Goal: Task Accomplishment & Management: Use online tool/utility

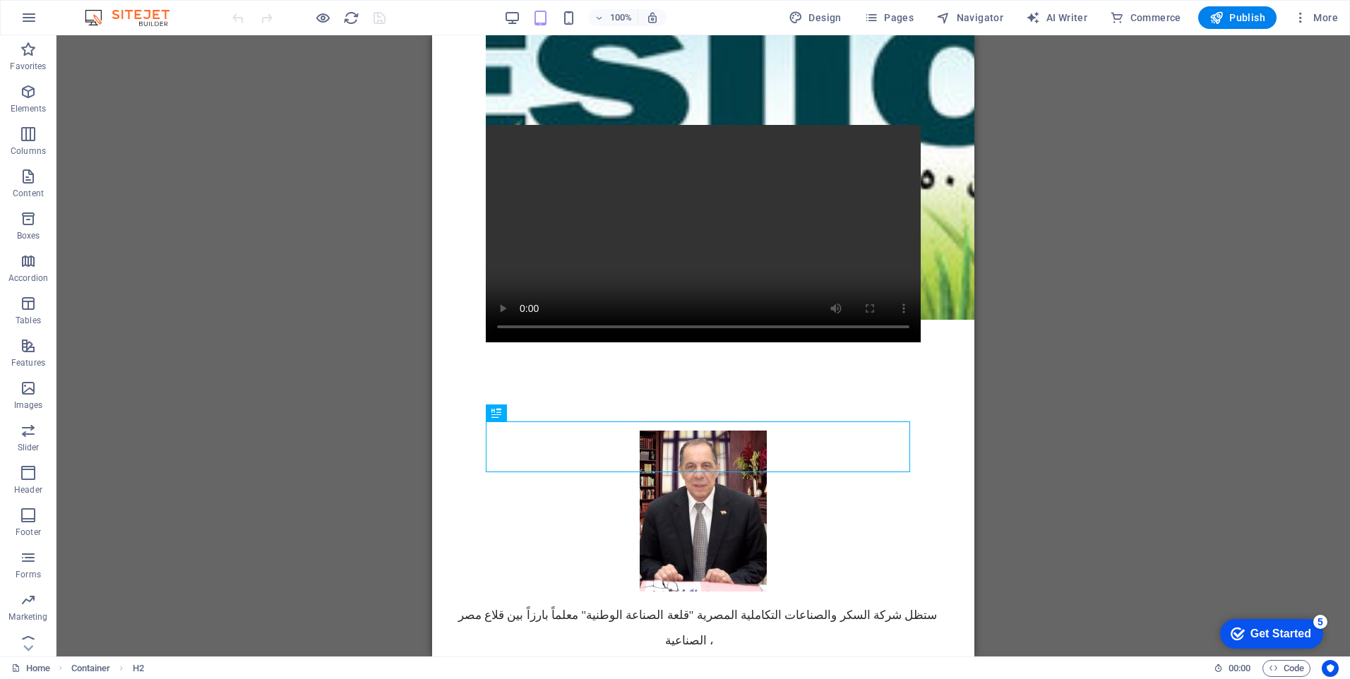
click at [1175, 344] on div "Drag here to replace the existing content. Press “Ctrl” if you want to create a…" at bounding box center [702, 345] width 1293 height 621
click at [1096, 392] on div "Drag here to replace the existing content. Press “Ctrl” if you want to create a…" at bounding box center [702, 345] width 1293 height 621
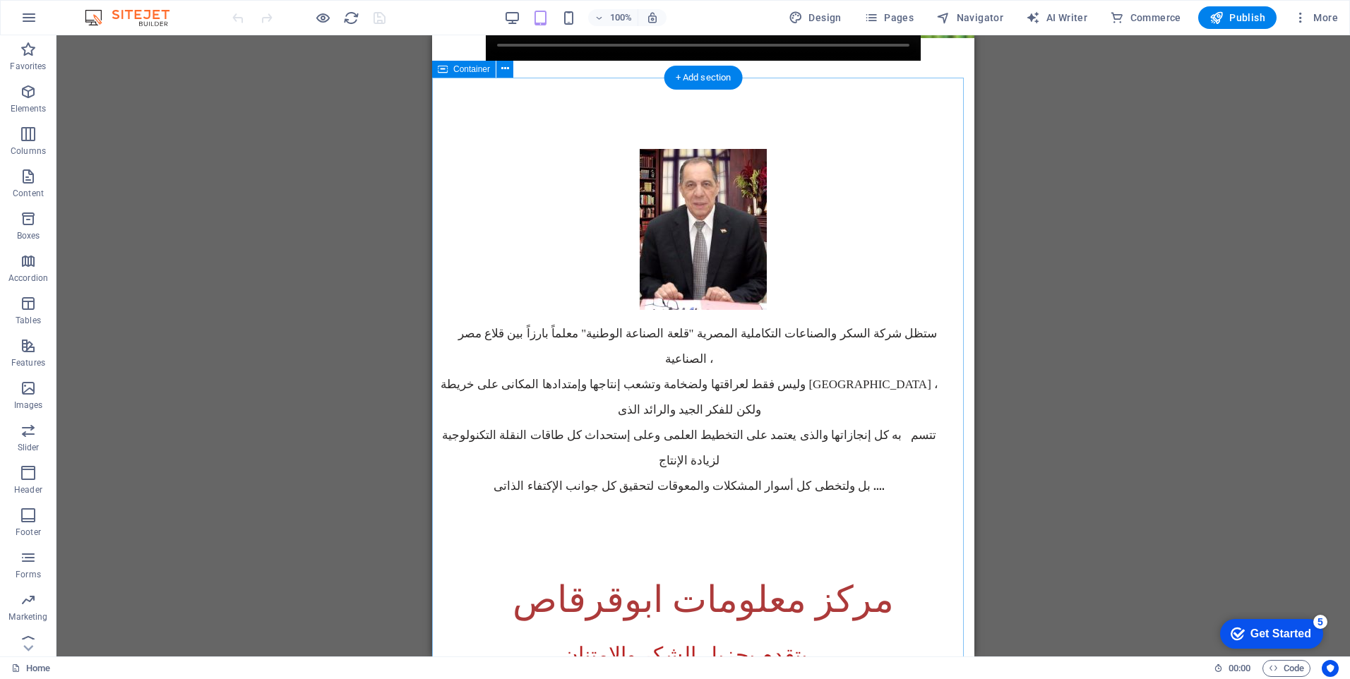
scroll to position [776, 0]
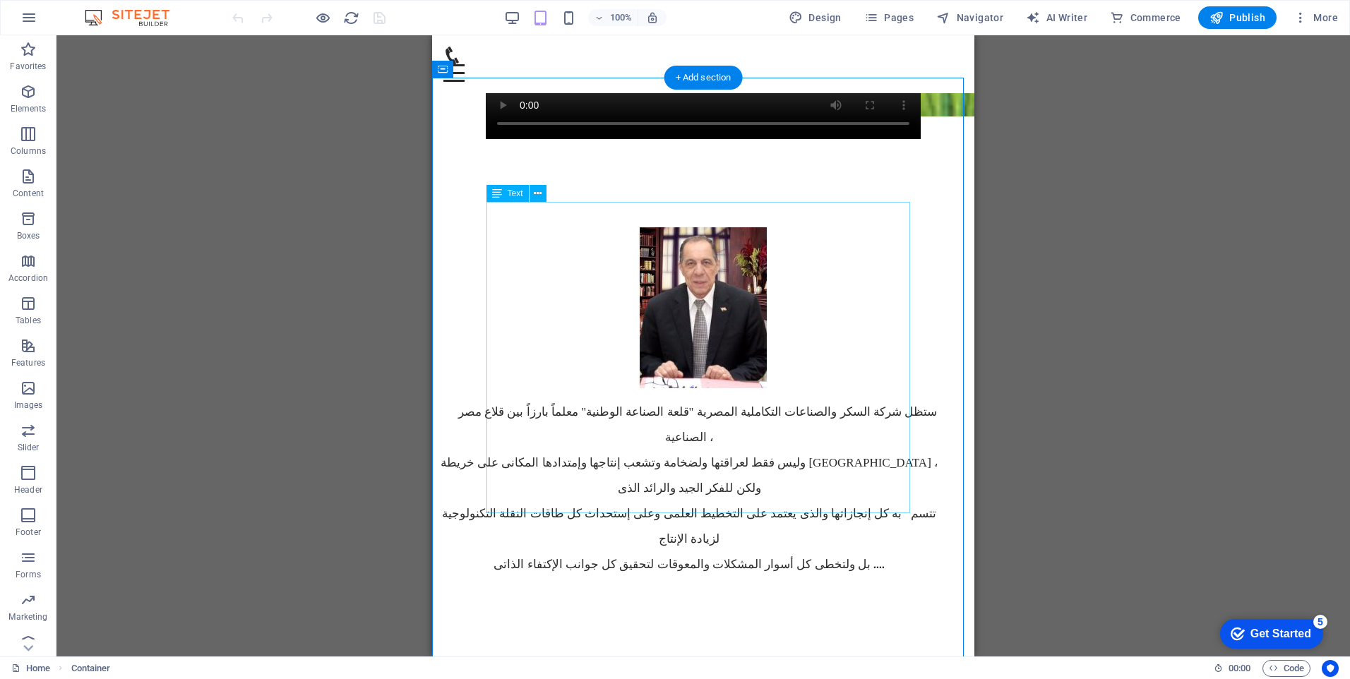
scroll to position [494, 0]
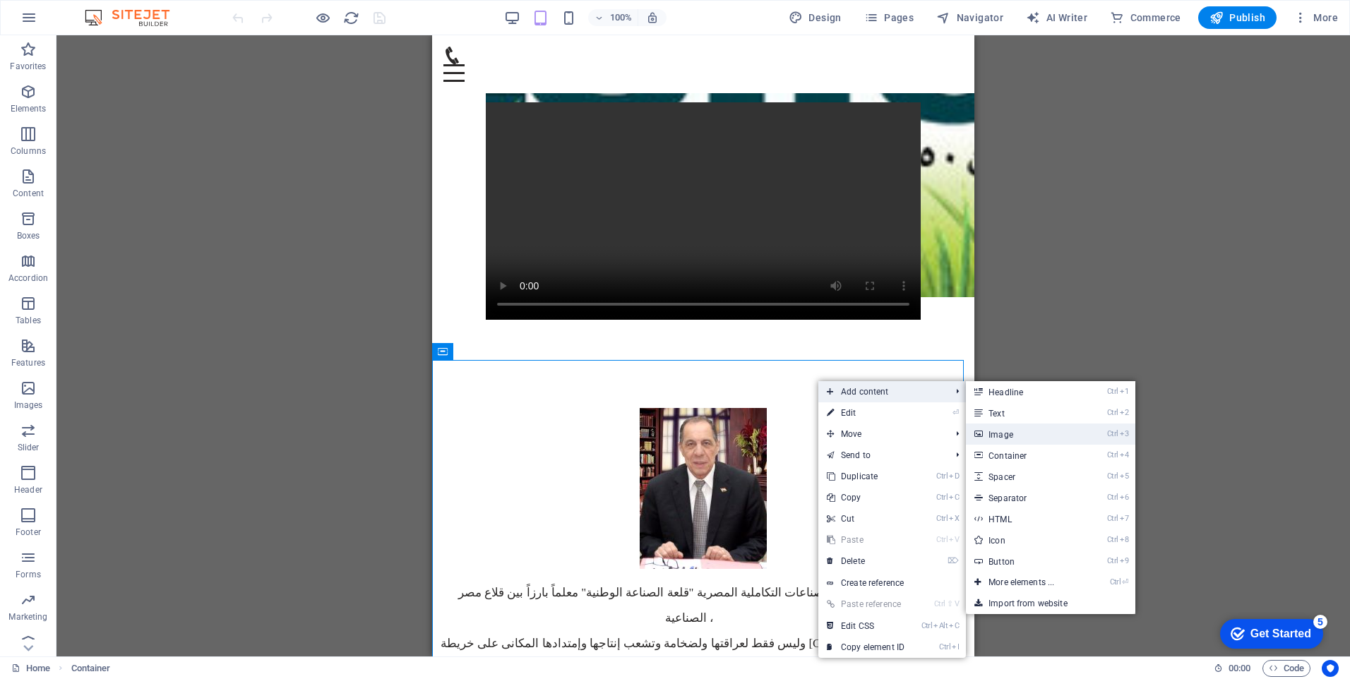
click at [1008, 431] on link "Ctrl 3 Image" at bounding box center [1024, 434] width 116 height 21
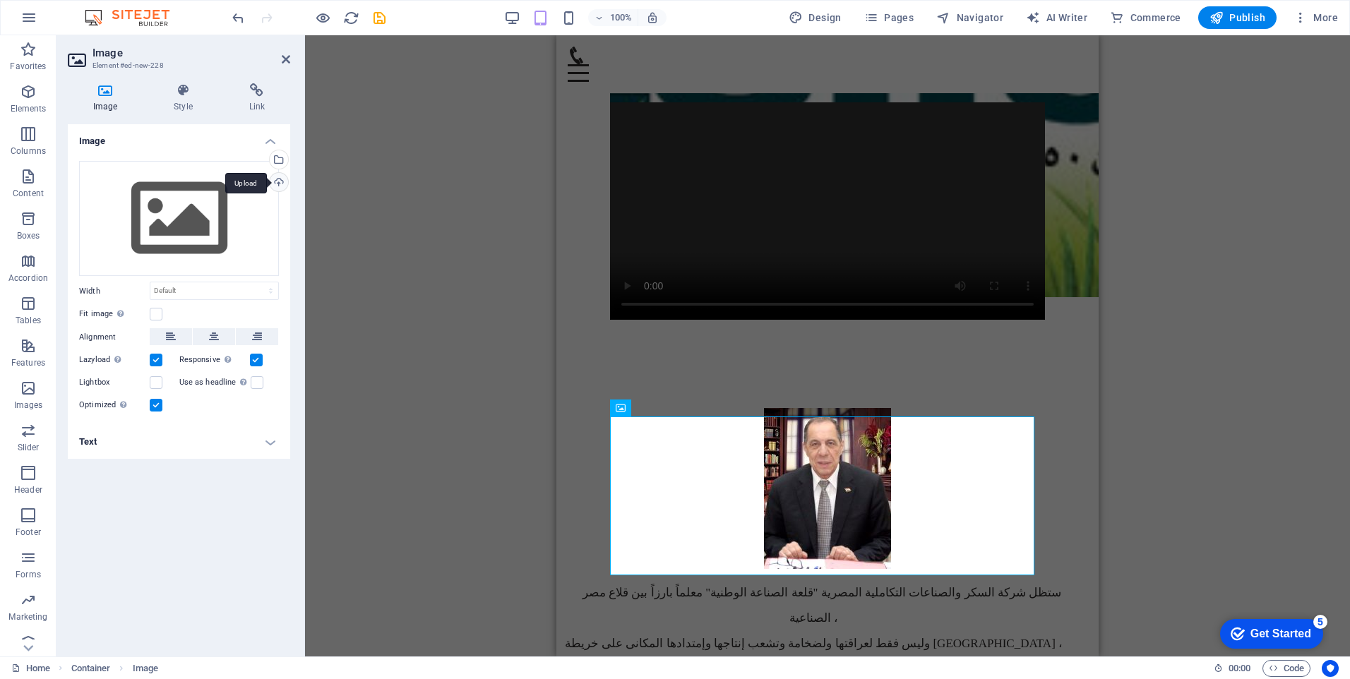
click at [279, 186] on div "Upload" at bounding box center [277, 183] width 21 height 21
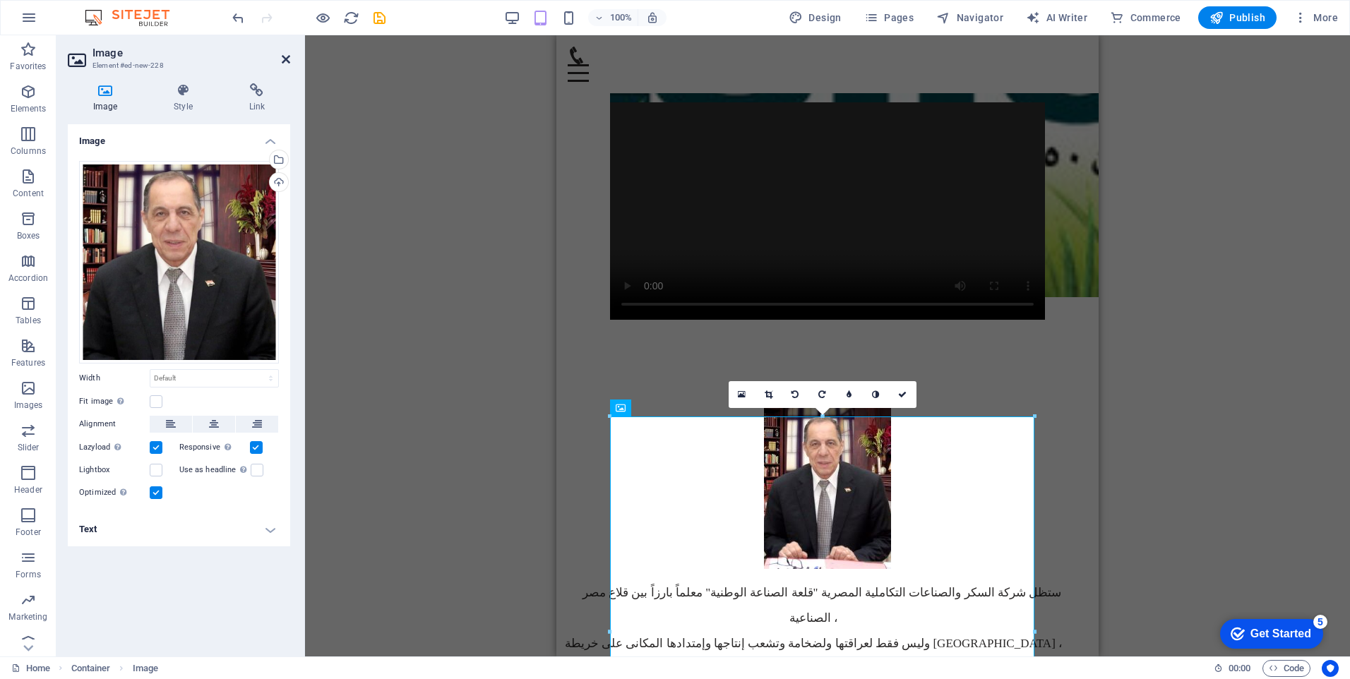
click at [286, 64] on icon at bounding box center [286, 59] width 8 height 11
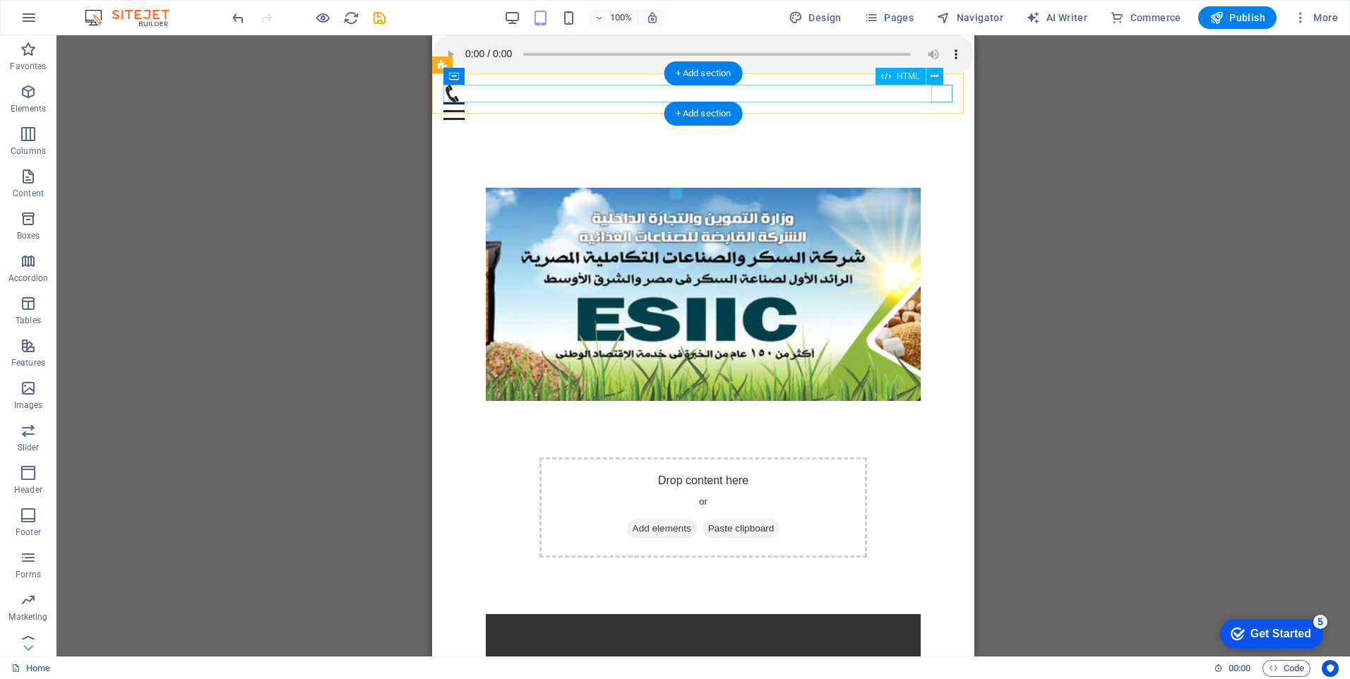
click at [940, 102] on div at bounding box center [703, 111] width 520 height 18
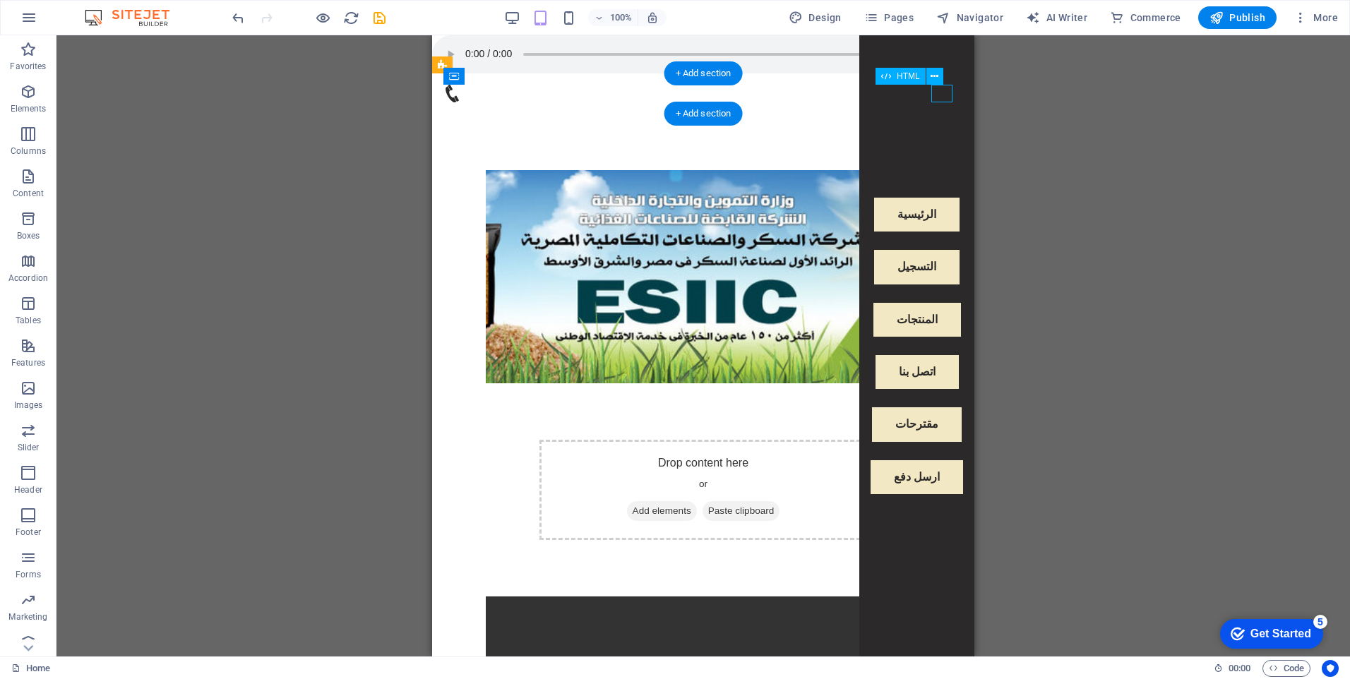
click at [464, 102] on div at bounding box center [453, 111] width 21 height 18
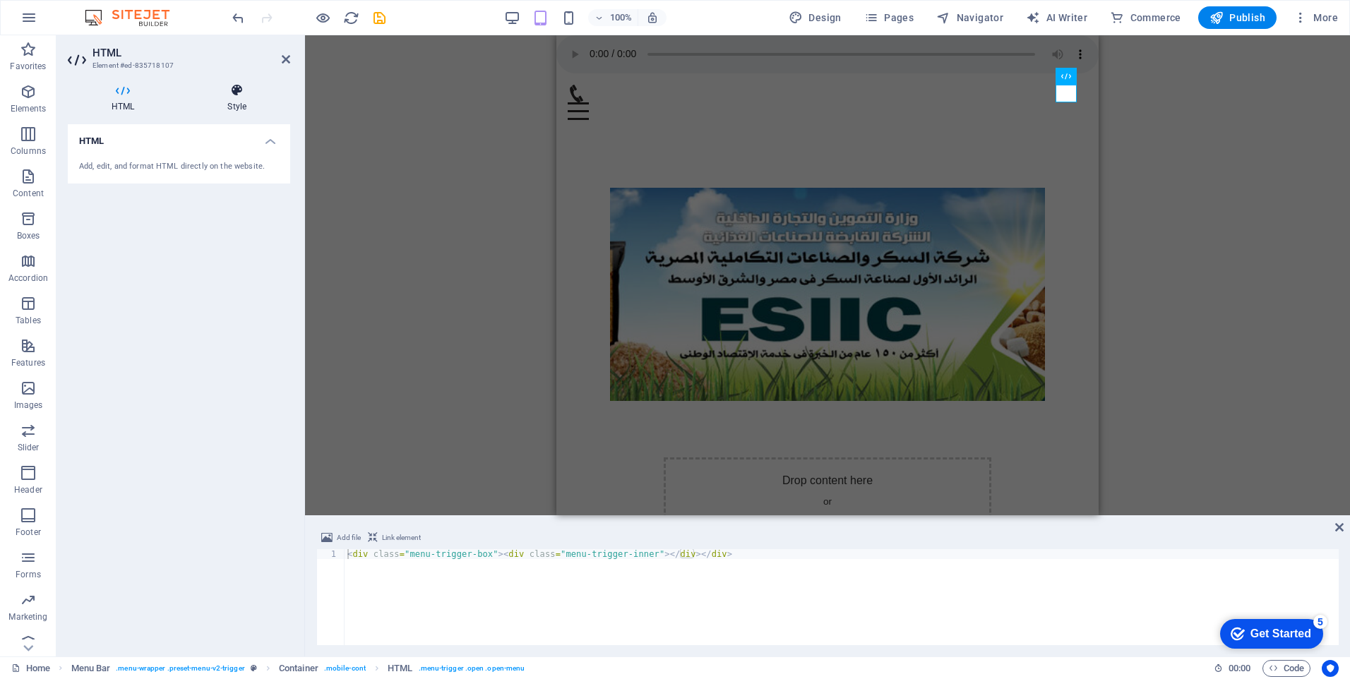
click at [242, 95] on icon at bounding box center [237, 90] width 107 height 14
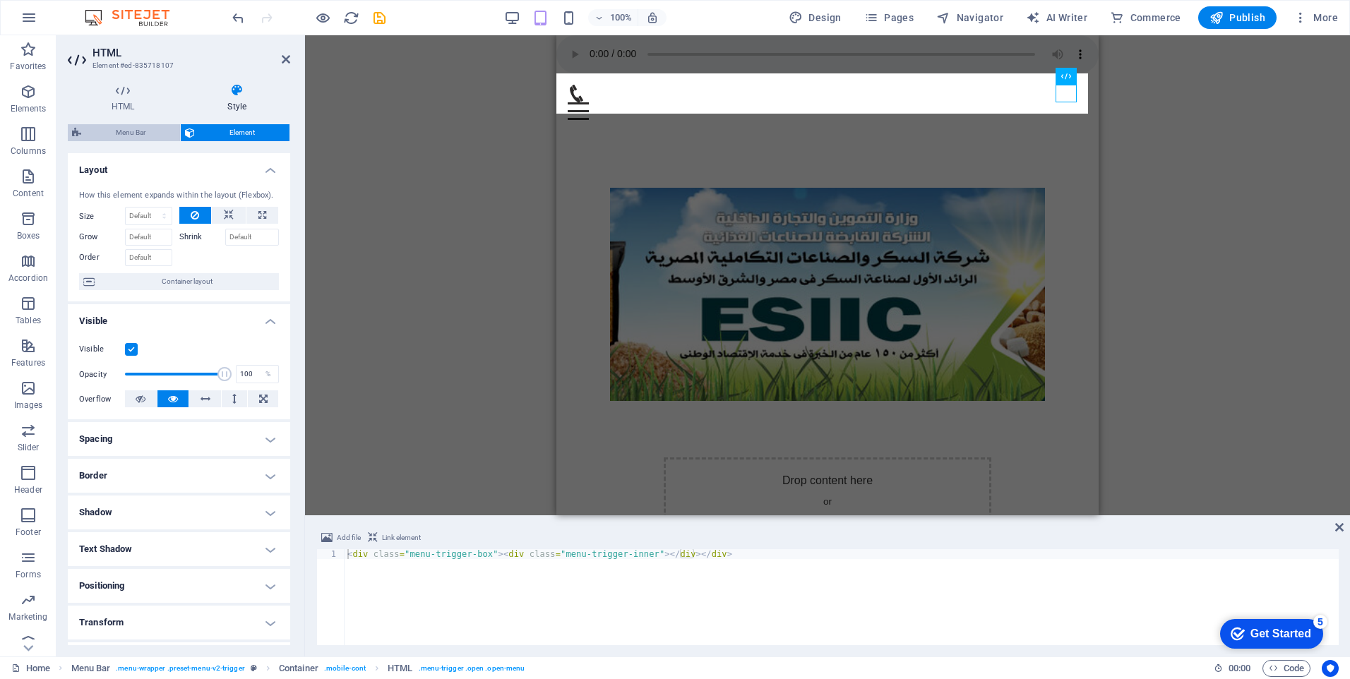
click at [131, 129] on span "Menu Bar" at bounding box center [130, 132] width 90 height 17
select select "rem"
select select "preset-menu-v2-trigger"
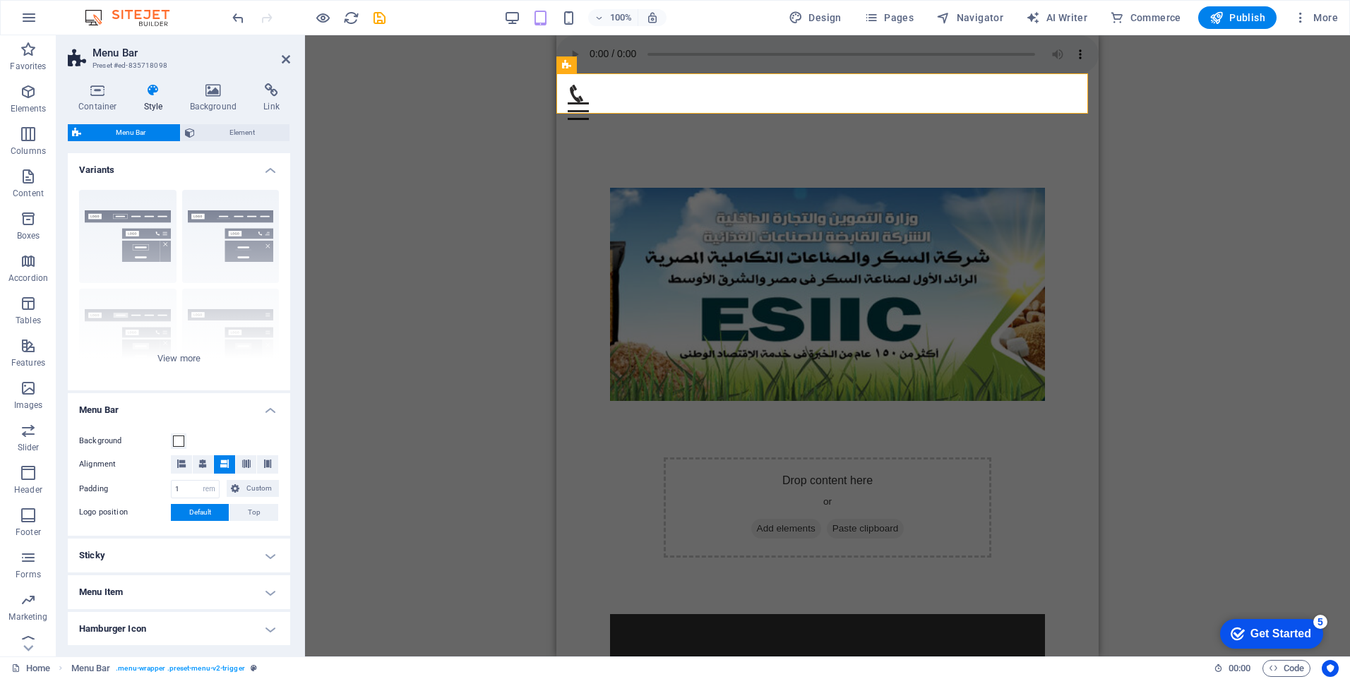
click at [146, 136] on span "Menu Bar" at bounding box center [130, 132] width 90 height 17
click at [129, 212] on div "Border Centered Default Fixed Loki Trigger Wide XXL" at bounding box center [179, 285] width 222 height 212
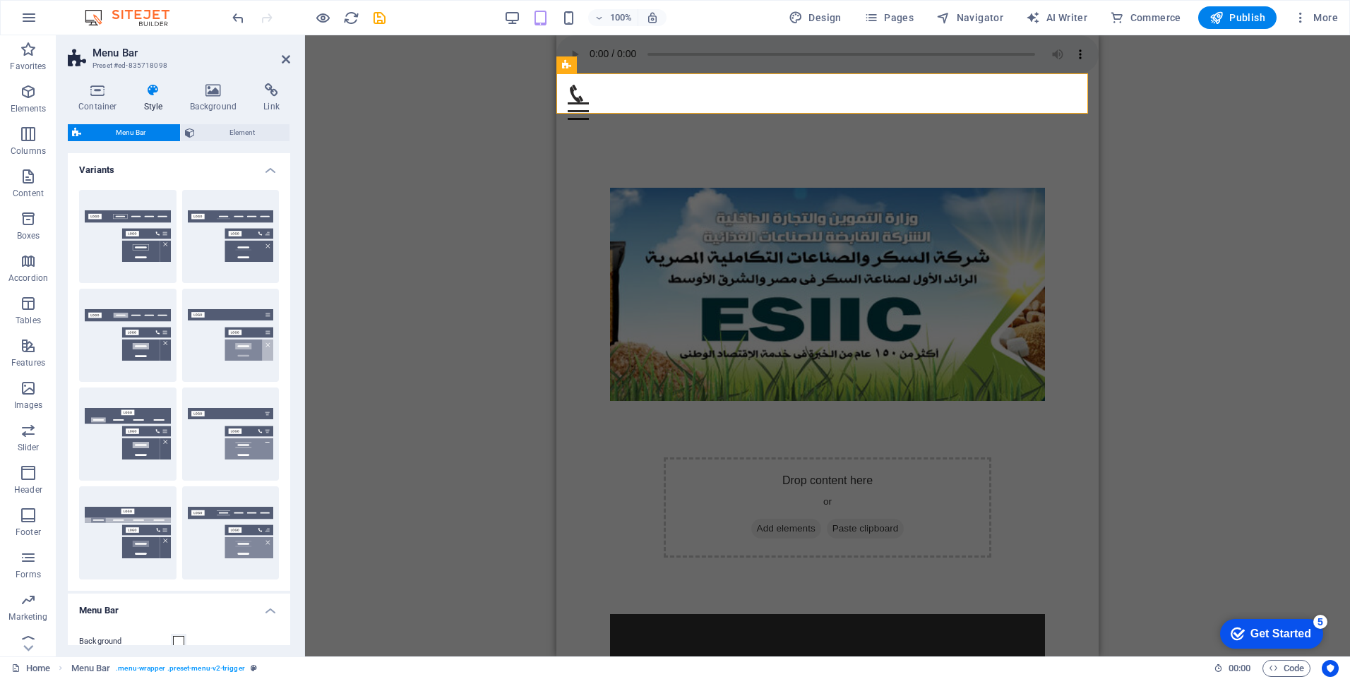
click at [129, 212] on button "Border" at bounding box center [127, 236] width 97 height 93
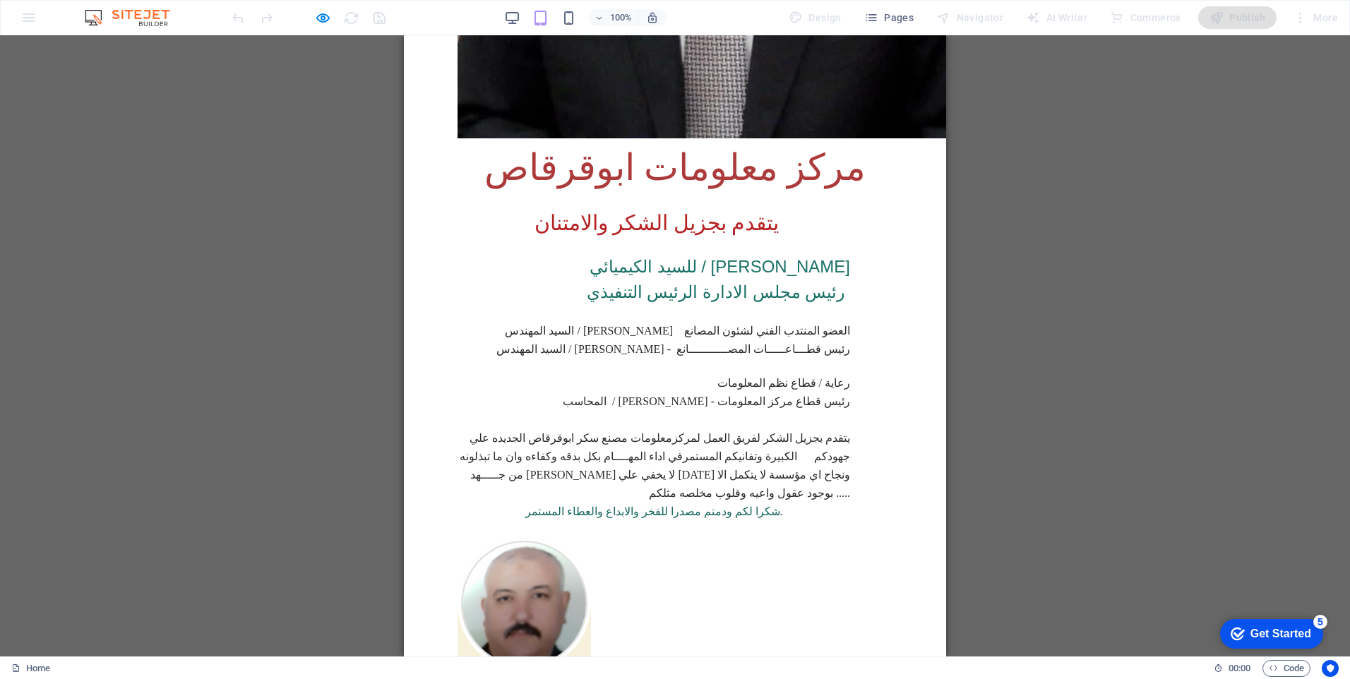
scroll to position [1835, 0]
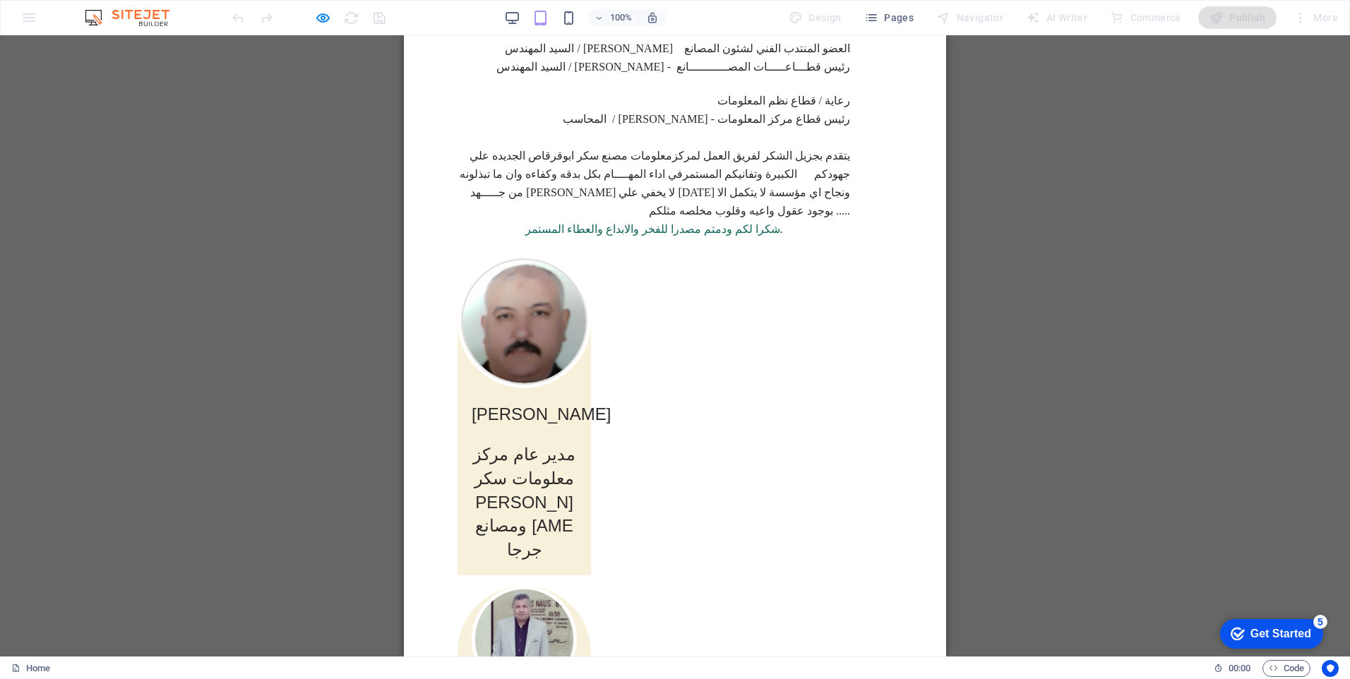
scroll to position [1936, 0]
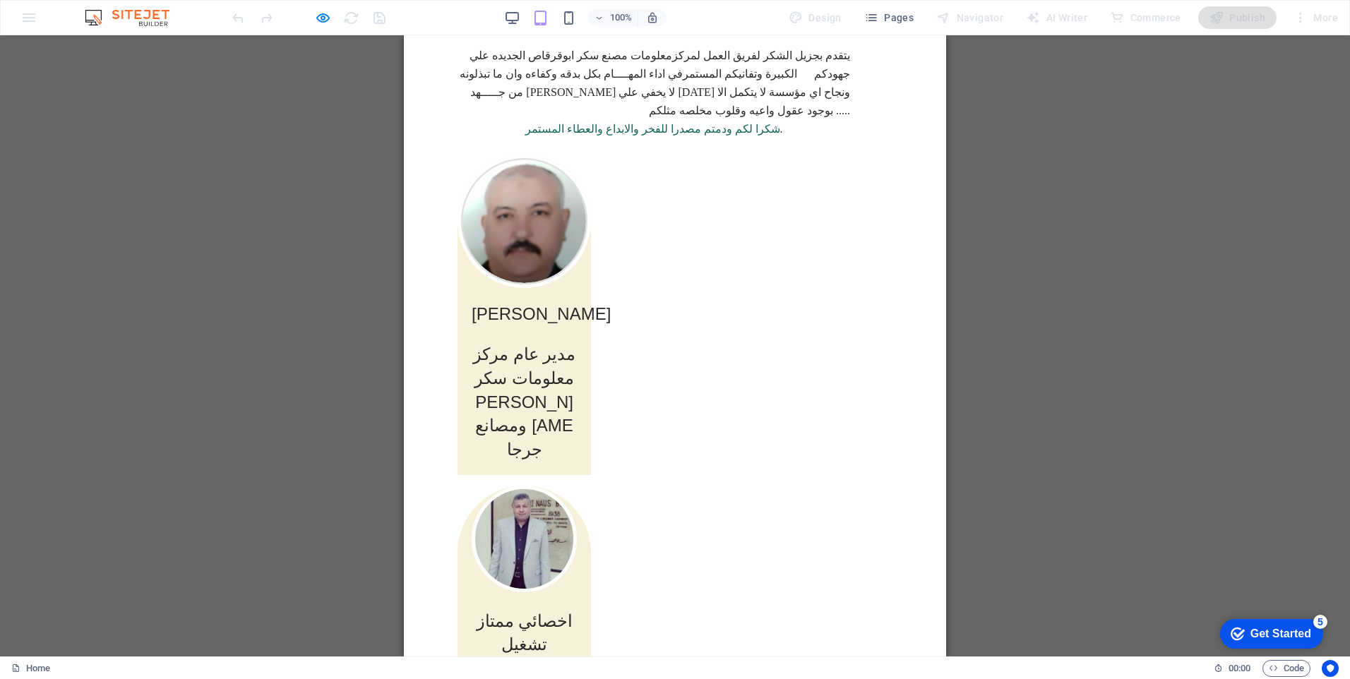
select select "rem"
select select "preset-menu-v2-trigger"
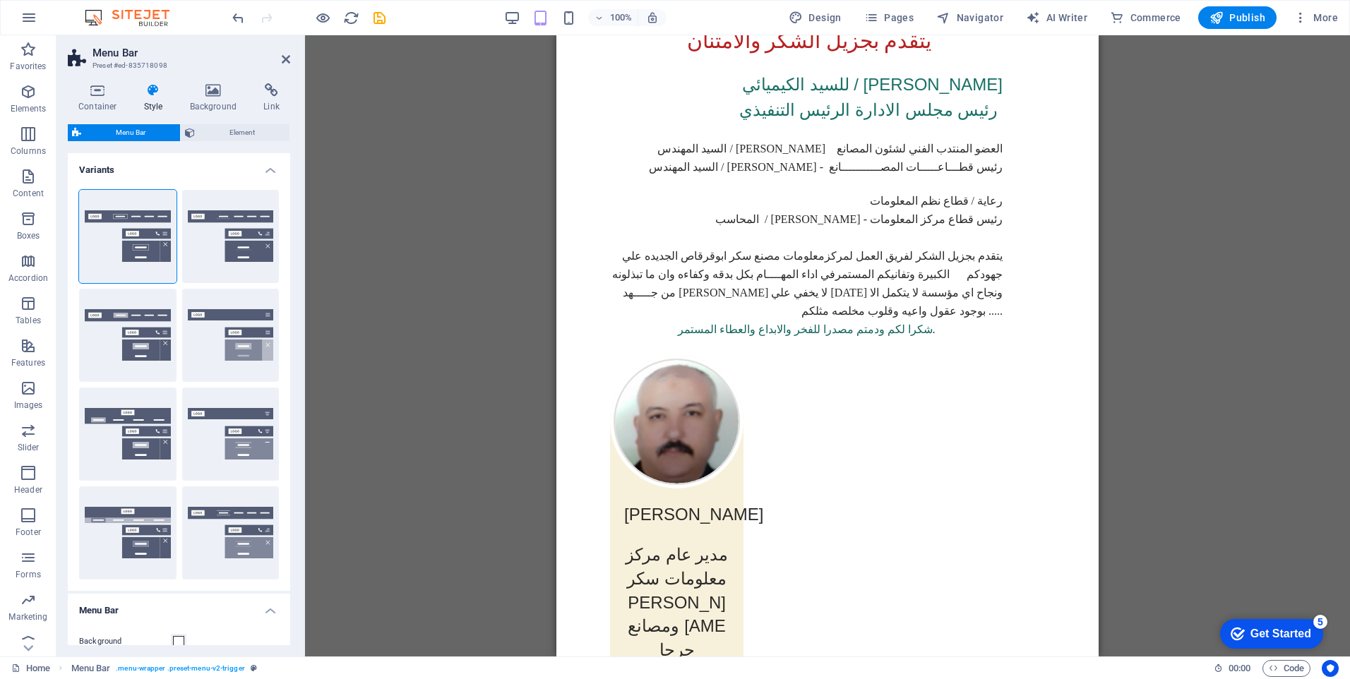
scroll to position [0, 0]
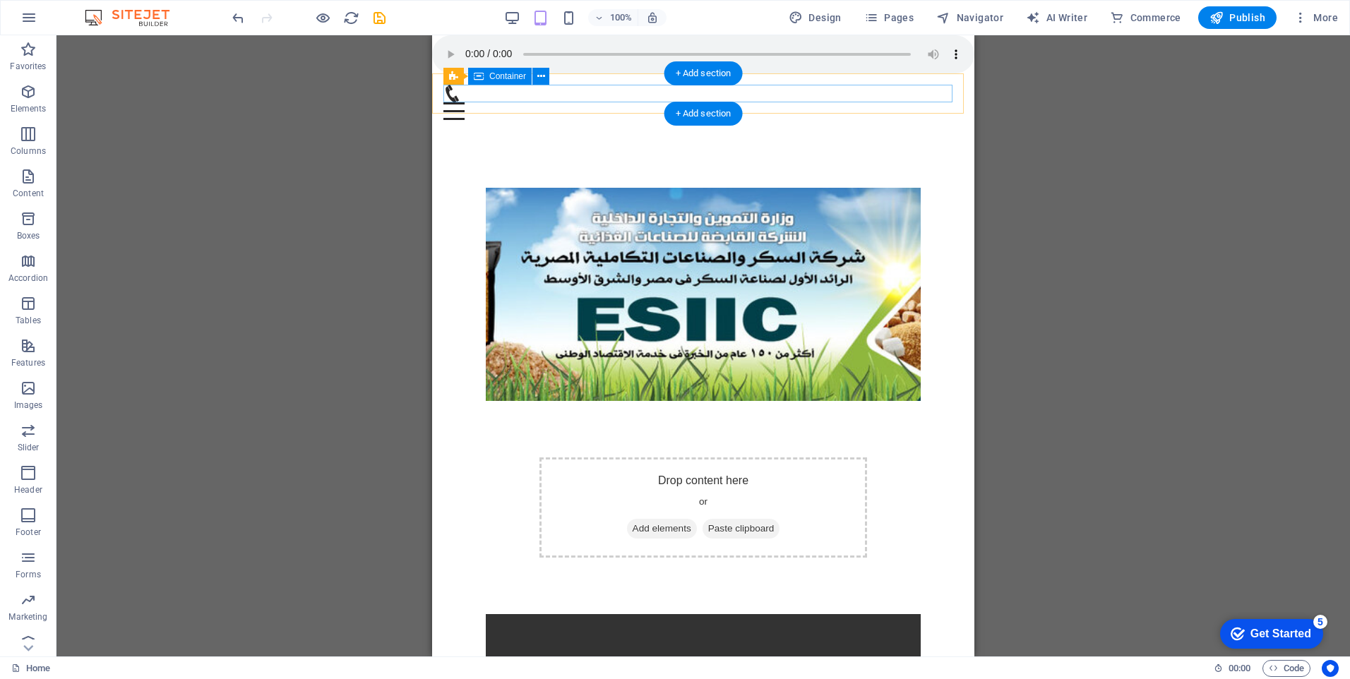
click at [792, 97] on div at bounding box center [703, 102] width 520 height 35
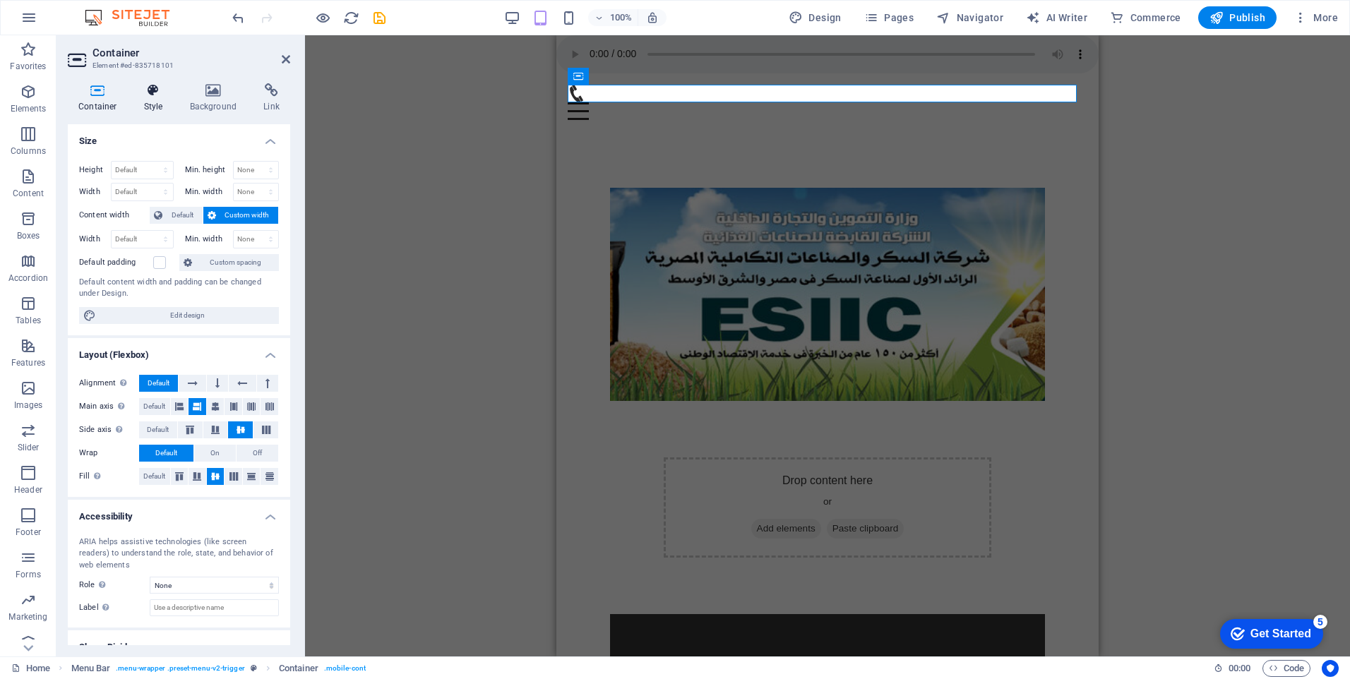
click at [149, 92] on icon at bounding box center [153, 90] width 40 height 14
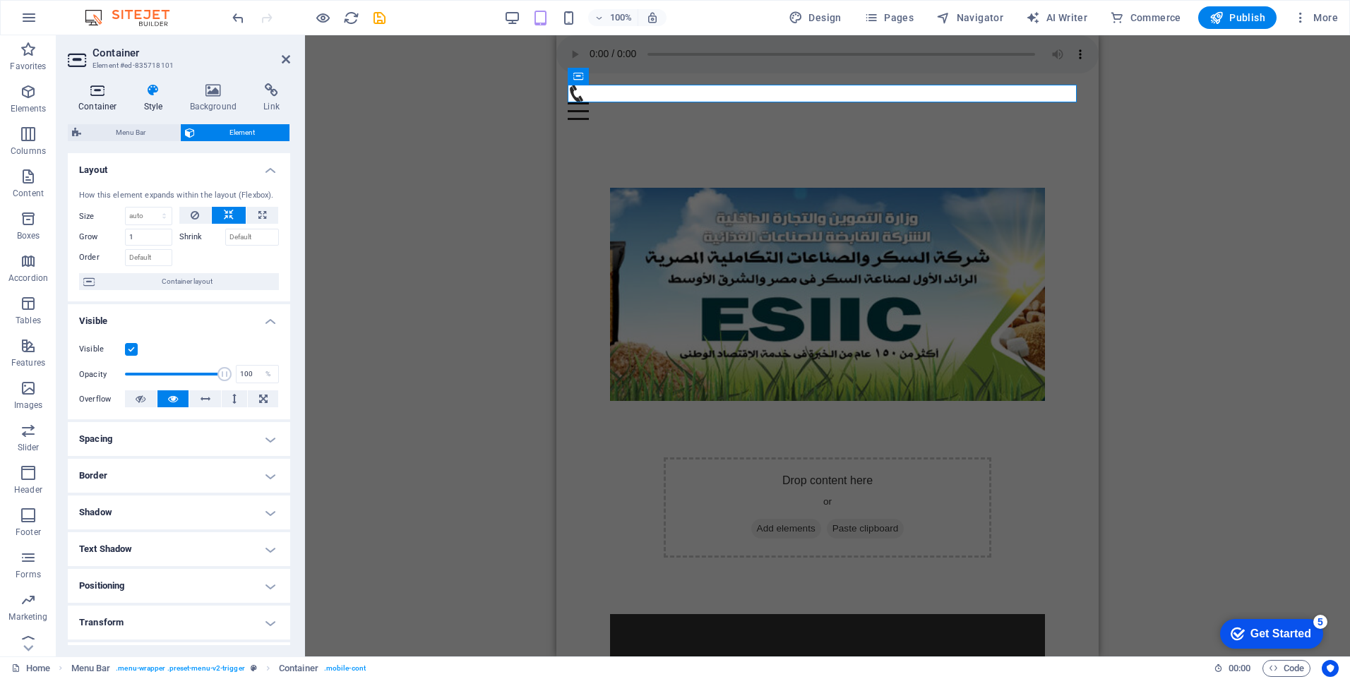
click at [102, 92] on icon at bounding box center [98, 90] width 60 height 14
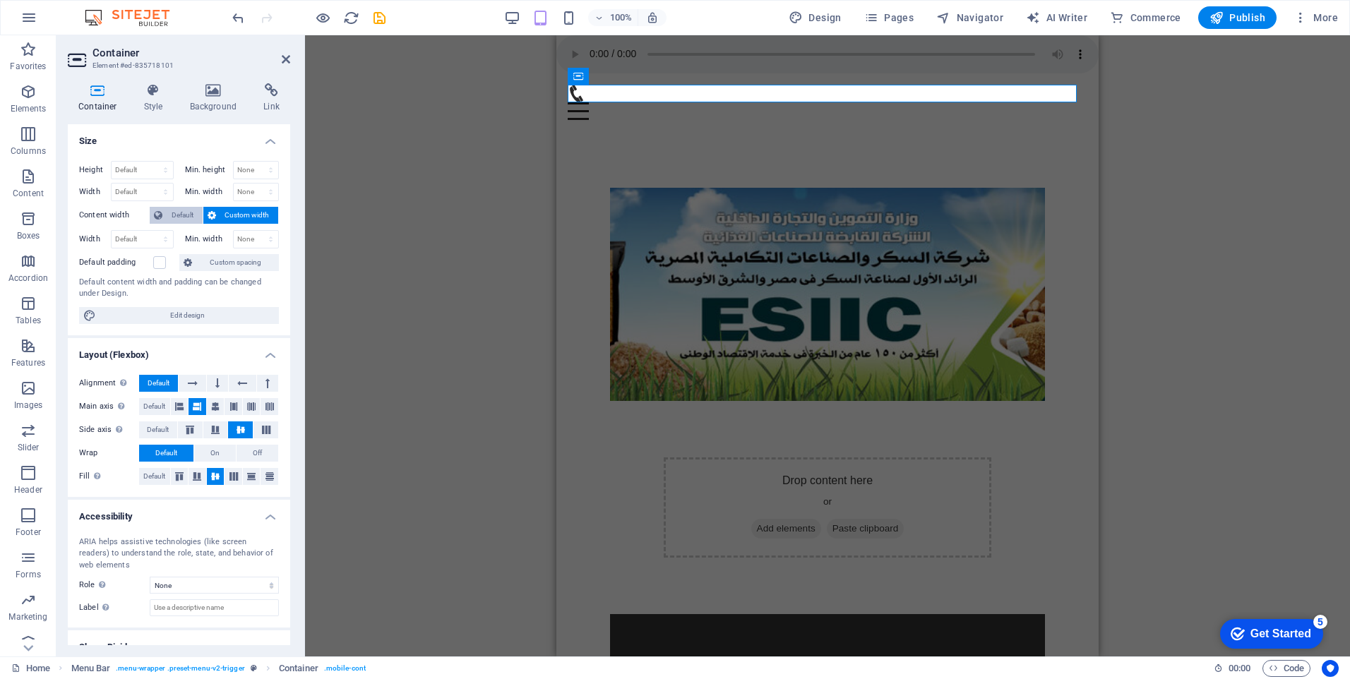
click at [181, 210] on span "Default" at bounding box center [183, 215] width 32 height 17
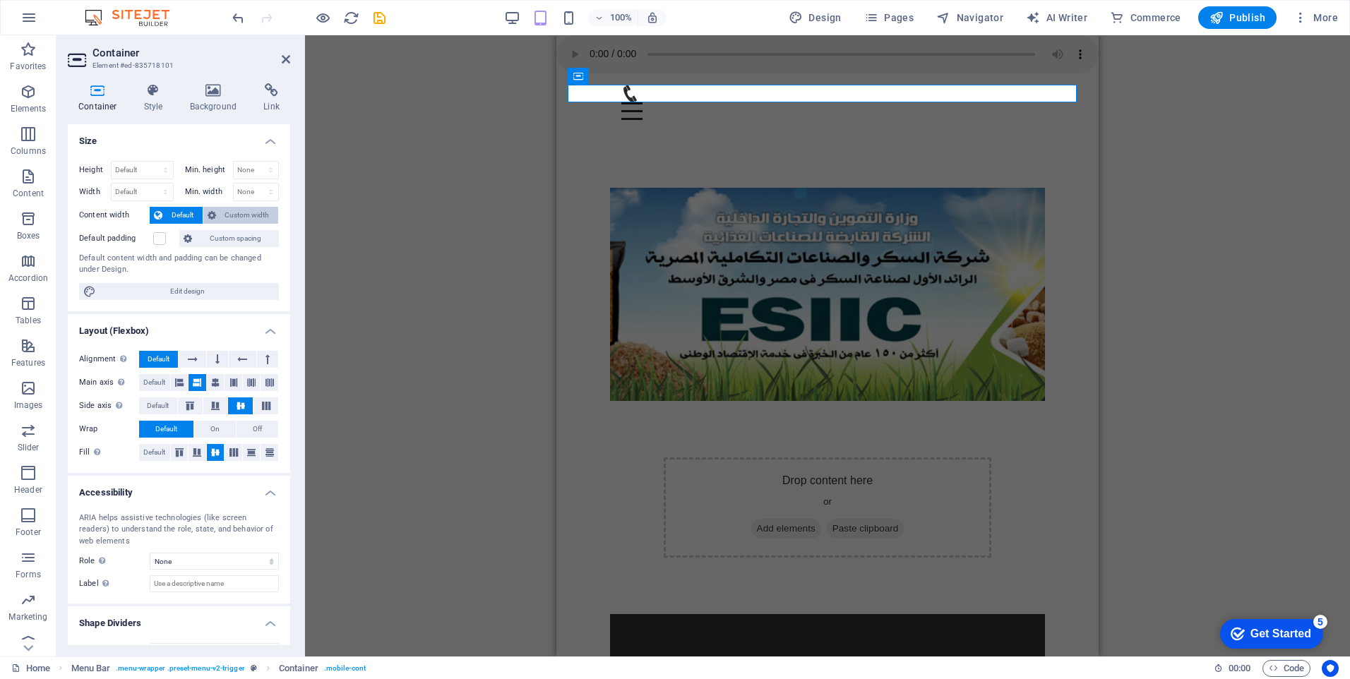
click at [225, 210] on span "Custom width" at bounding box center [247, 215] width 54 height 17
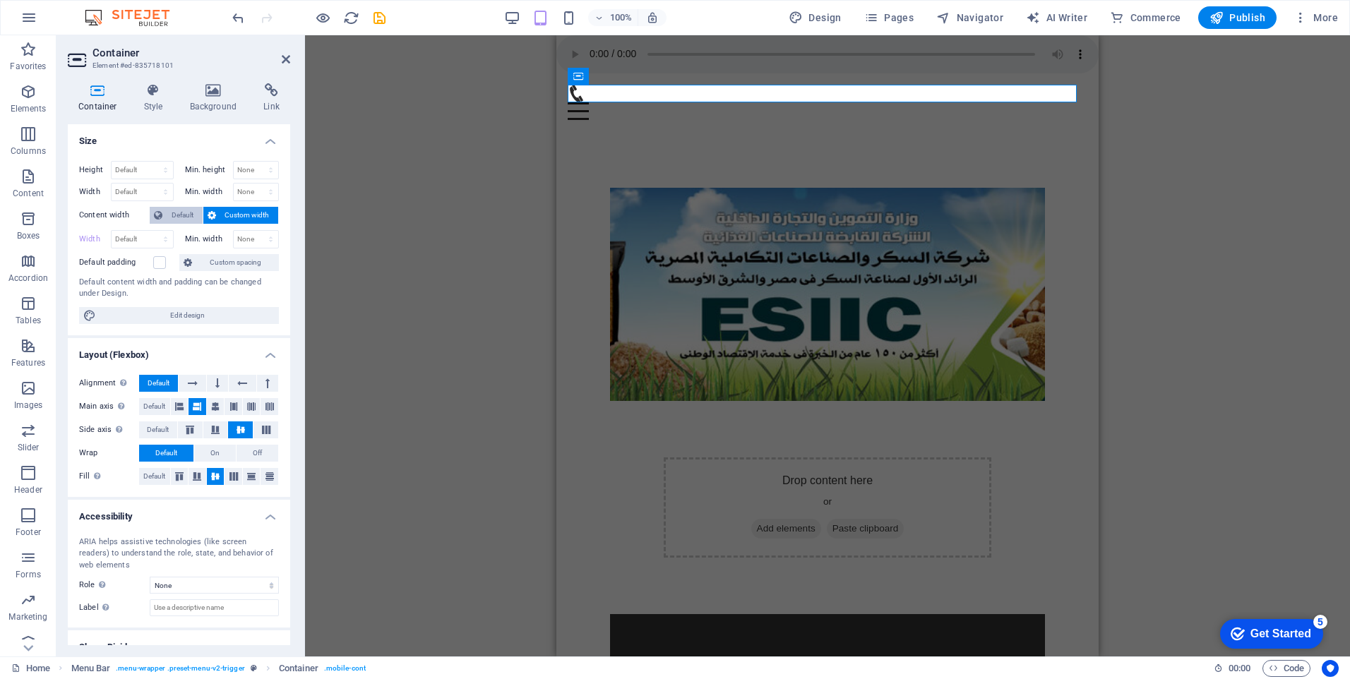
click at [190, 219] on span "Default" at bounding box center [183, 215] width 32 height 17
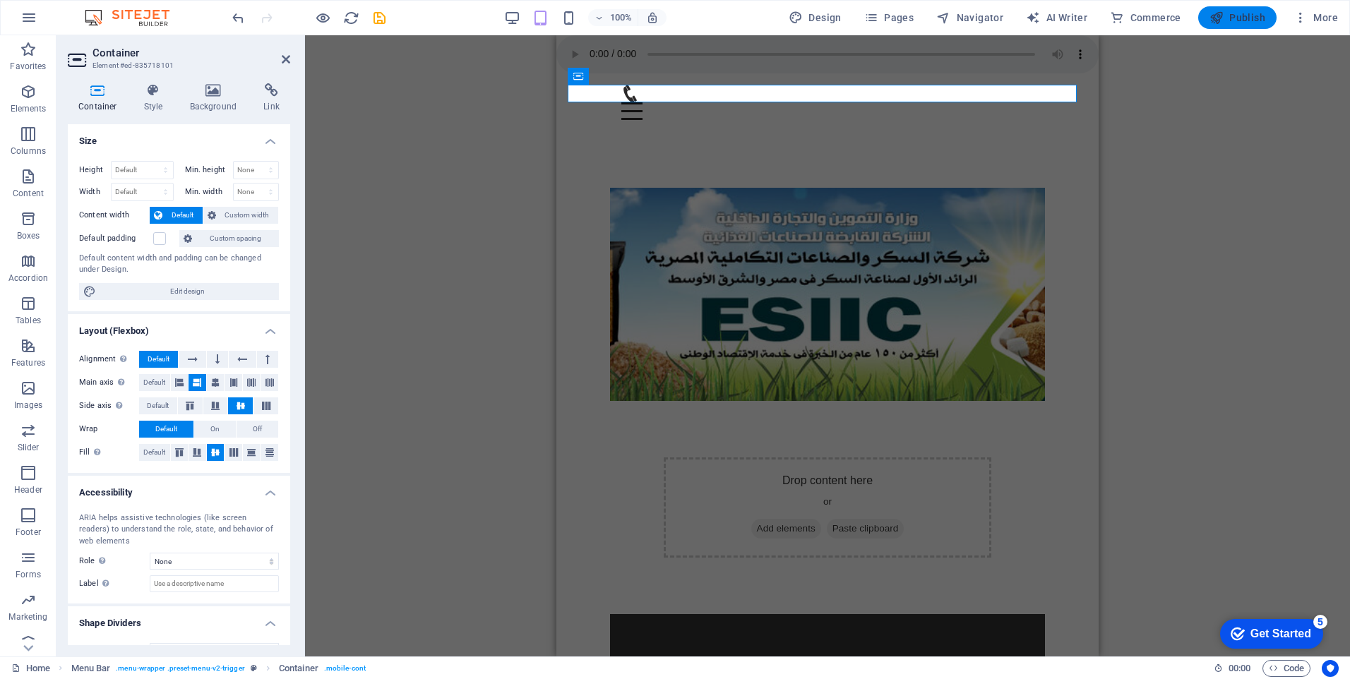
select select "rem"
select select "preset-menu-v2-trigger"
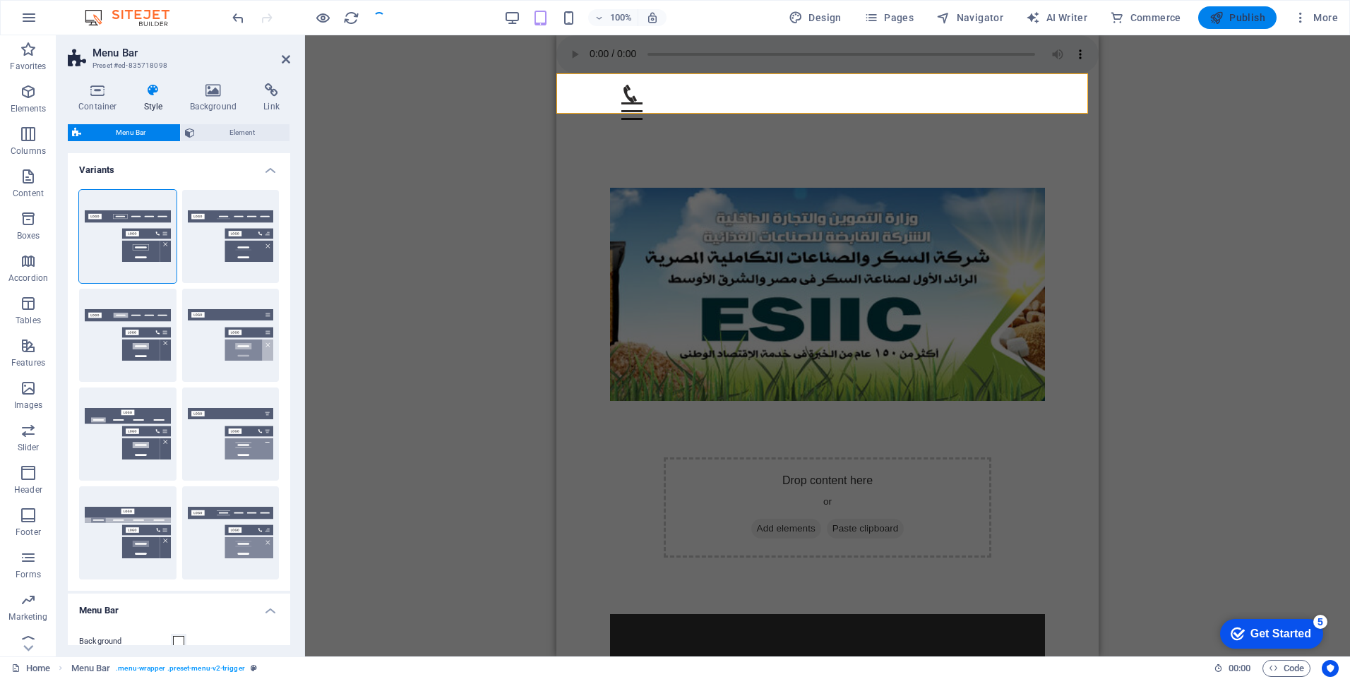
select select "rem"
select select "preset-menu-v2-trigger"
select select "rem"
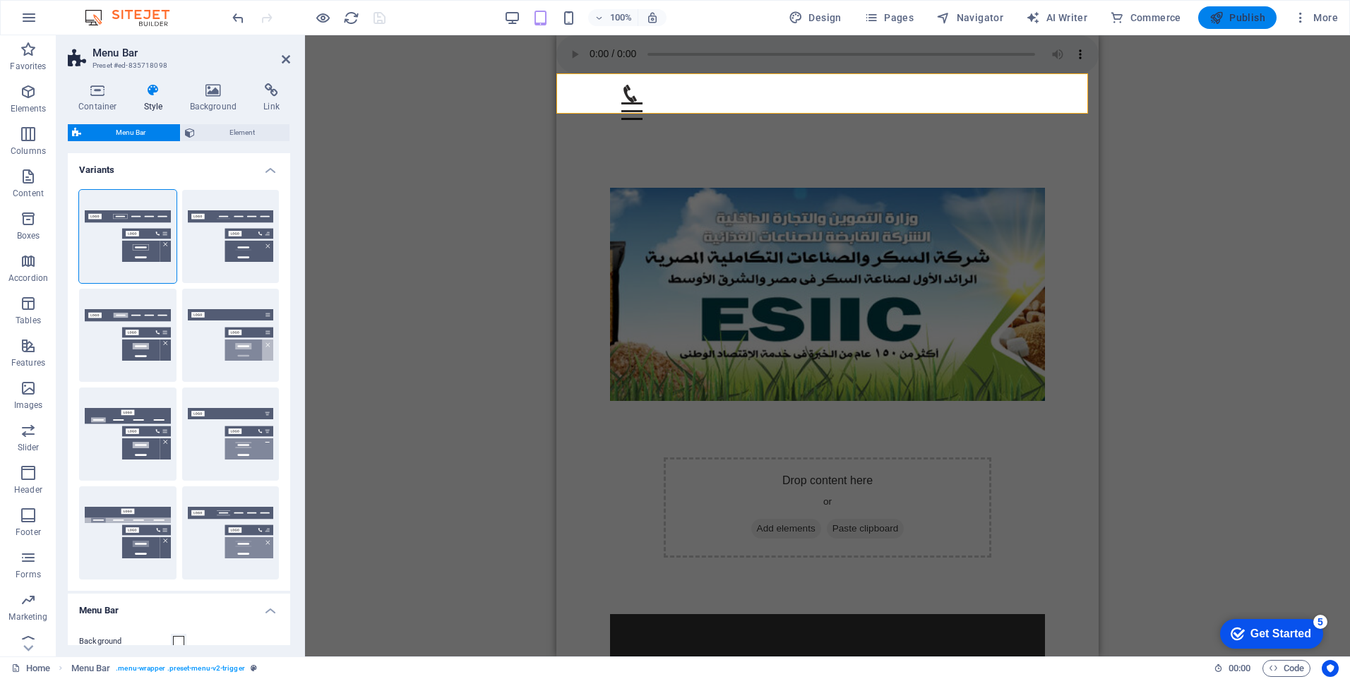
select select "preset-menu-v2-trigger"
select select "rem"
select select "preset-menu-v2-trigger"
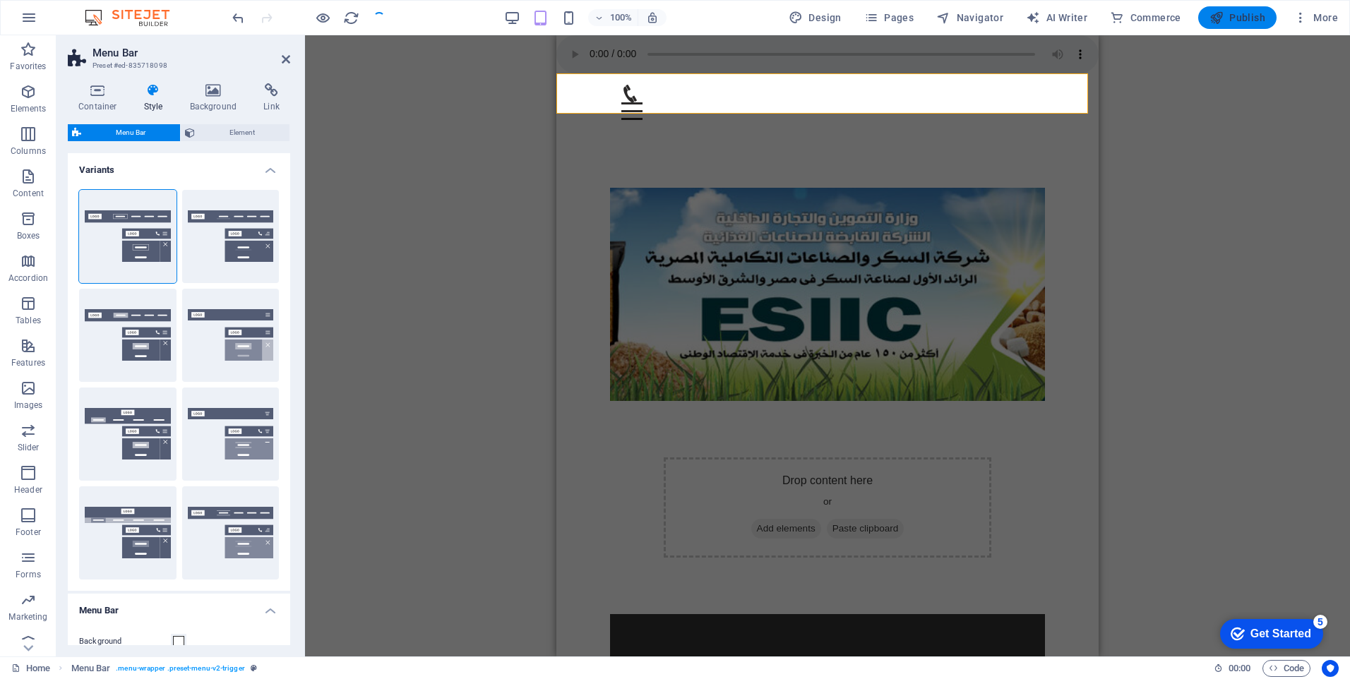
select select "rem"
select select "preset-menu-v2-trigger"
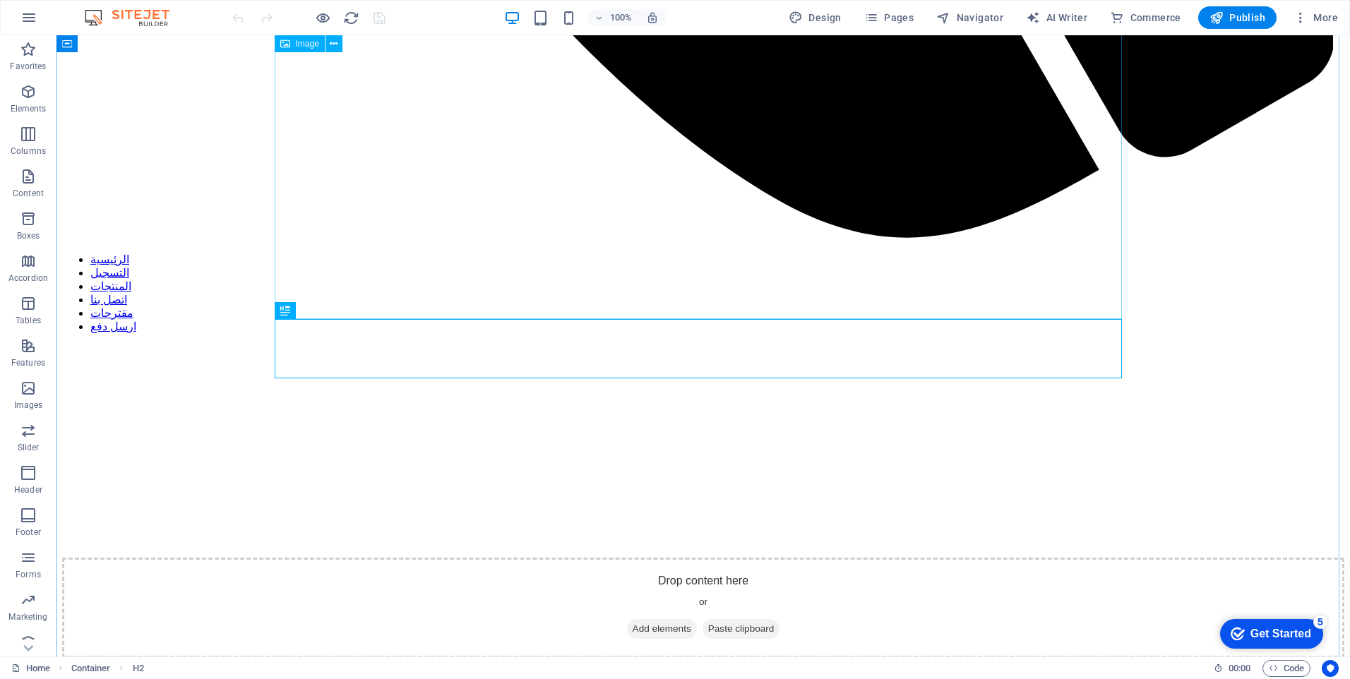
scroll to position [1444, 0]
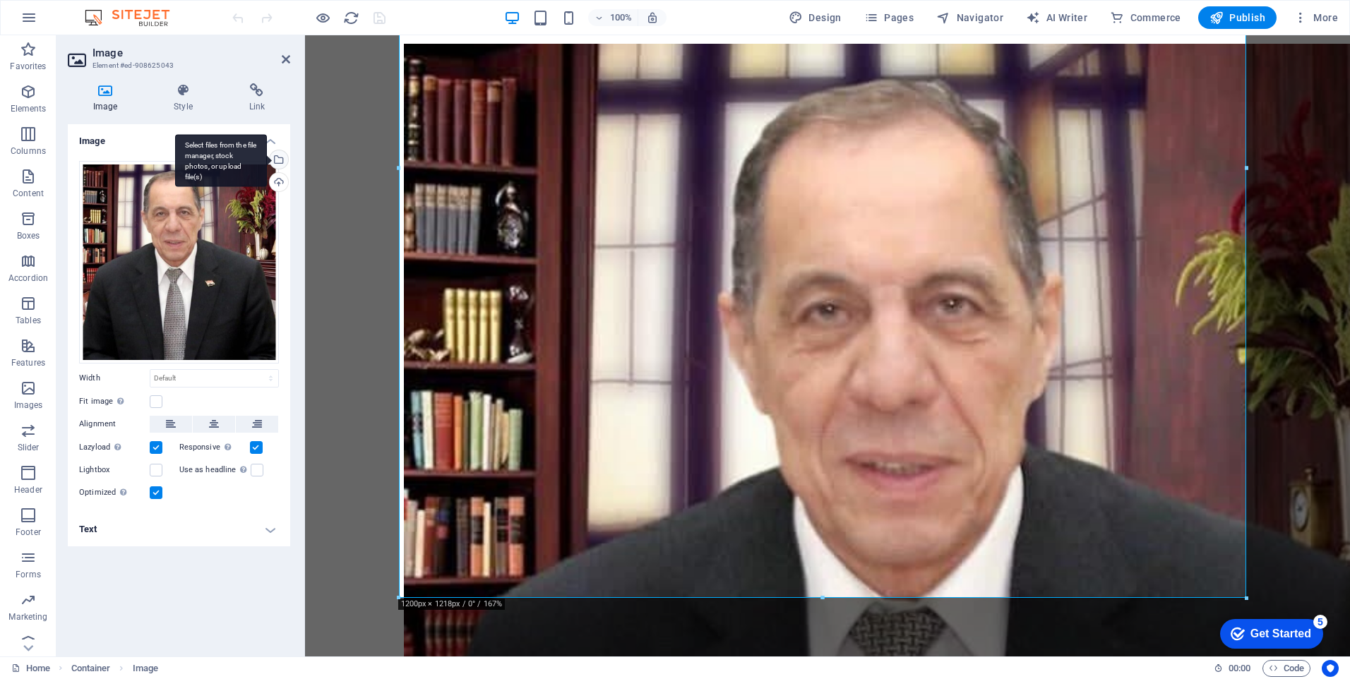
click at [278, 155] on div "Select files from the file manager, stock photos, or upload file(s)" at bounding box center [277, 160] width 21 height 21
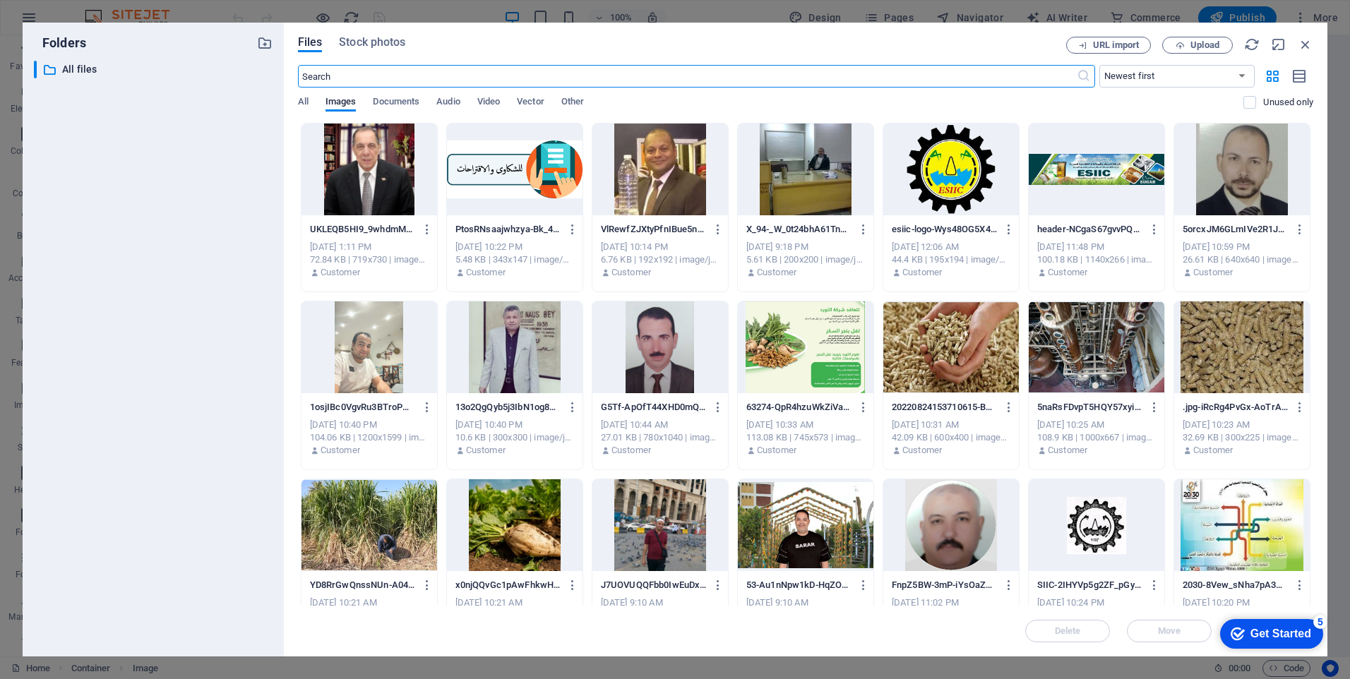
scroll to position [1335, 0]
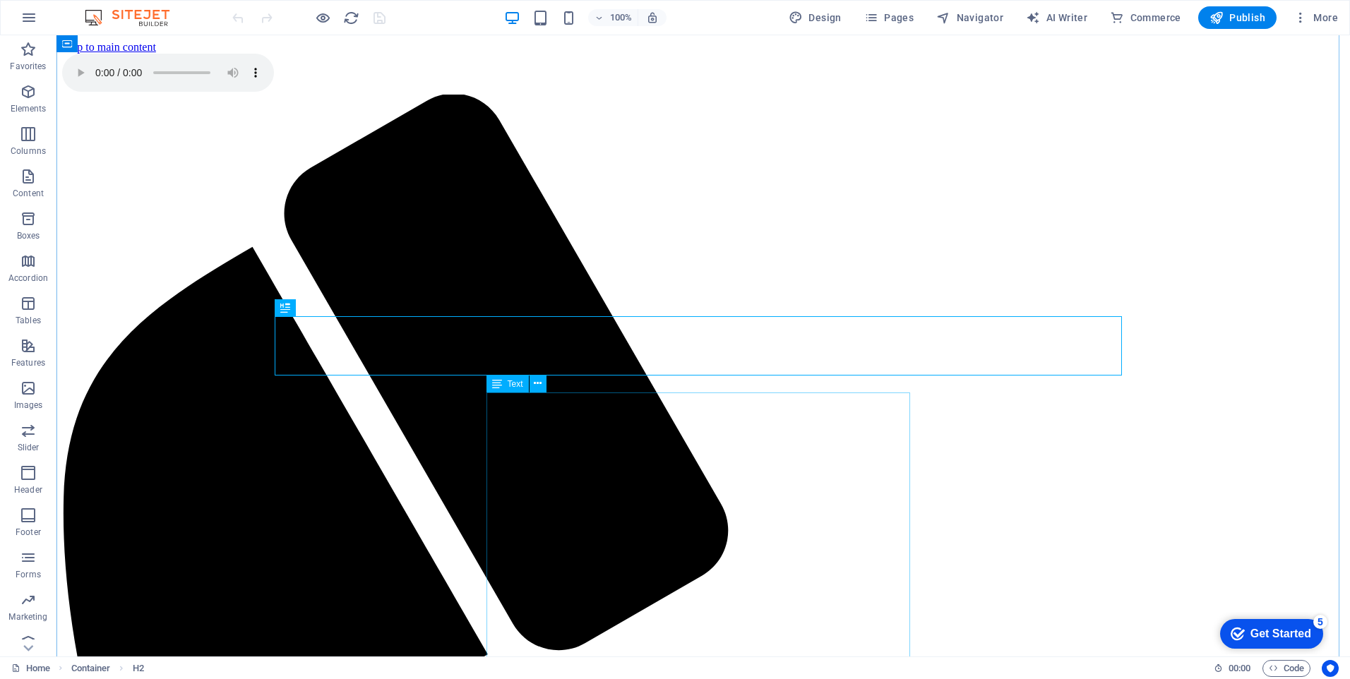
scroll to position [1726, 0]
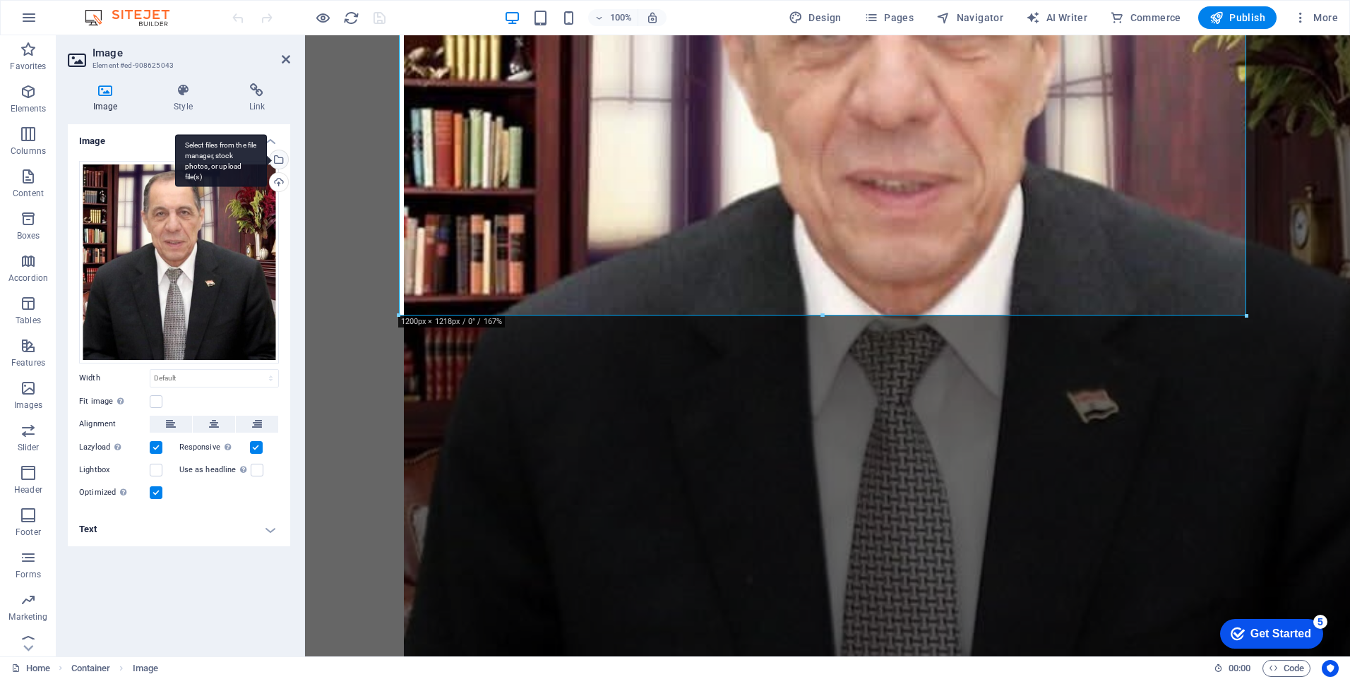
click at [280, 158] on div "Select files from the file manager, stock photos, or upload file(s)" at bounding box center [277, 160] width 21 height 21
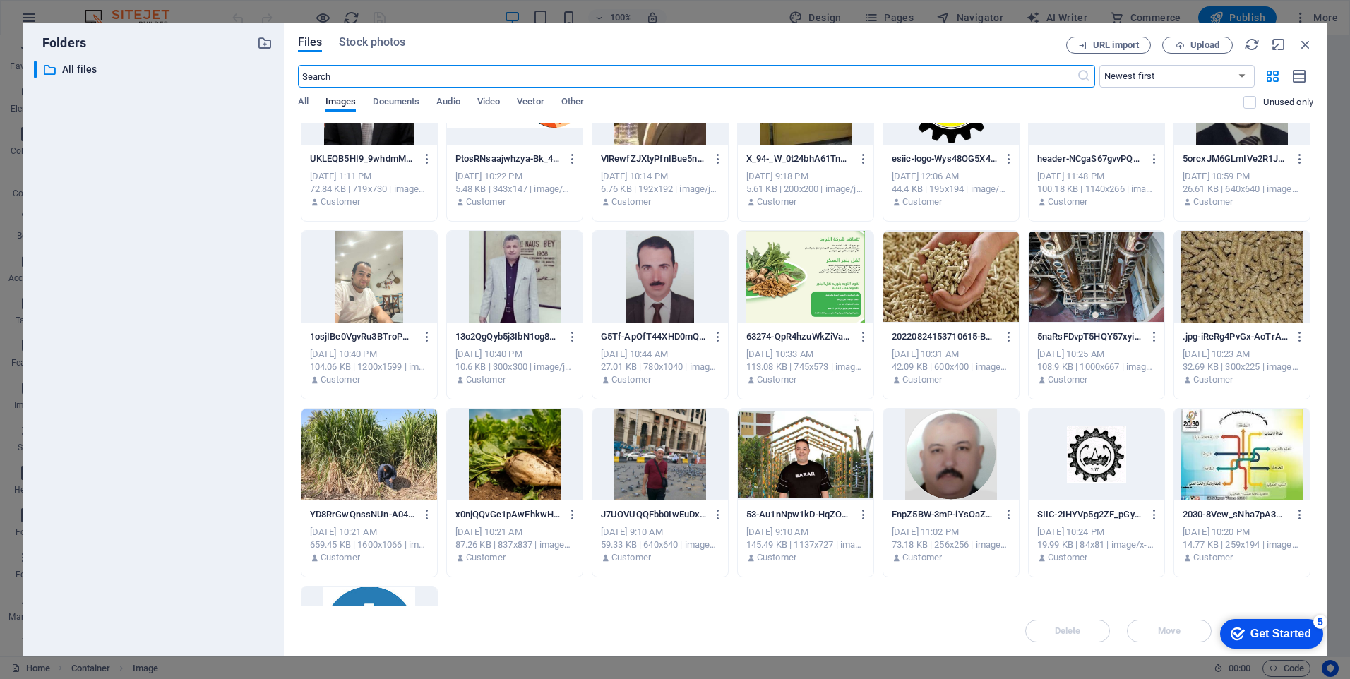
scroll to position [0, 0]
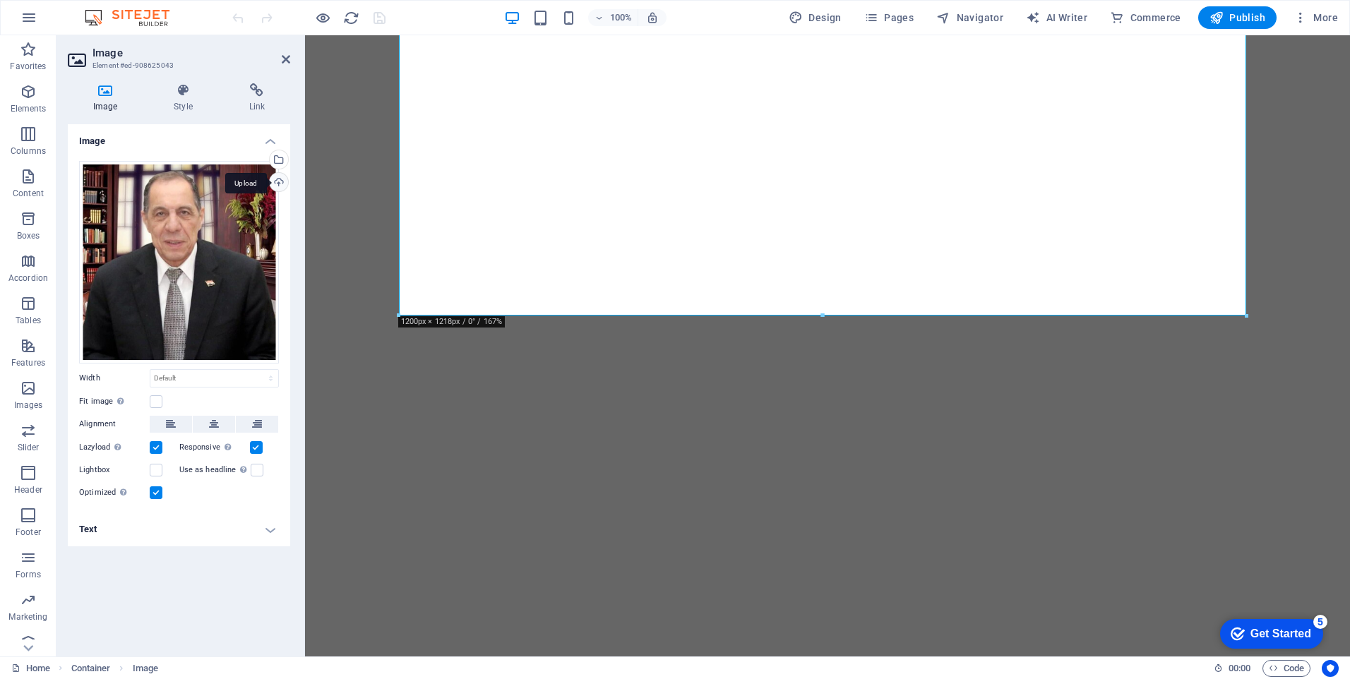
click at [277, 181] on div "Upload" at bounding box center [277, 183] width 21 height 21
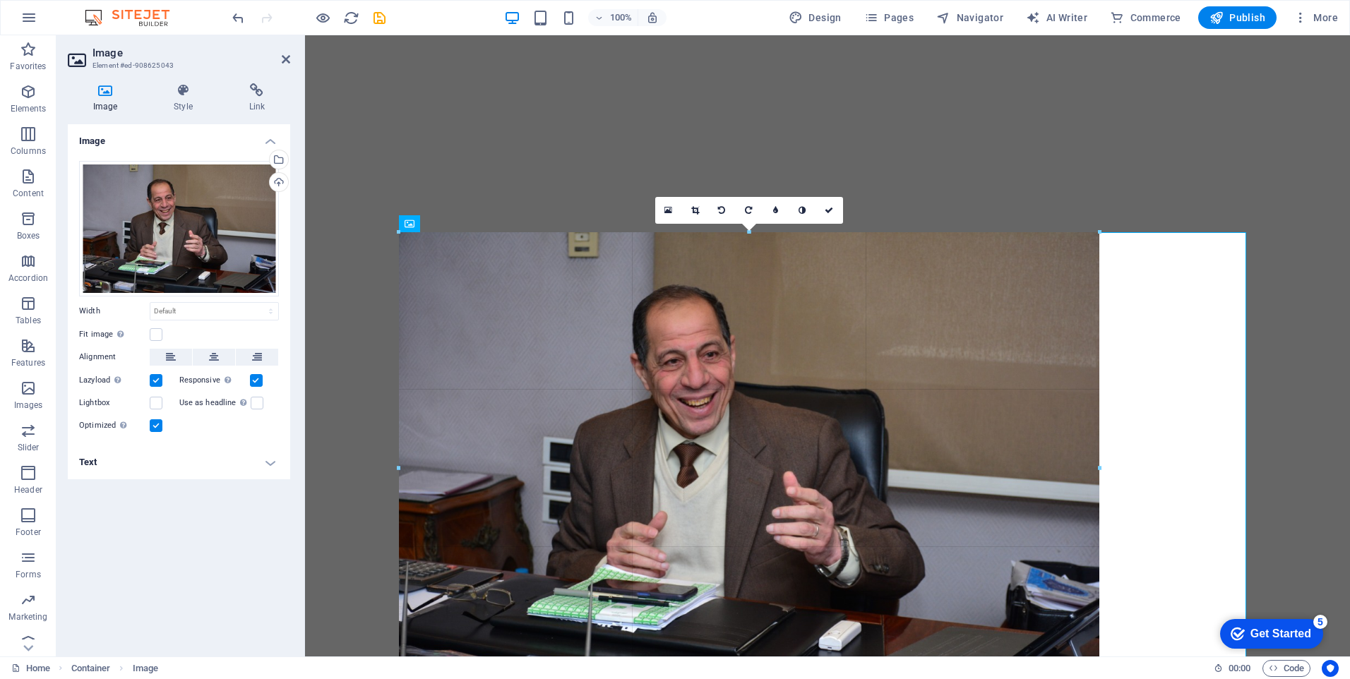
drag, startPoint x: 1247, startPoint y: 234, endPoint x: 985, endPoint y: 323, distance: 275.9
type input "992"
select select "px"
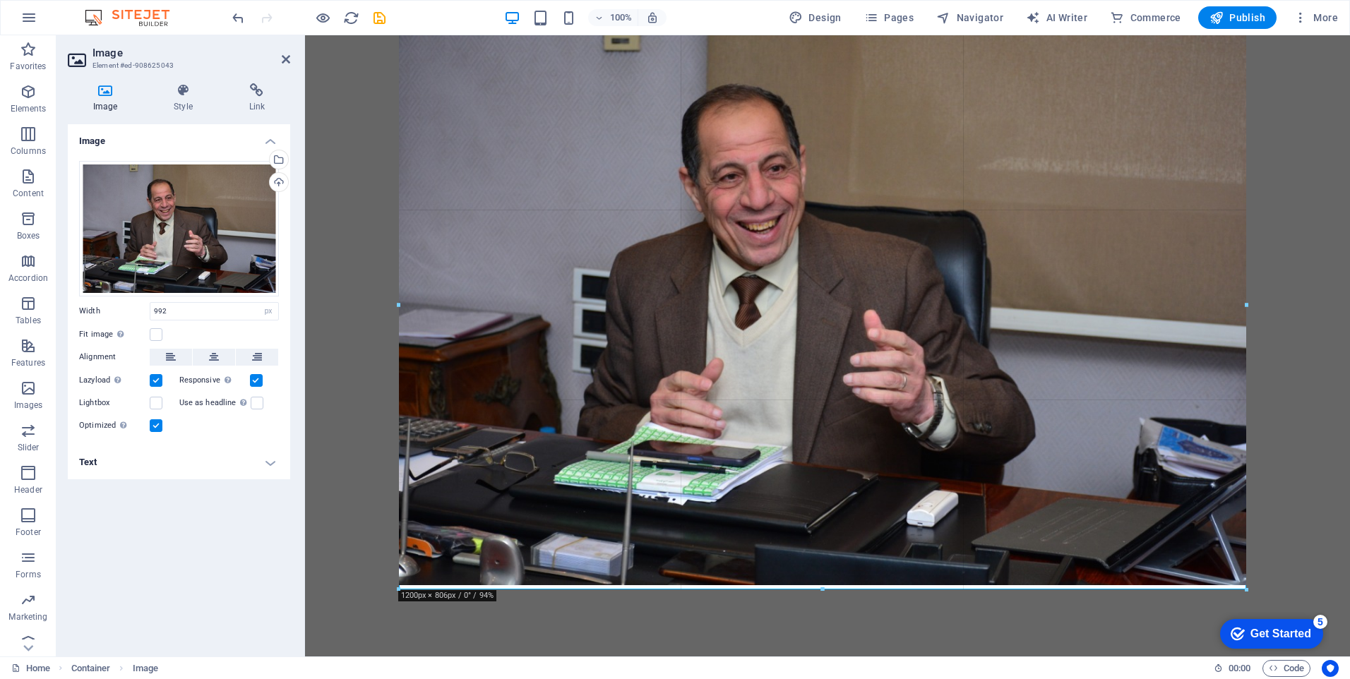
drag, startPoint x: 1100, startPoint y: 253, endPoint x: 1252, endPoint y: 247, distance: 151.9
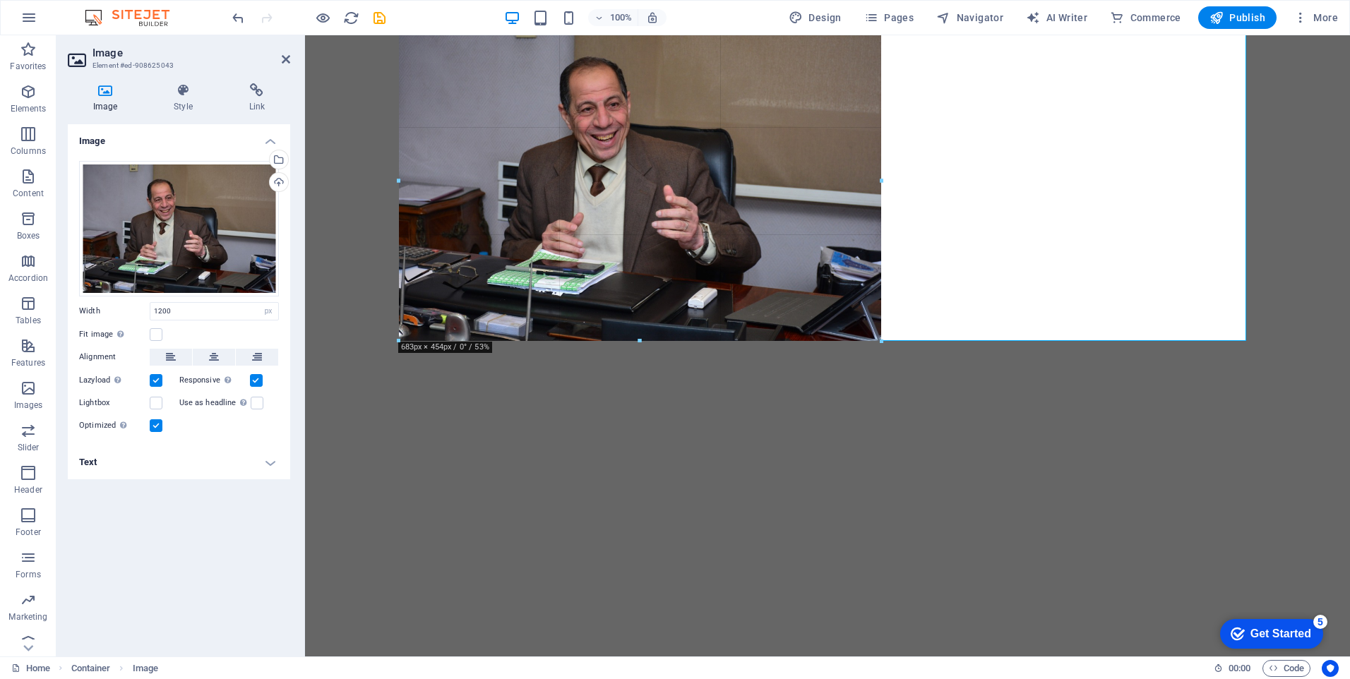
drag, startPoint x: 822, startPoint y: 585, endPoint x: 835, endPoint y: 341, distance: 244.6
drag, startPoint x: 880, startPoint y: 340, endPoint x: 881, endPoint y: 301, distance: 38.1
click at [881, 301] on div "180 170 160 150 140 130 120 110 100 90 80 70 60 50 40 30 20 10 0 -10 -20 -30 -4…" at bounding box center [641, 181] width 484 height 322
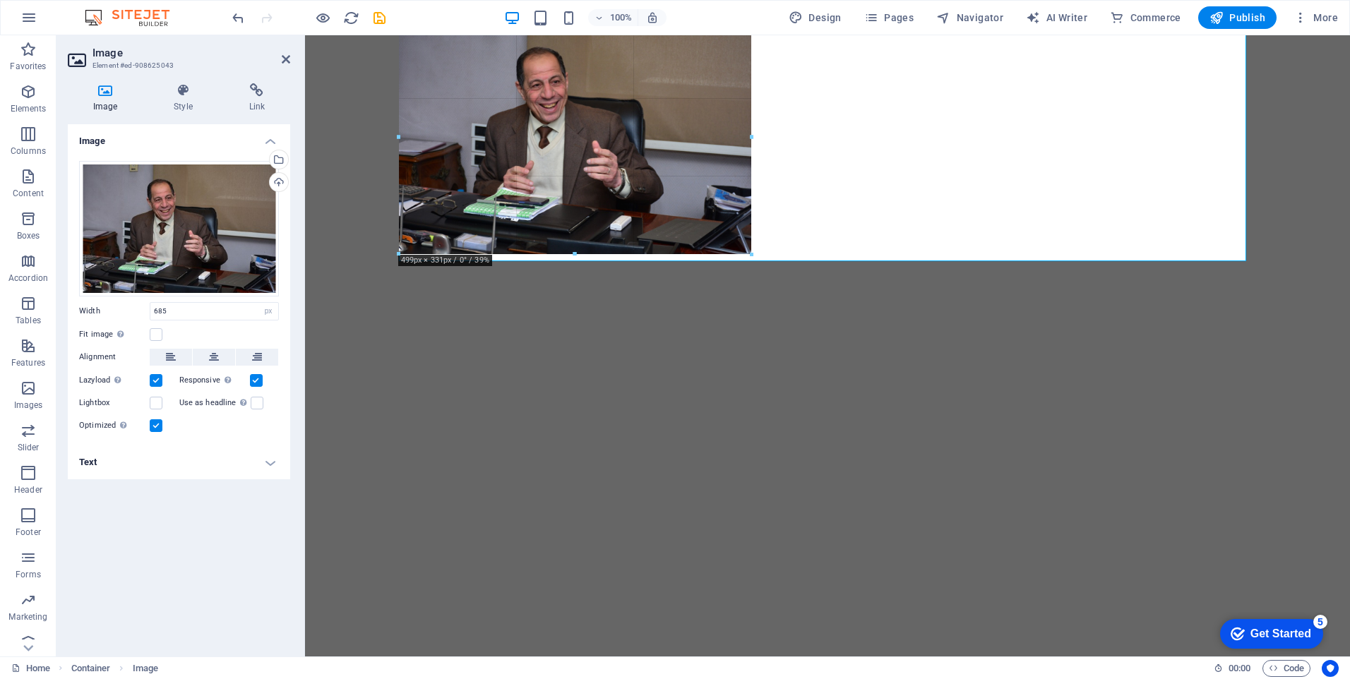
drag, startPoint x: 882, startPoint y: 342, endPoint x: 751, endPoint y: 100, distance: 275.4
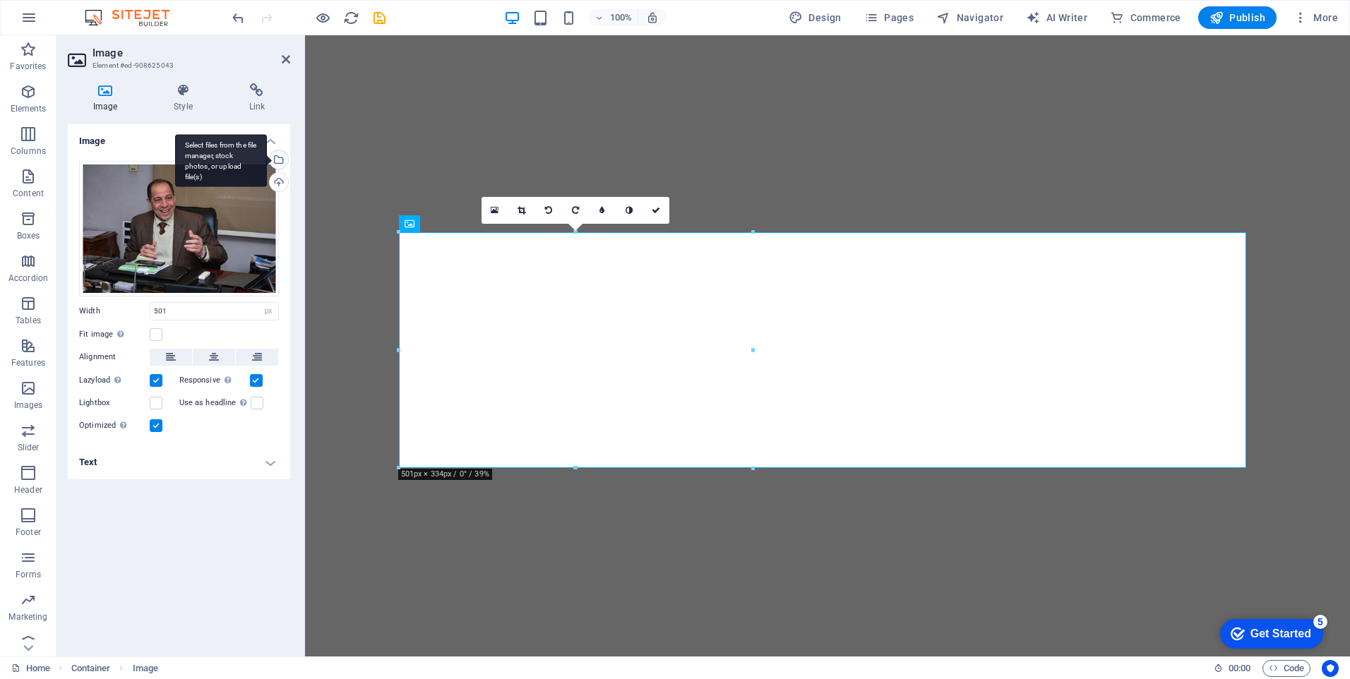
click at [283, 160] on div "Select files from the file manager, stock photos, or upload file(s)" at bounding box center [277, 160] width 21 height 21
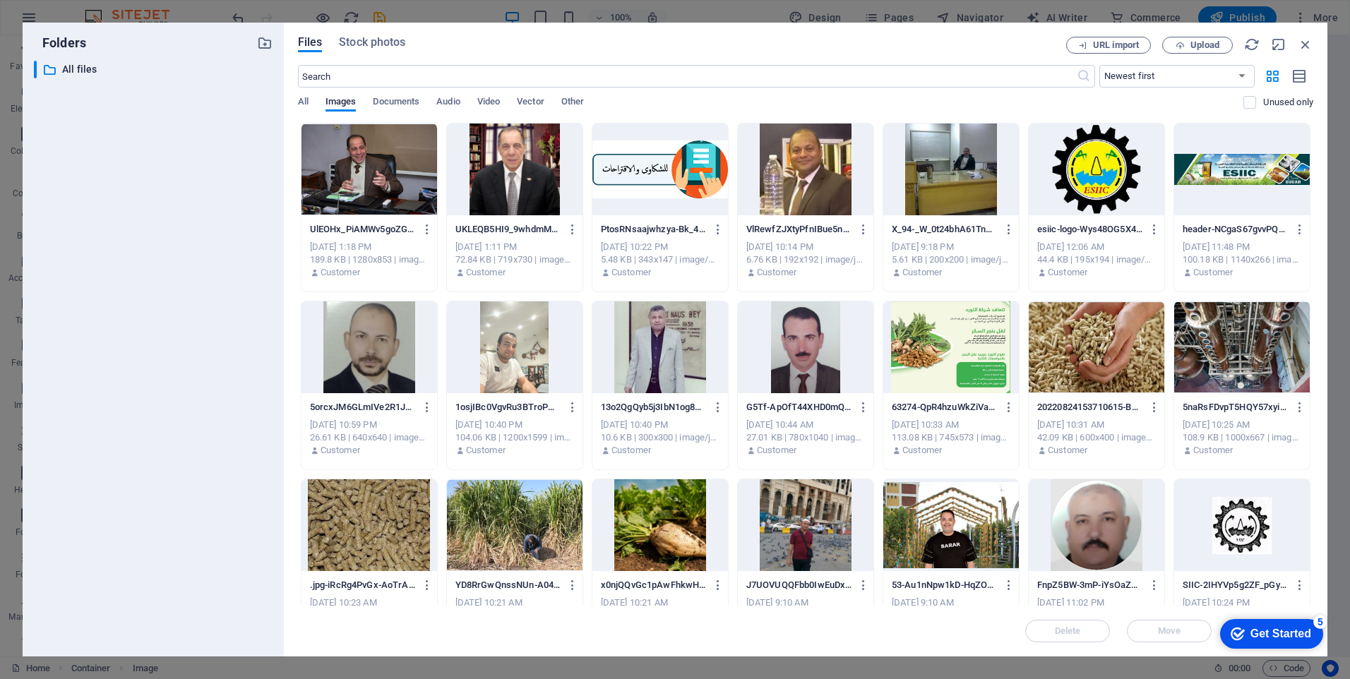
click at [1079, 169] on div at bounding box center [1096, 170] width 136 height 92
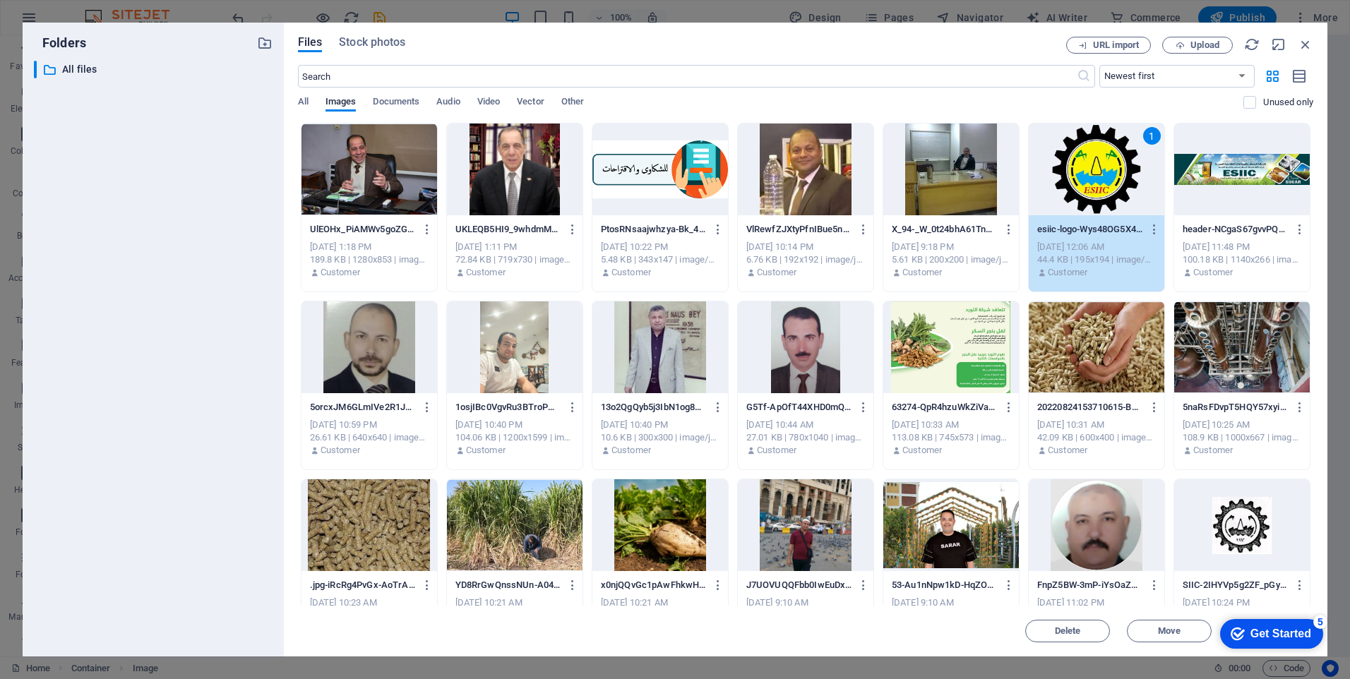
click at [1079, 169] on div "1" at bounding box center [1096, 170] width 136 height 92
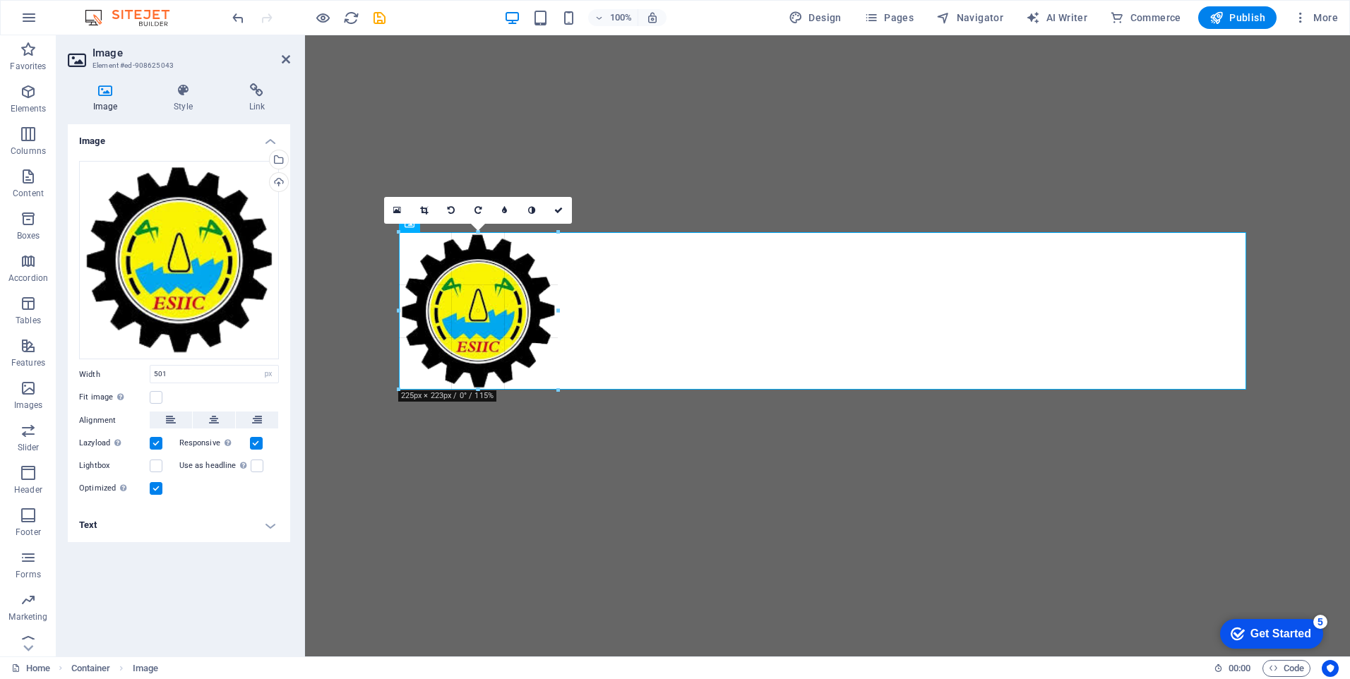
drag, startPoint x: 402, startPoint y: 409, endPoint x: 594, endPoint y: 424, distance: 192.6
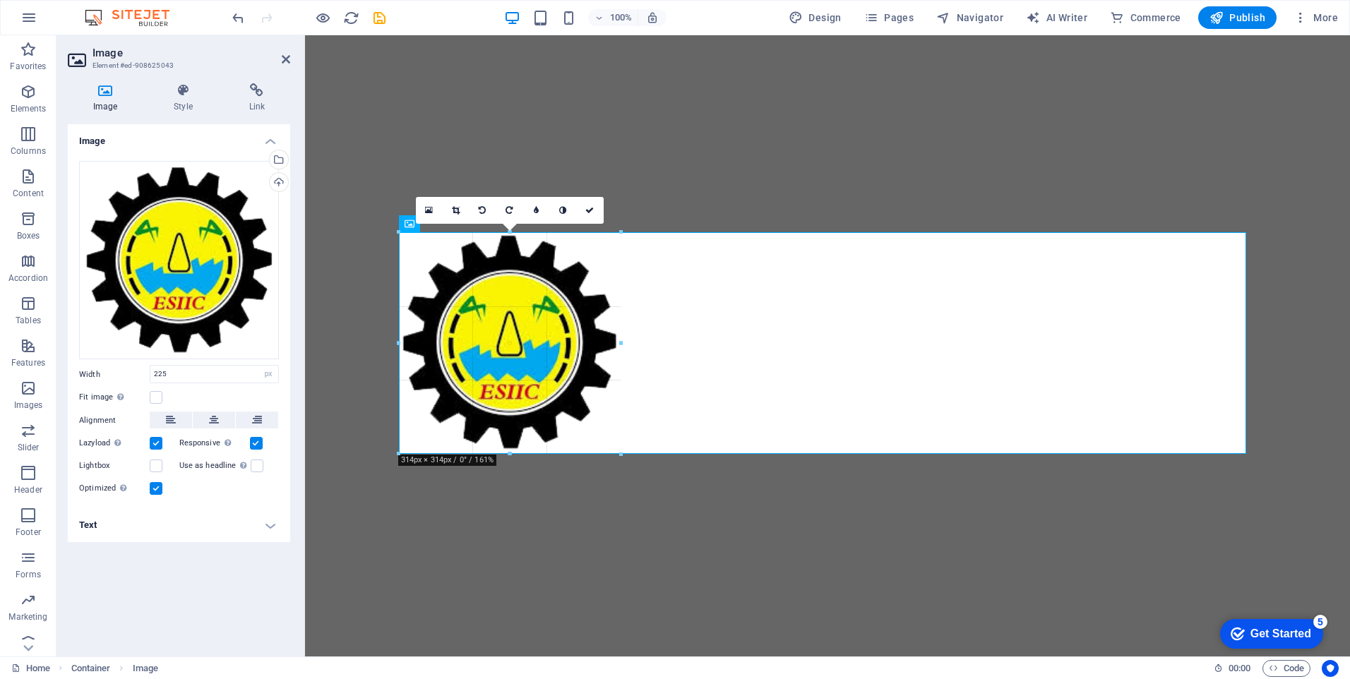
drag, startPoint x: 400, startPoint y: 311, endPoint x: 339, endPoint y: 275, distance: 71.2
type input "314"
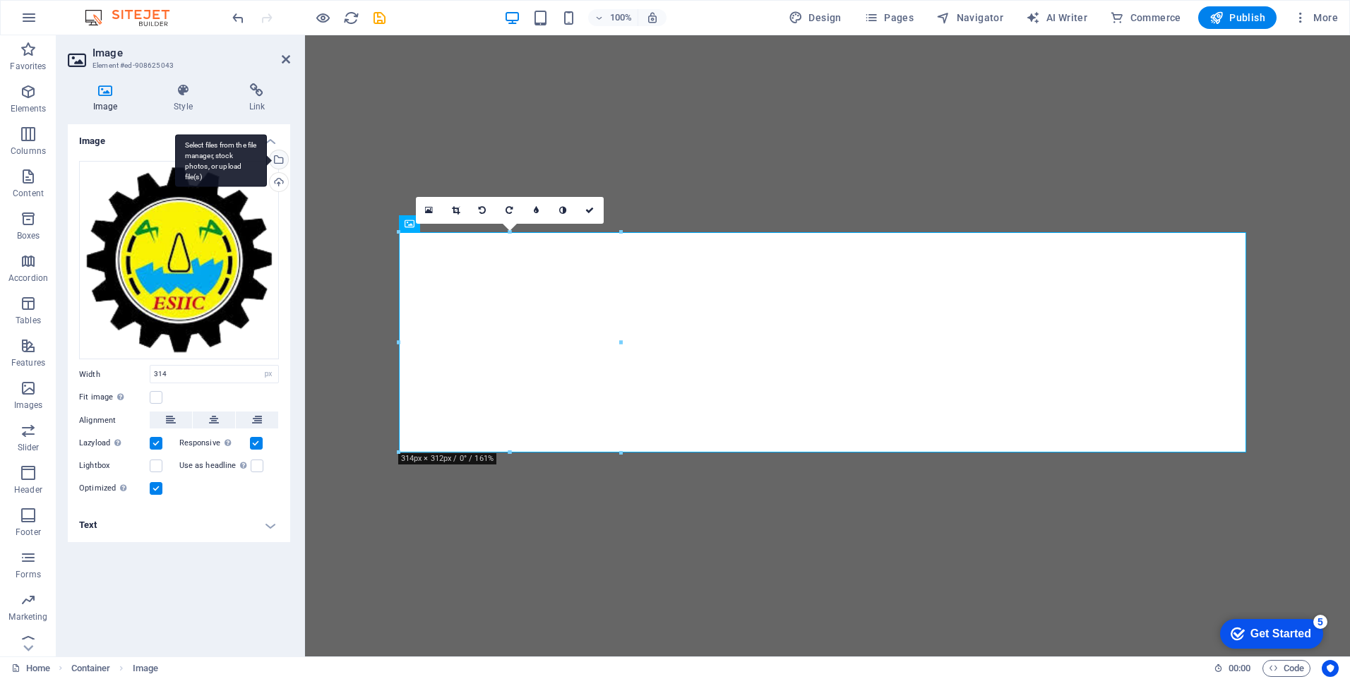
click at [280, 157] on div "Select files from the file manager, stock photos, or upload file(s)" at bounding box center [277, 160] width 21 height 21
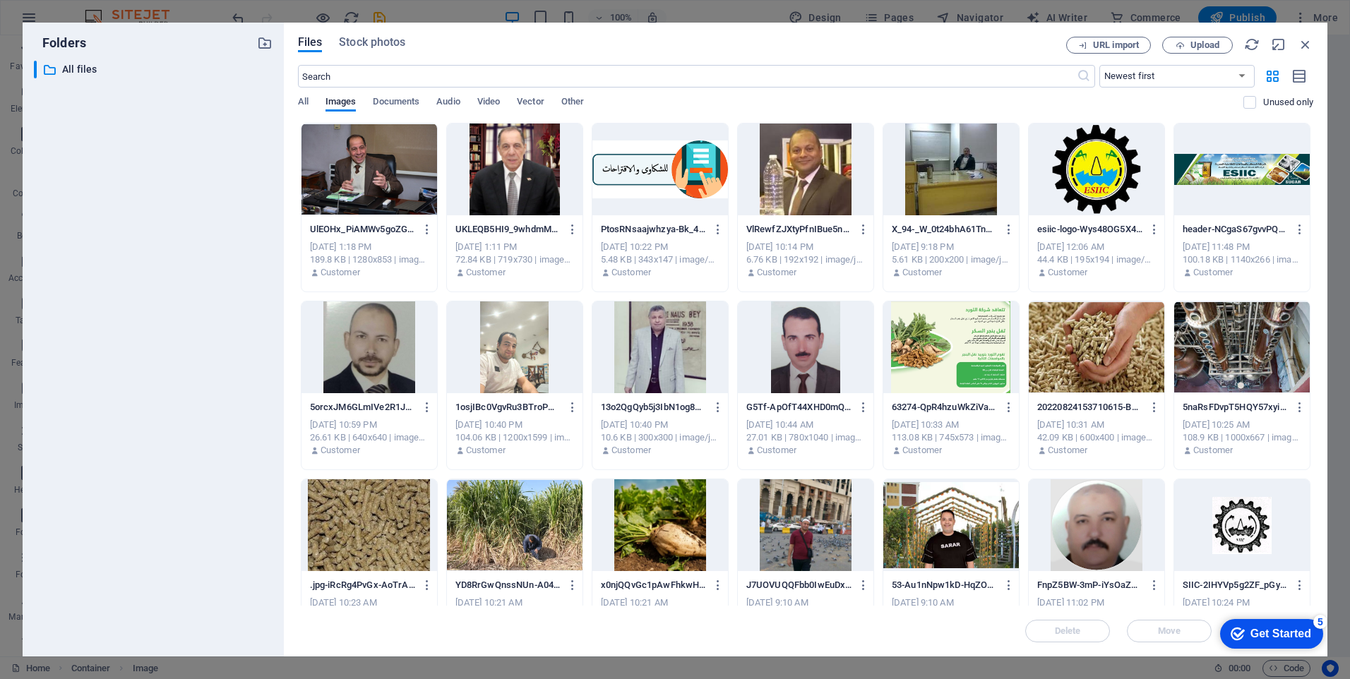
click at [349, 155] on div at bounding box center [369, 170] width 136 height 92
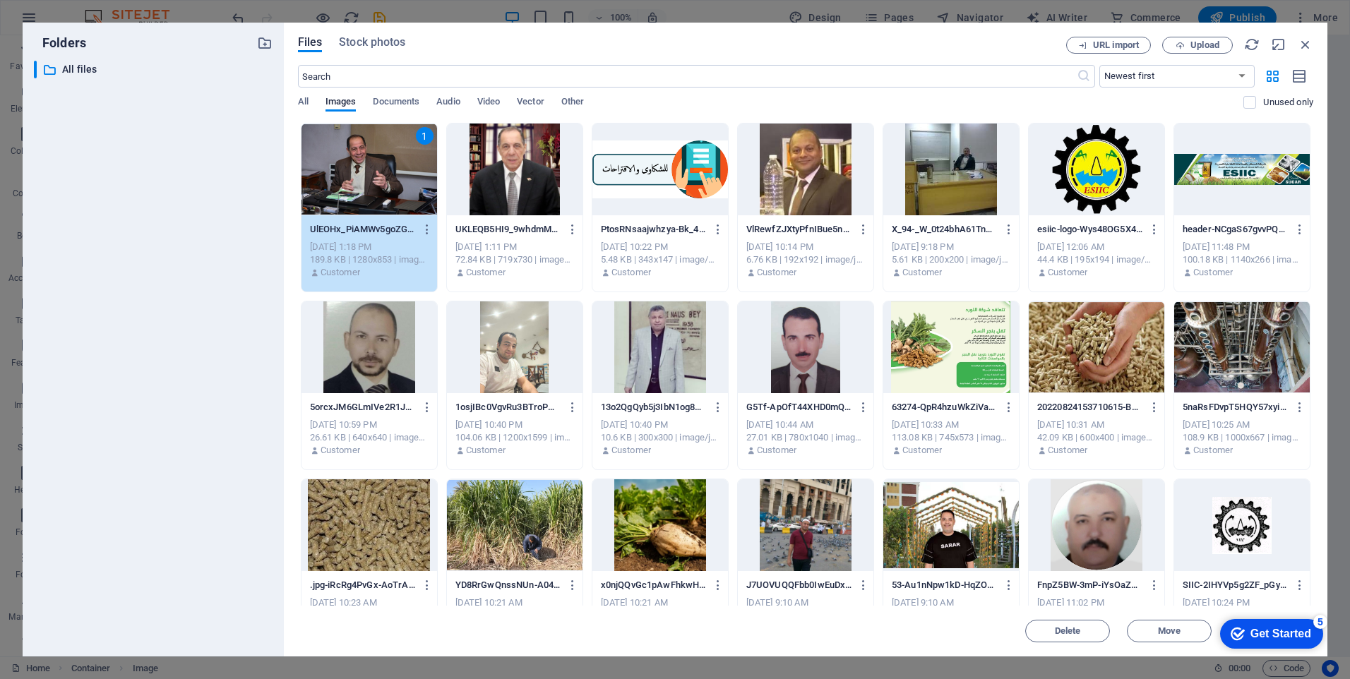
click at [349, 155] on div "1" at bounding box center [369, 170] width 136 height 92
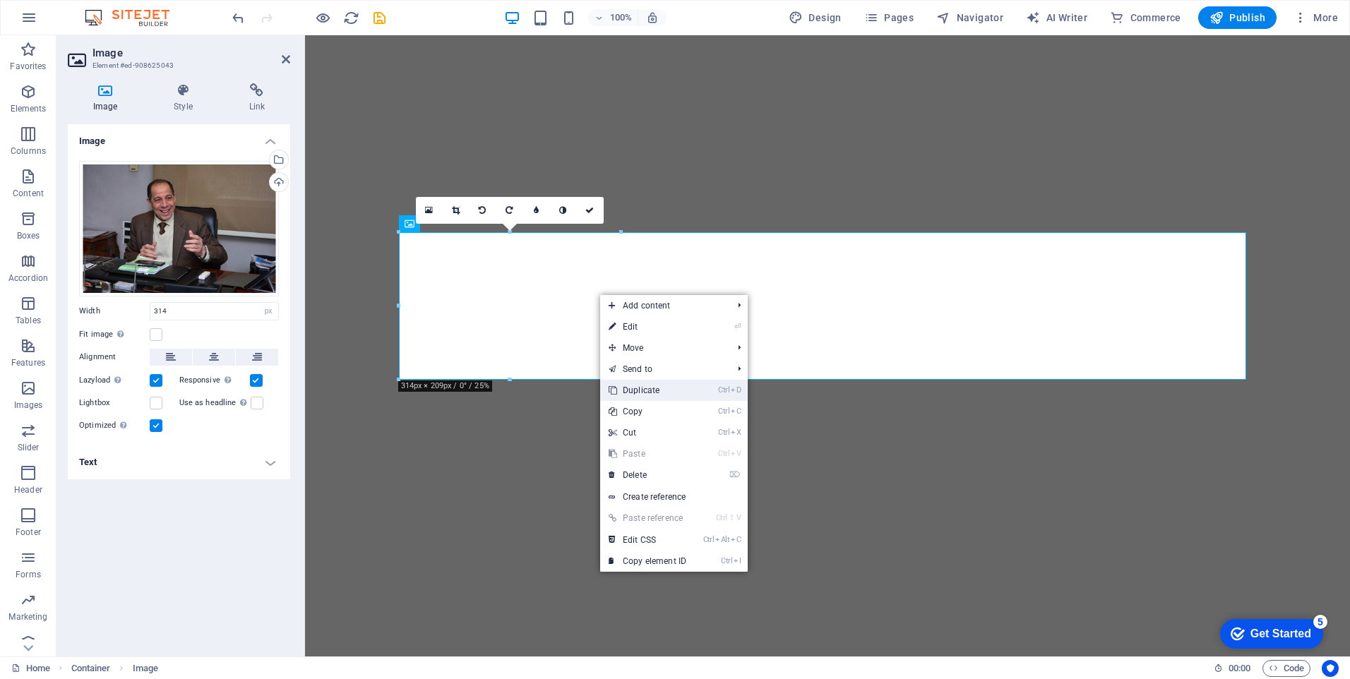
click at [679, 385] on link "Ctrl D Duplicate" at bounding box center [647, 390] width 95 height 21
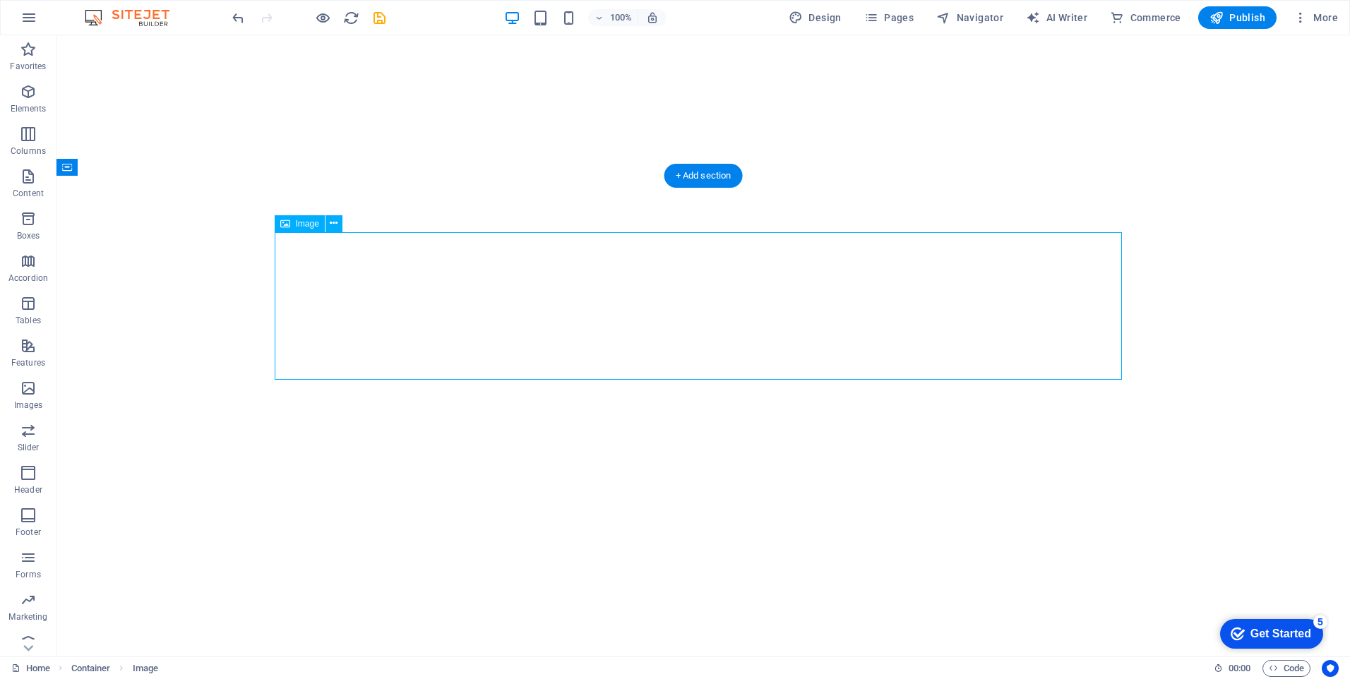
select select "px"
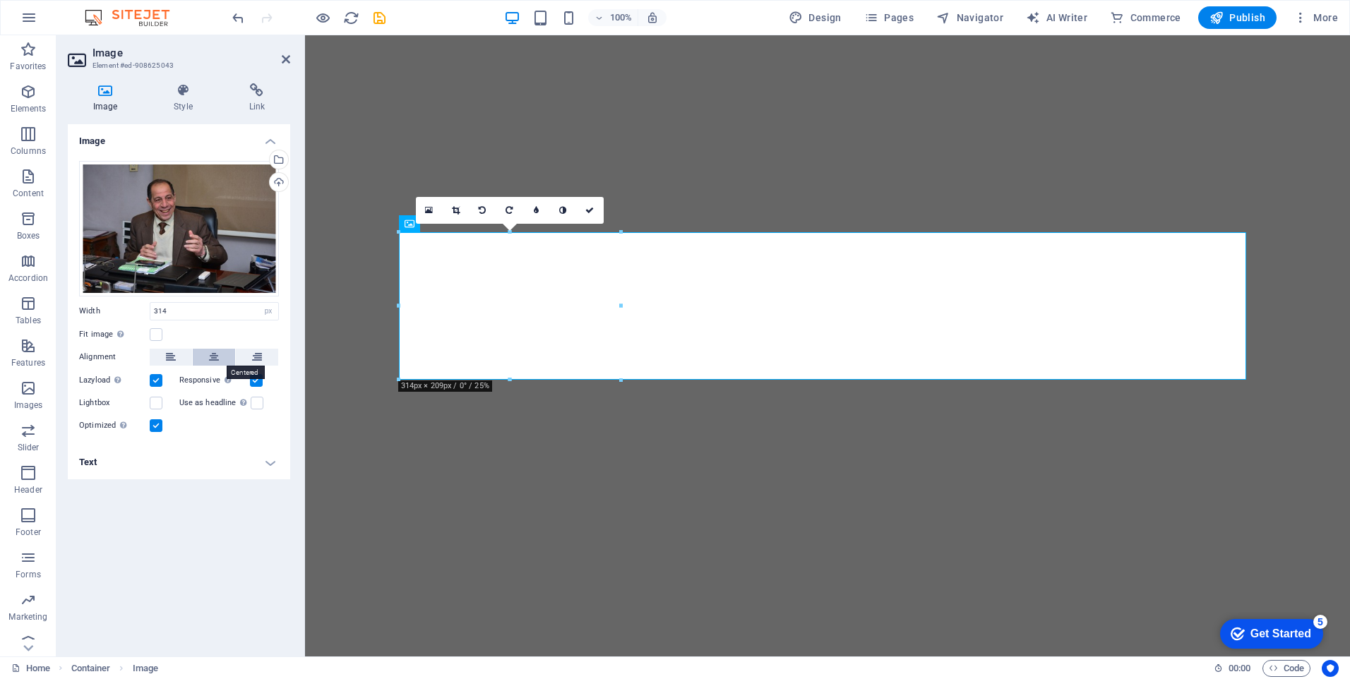
click at [223, 356] on button at bounding box center [214, 357] width 42 height 17
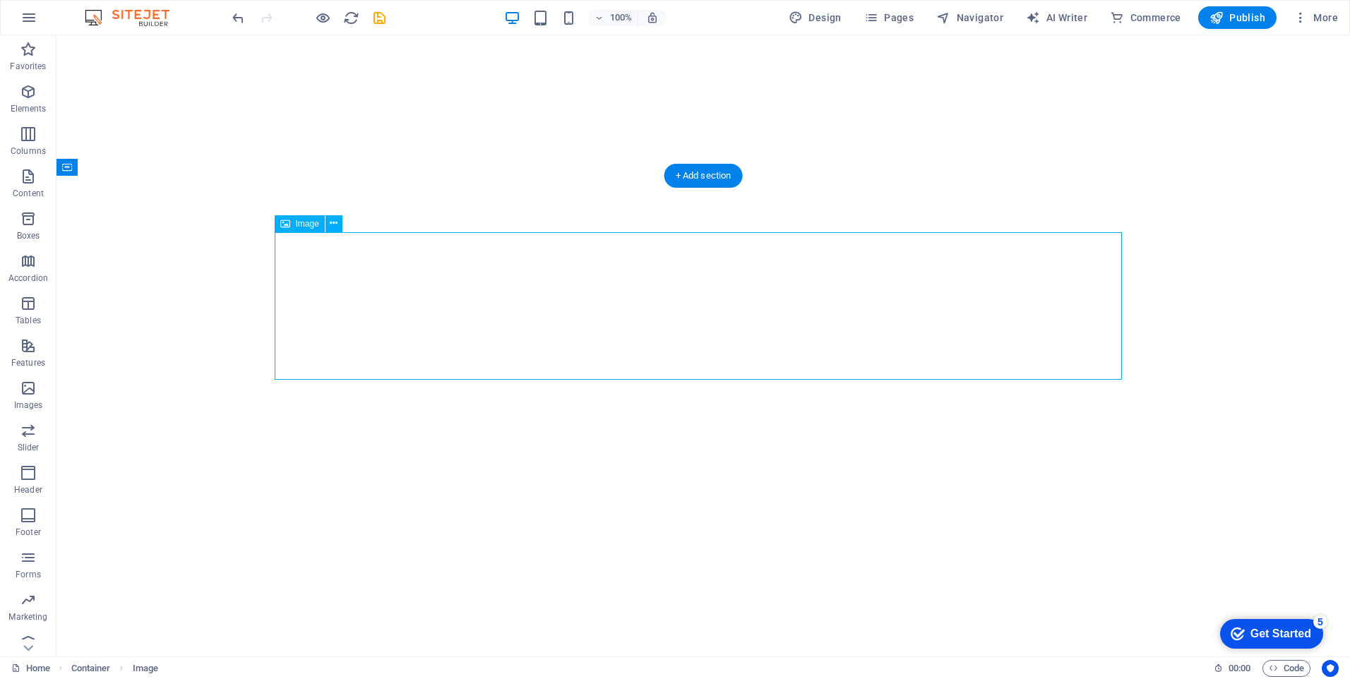
select select "px"
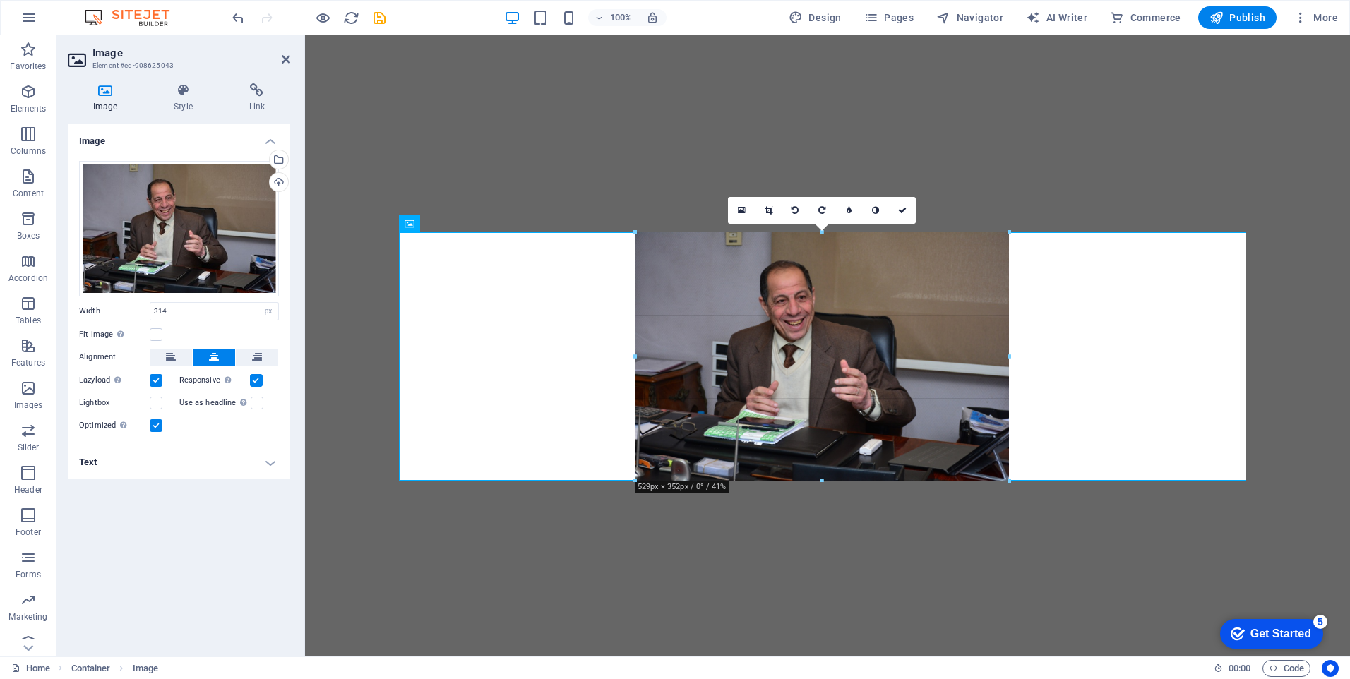
drag, startPoint x: 824, startPoint y: 382, endPoint x: 828, endPoint y: 486, distance: 104.6
type input "529"
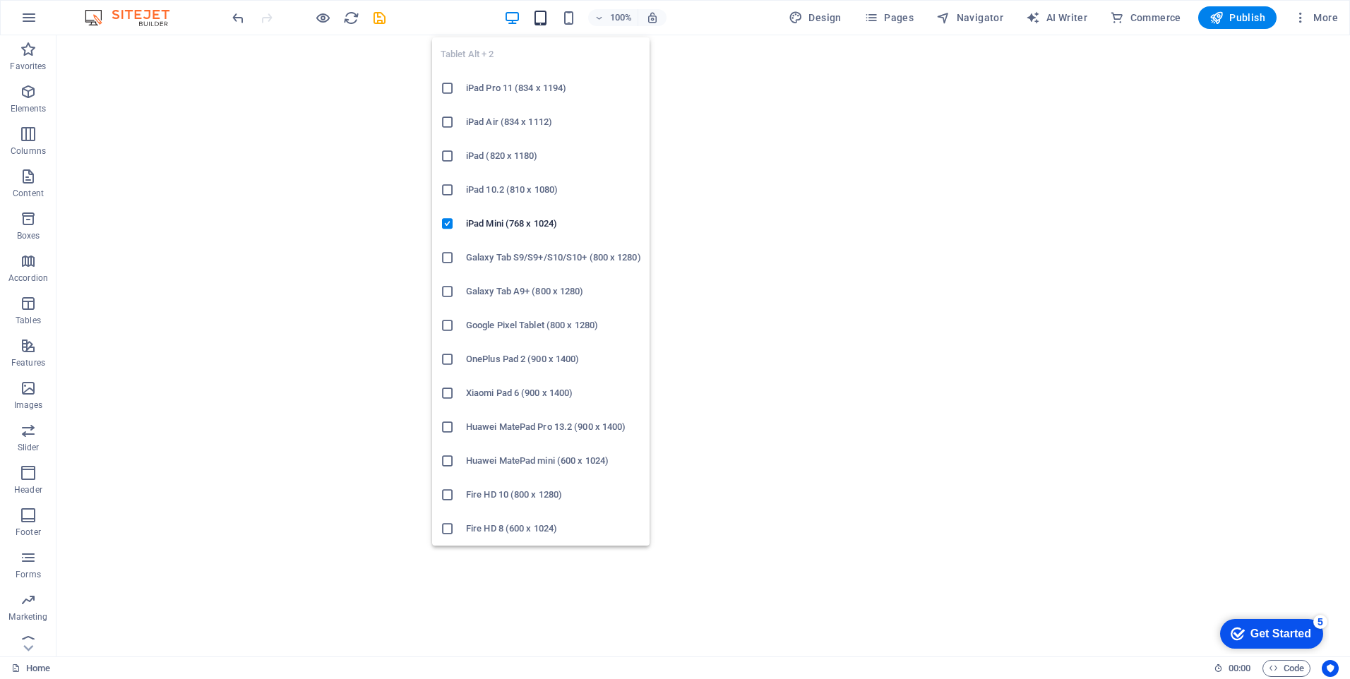
click at [541, 17] on icon "button" at bounding box center [540, 18] width 16 height 16
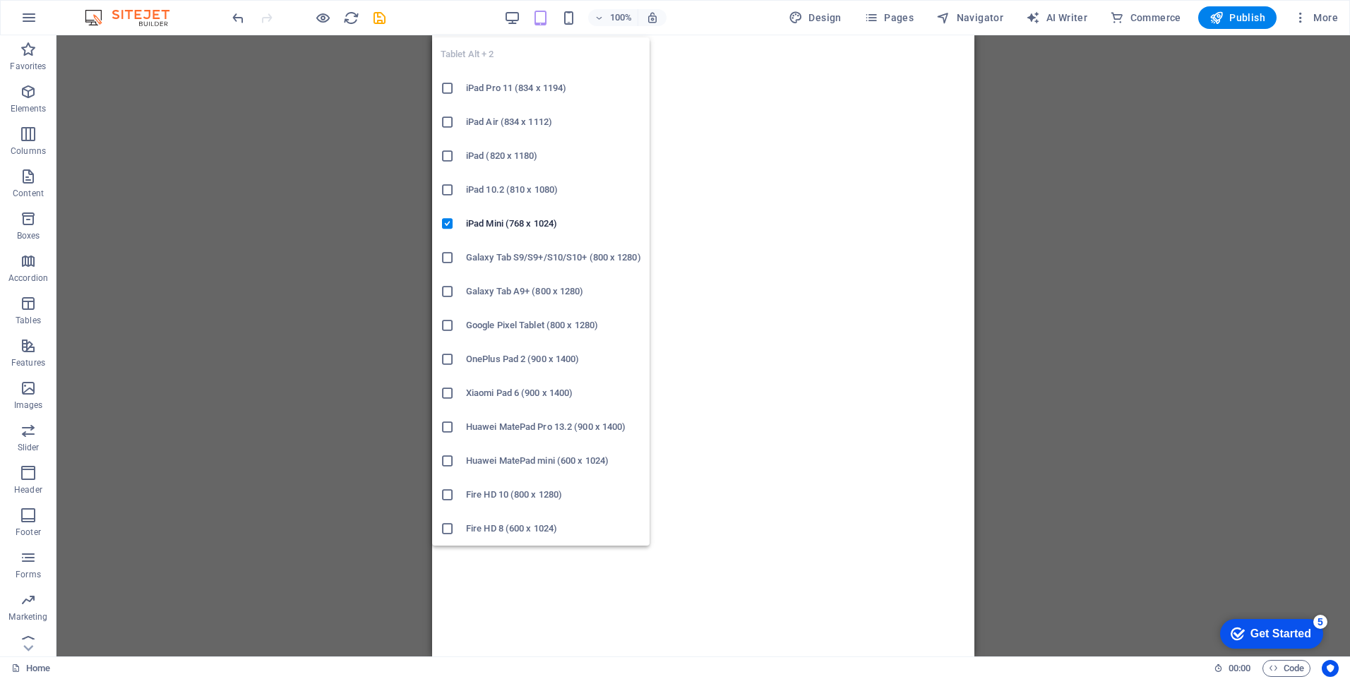
click at [541, 17] on icon "button" at bounding box center [540, 18] width 16 height 16
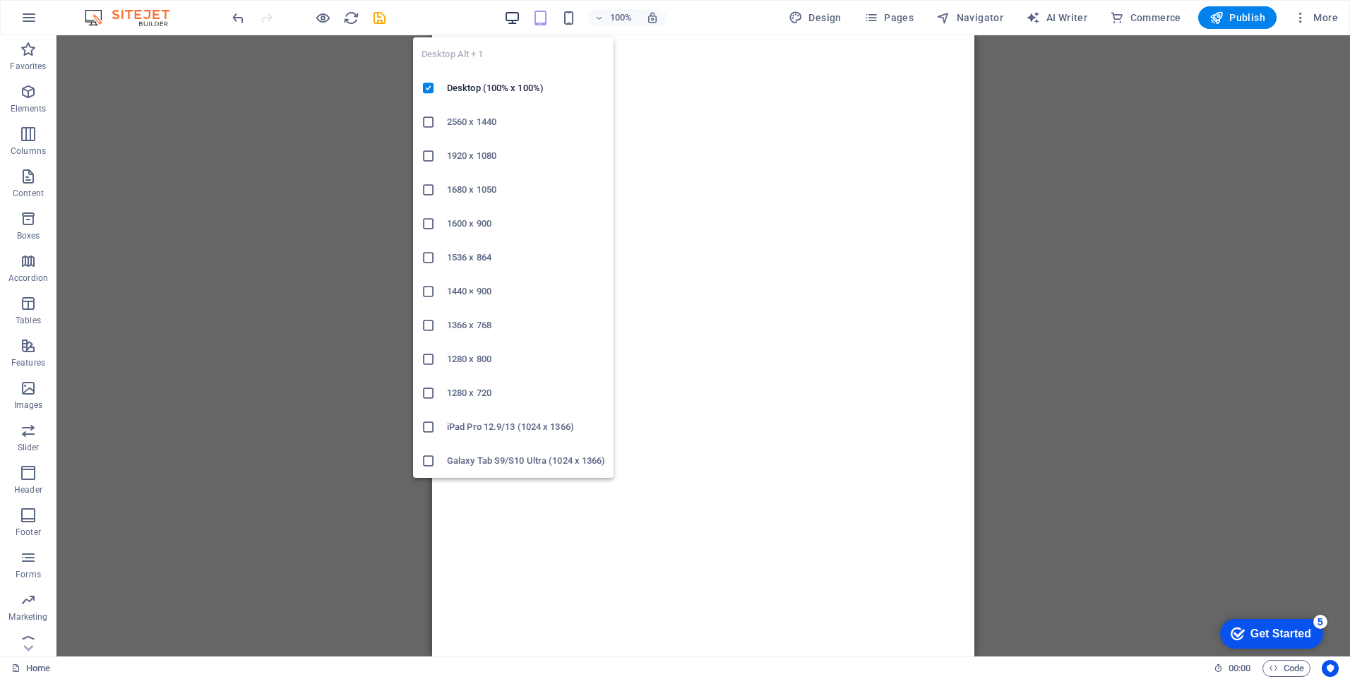
click at [520, 17] on icon "button" at bounding box center [512, 18] width 16 height 16
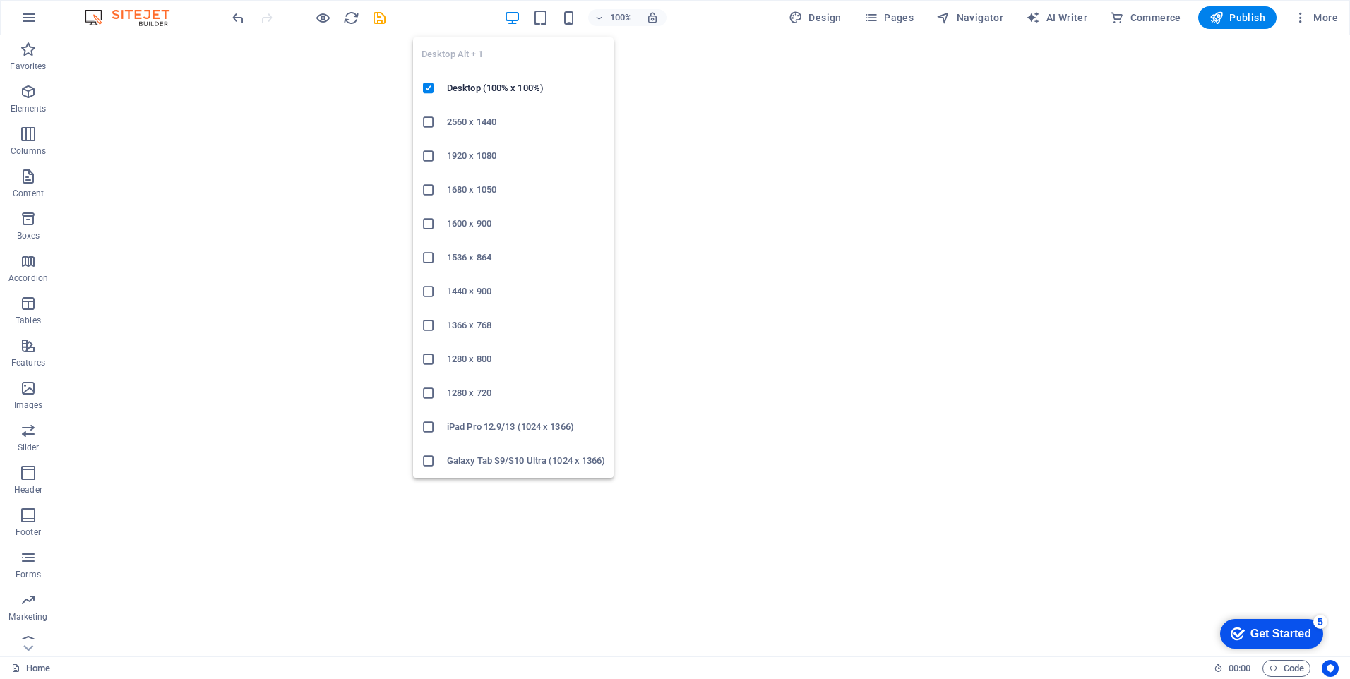
click at [428, 159] on icon at bounding box center [428, 156] width 14 height 14
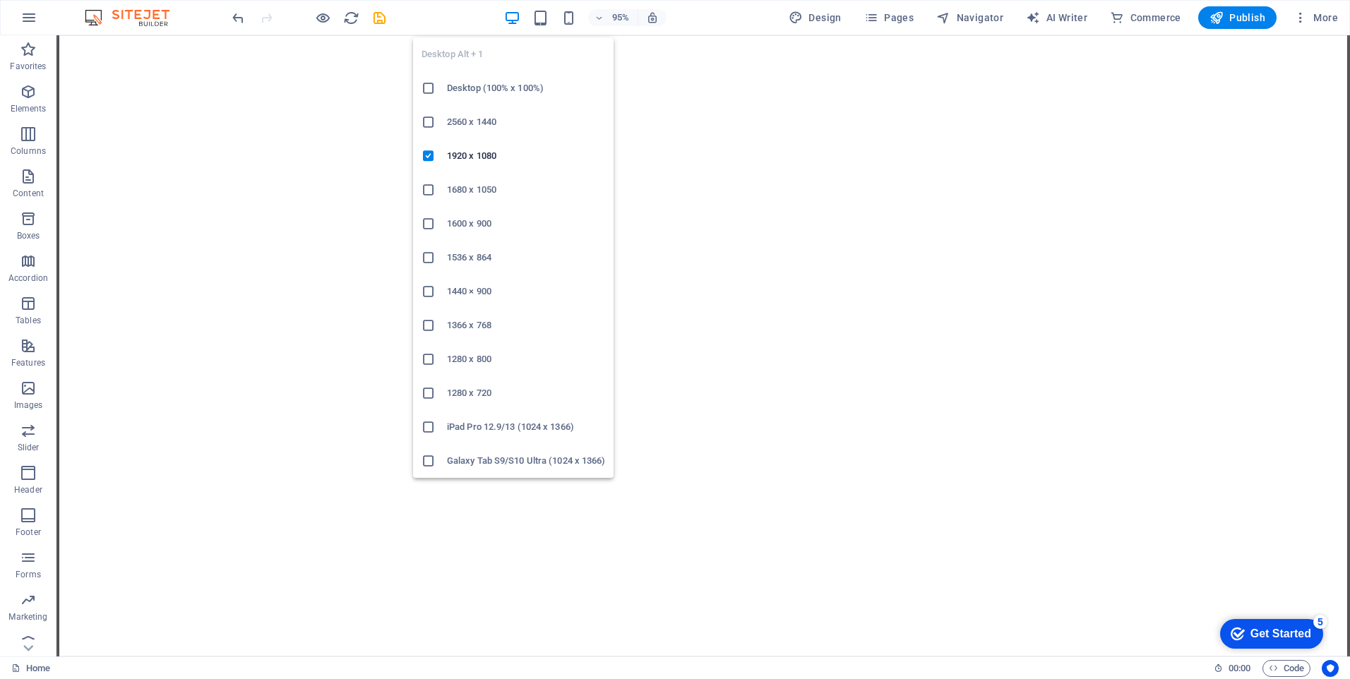
click at [512, 14] on icon "button" at bounding box center [512, 18] width 16 height 16
click at [433, 189] on icon at bounding box center [428, 190] width 14 height 14
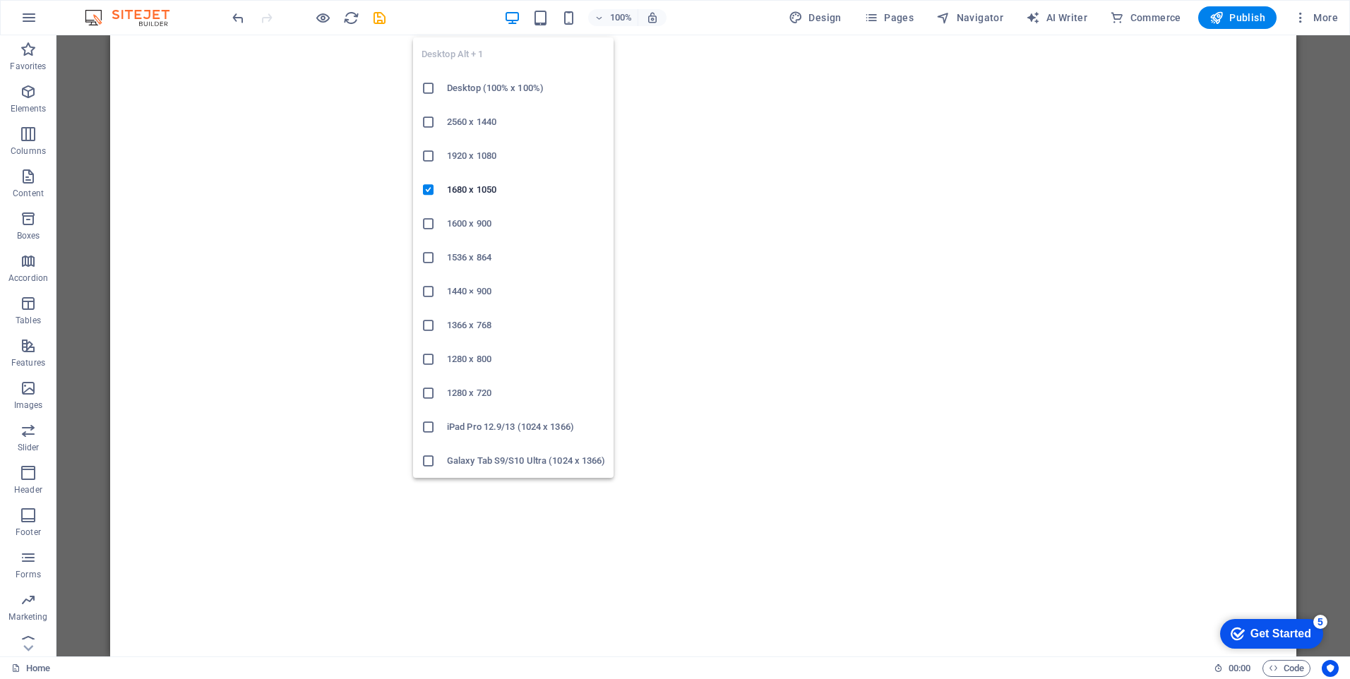
click at [517, 20] on icon "button" at bounding box center [512, 18] width 16 height 16
click at [428, 431] on icon at bounding box center [428, 427] width 14 height 14
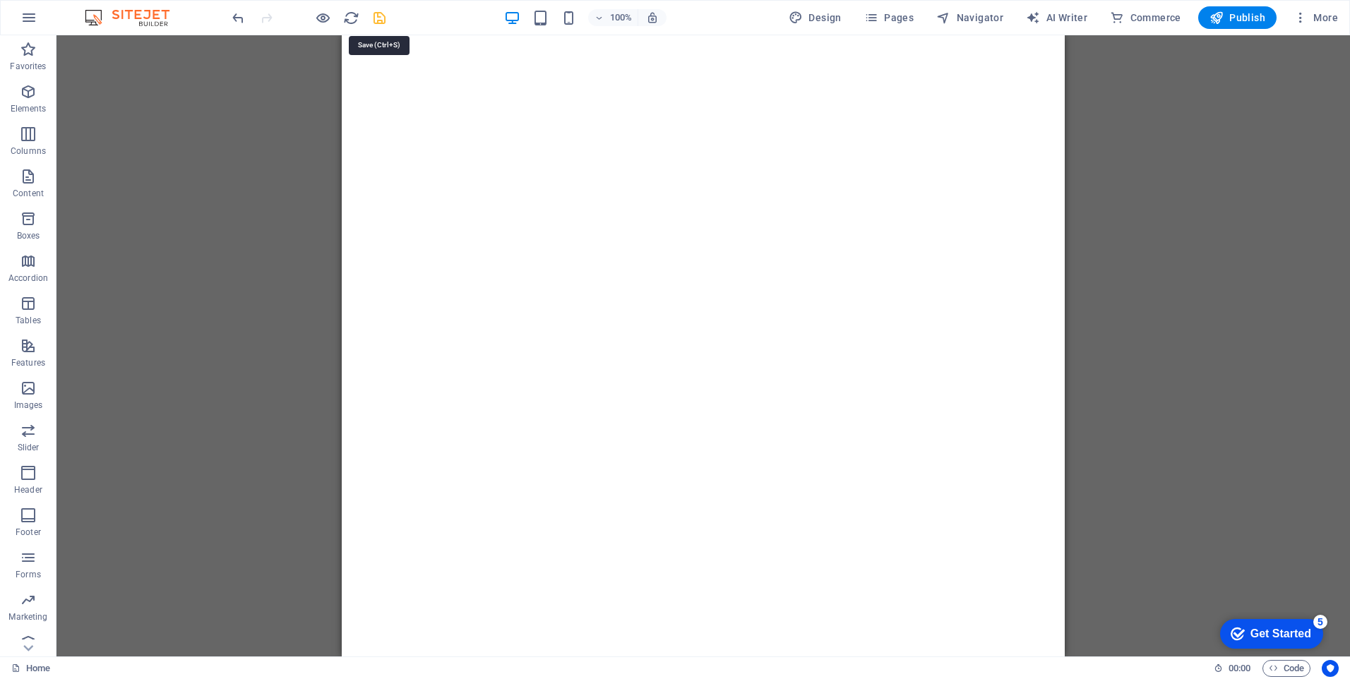
click at [381, 18] on icon "save" at bounding box center [379, 18] width 16 height 16
click at [1247, 16] on span "Publish" at bounding box center [1237, 18] width 56 height 14
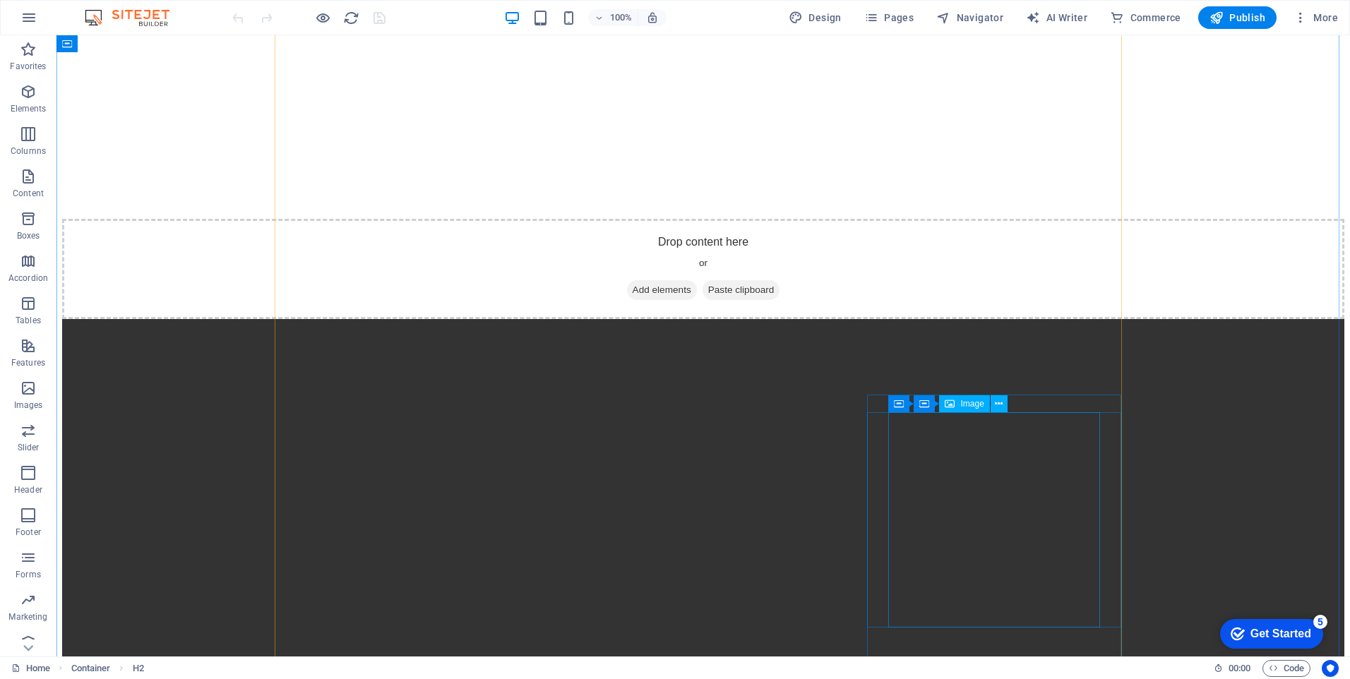
scroll to position [1890, 0]
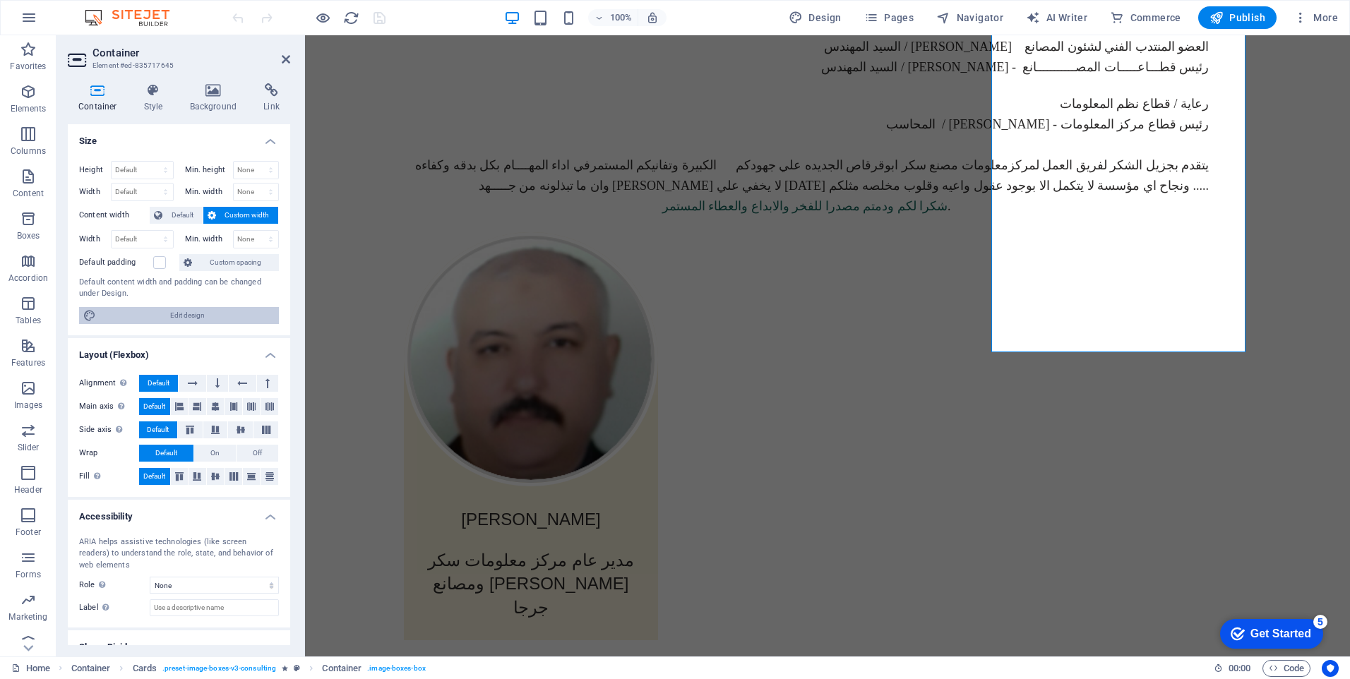
drag, startPoint x: 191, startPoint y: 313, endPoint x: 19, endPoint y: 275, distance: 176.3
click at [191, 313] on span "Edit design" at bounding box center [187, 315] width 174 height 17
select select "rem"
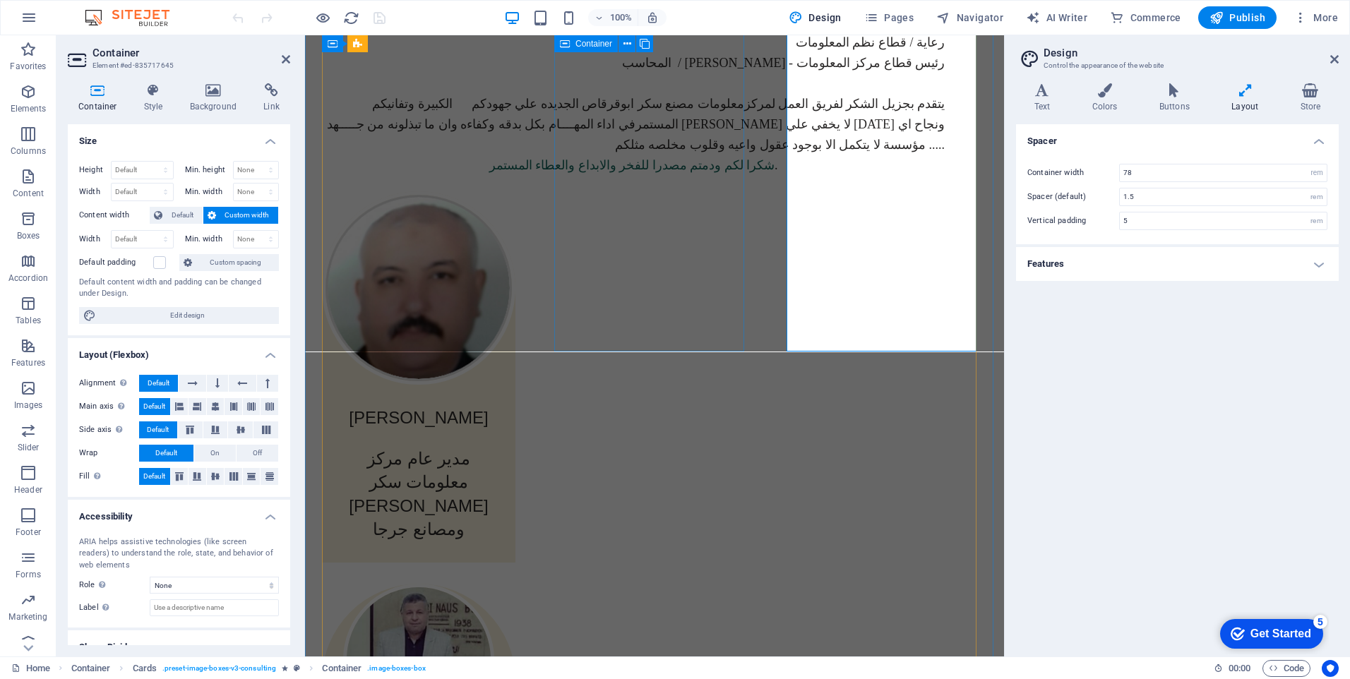
scroll to position [1782, 0]
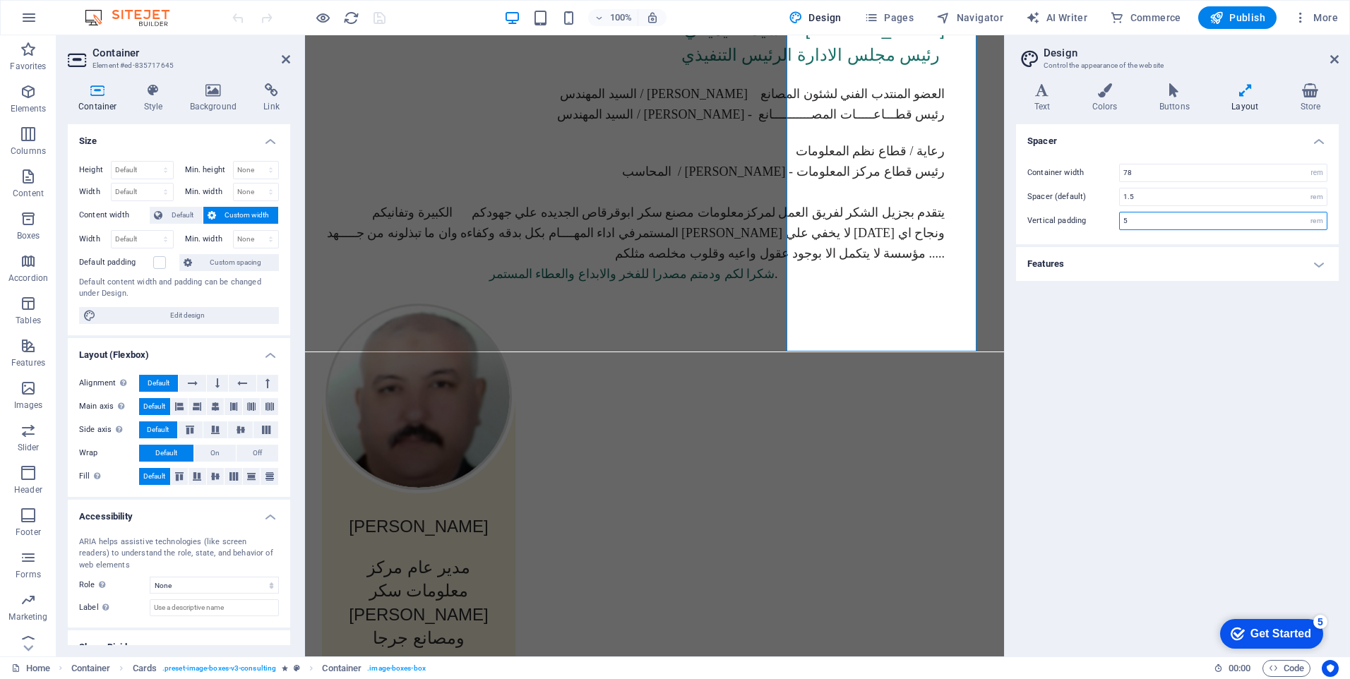
click at [1147, 222] on input "5" at bounding box center [1223, 220] width 207 height 17
click at [1144, 200] on input "1.5" at bounding box center [1223, 196] width 207 height 17
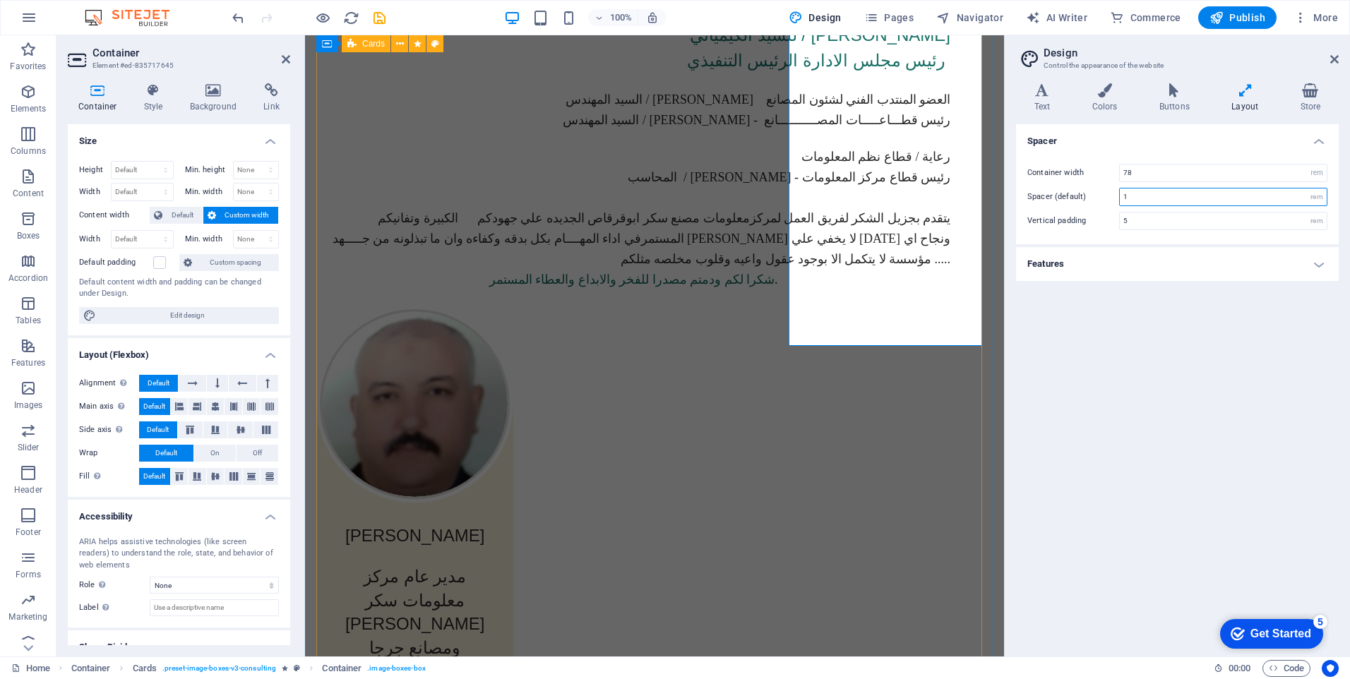
type input "1"
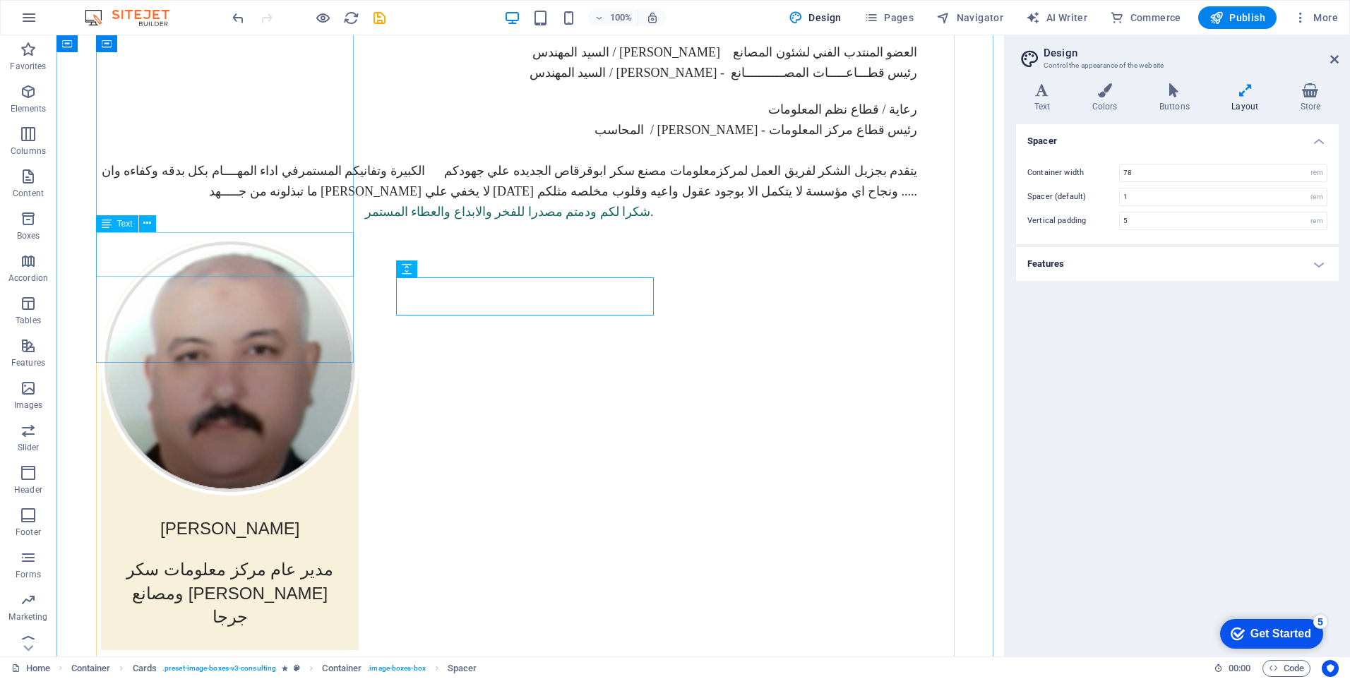
click at [317, 496] on div "[PERSON_NAME]" at bounding box center [230, 518] width 258 height 45
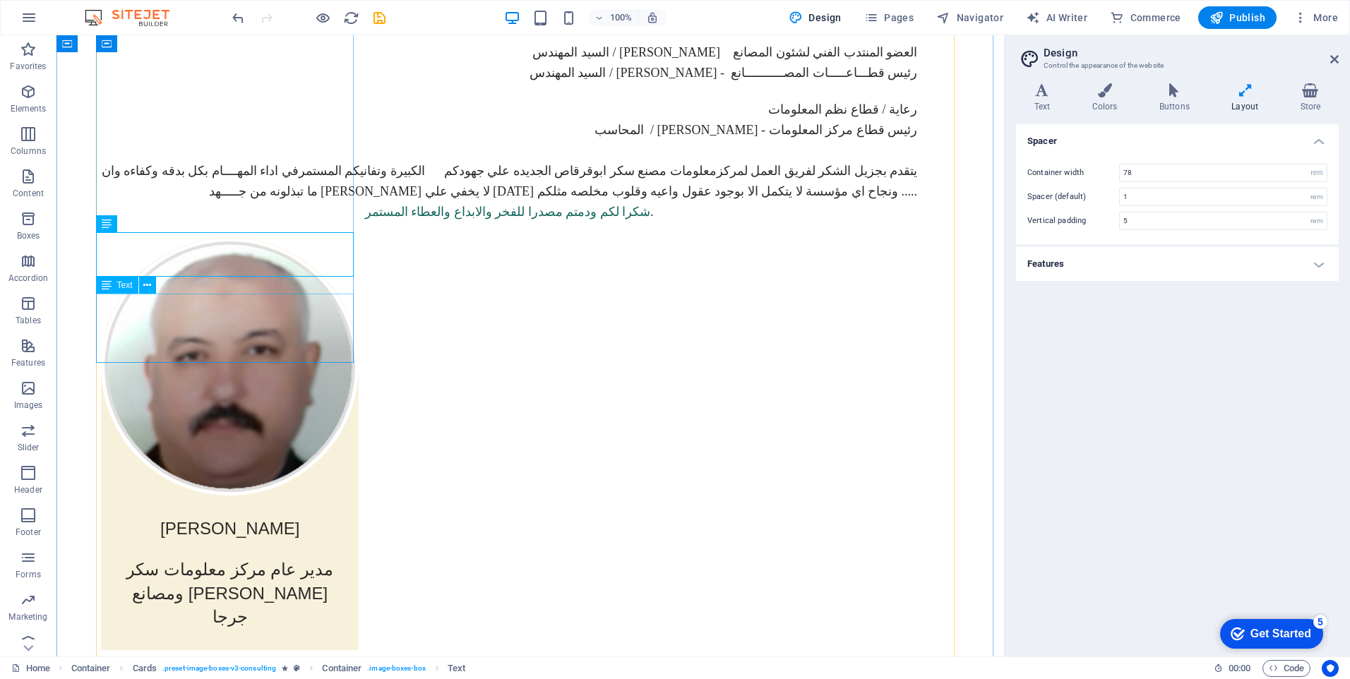
click at [345, 558] on div "مدير عام مركز معلومات سكر [PERSON_NAME] ومصانع جرجا" at bounding box center [230, 604] width 258 height 92
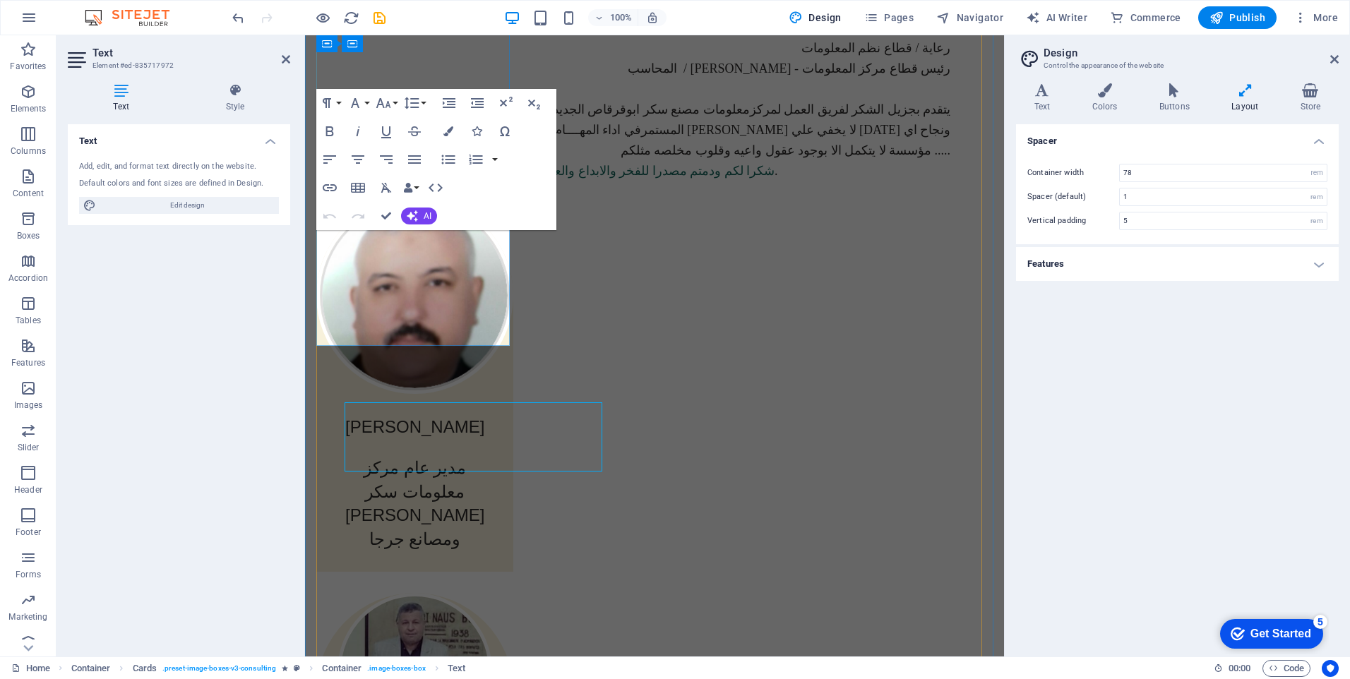
scroll to position [1782, 0]
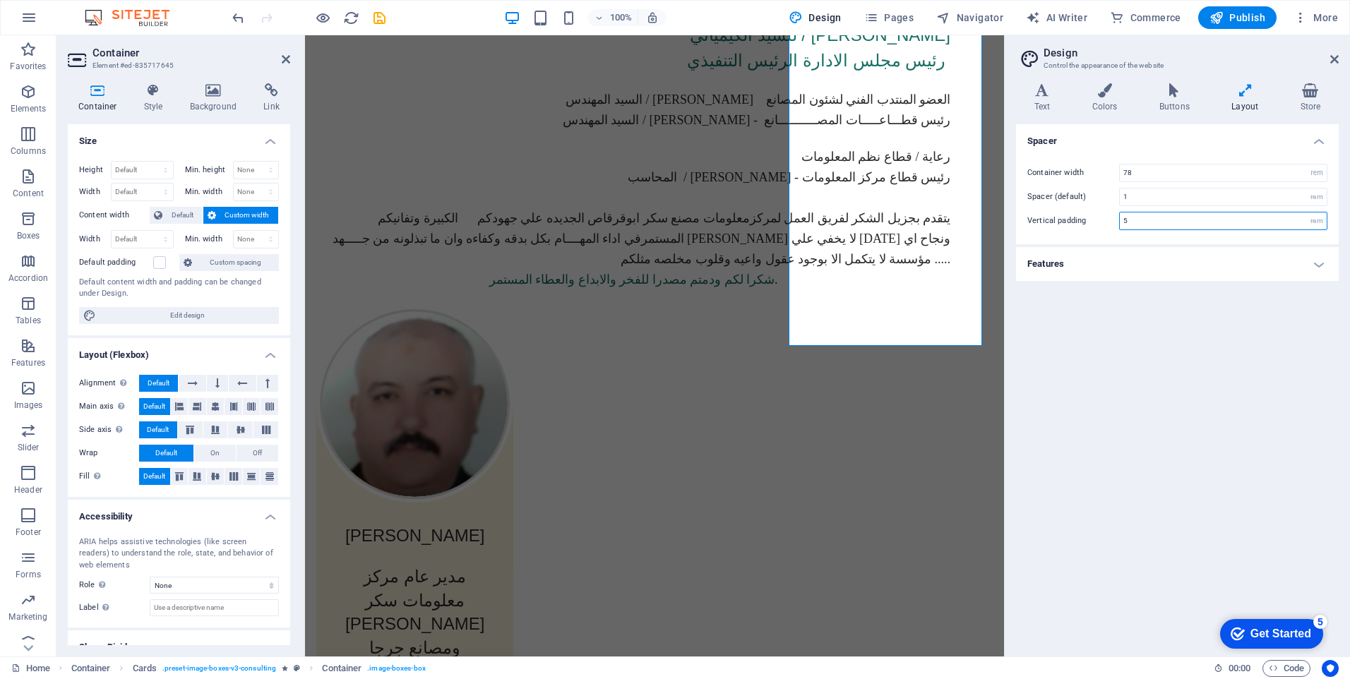
click at [1158, 222] on input "5" at bounding box center [1223, 220] width 207 height 17
type input "4"
click at [1274, 637] on div "Get Started" at bounding box center [1280, 634] width 61 height 13
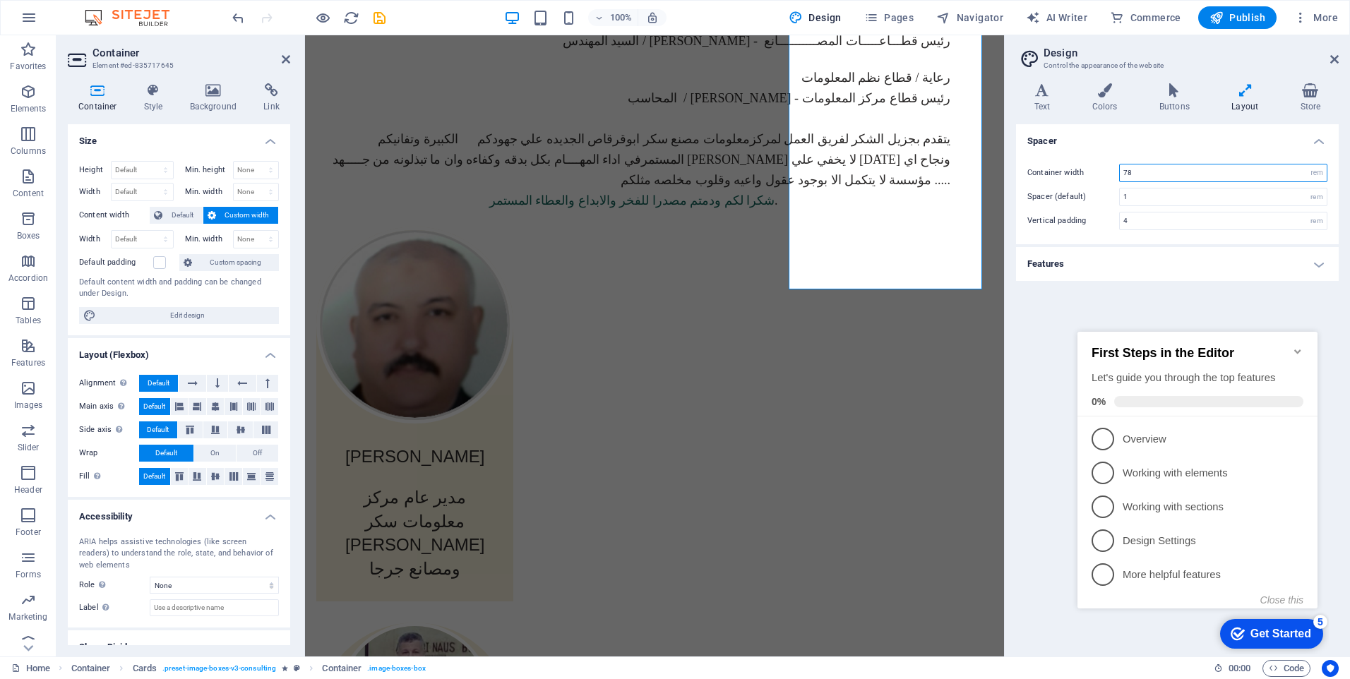
click at [1161, 168] on input "78" at bounding box center [1223, 172] width 207 height 17
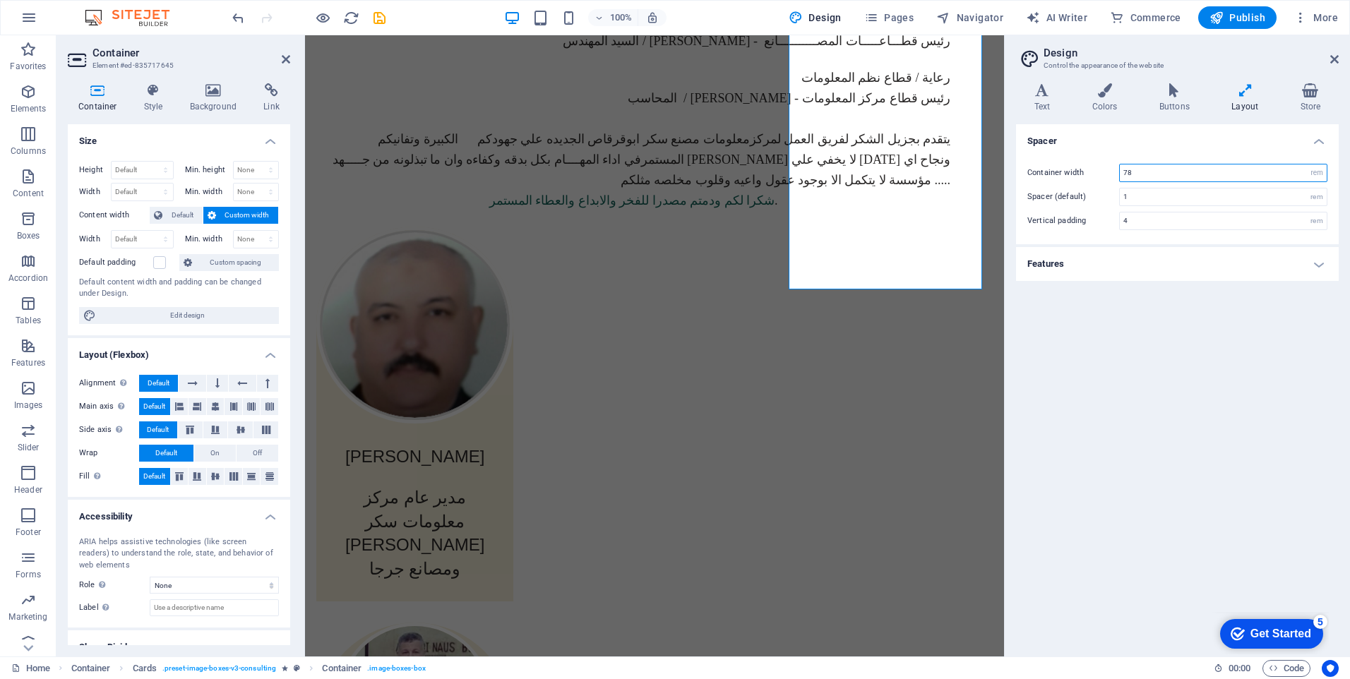
click at [1161, 168] on input "78" at bounding box center [1223, 172] width 207 height 17
type input "70"
click at [1258, 634] on div "Get Started" at bounding box center [1280, 634] width 61 height 13
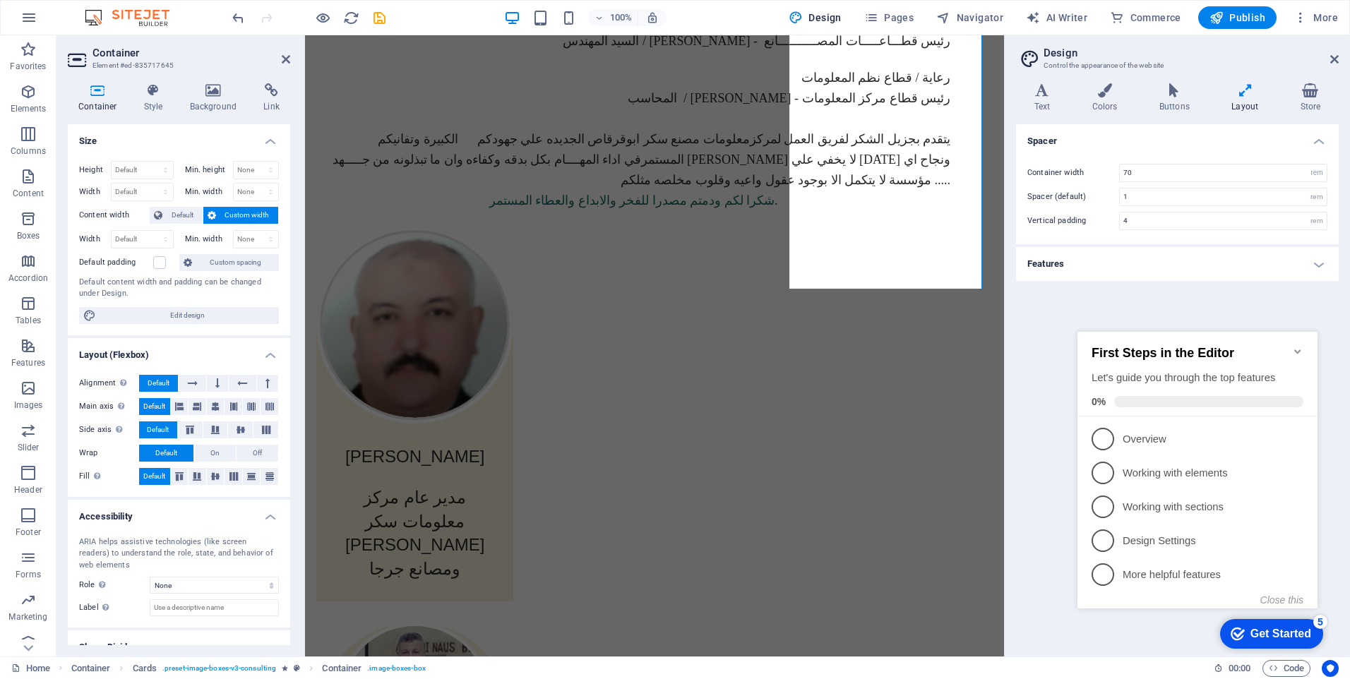
click at [1258, 634] on div "Get Started" at bounding box center [1280, 634] width 61 height 13
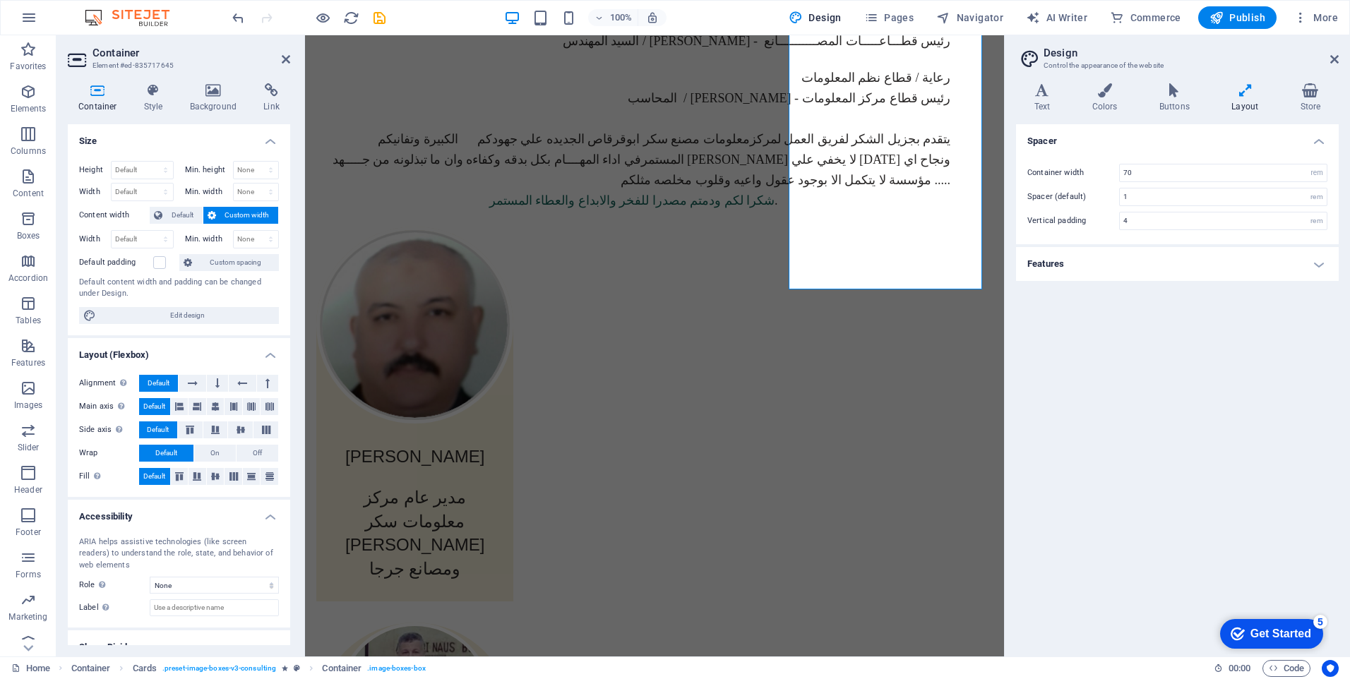
click at [1258, 634] on div "Get Started" at bounding box center [1280, 634] width 61 height 13
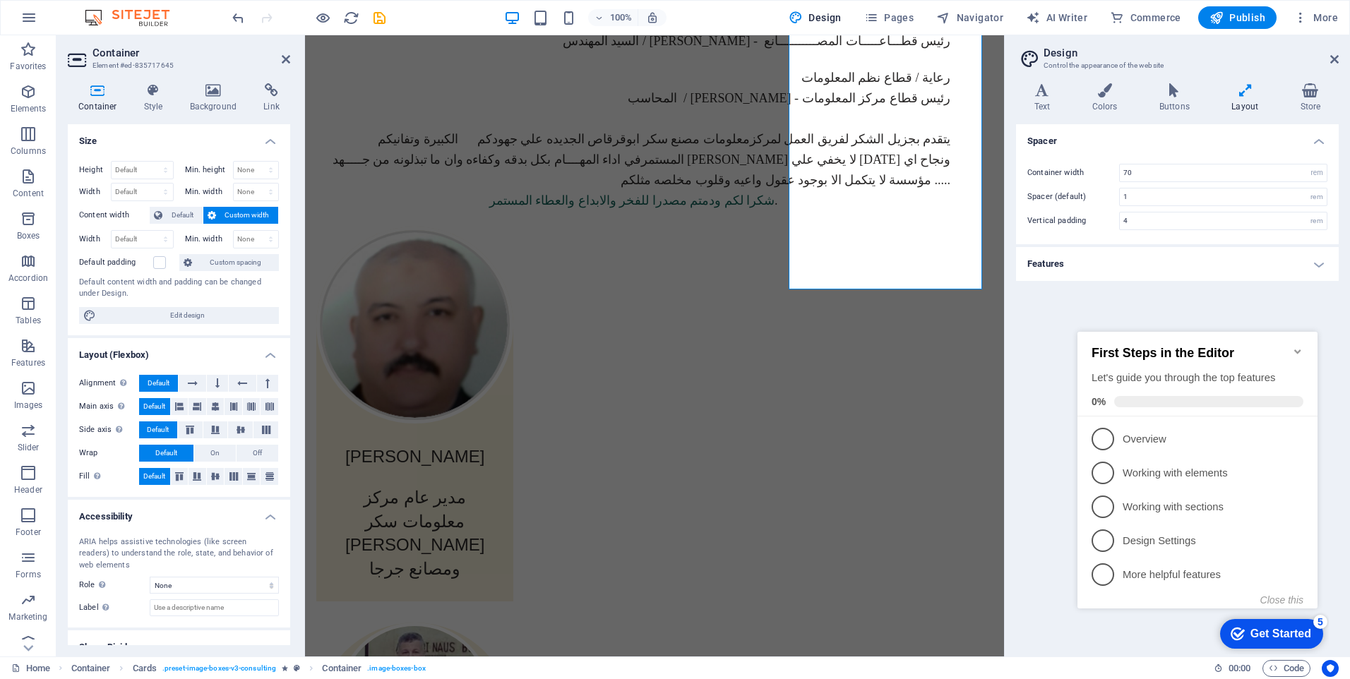
click at [1258, 634] on div "Get Started" at bounding box center [1280, 634] width 61 height 13
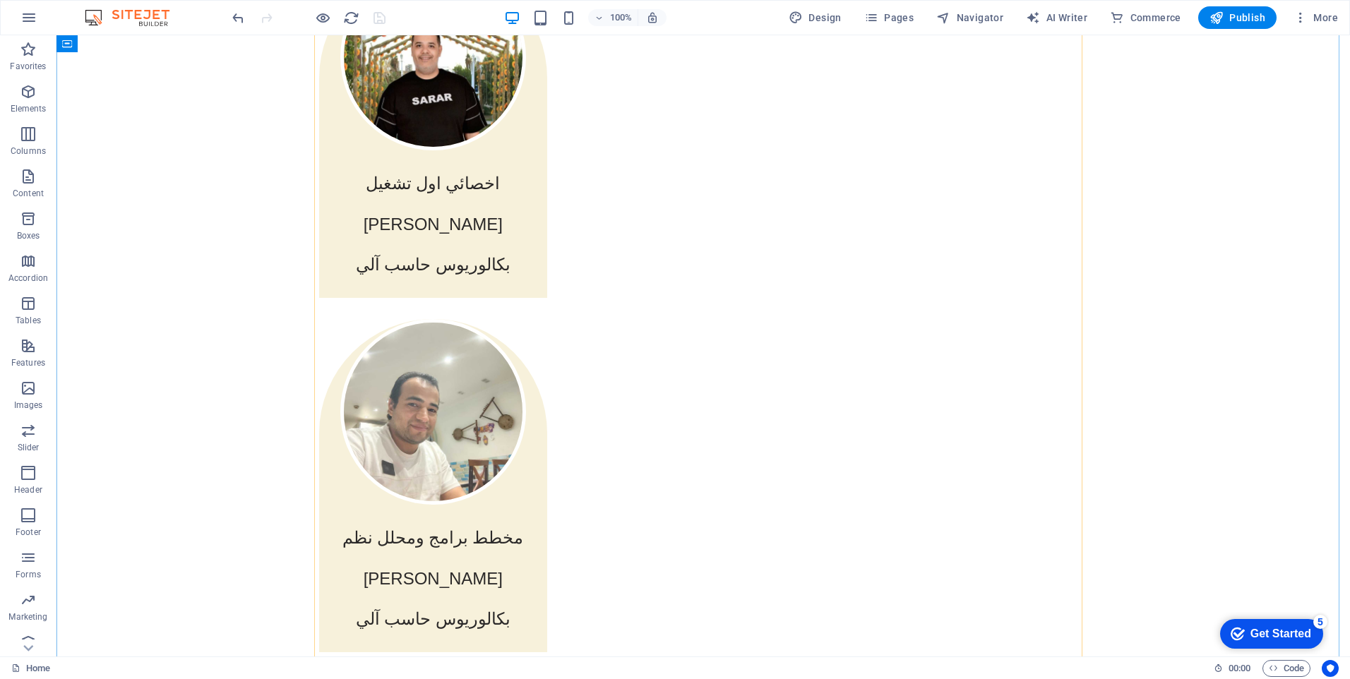
scroll to position [3181, 0]
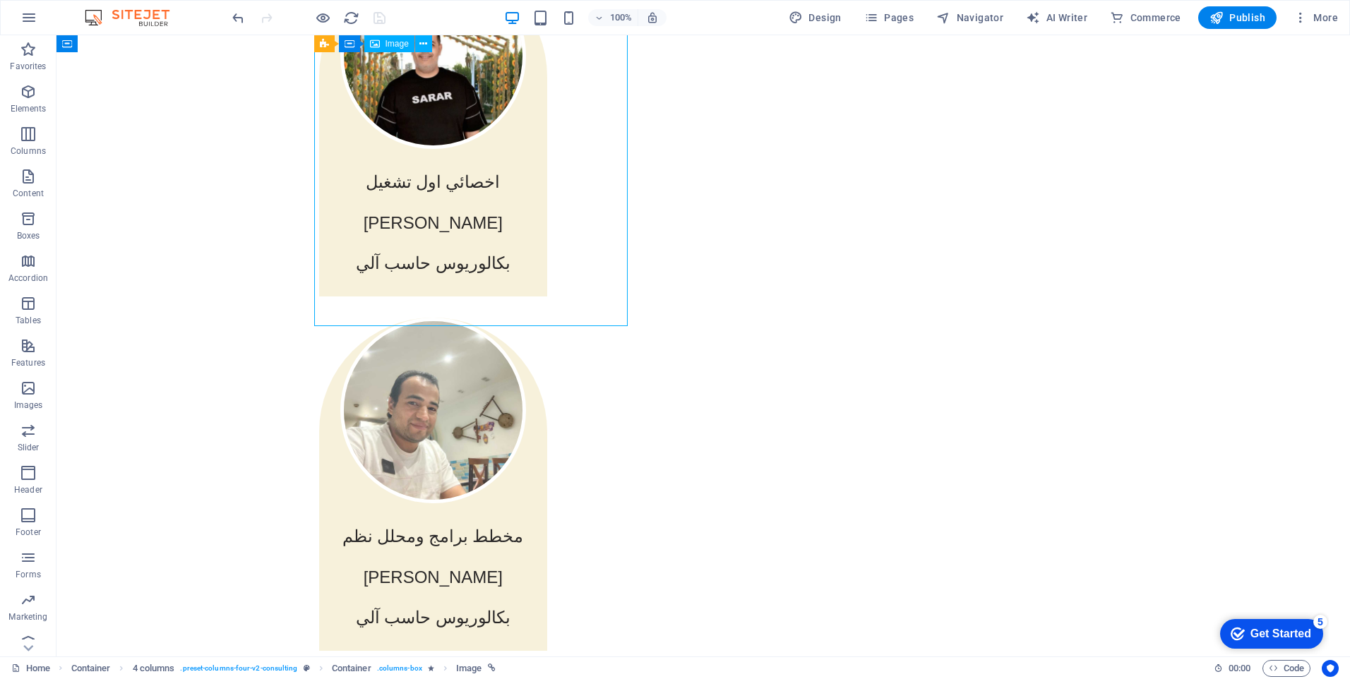
select select "%"
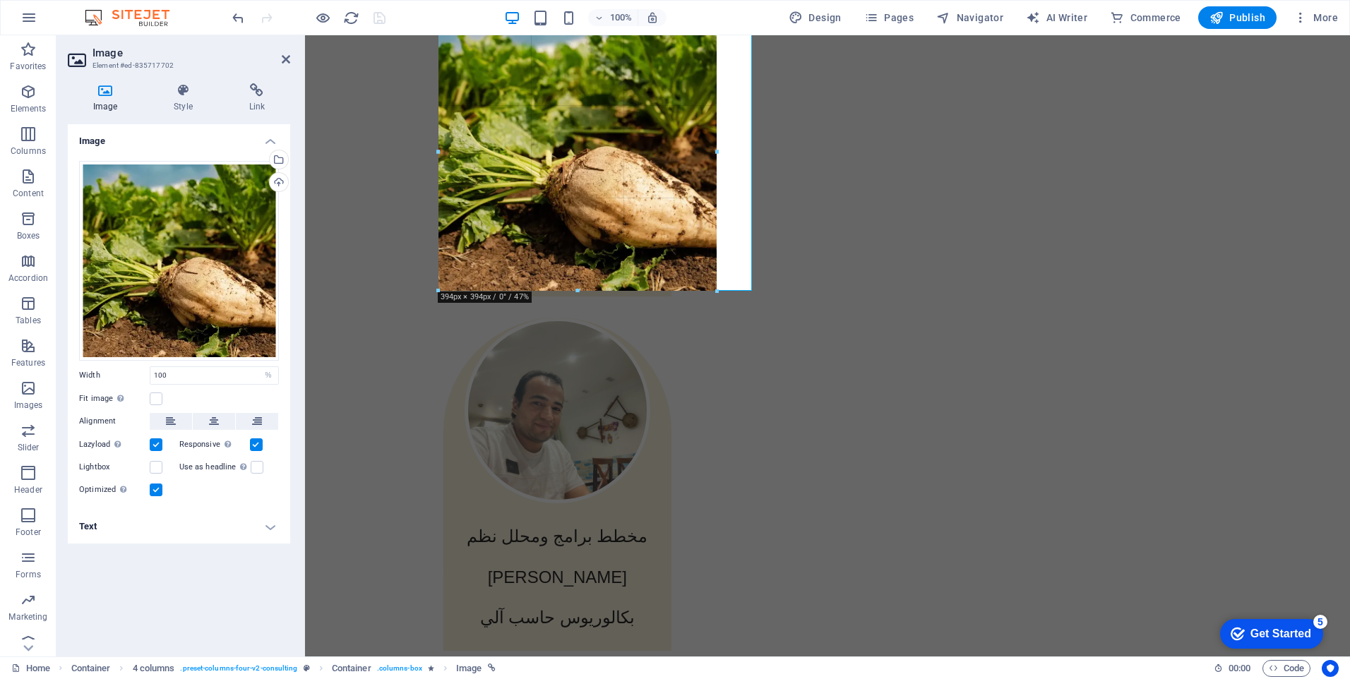
drag, startPoint x: 594, startPoint y: 325, endPoint x: 604, endPoint y: 290, distance: 36.5
type input "394"
select select "px"
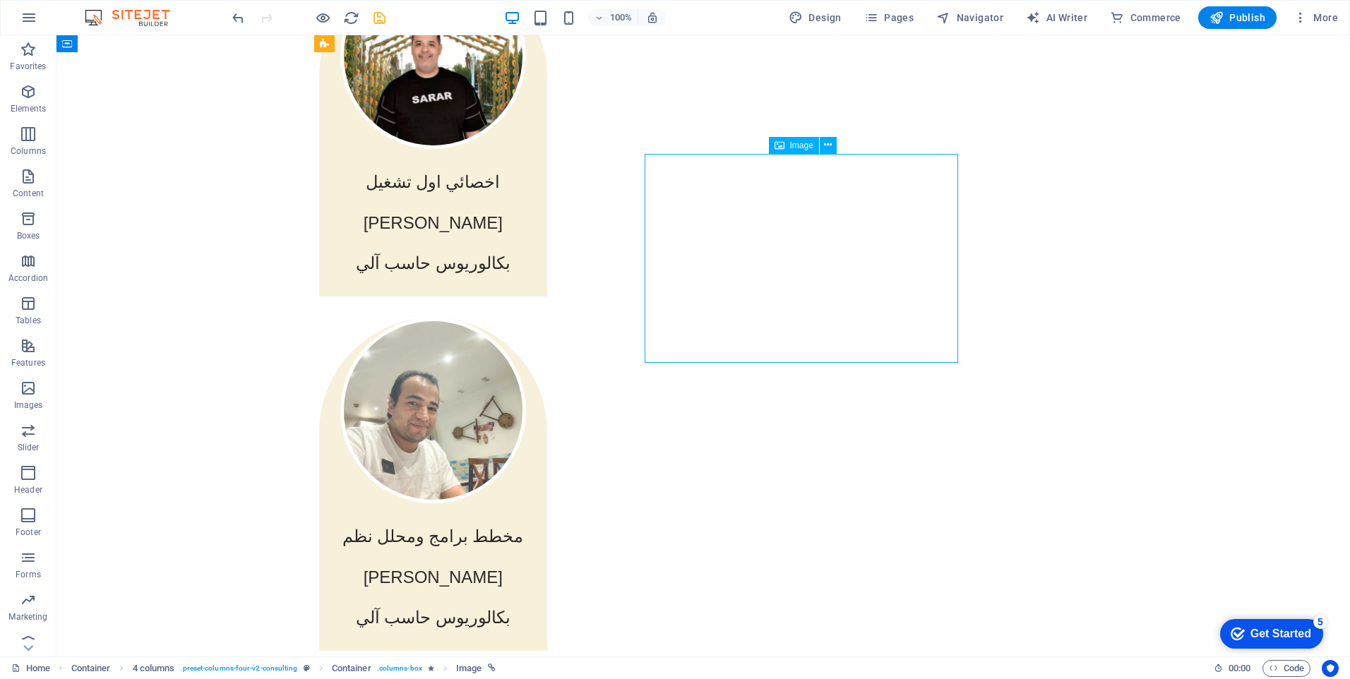
select select "%"
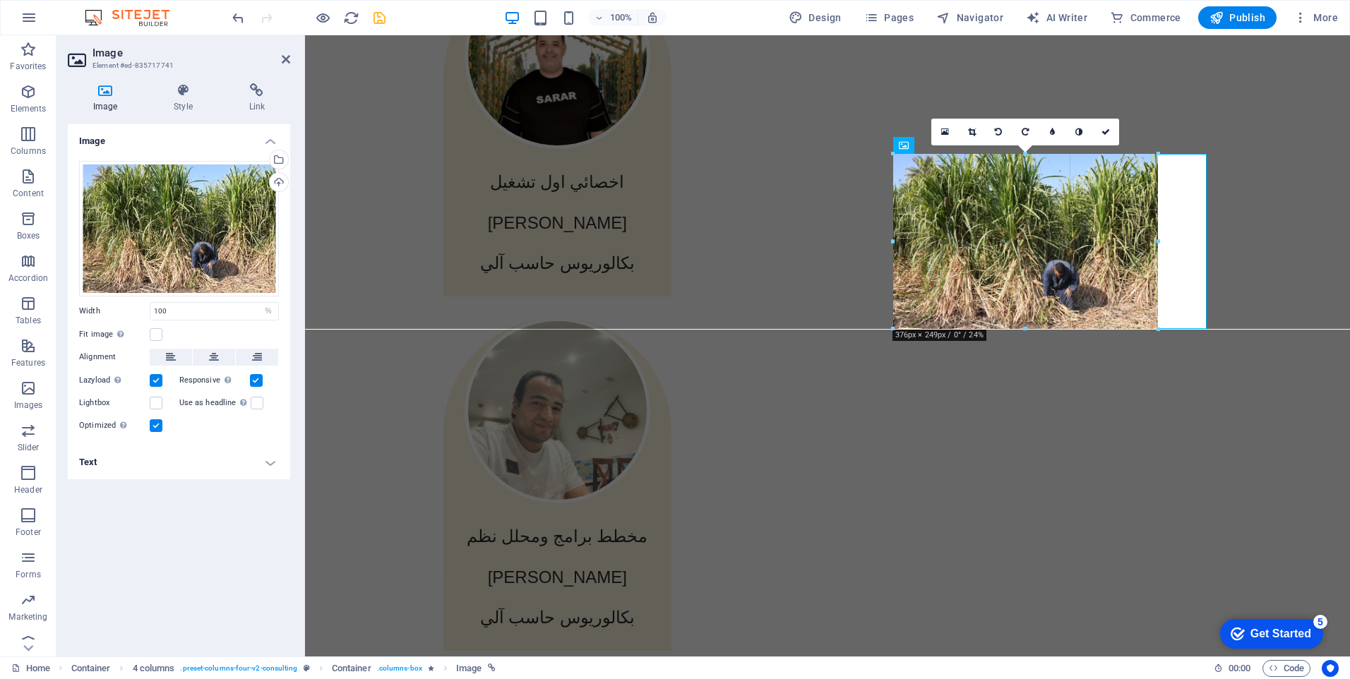
drag, startPoint x: 1048, startPoint y: 362, endPoint x: 743, endPoint y: 290, distance: 313.3
type input "379"
select select "px"
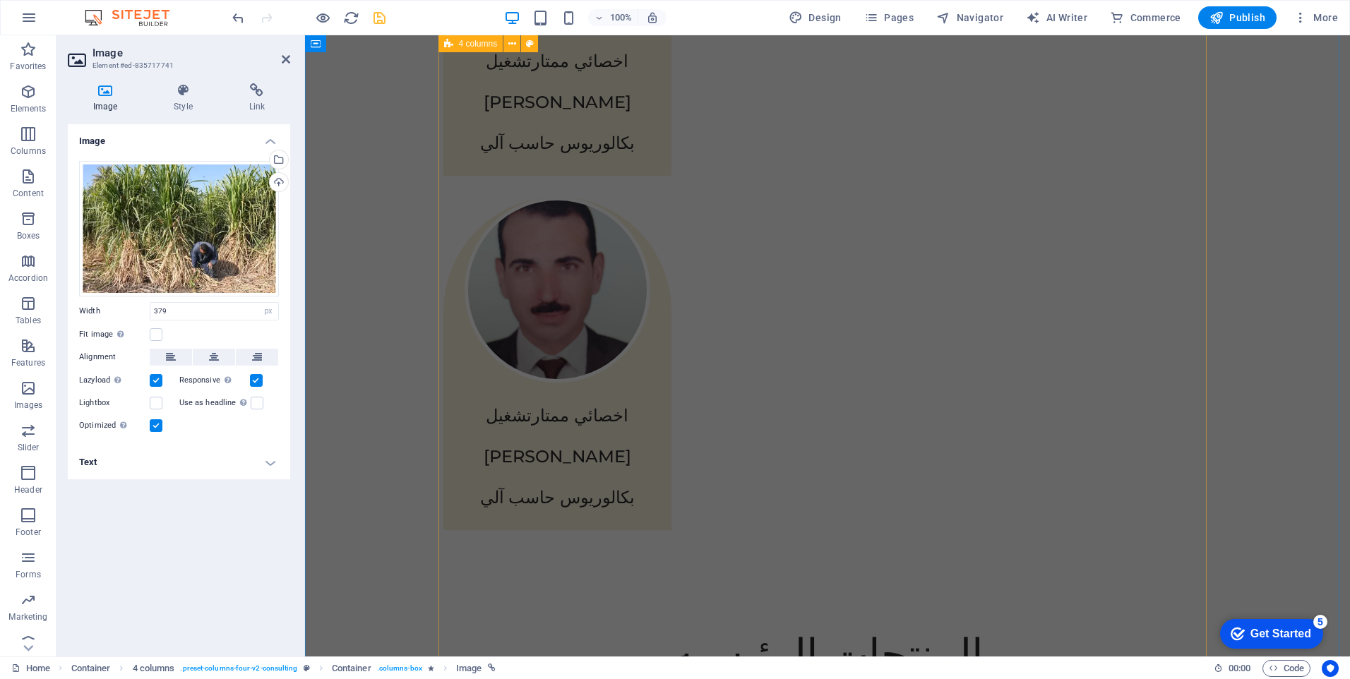
scroll to position [4028, 0]
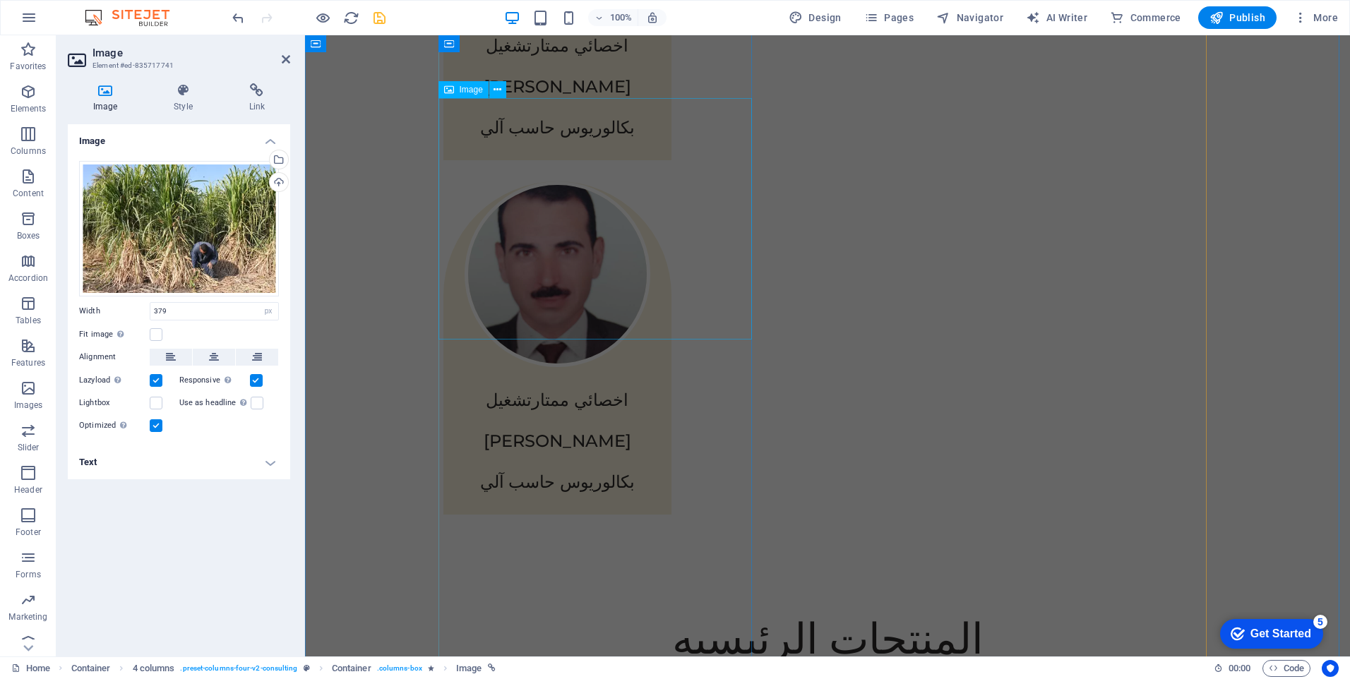
select select "%"
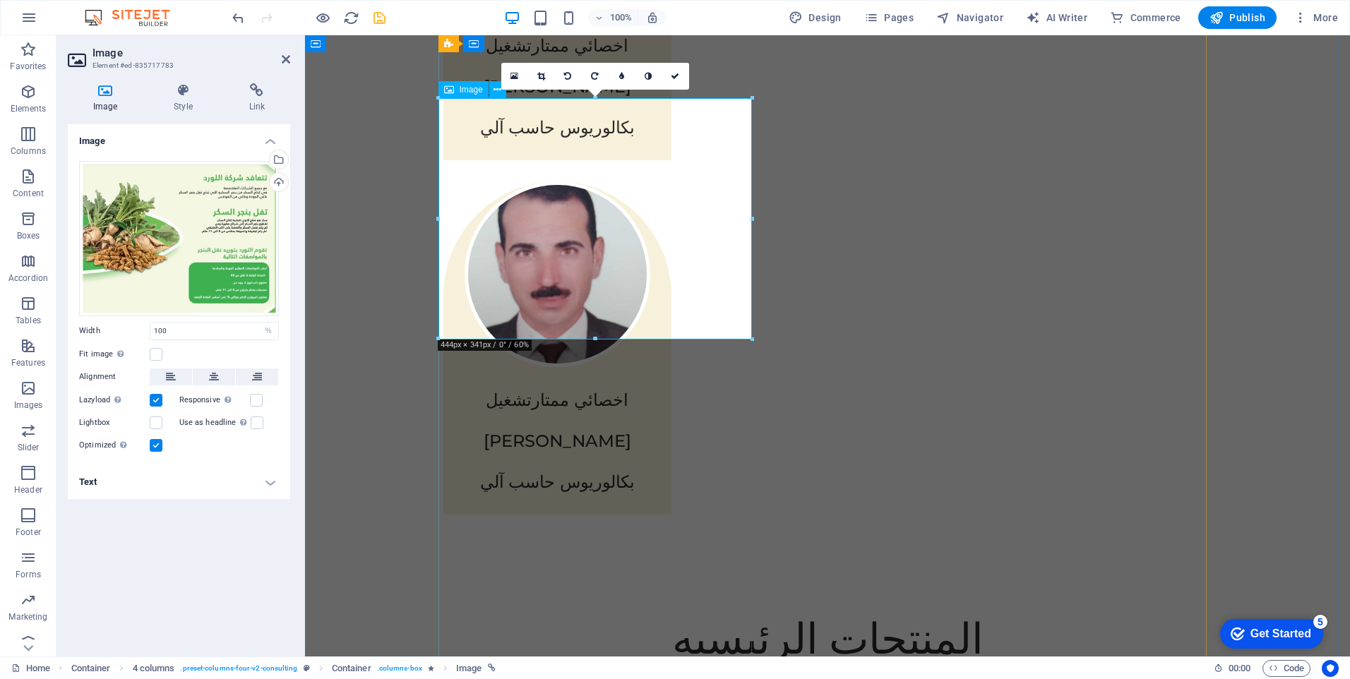
drag, startPoint x: 901, startPoint y: 373, endPoint x: 599, endPoint y: 303, distance: 310.9
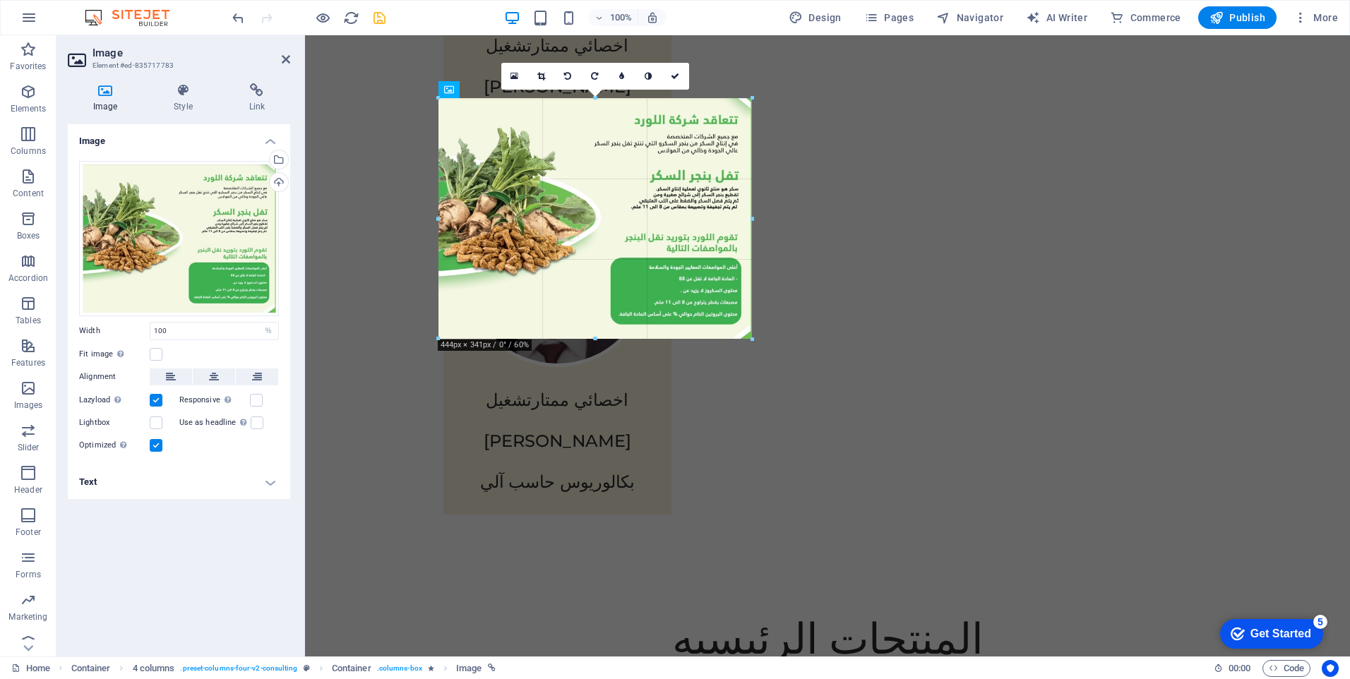
click at [594, 341] on div at bounding box center [594, 339] width 313 height 5
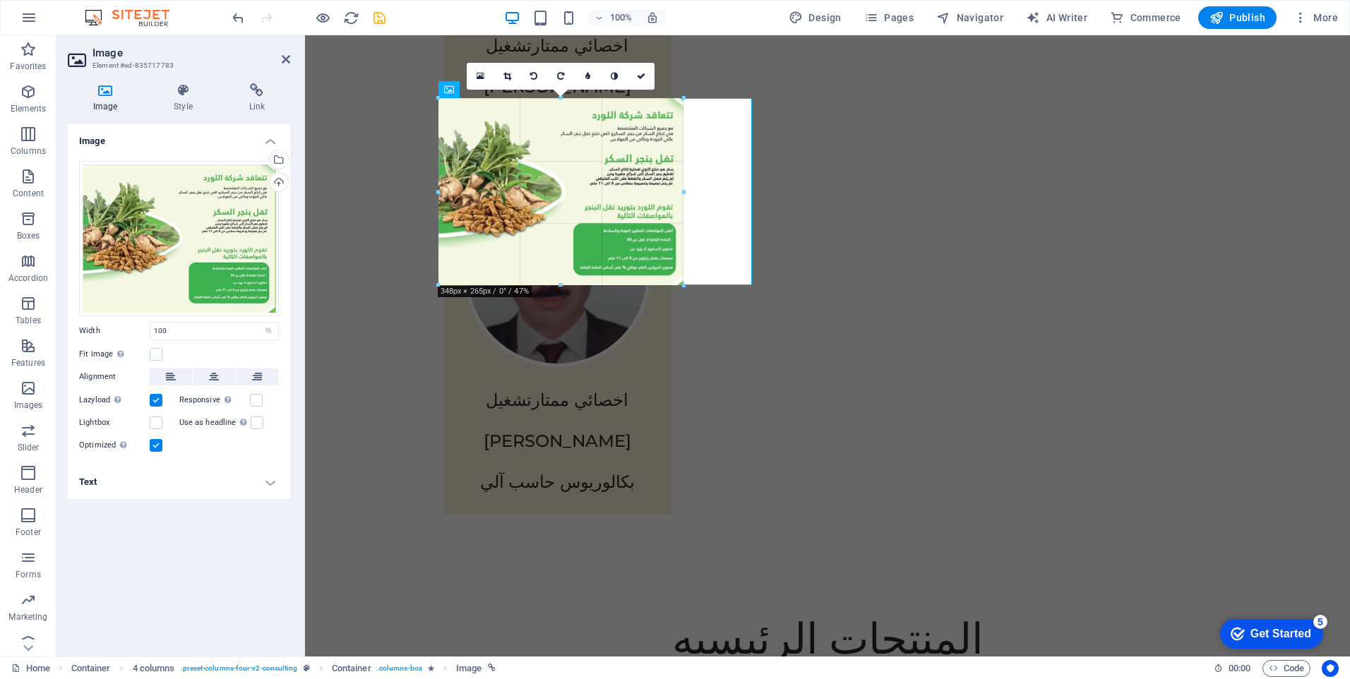
drag, startPoint x: 594, startPoint y: 341, endPoint x: 604, endPoint y: 285, distance: 56.6
type input "351"
select select "px"
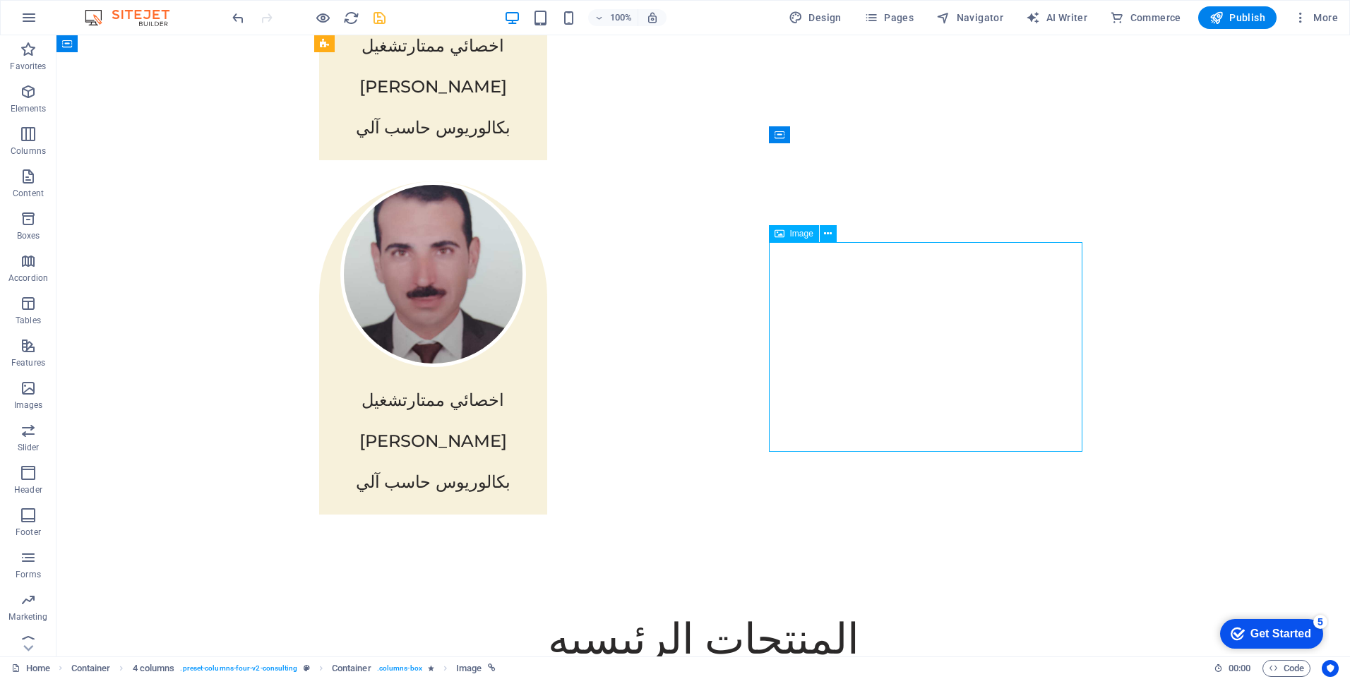
select select "%"
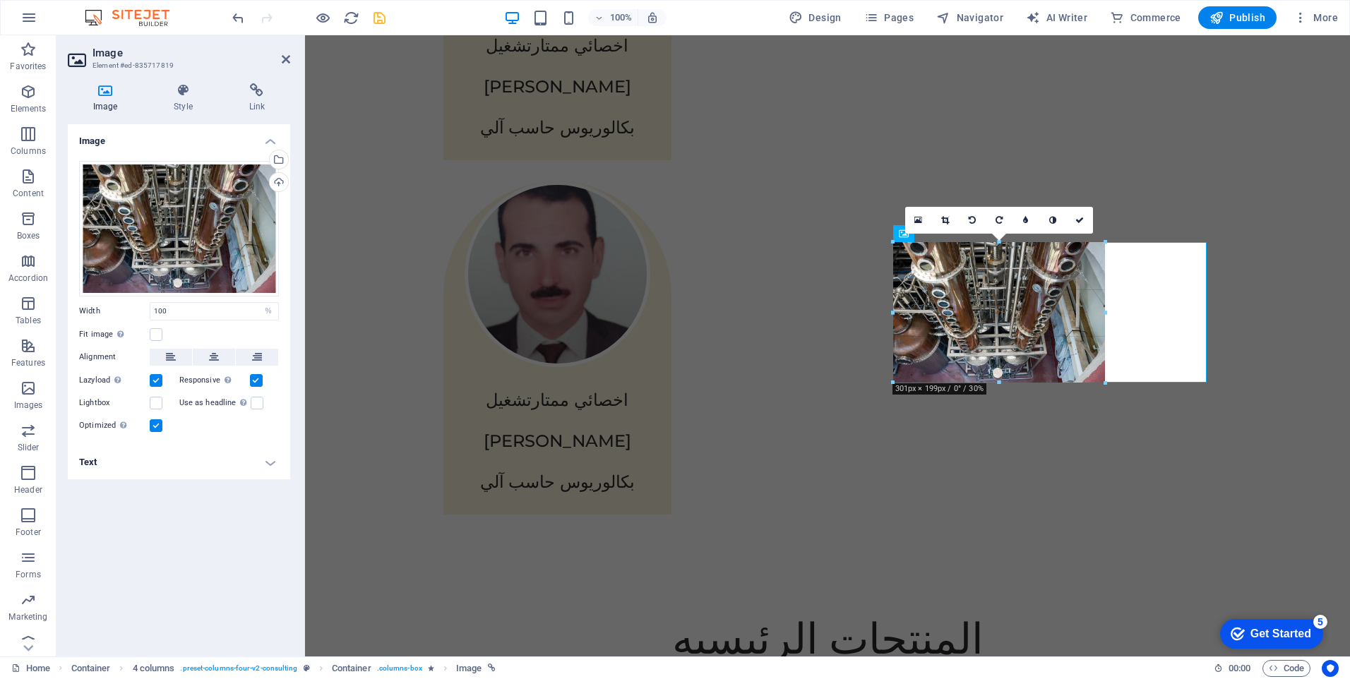
drag, startPoint x: 1050, startPoint y: 450, endPoint x: 748, endPoint y: 346, distance: 319.4
type input "304"
select select "px"
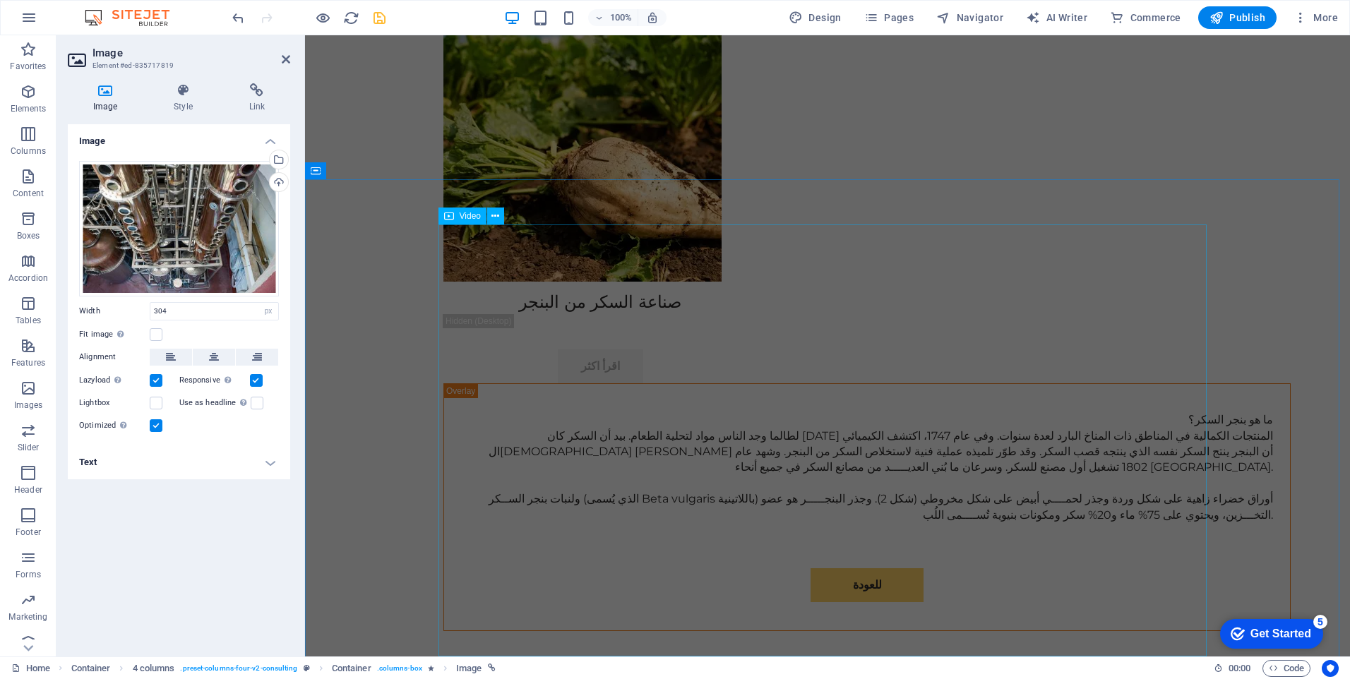
scroll to position [4945, 0]
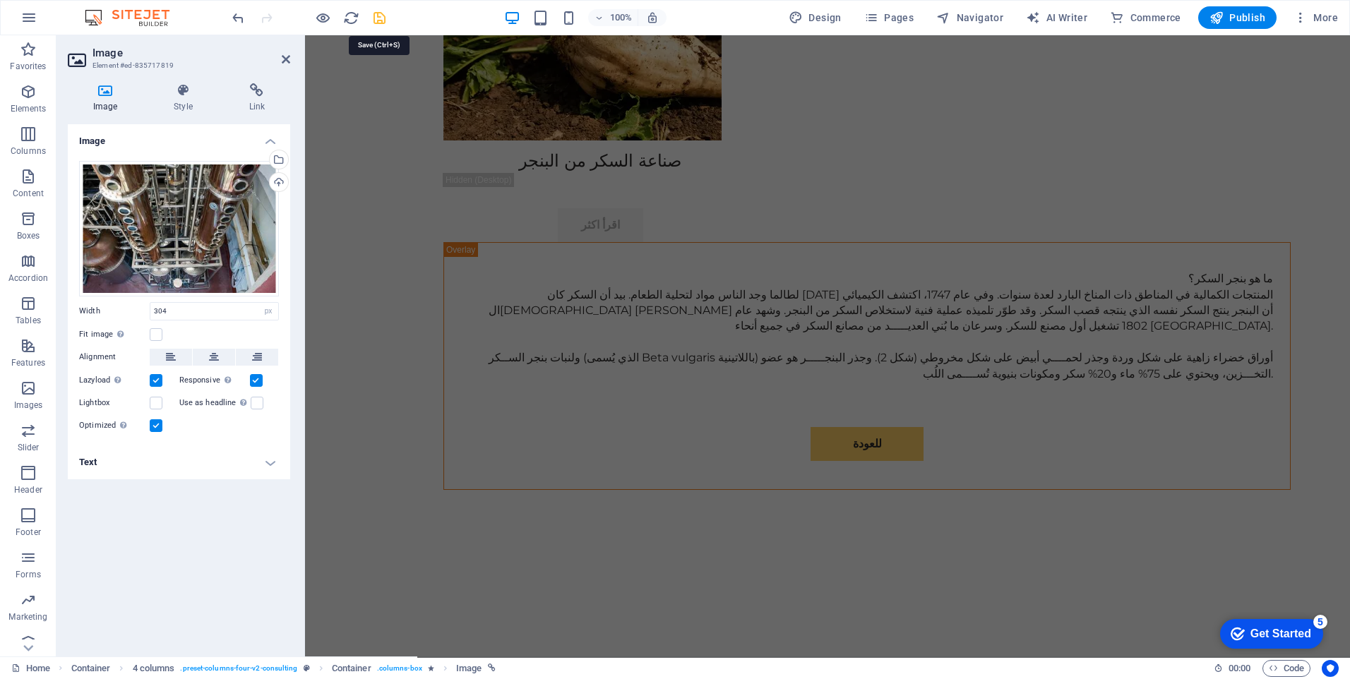
click at [379, 15] on icon "save" at bounding box center [379, 18] width 16 height 16
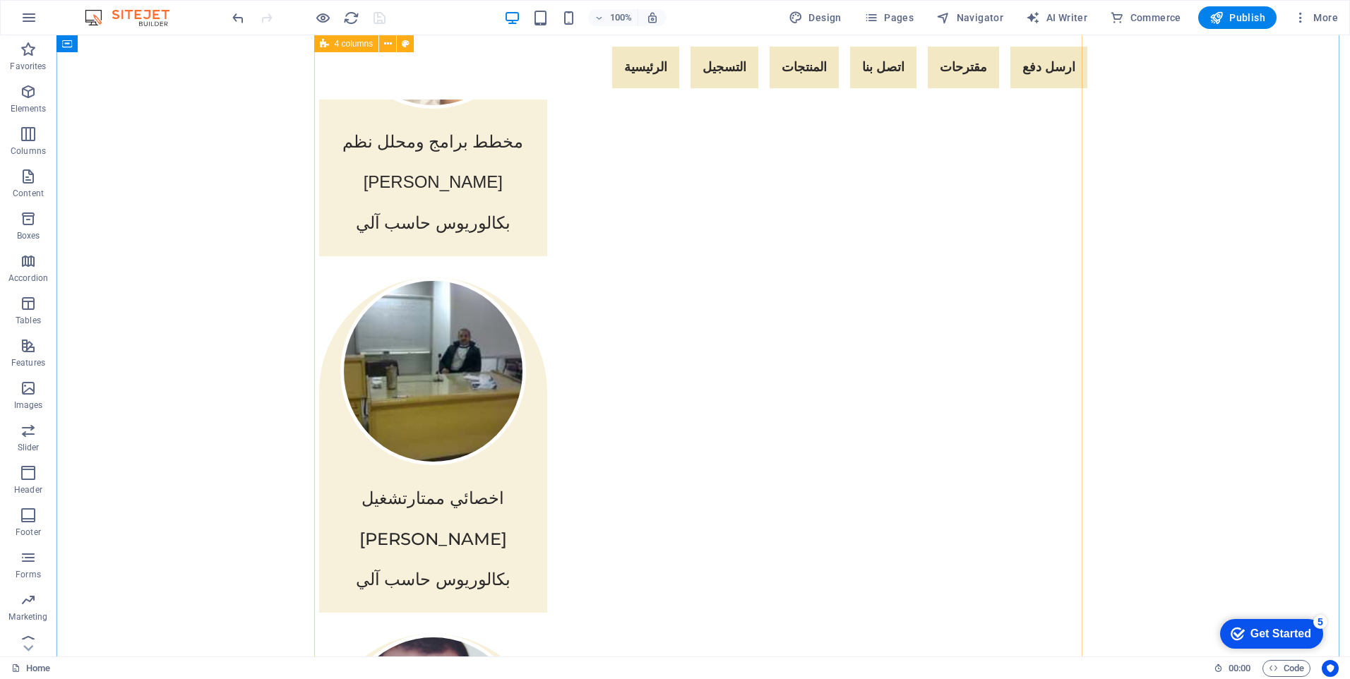
scroll to position [3572, 0]
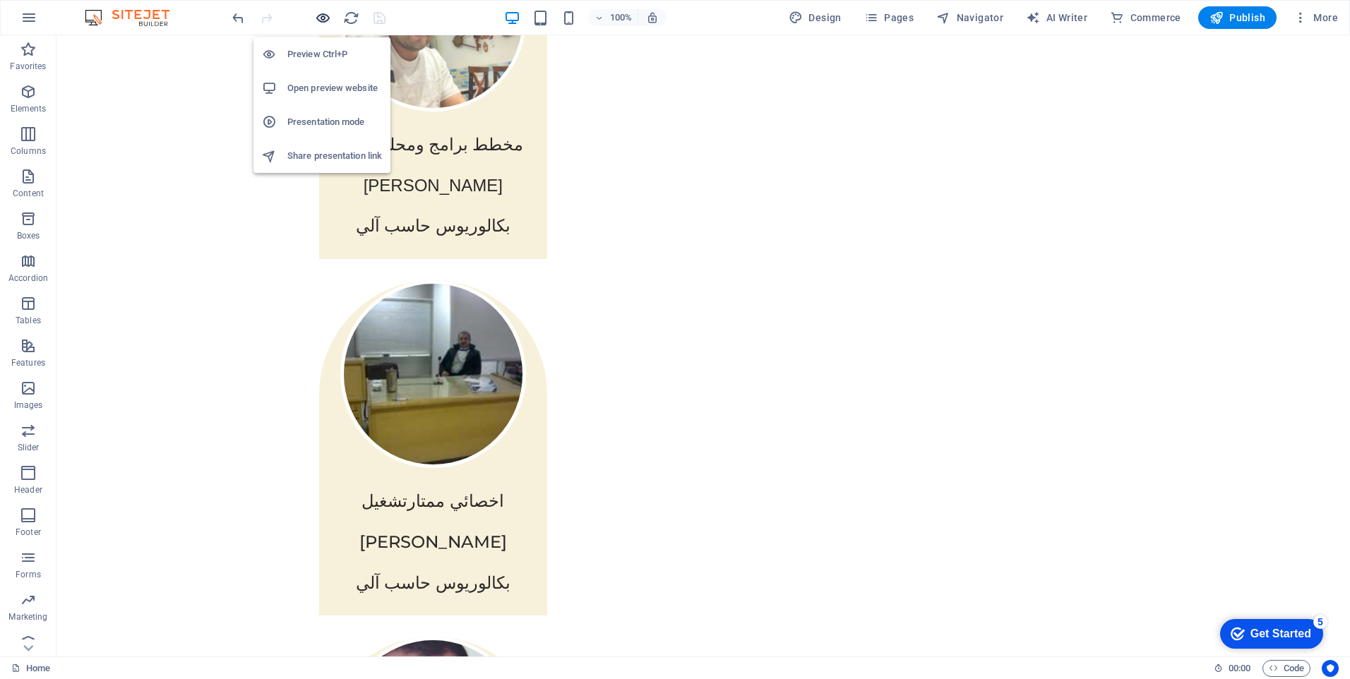
click at [323, 16] on icon "button" at bounding box center [323, 18] width 16 height 16
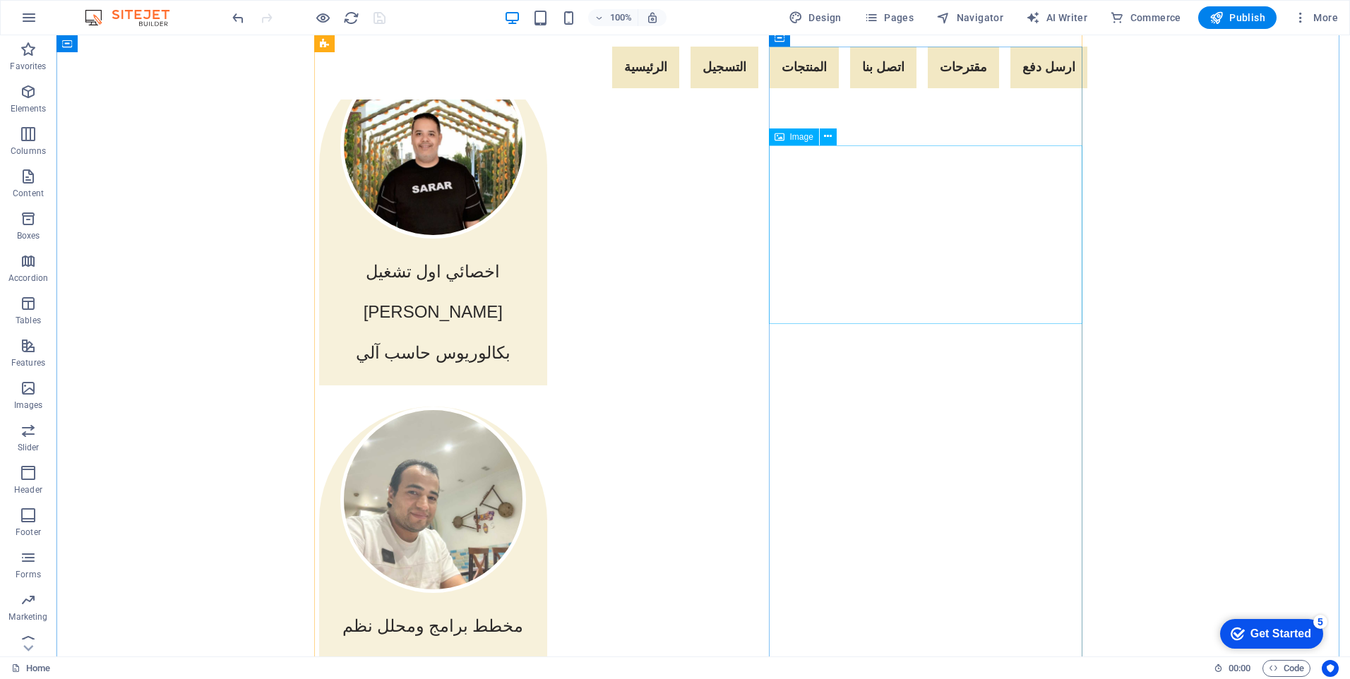
scroll to position [2968, 0]
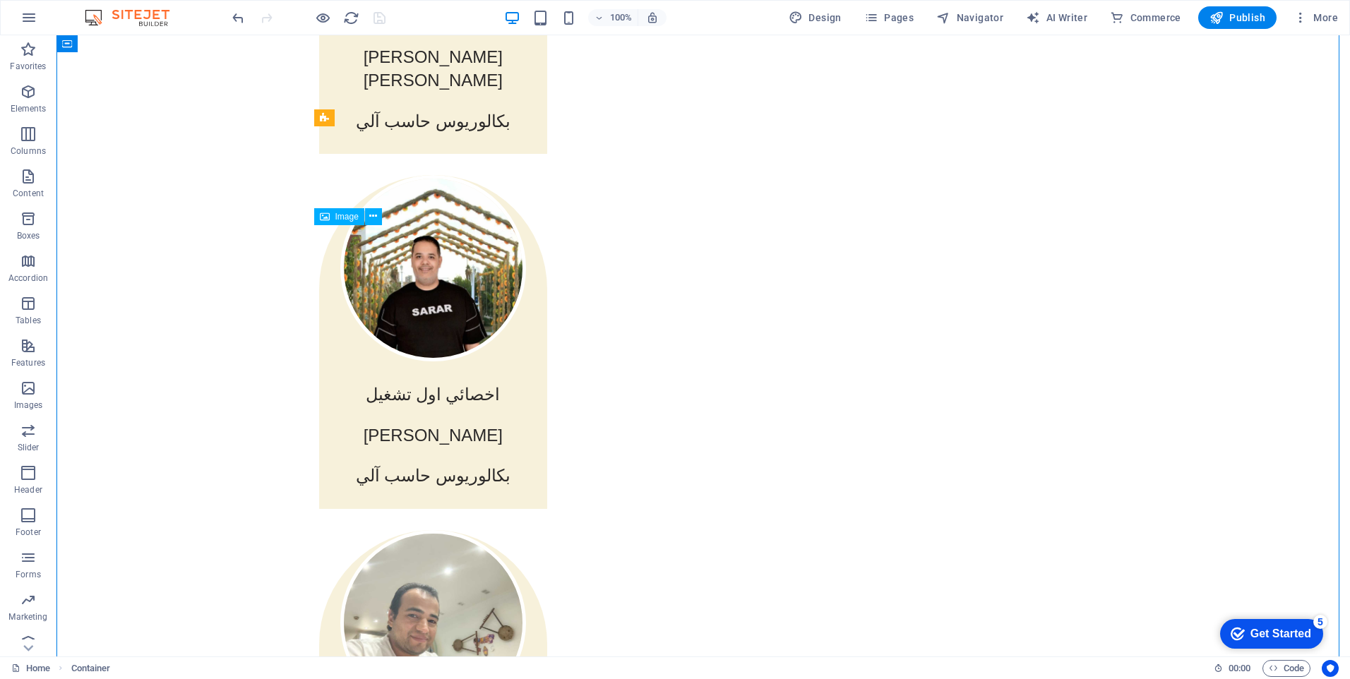
drag, startPoint x: 518, startPoint y: 332, endPoint x: 524, endPoint y: 291, distance: 41.4
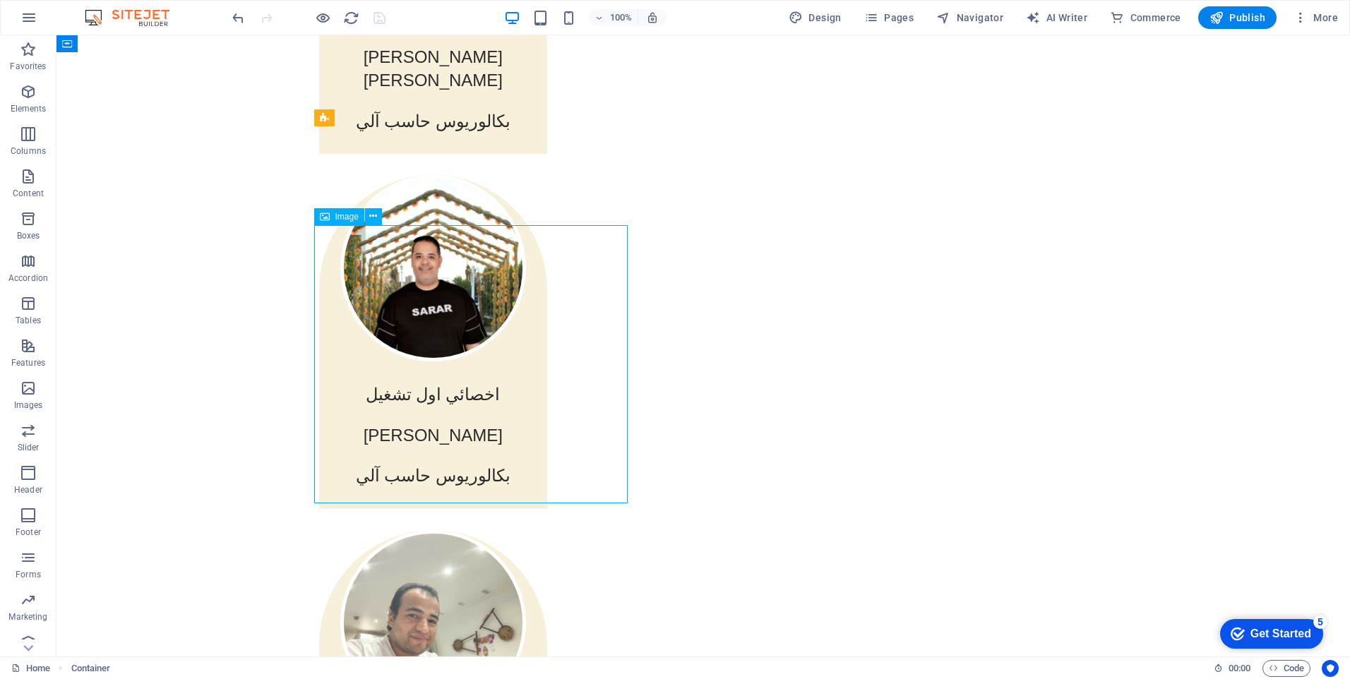
select select "px"
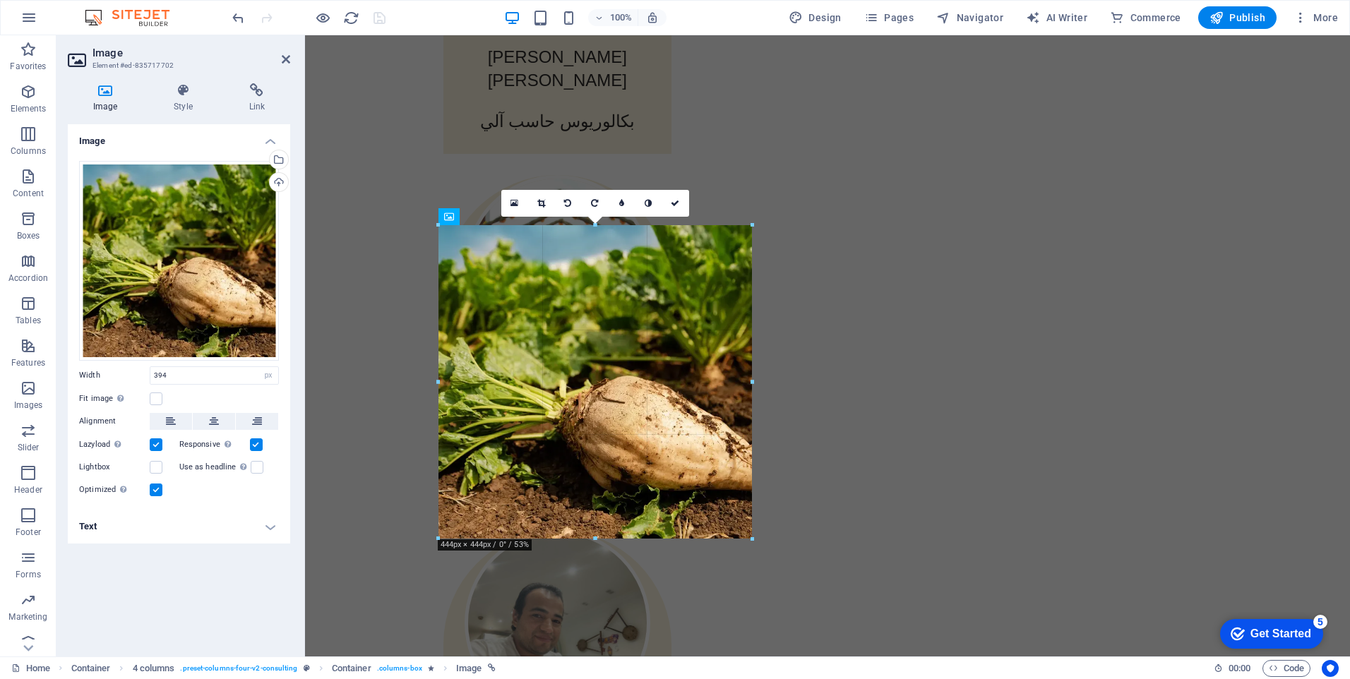
drag, startPoint x: 718, startPoint y: 362, endPoint x: 752, endPoint y: 352, distance: 35.5
type input "444"
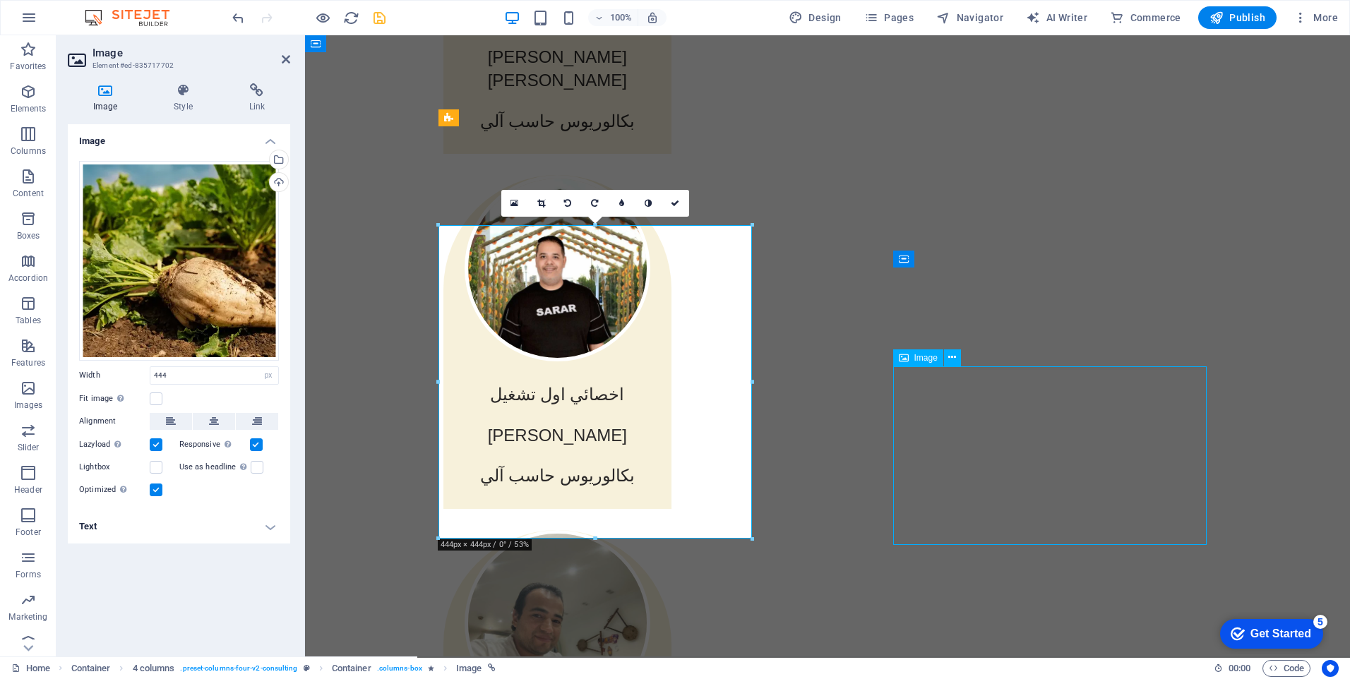
select select "px"
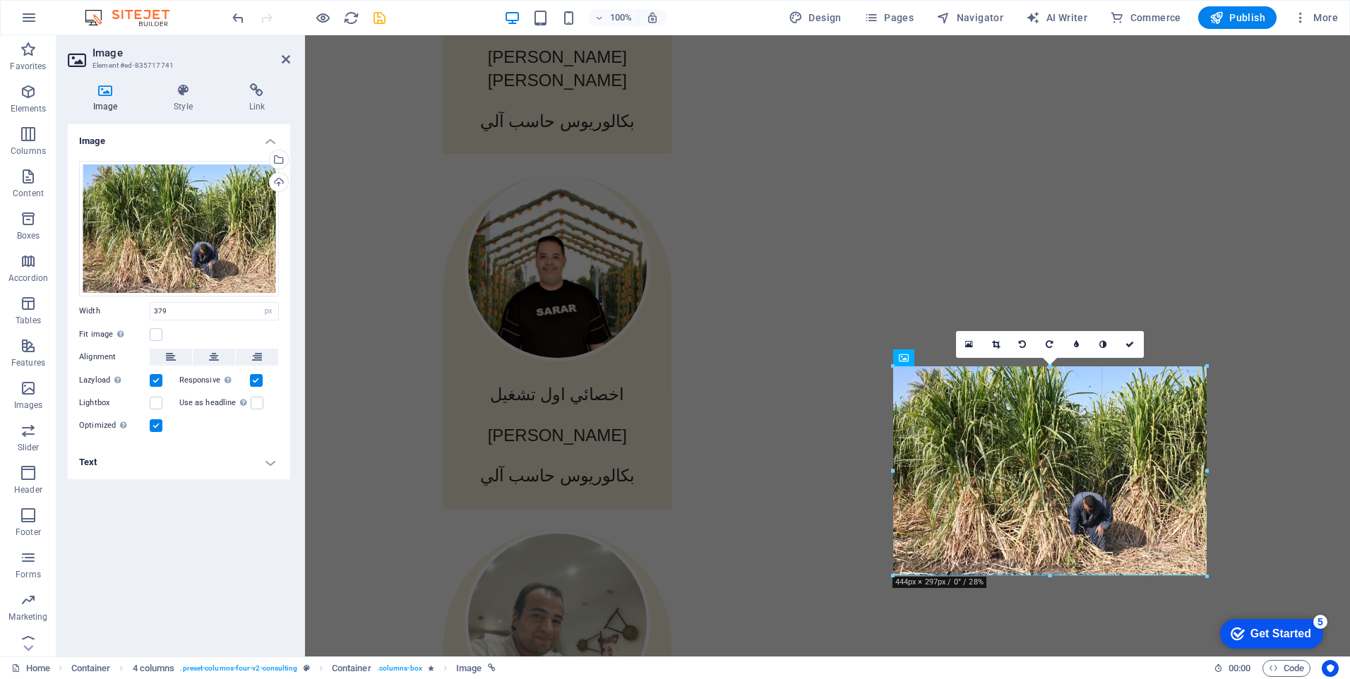
drag, startPoint x: 1158, startPoint y: 453, endPoint x: 898, endPoint y: 412, distance: 263.0
type input "444"
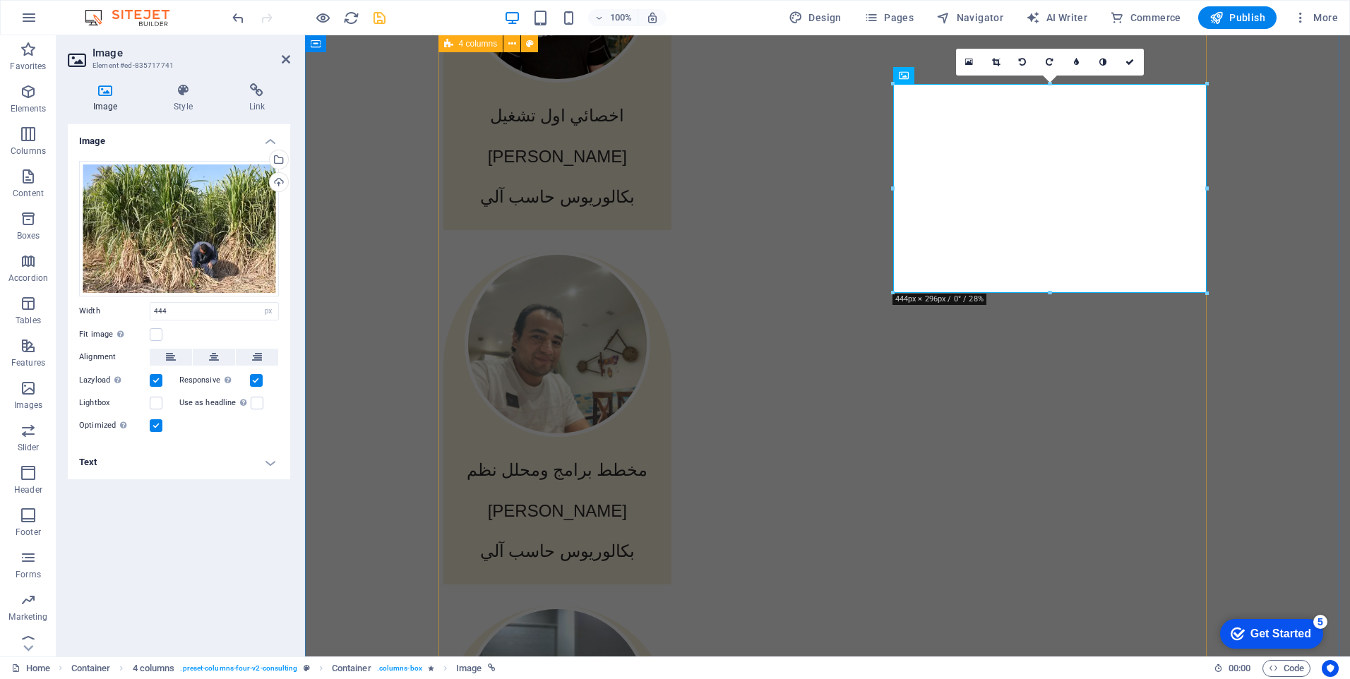
scroll to position [3251, 0]
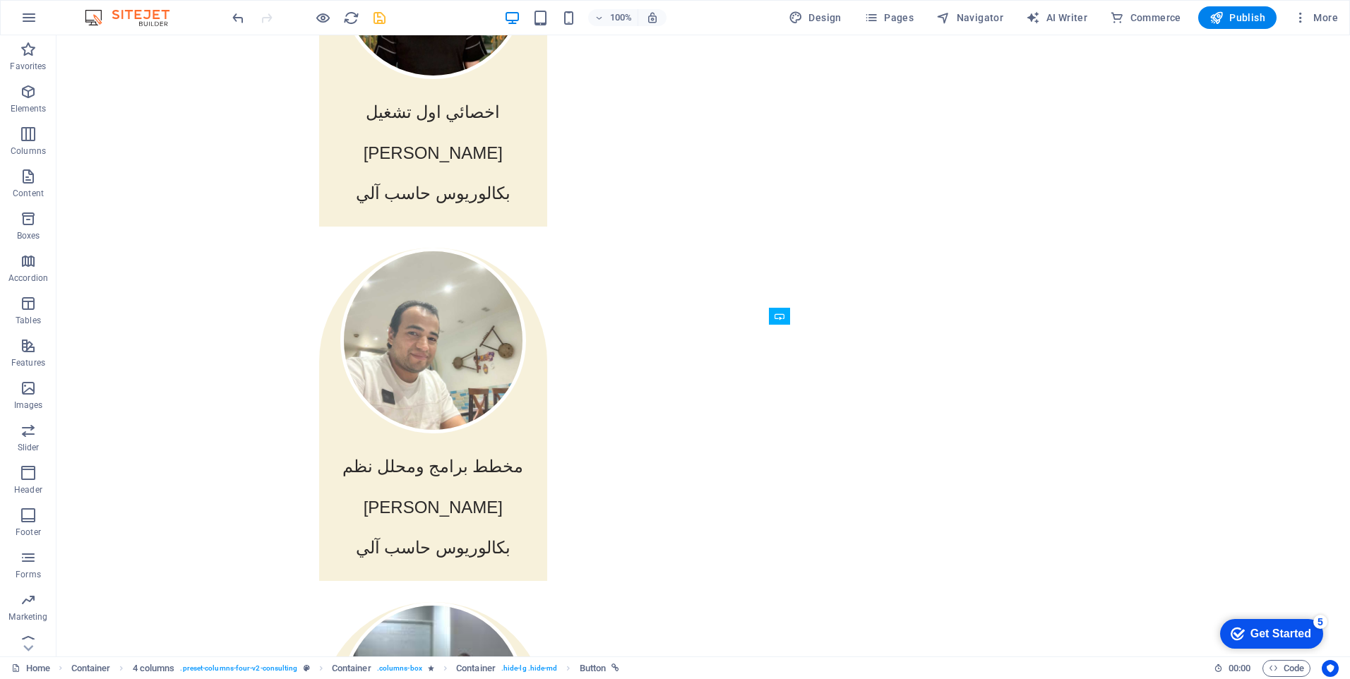
drag, startPoint x: 803, startPoint y: 376, endPoint x: 1050, endPoint y: 342, distance: 249.4
drag, startPoint x: 465, startPoint y: 340, endPoint x: 474, endPoint y: 311, distance: 29.7
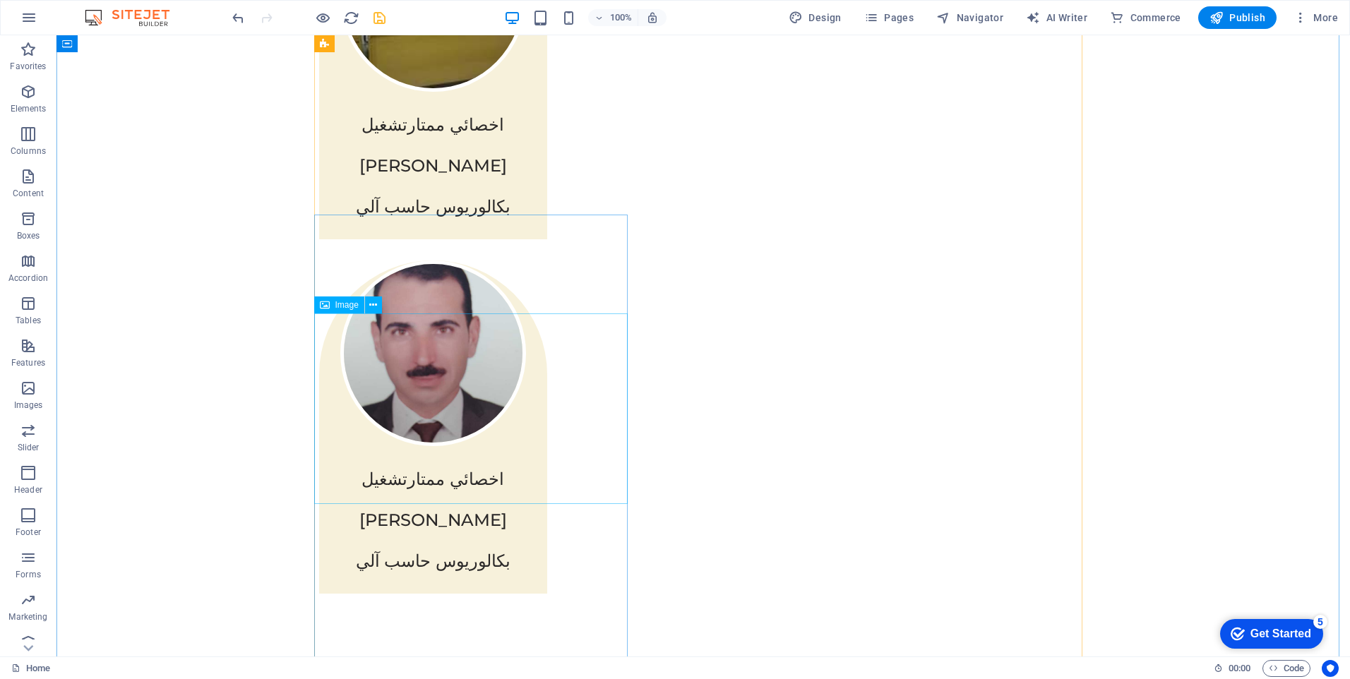
scroll to position [3956, 0]
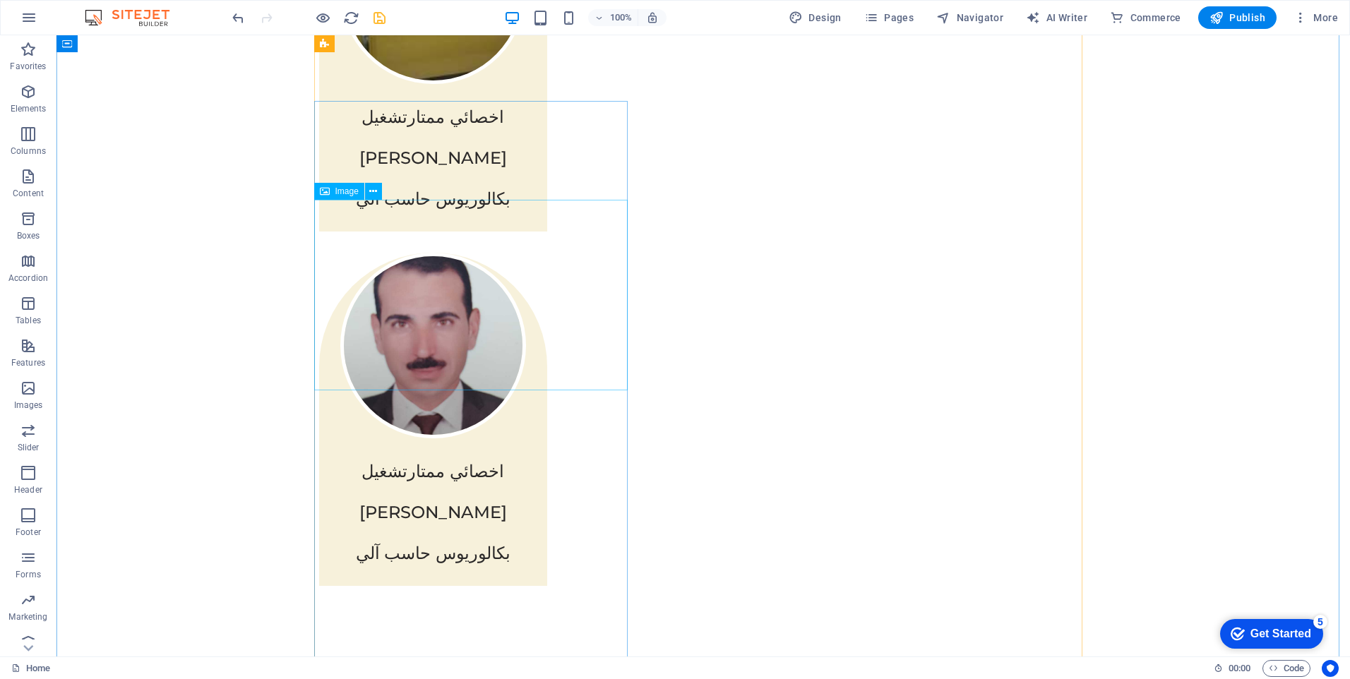
select select "px"
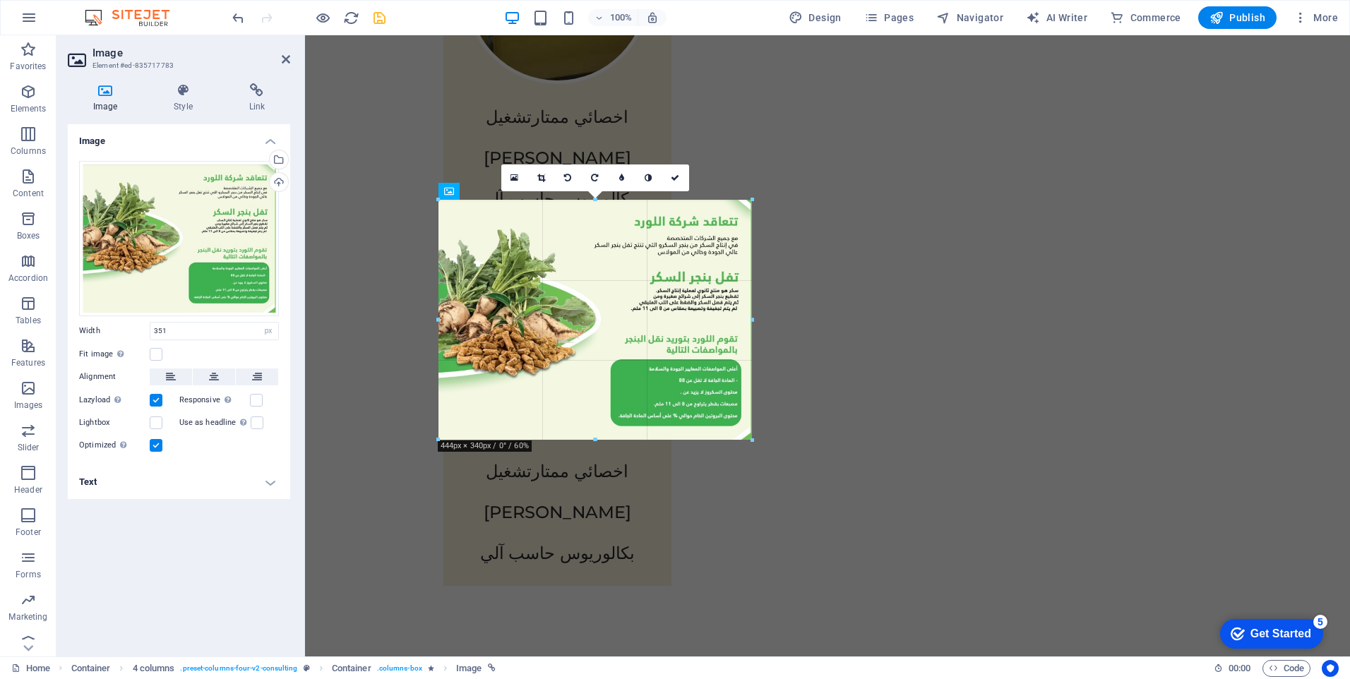
drag, startPoint x: 685, startPoint y: 294, endPoint x: 752, endPoint y: 293, distance: 67.1
type input "444"
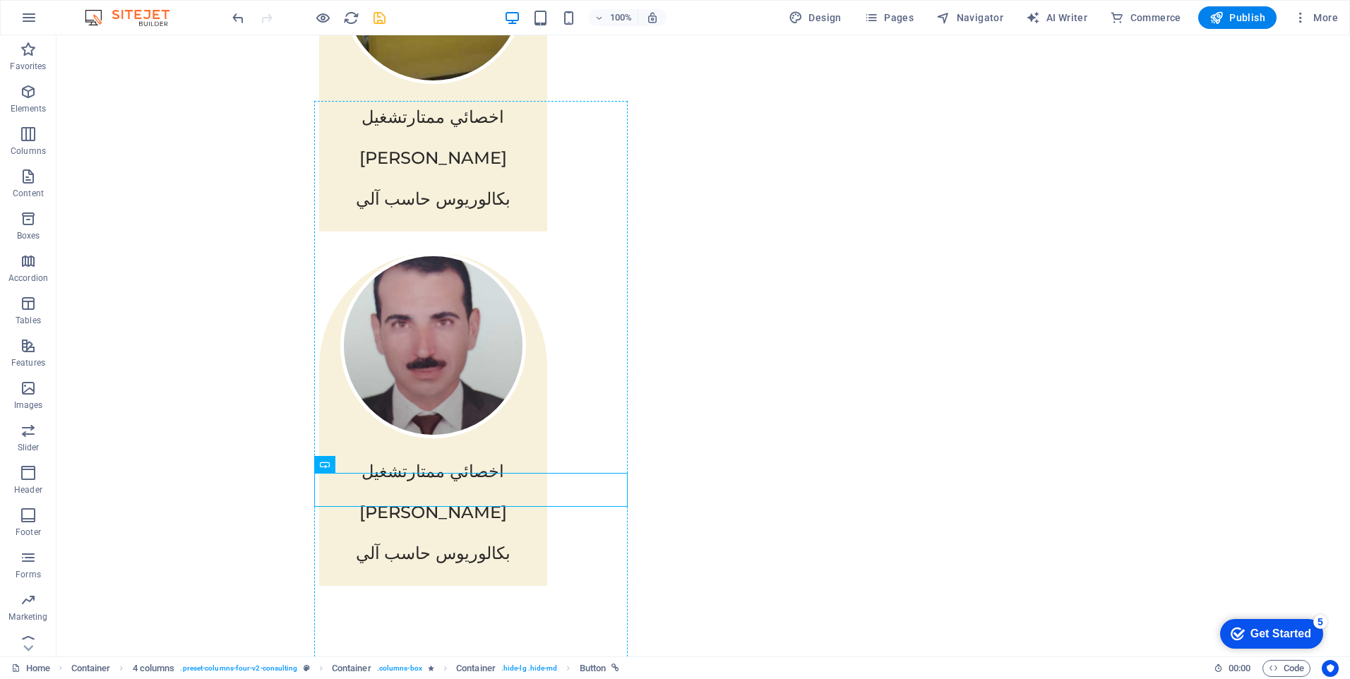
drag, startPoint x: 354, startPoint y: 488, endPoint x: 603, endPoint y: 455, distance: 250.6
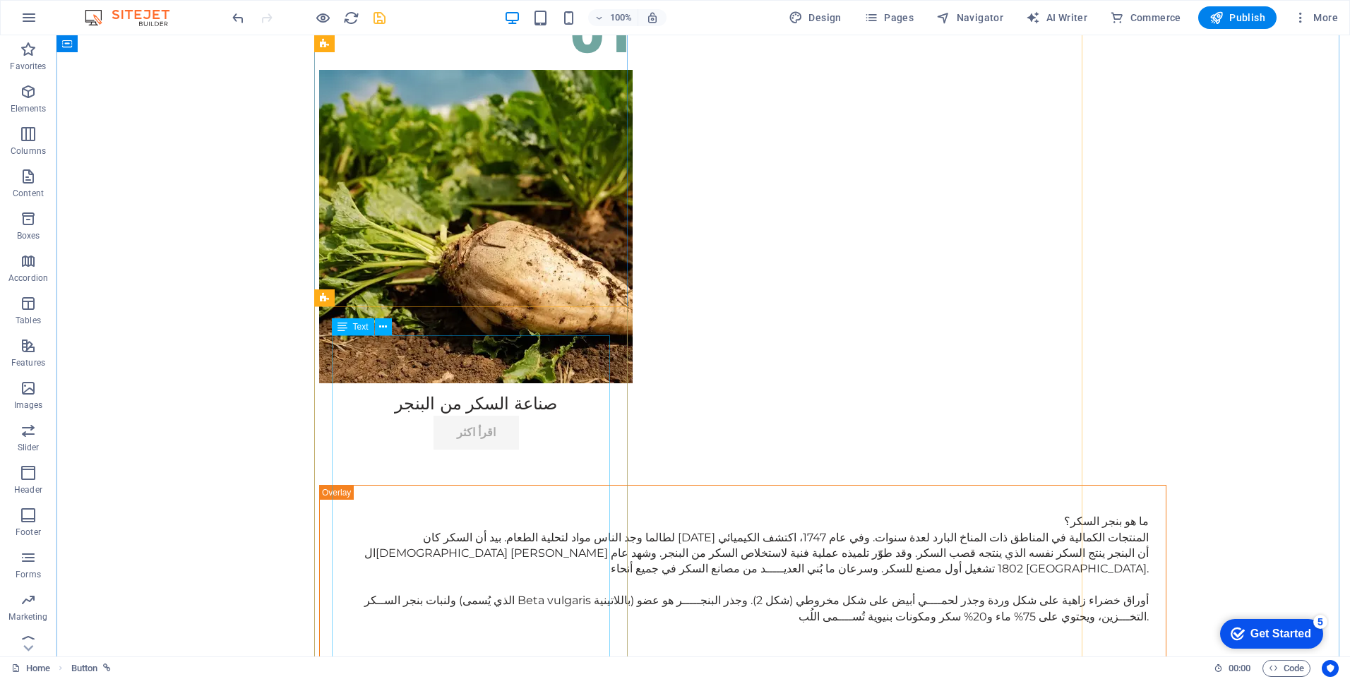
scroll to position [4801, 0]
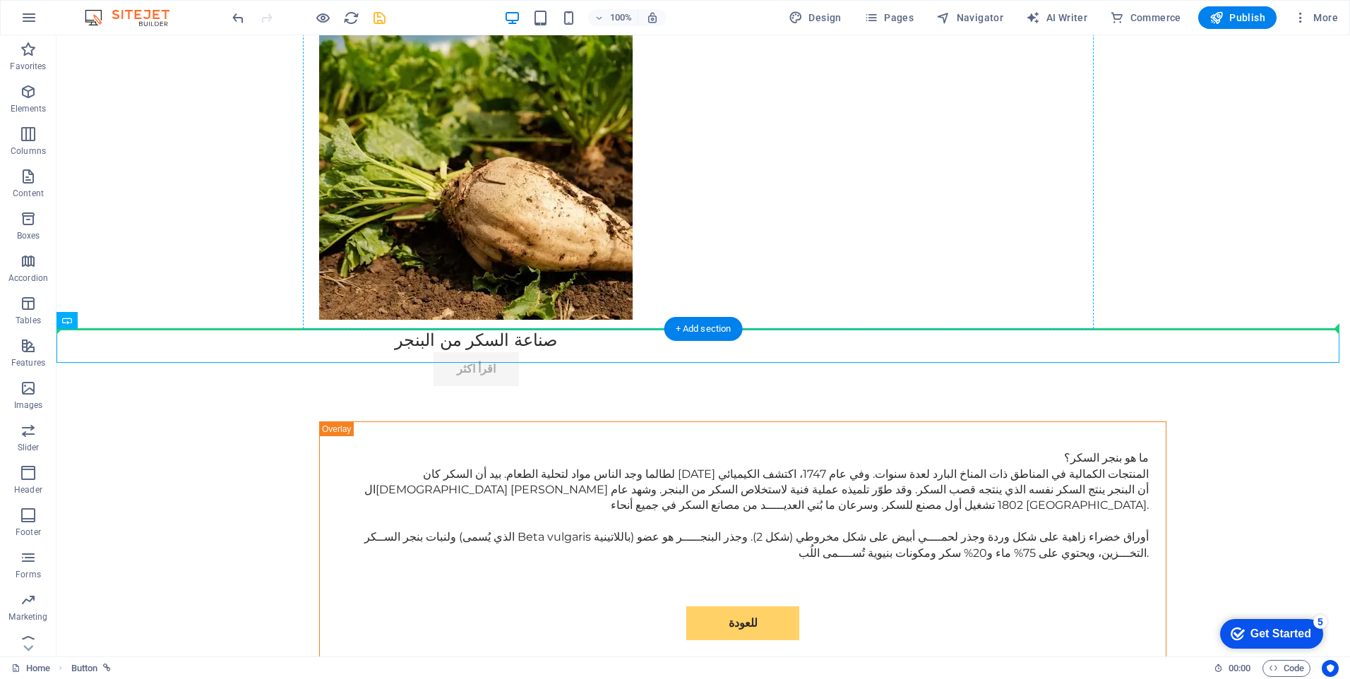
drag, startPoint x: 670, startPoint y: 343, endPoint x: 678, endPoint y: 275, distance: 68.9
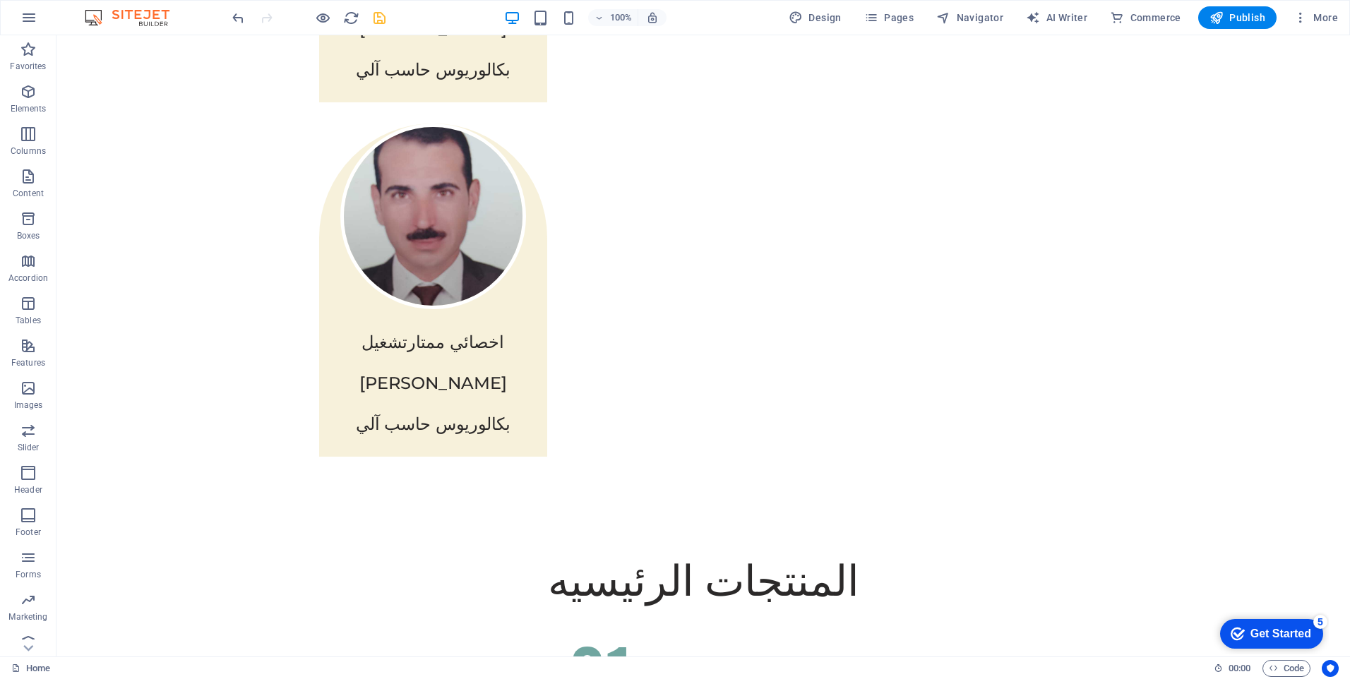
scroll to position [4096, 0]
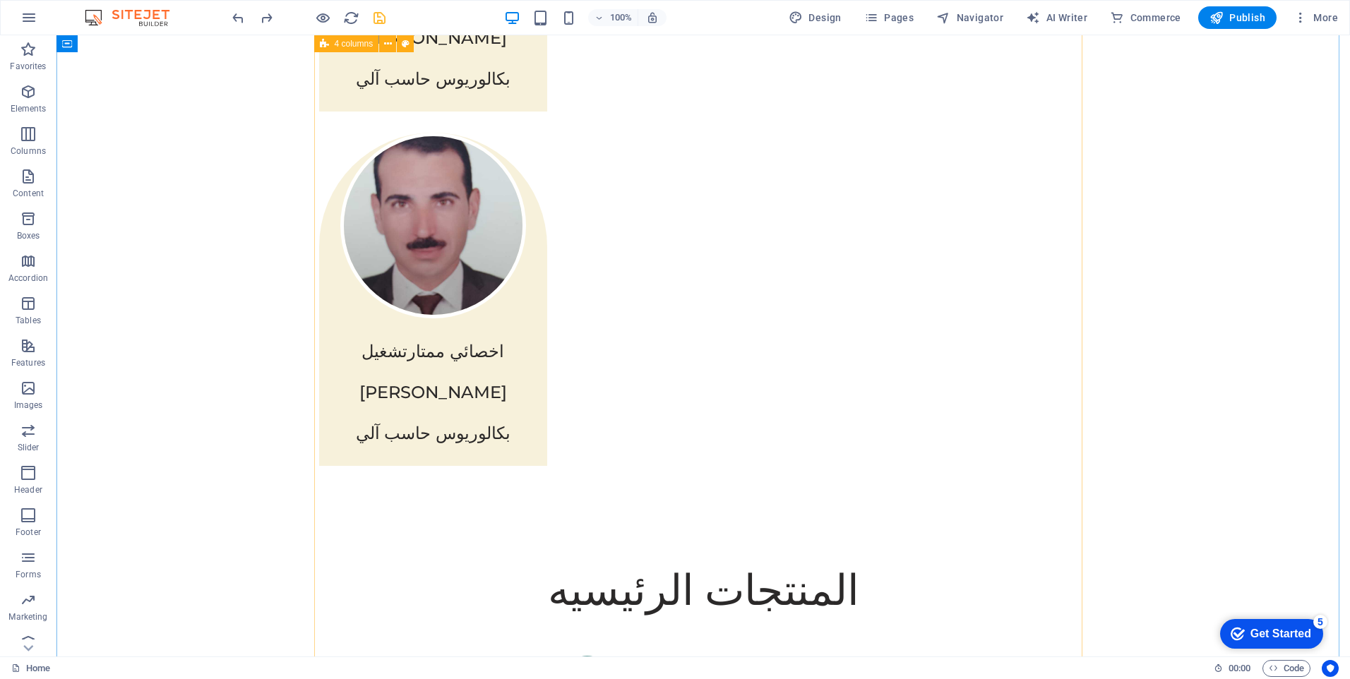
scroll to position [4093, 0]
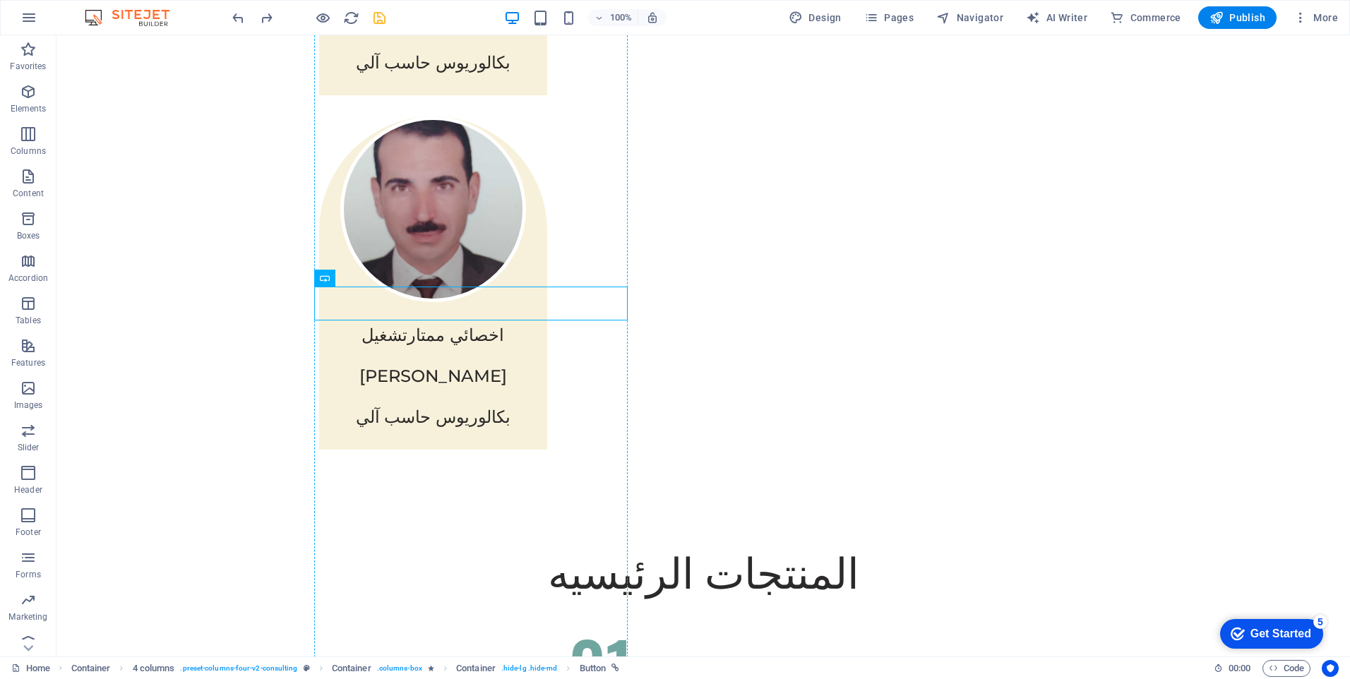
drag, startPoint x: 486, startPoint y: 308, endPoint x: 493, endPoint y: 268, distance: 40.8
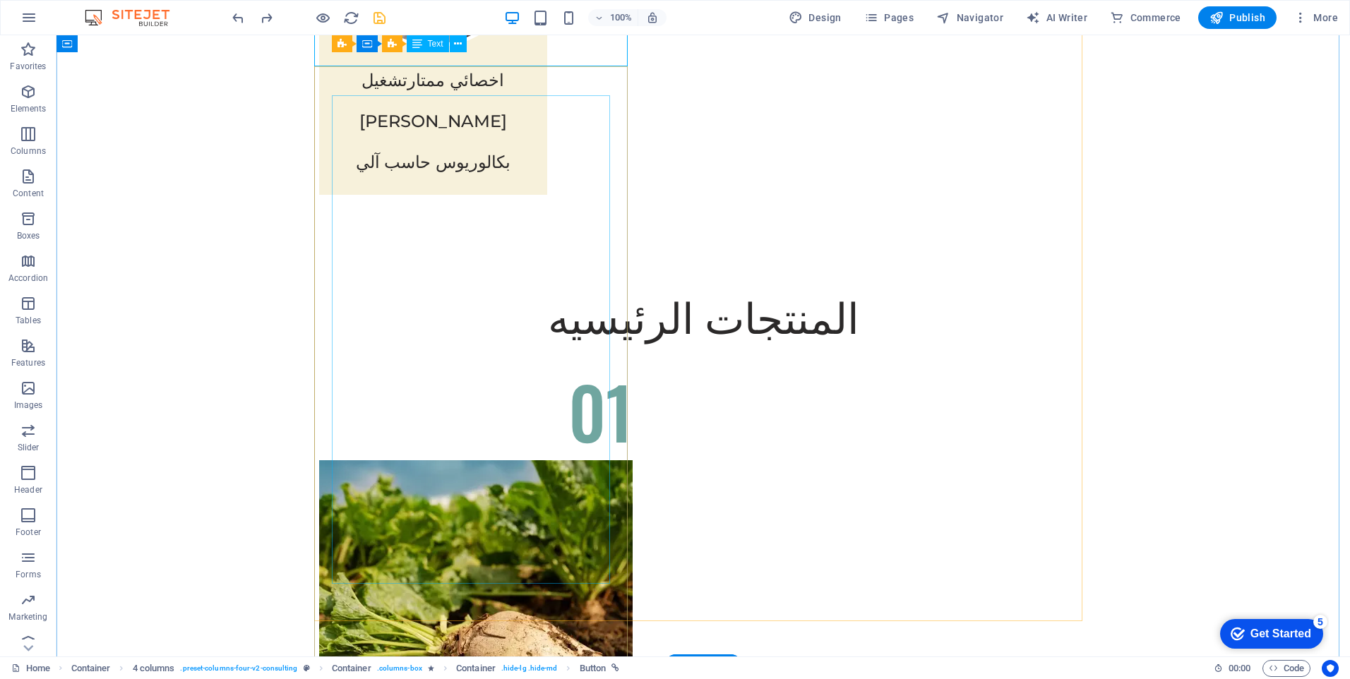
scroll to position [4050, 0]
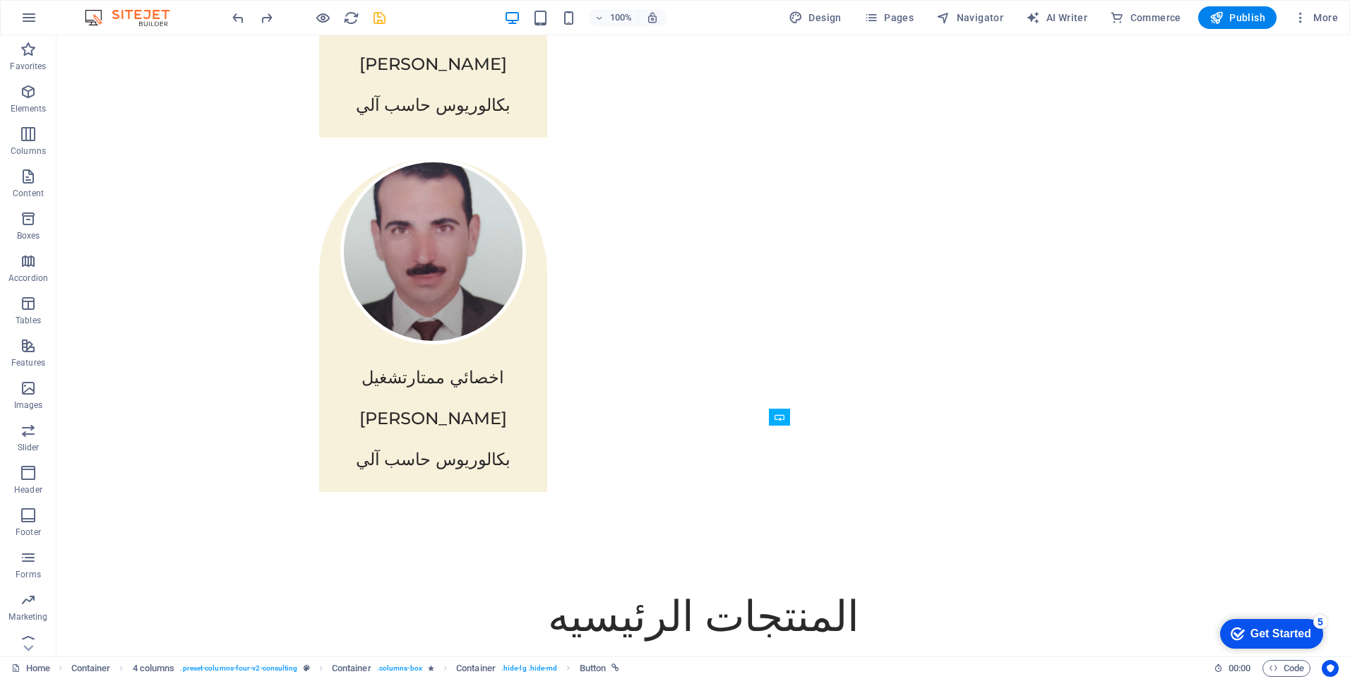
drag, startPoint x: 812, startPoint y: 476, endPoint x: 1067, endPoint y: 441, distance: 256.5
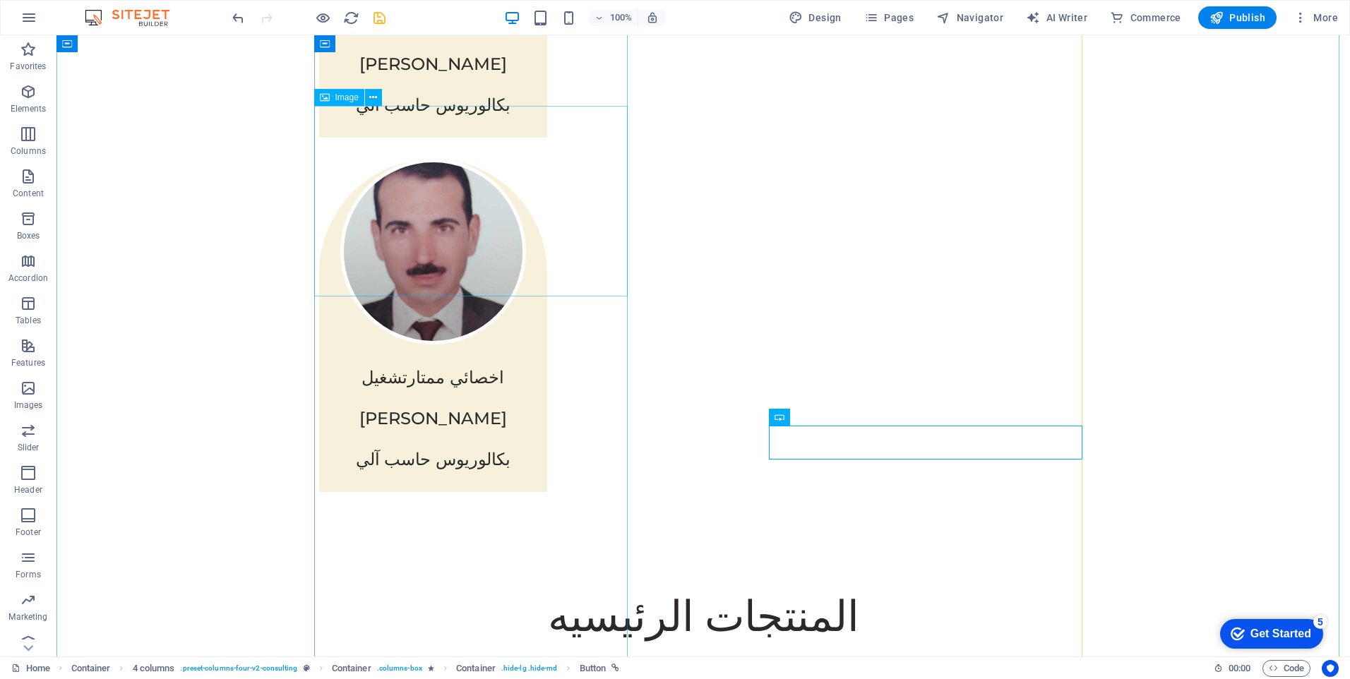
select select "px"
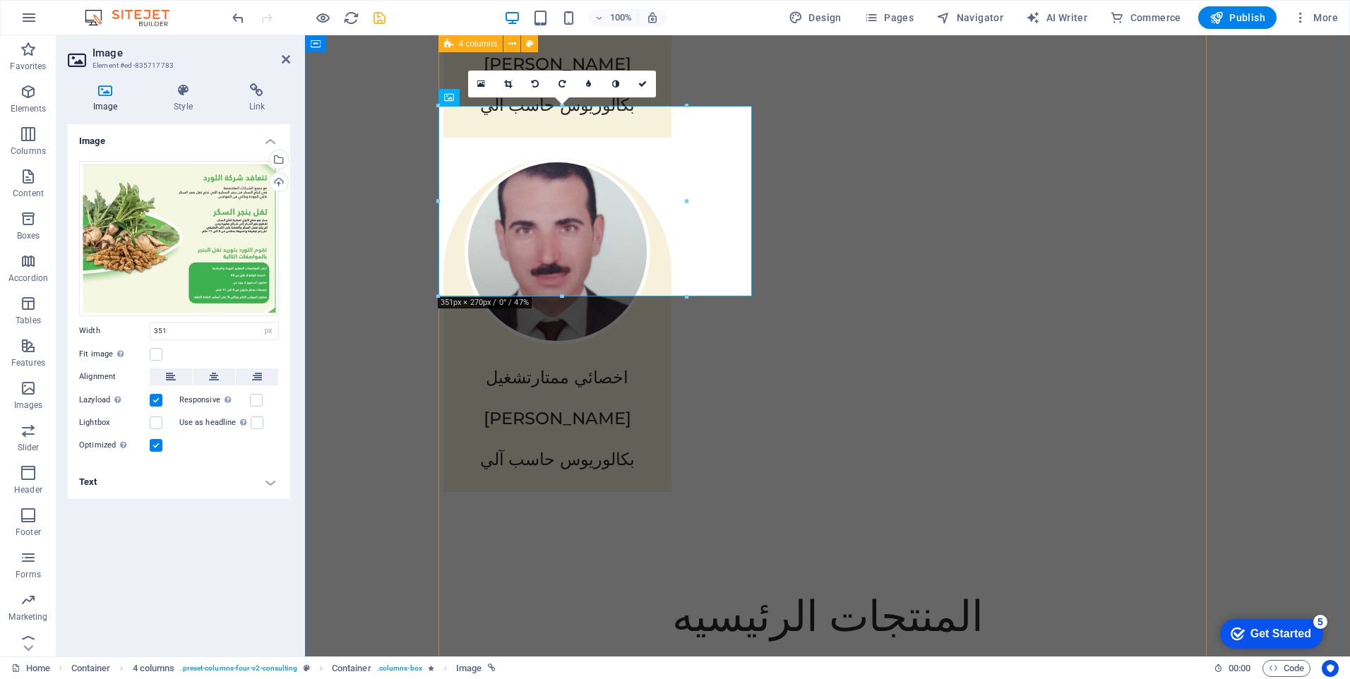
drag, startPoint x: 992, startPoint y: 235, endPoint x: 758, endPoint y: 188, distance: 238.4
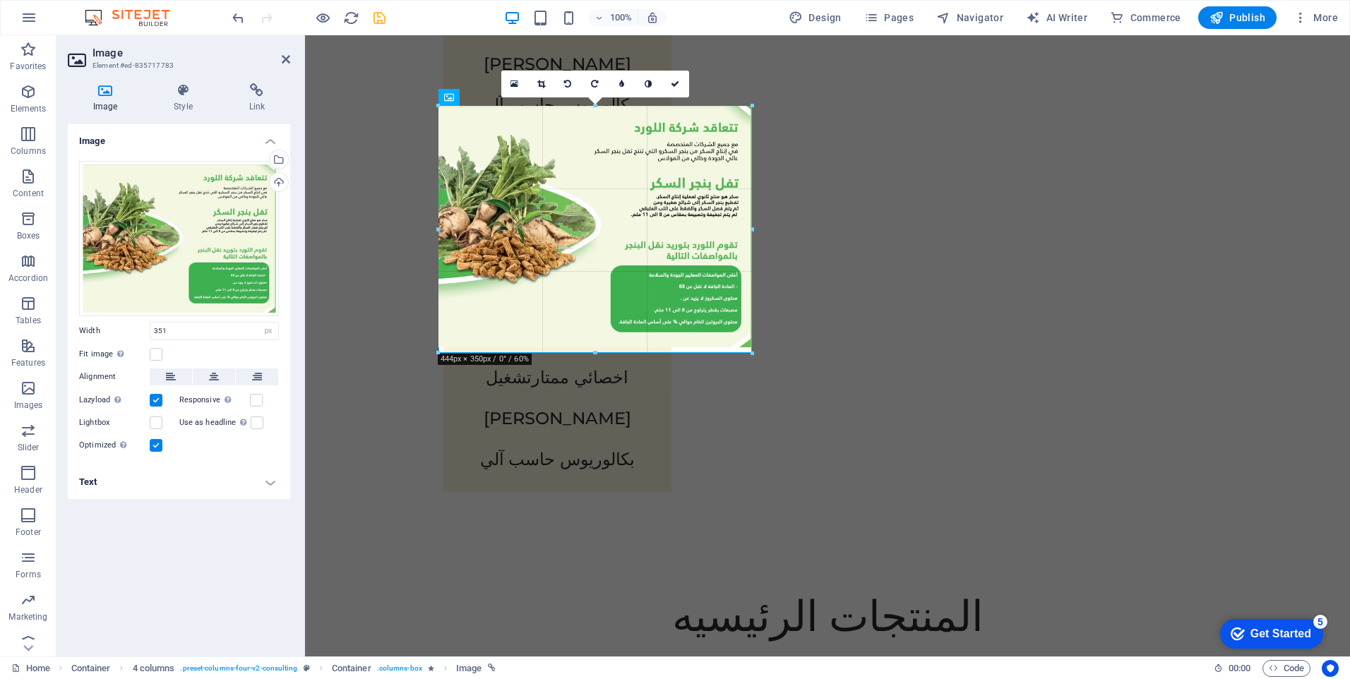
drag, startPoint x: 681, startPoint y: 200, endPoint x: 759, endPoint y: 190, distance: 78.3
type input "444"
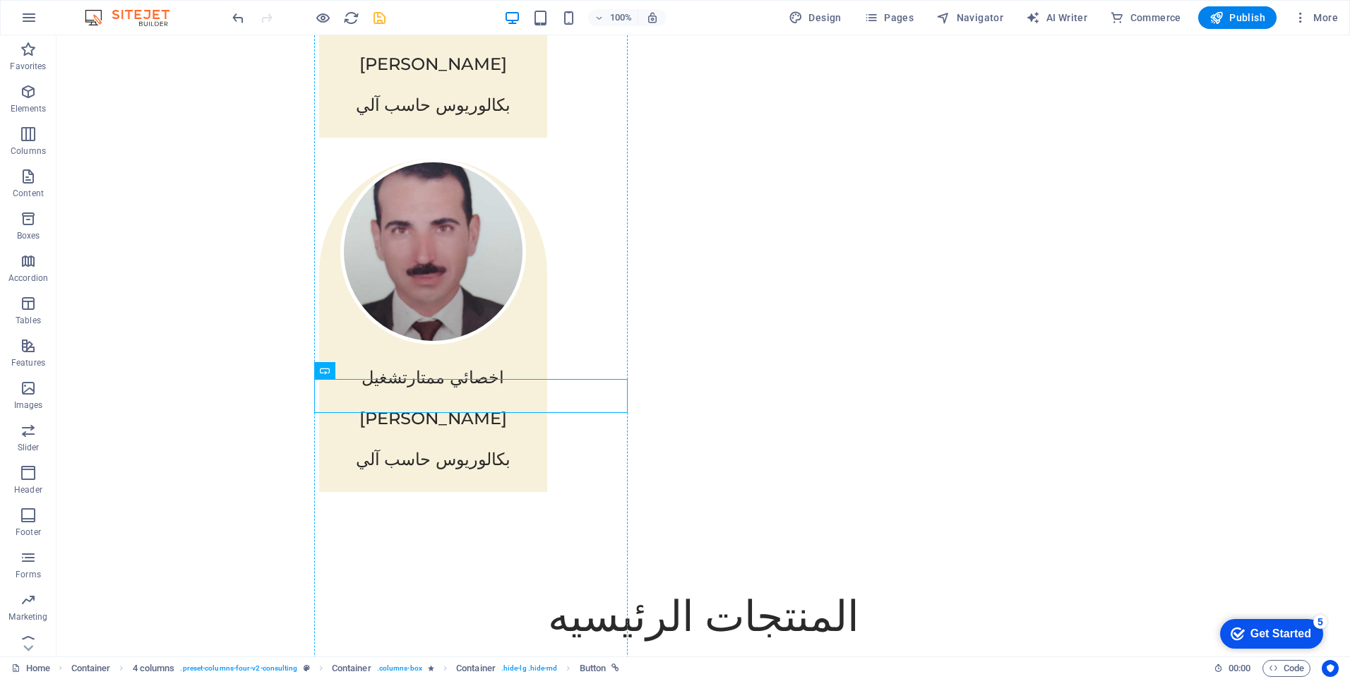
drag, startPoint x: 472, startPoint y: 393, endPoint x: 474, endPoint y: 362, distance: 31.2
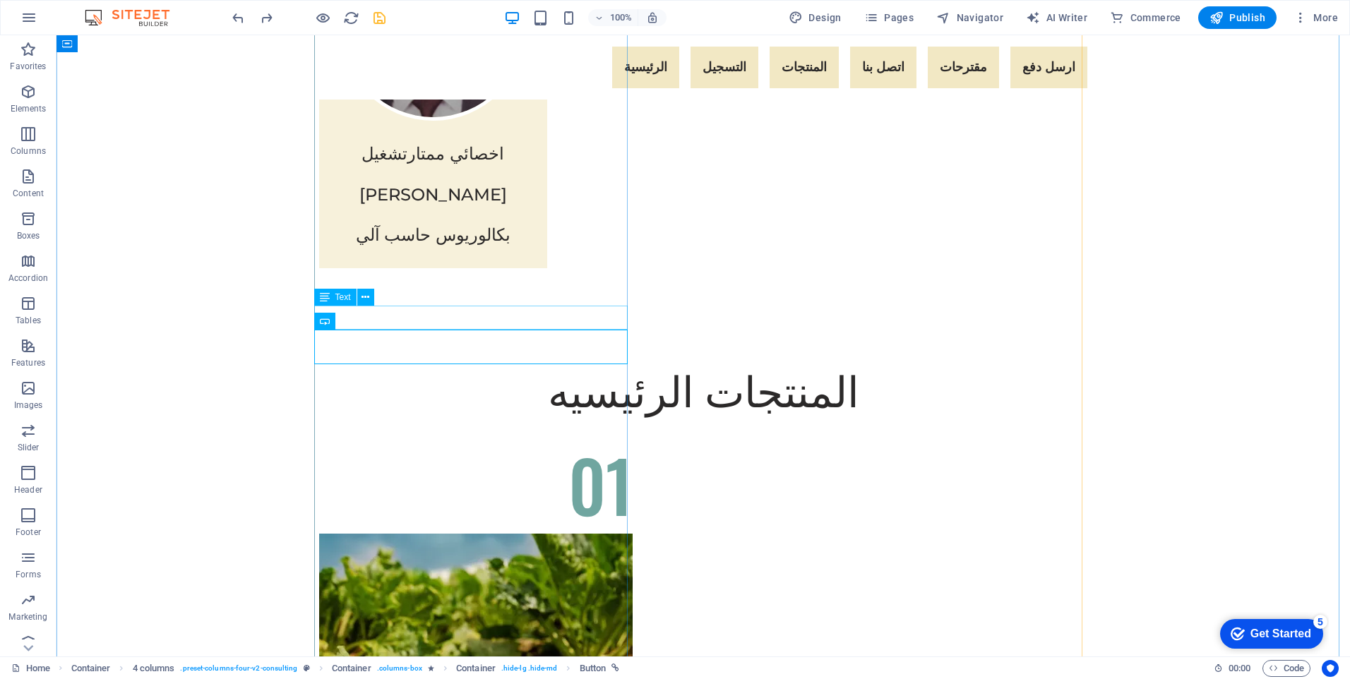
scroll to position [4100, 0]
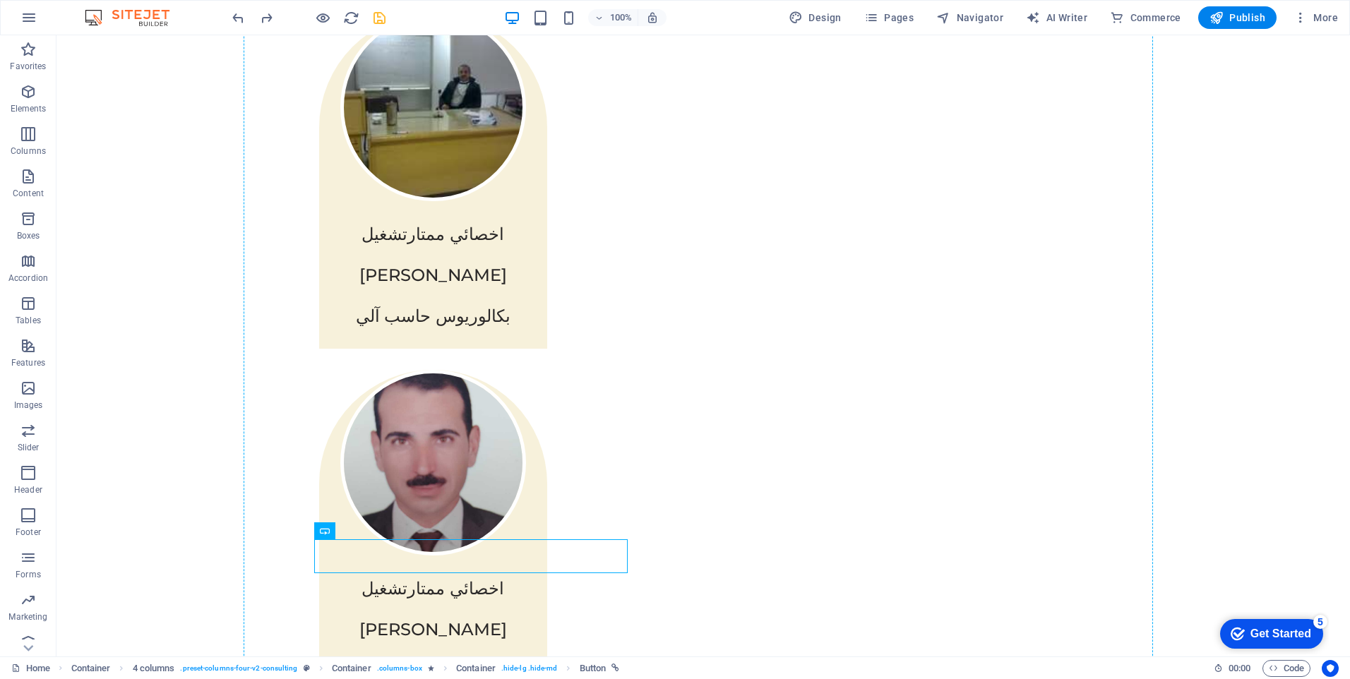
scroll to position [3832, 0]
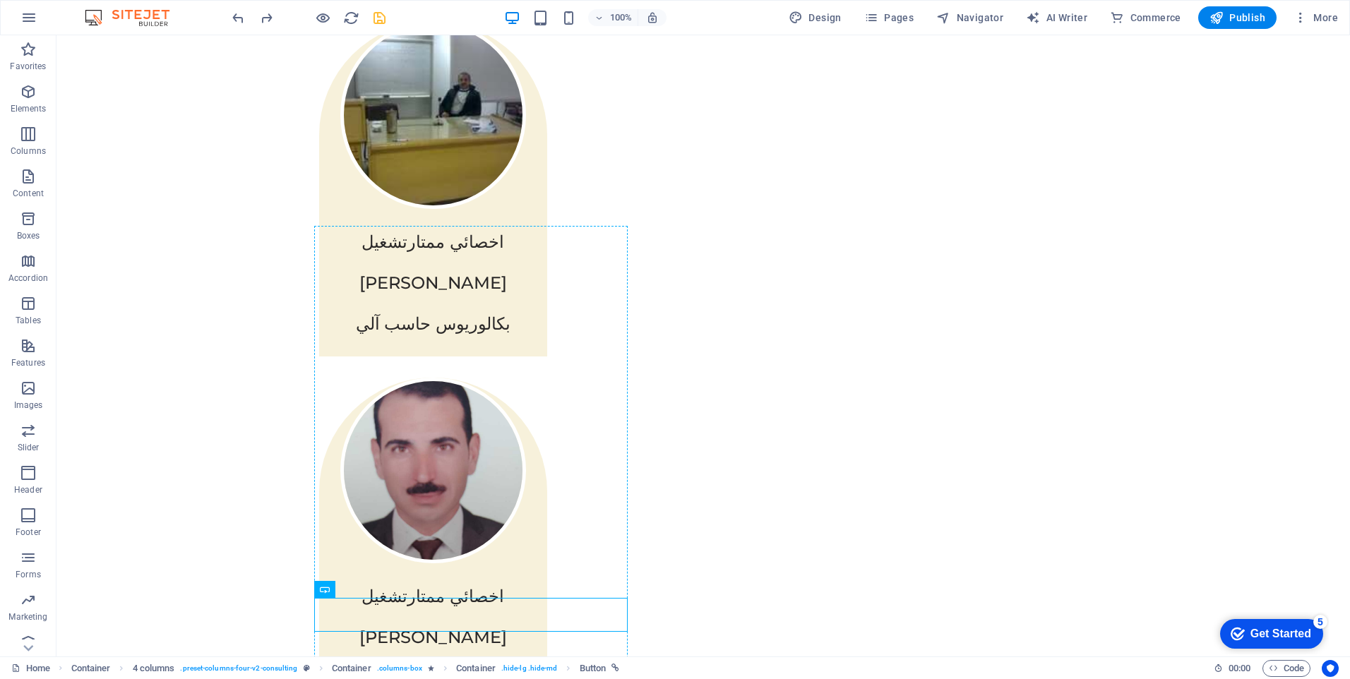
drag, startPoint x: 529, startPoint y: 347, endPoint x: 532, endPoint y: 308, distance: 38.9
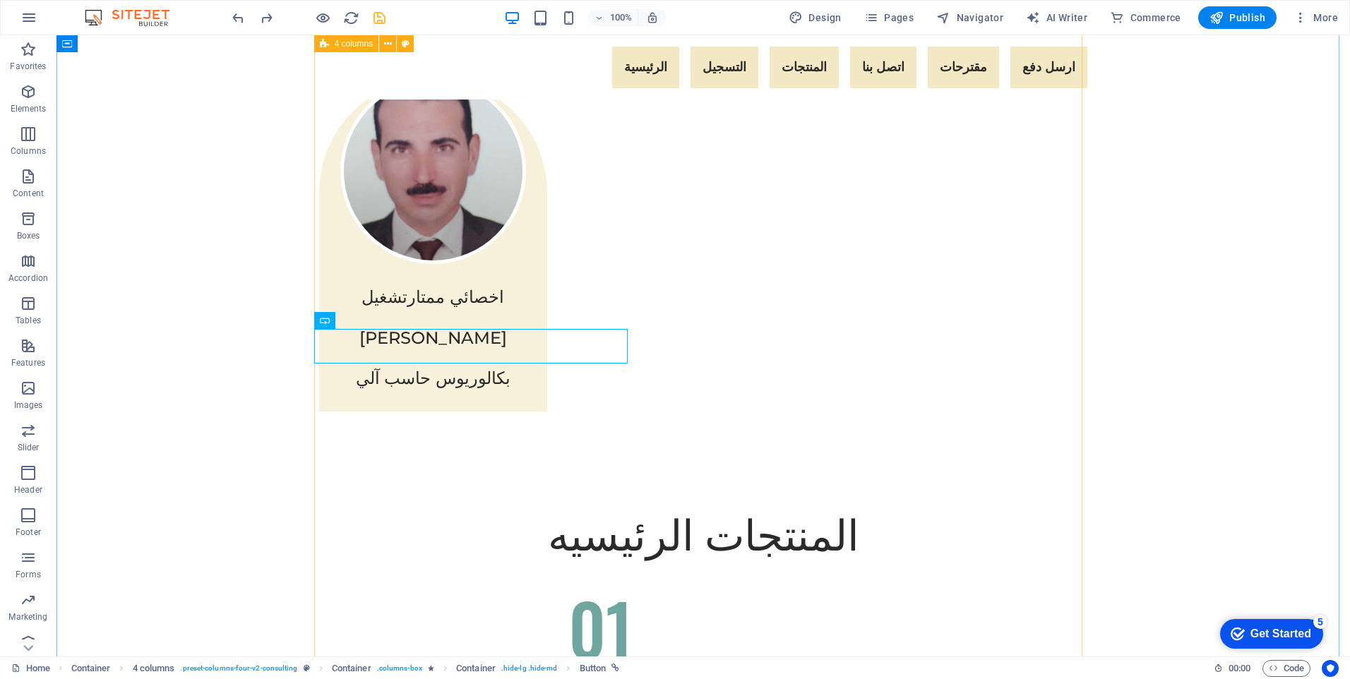
scroll to position [4100, 0]
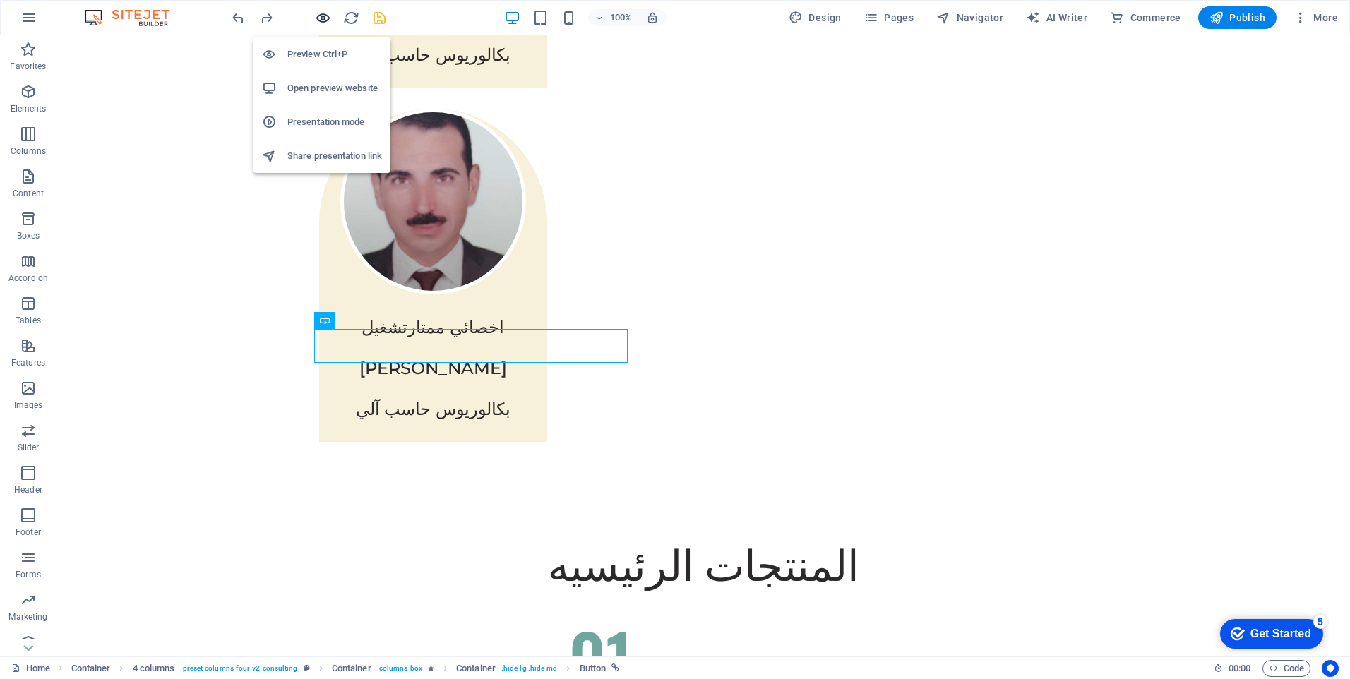
click at [327, 16] on icon "button" at bounding box center [323, 18] width 16 height 16
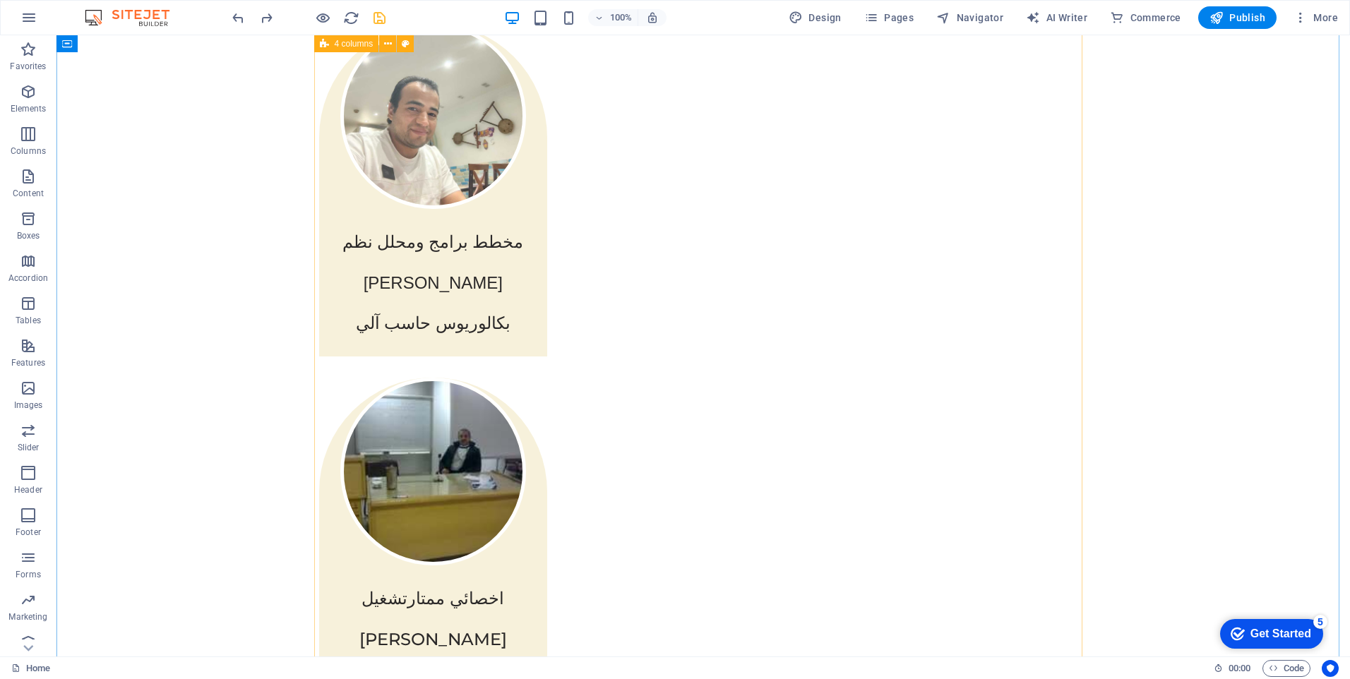
scroll to position [4097, 0]
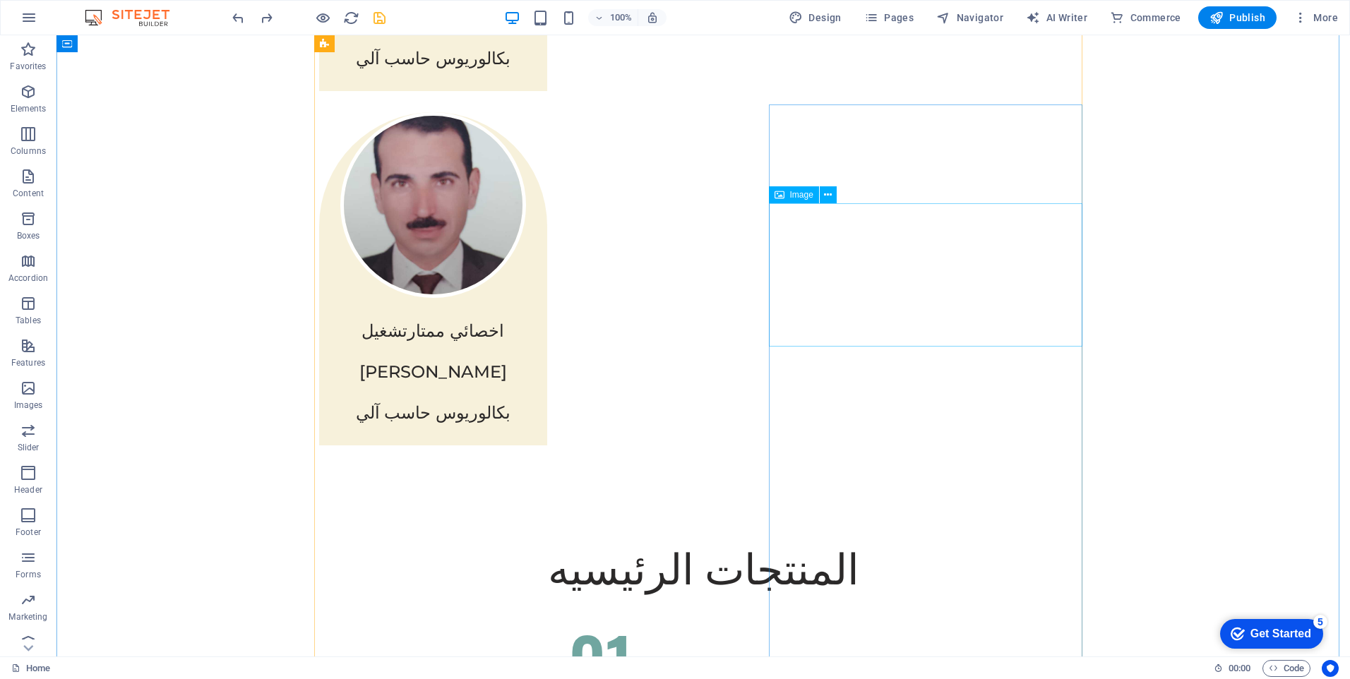
select select "px"
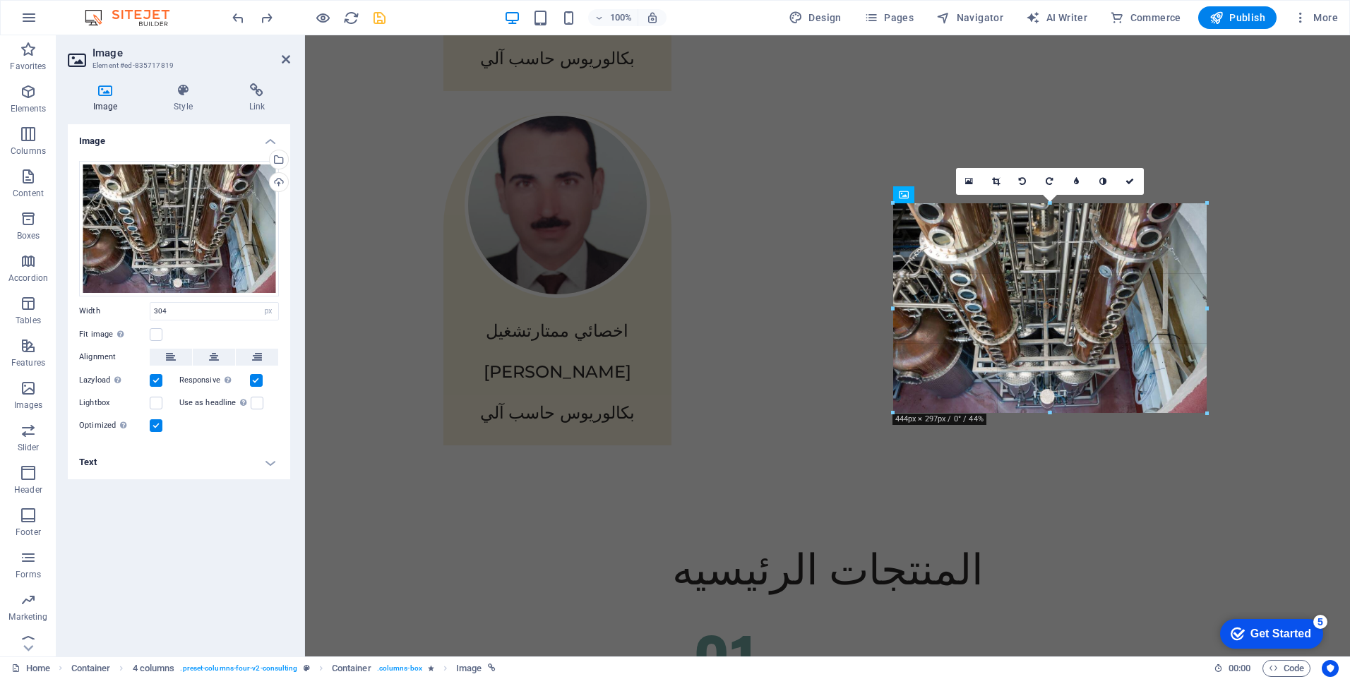
drag, startPoint x: 1110, startPoint y: 275, endPoint x: 1206, endPoint y: 272, distance: 95.3
type input "444"
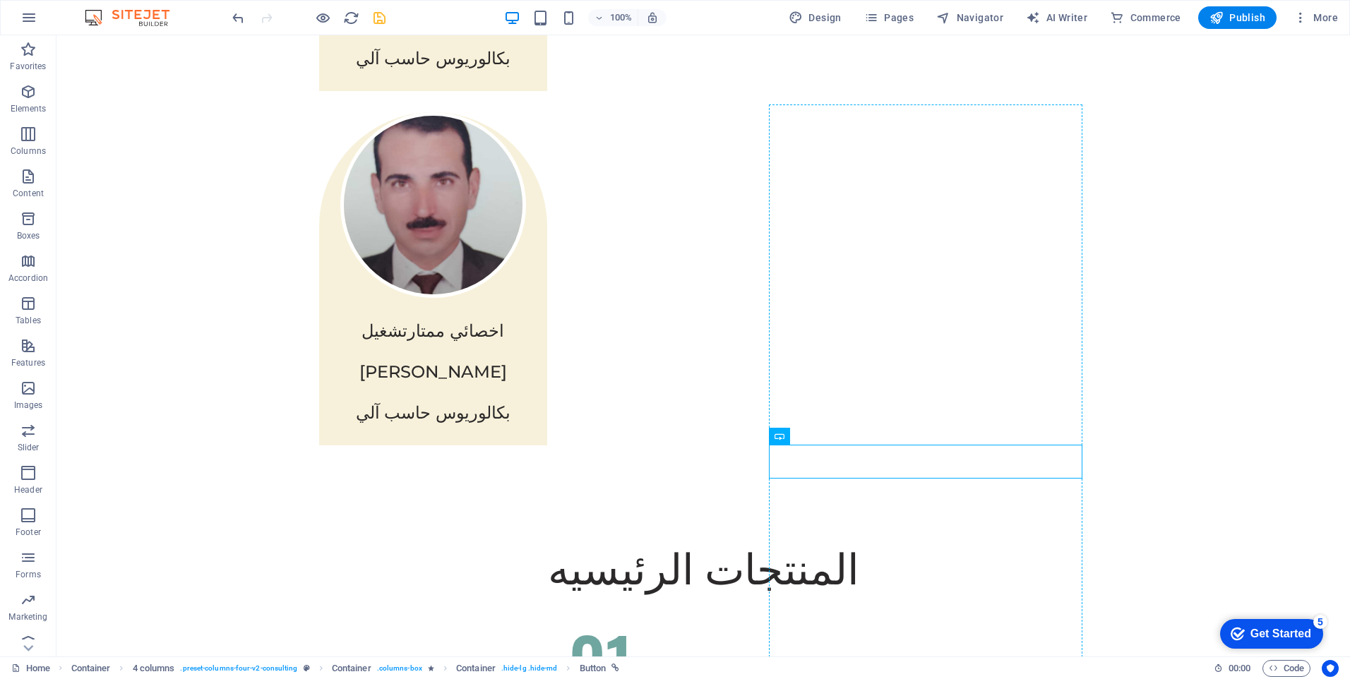
drag, startPoint x: 784, startPoint y: 461, endPoint x: 1032, endPoint y: 428, distance: 250.7
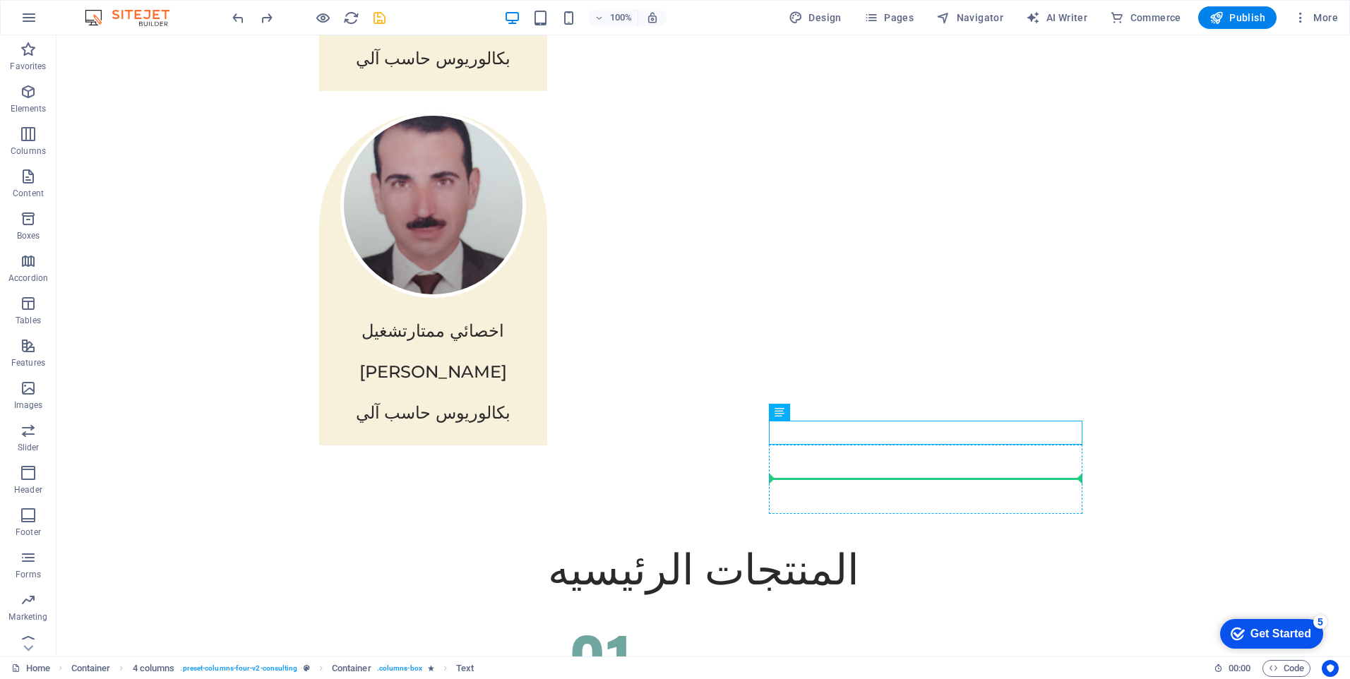
drag, startPoint x: 970, startPoint y: 432, endPoint x: 969, endPoint y: 486, distance: 54.4
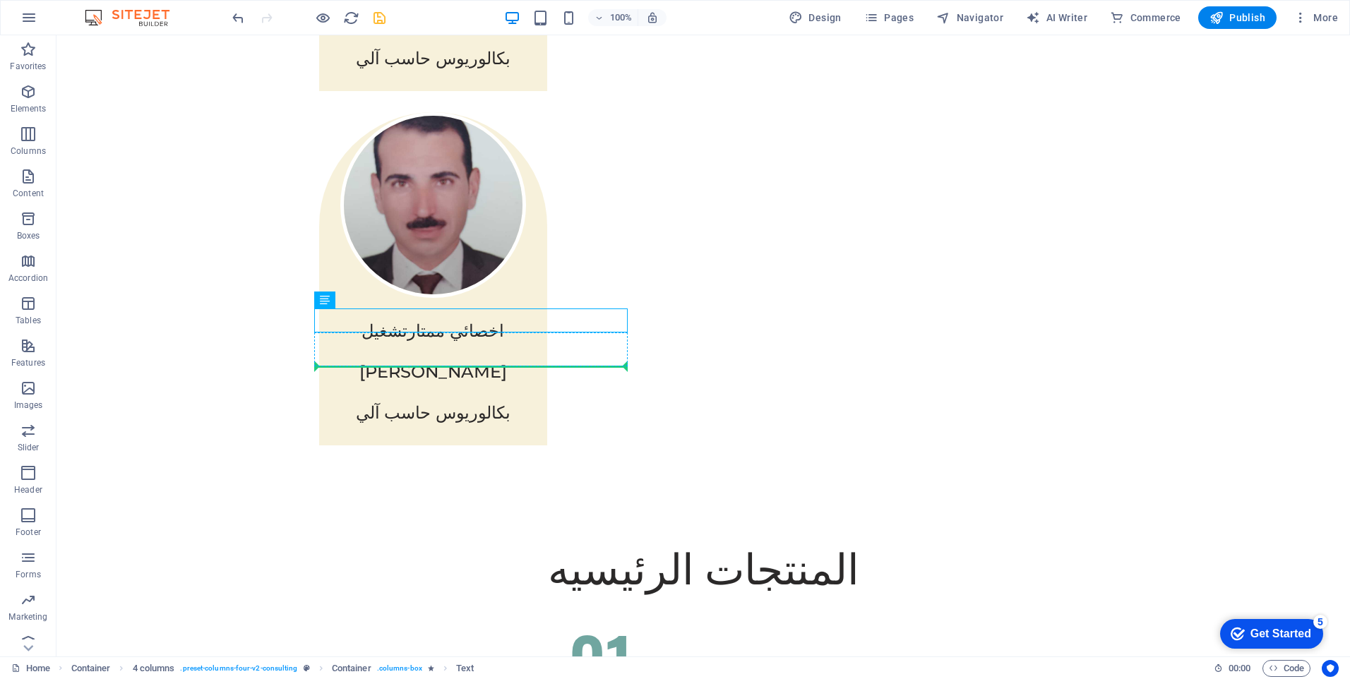
drag, startPoint x: 498, startPoint y: 318, endPoint x: 500, endPoint y: 360, distance: 41.7
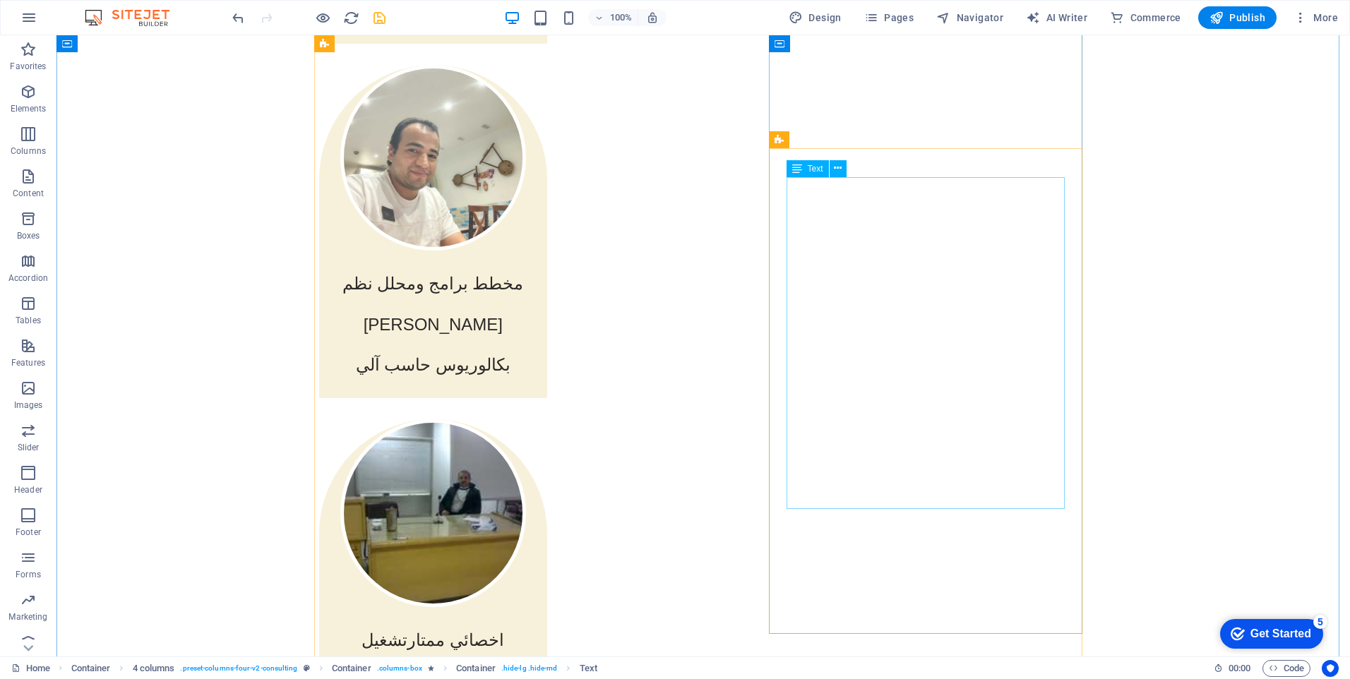
scroll to position [3391, 0]
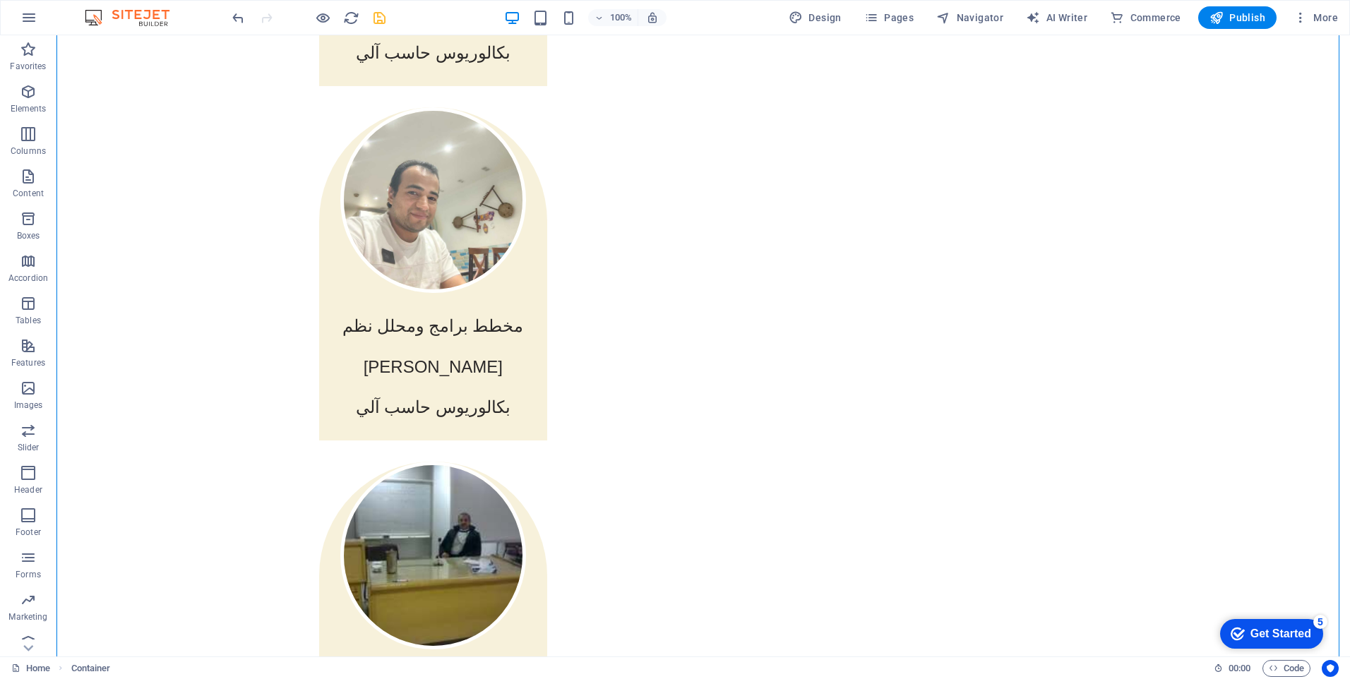
drag, startPoint x: 946, startPoint y: 173, endPoint x: 945, endPoint y: 215, distance: 41.7
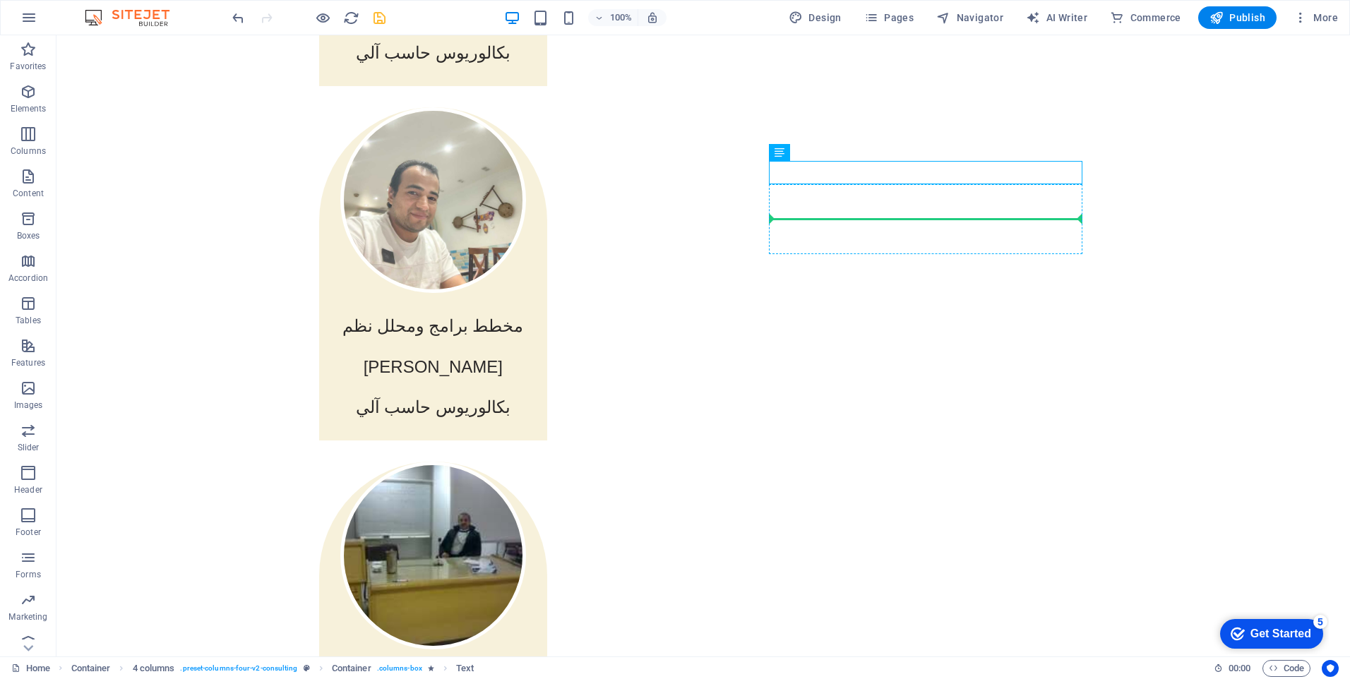
drag, startPoint x: 951, startPoint y: 175, endPoint x: 951, endPoint y: 220, distance: 44.5
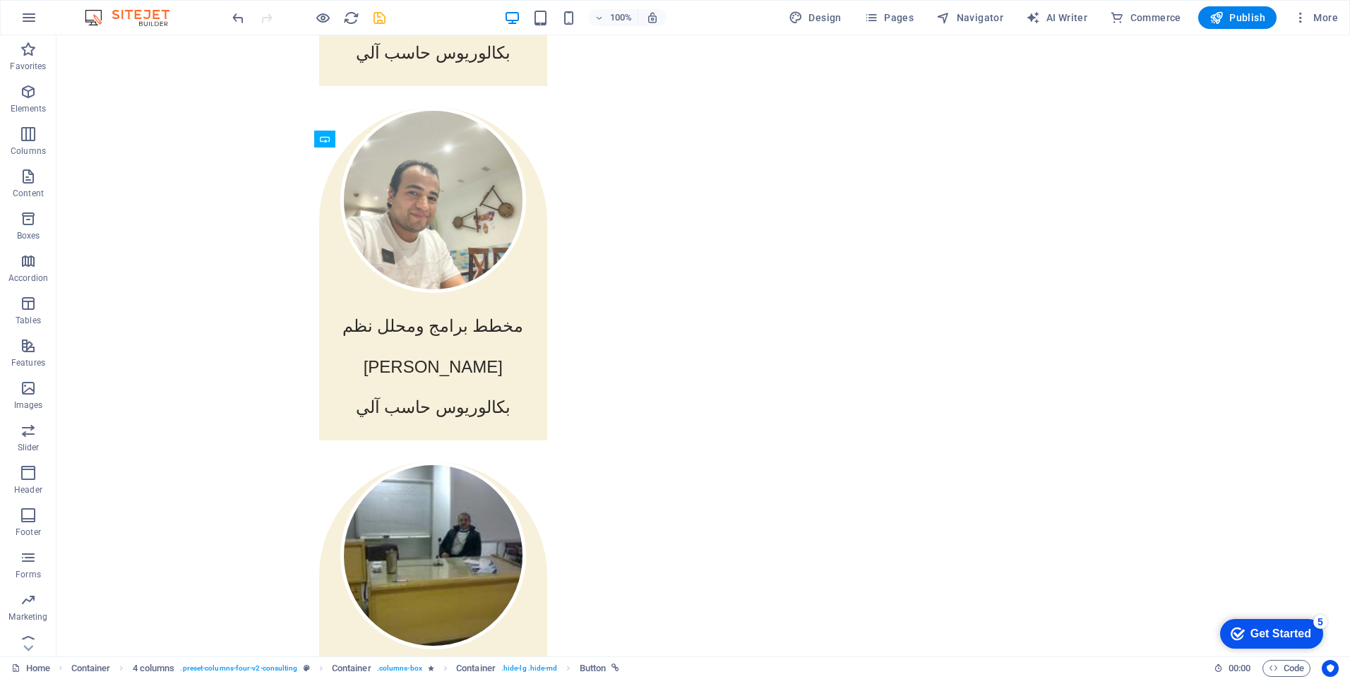
drag, startPoint x: 486, startPoint y: 199, endPoint x: 486, endPoint y: 179, distance: 20.5
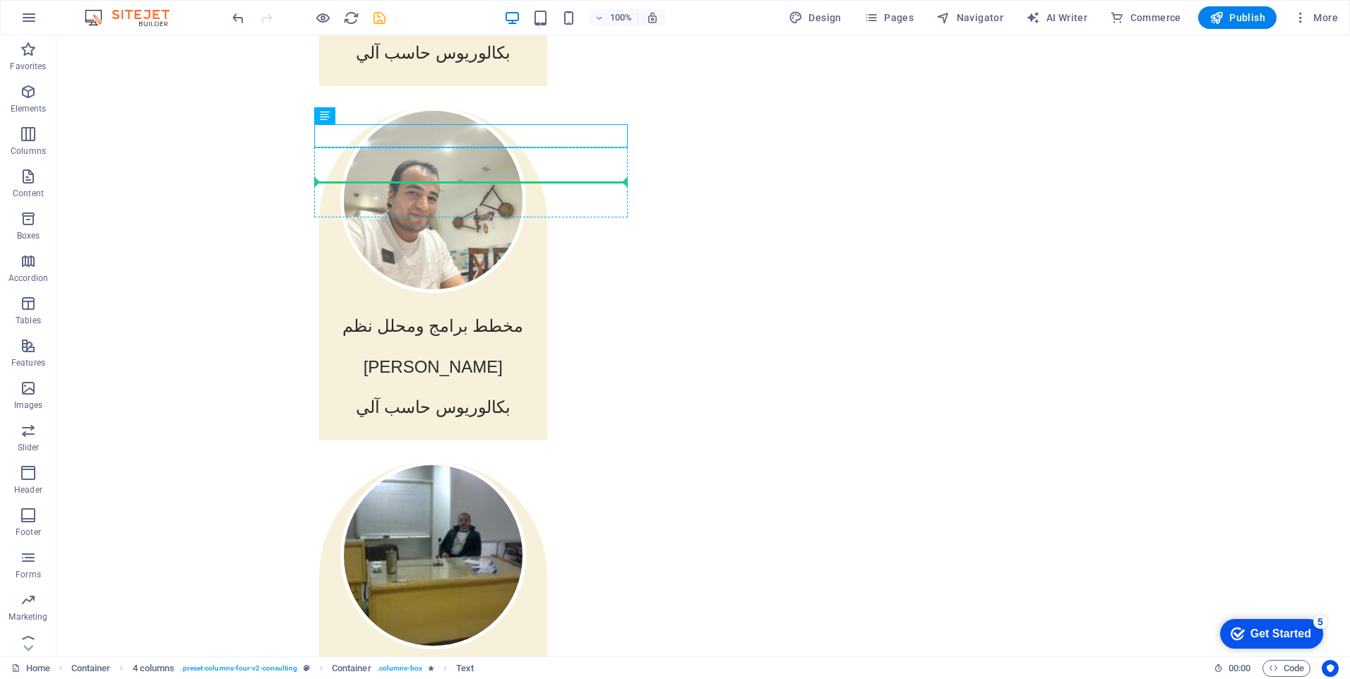
drag, startPoint x: 537, startPoint y: 130, endPoint x: 529, endPoint y: 173, distance: 43.8
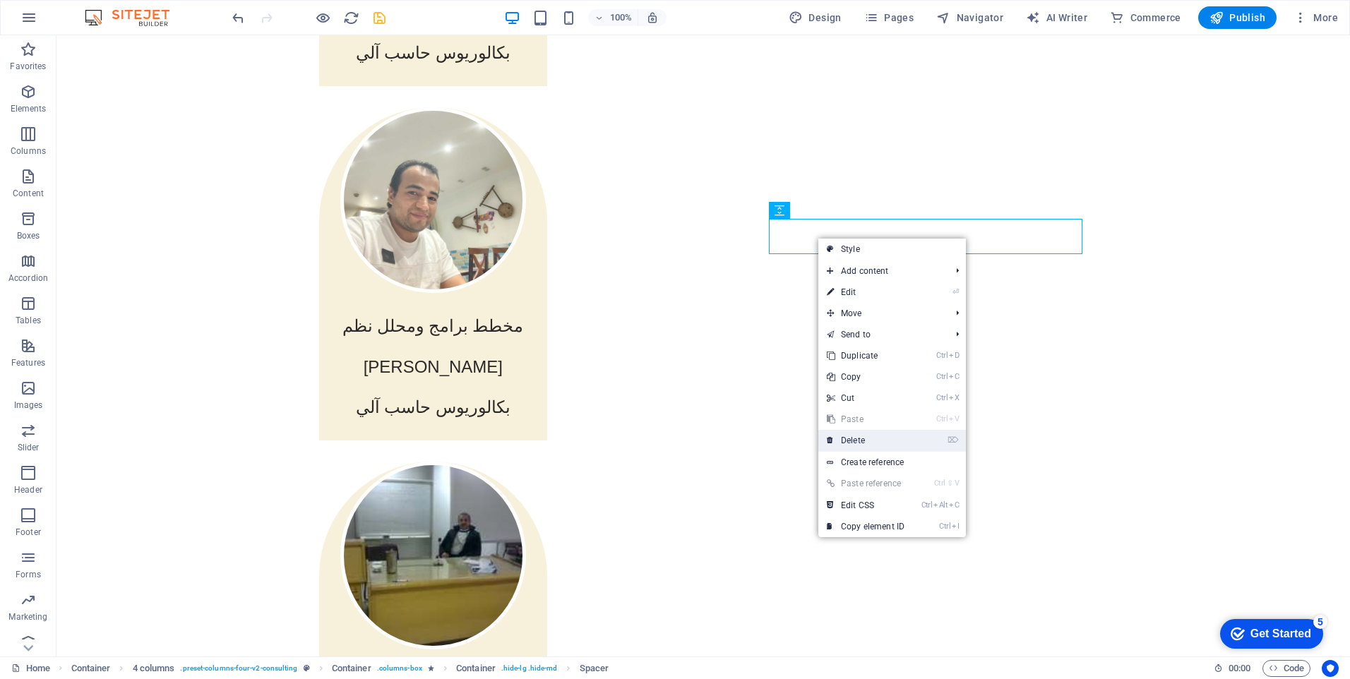
click at [852, 441] on link "⌦ Delete" at bounding box center [865, 440] width 95 height 21
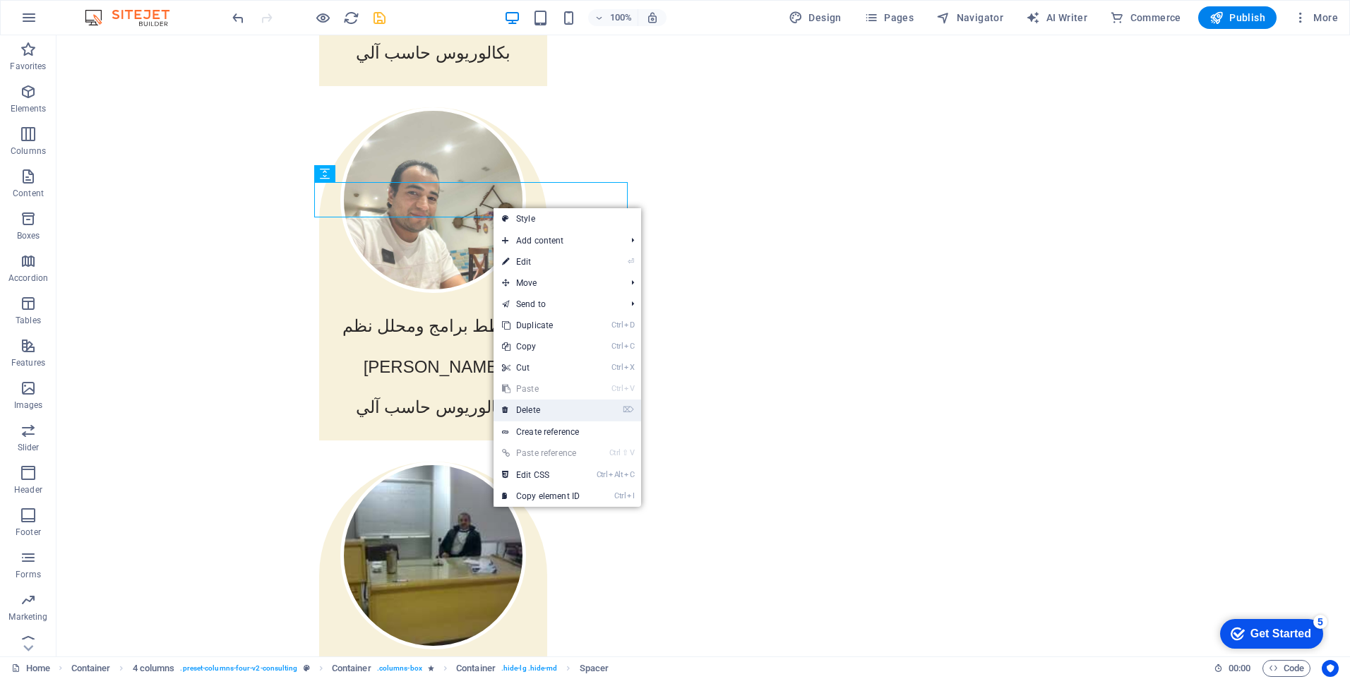
click at [528, 407] on link "⌦ Delete" at bounding box center [540, 410] width 95 height 21
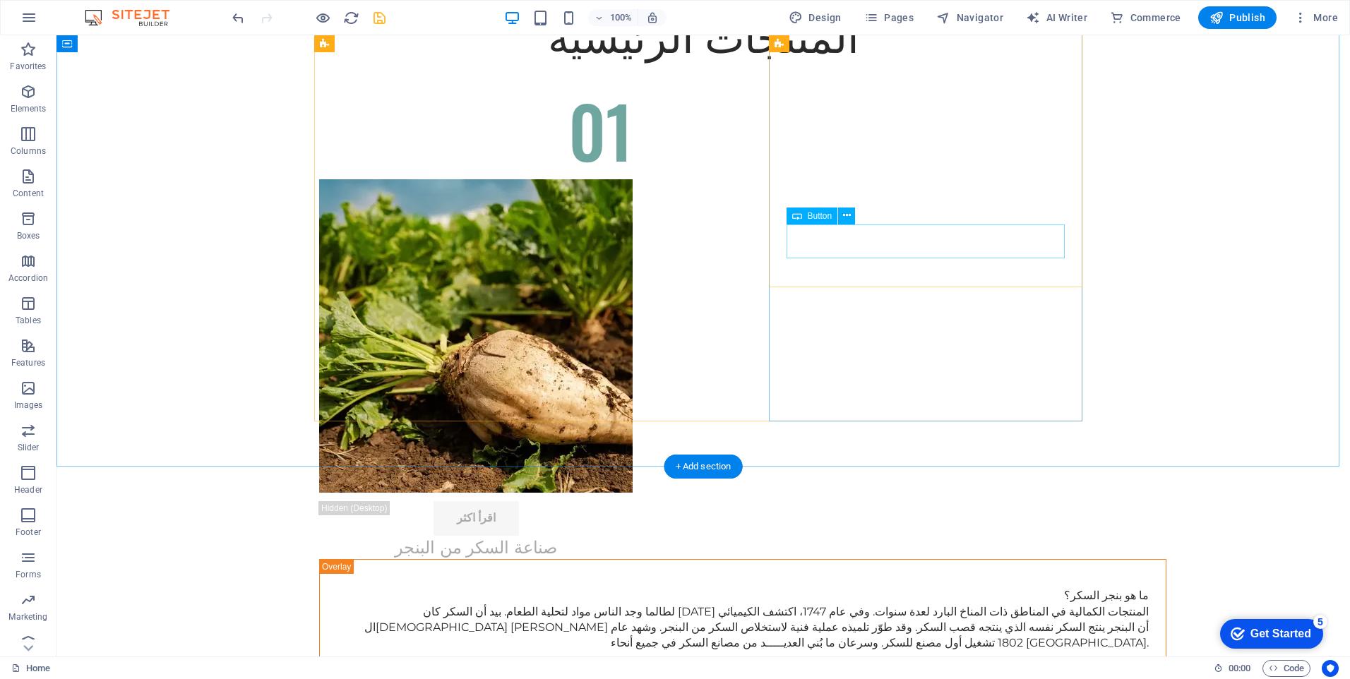
scroll to position [4732, 0]
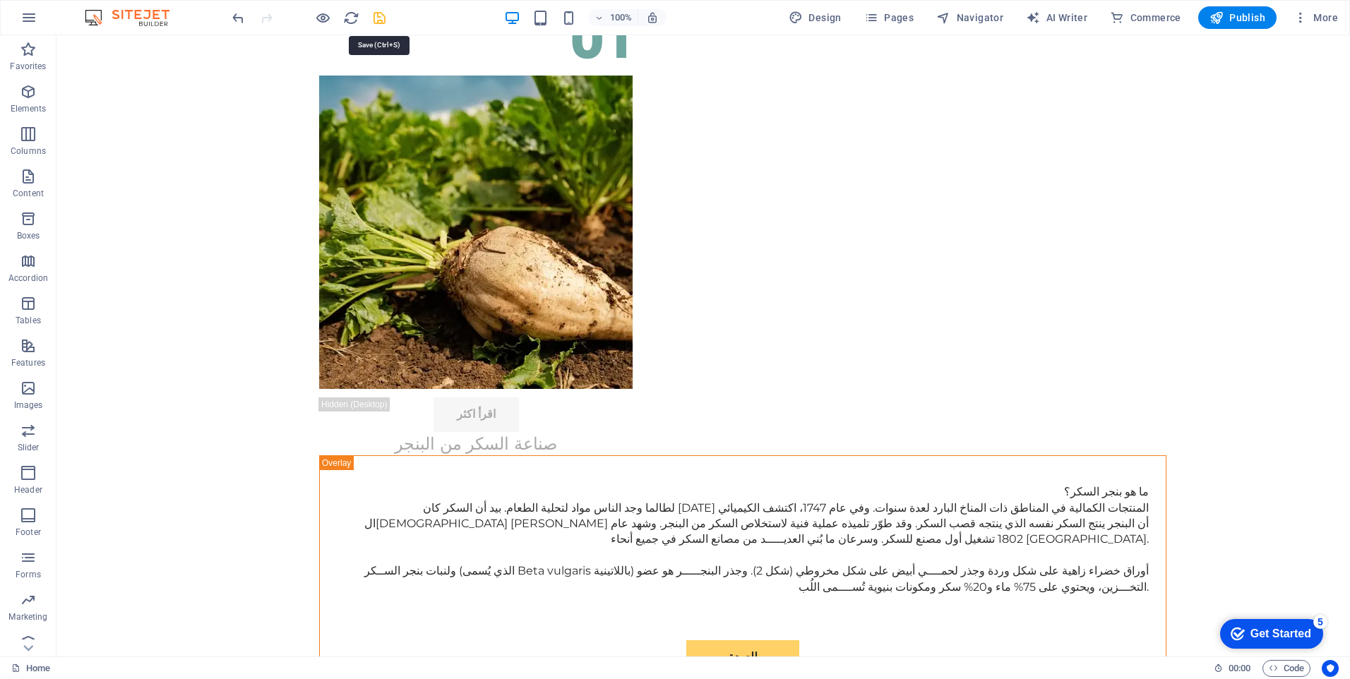
click at [377, 18] on icon "save" at bounding box center [379, 18] width 16 height 16
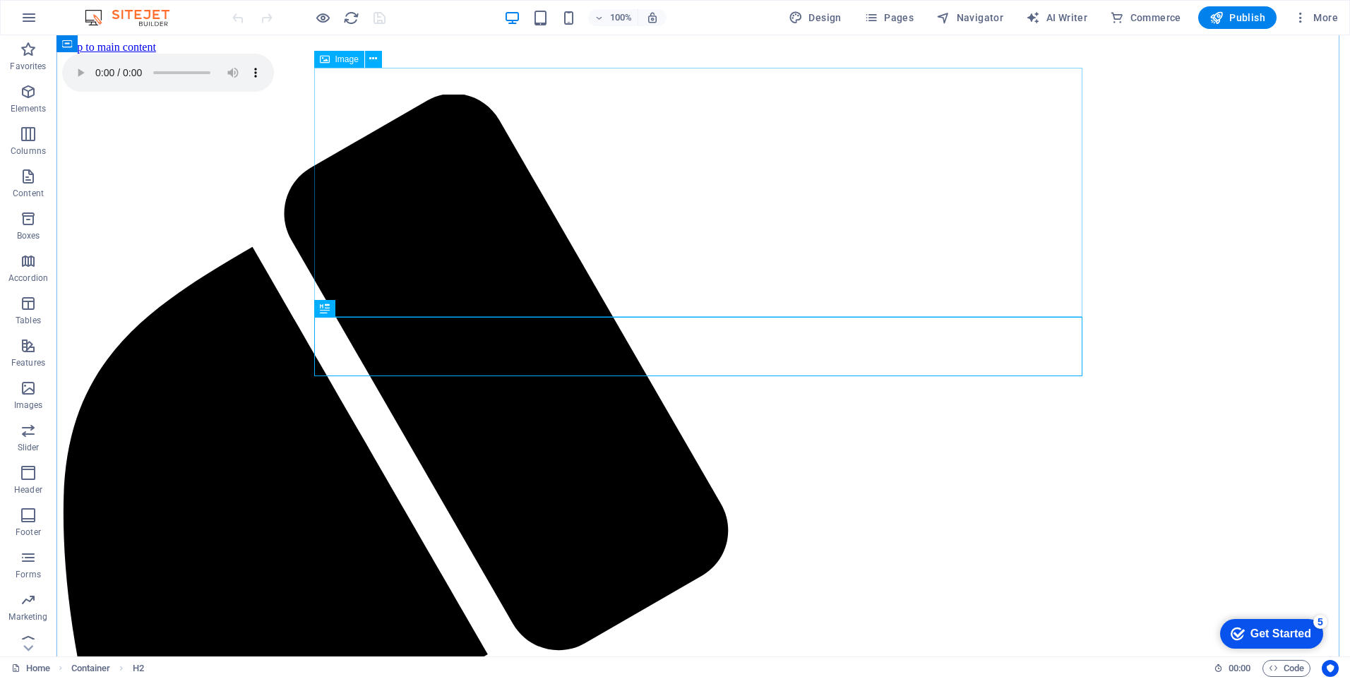
scroll to position [1013, 0]
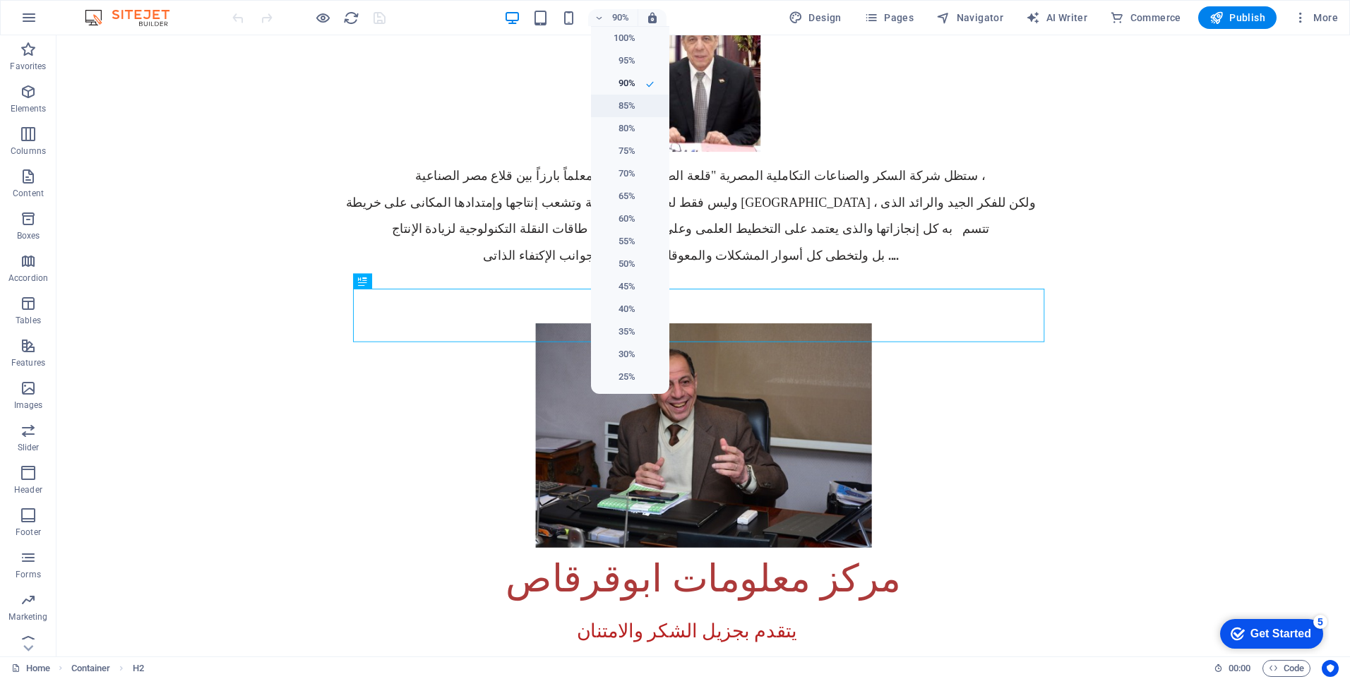
click at [629, 107] on h6 "85%" at bounding box center [617, 105] width 36 height 17
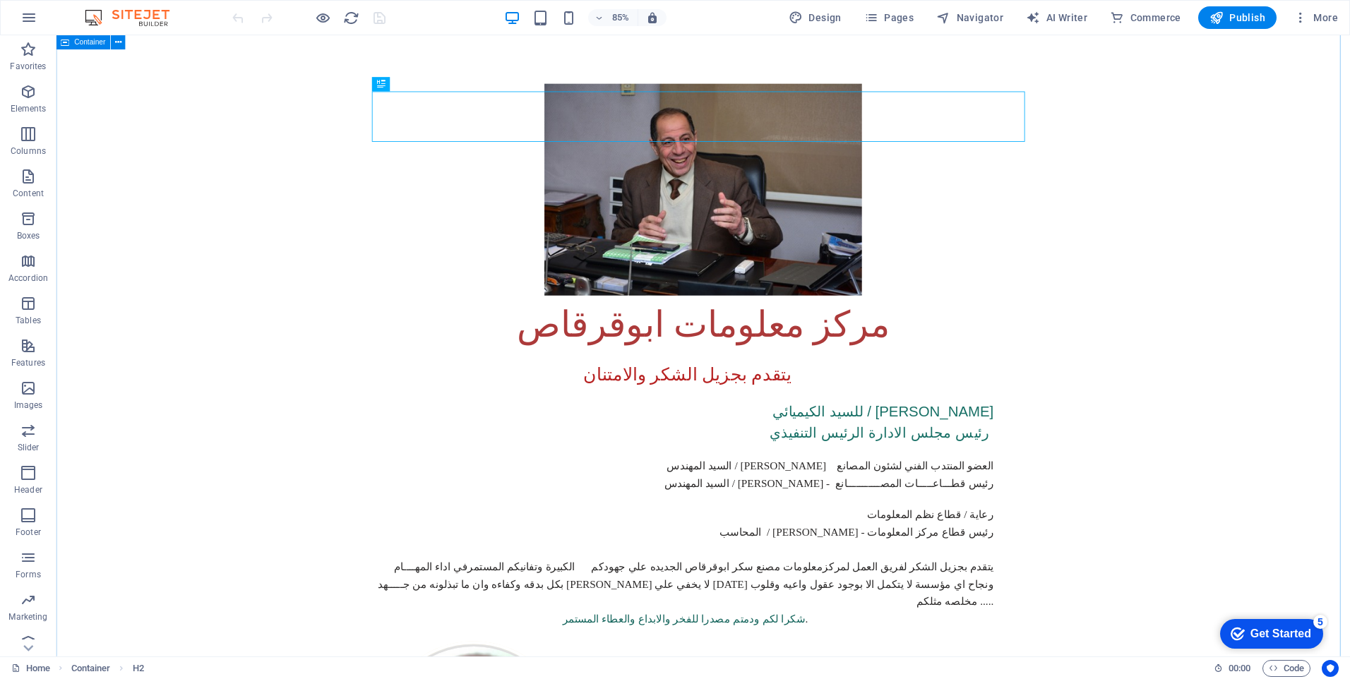
scroll to position [1295, 0]
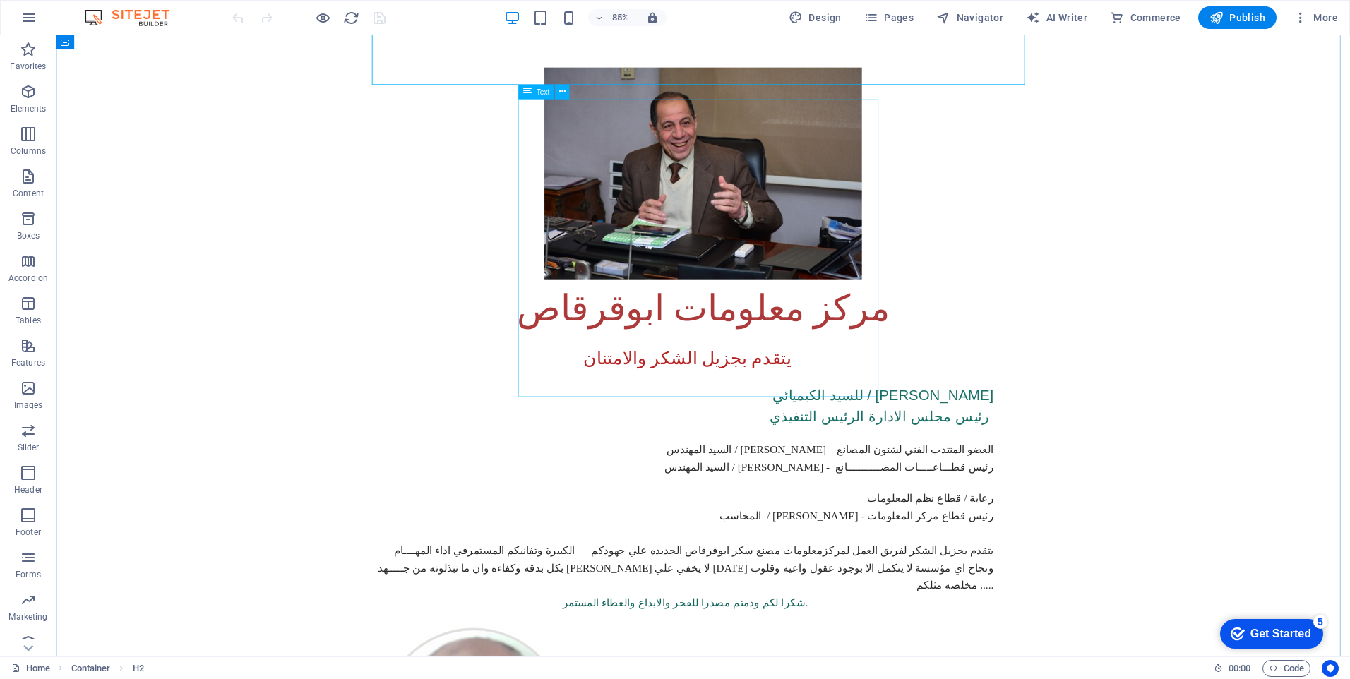
click at [868, 399] on div "يتقدم بجزيل الشكر والامتنان للسيد الكيميائي / صـــلاح فتحي رئيس مجلس الادارة ال…" at bounding box center [817, 564] width 768 height 330
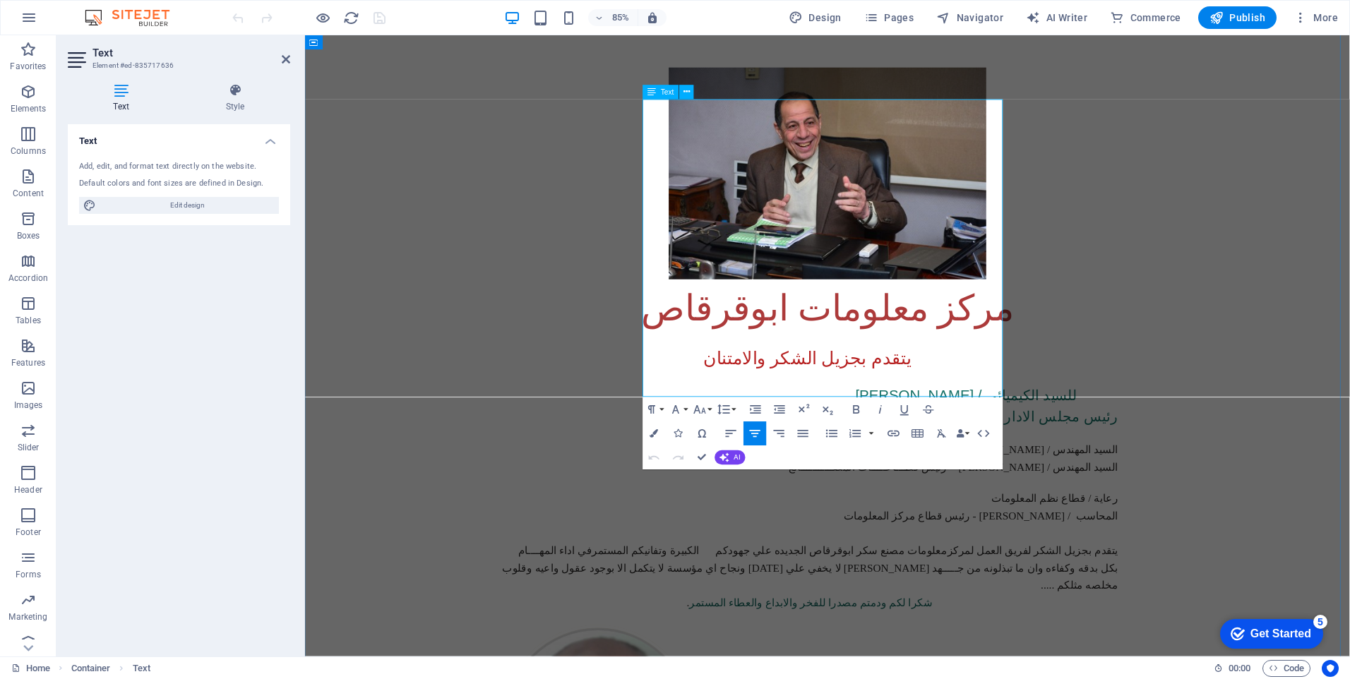
drag, startPoint x: 1041, startPoint y: 236, endPoint x: 744, endPoint y: 264, distance: 298.5
click at [744, 399] on div "يتقدم بجزيل الشكر والامتنان للسيد الكيميائي / صـــلاح فتحي رئيس مجلس الادارة ال…" at bounding box center [920, 564] width 768 height 330
click at [214, 205] on span "Edit design" at bounding box center [187, 205] width 174 height 17
select select "px"
select select "400"
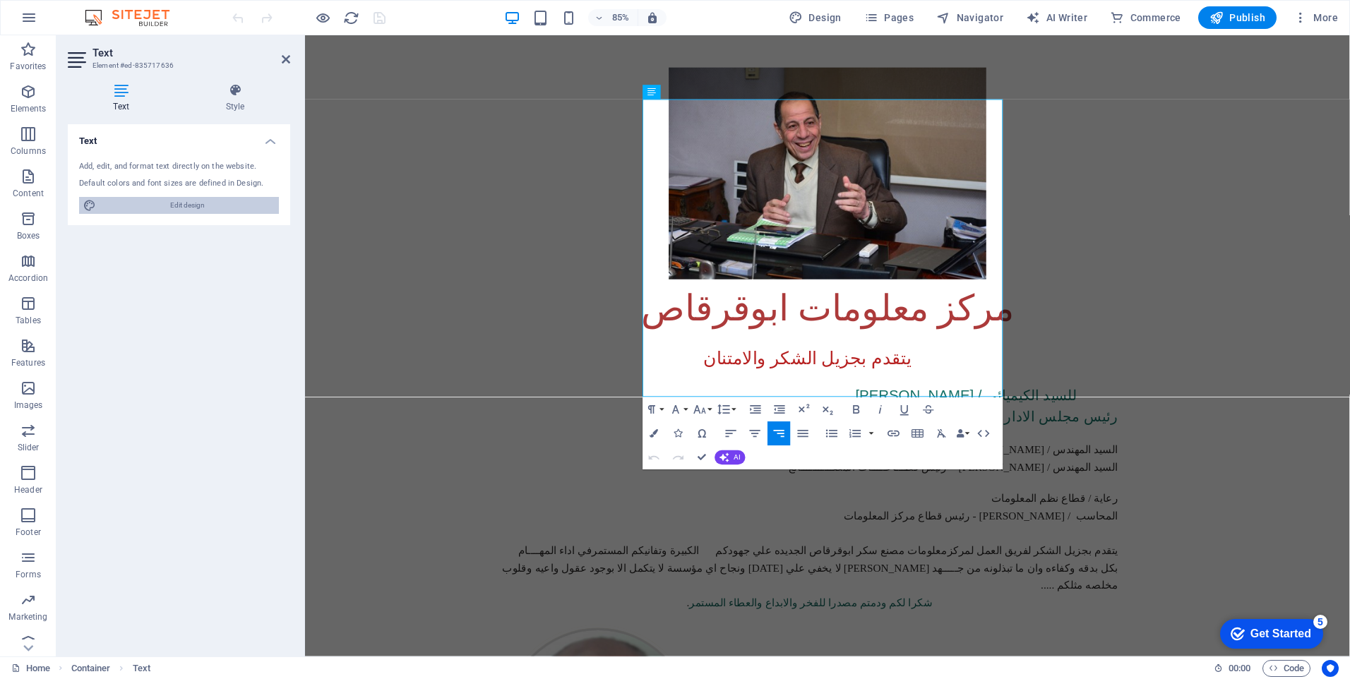
select select "px"
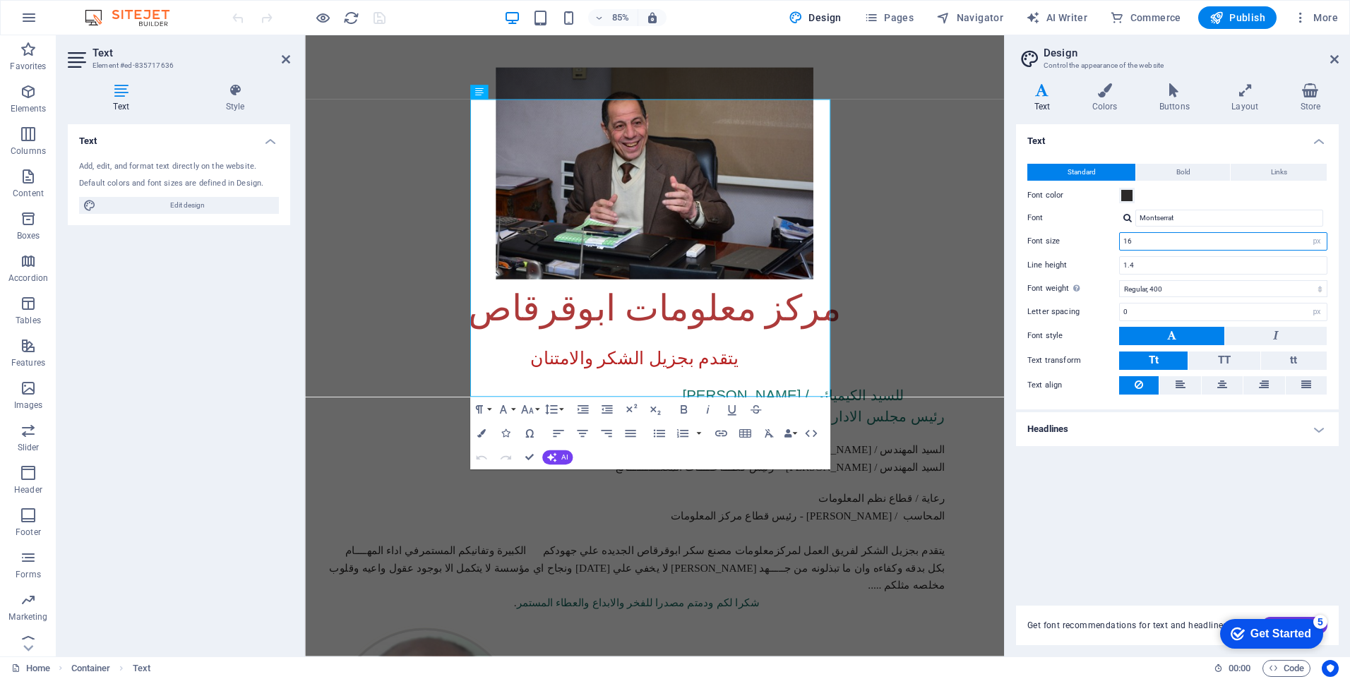
click at [1187, 244] on input "16" at bounding box center [1223, 241] width 207 height 17
type input "18"
click at [1171, 268] on input "1.4" at bounding box center [1223, 265] width 207 height 17
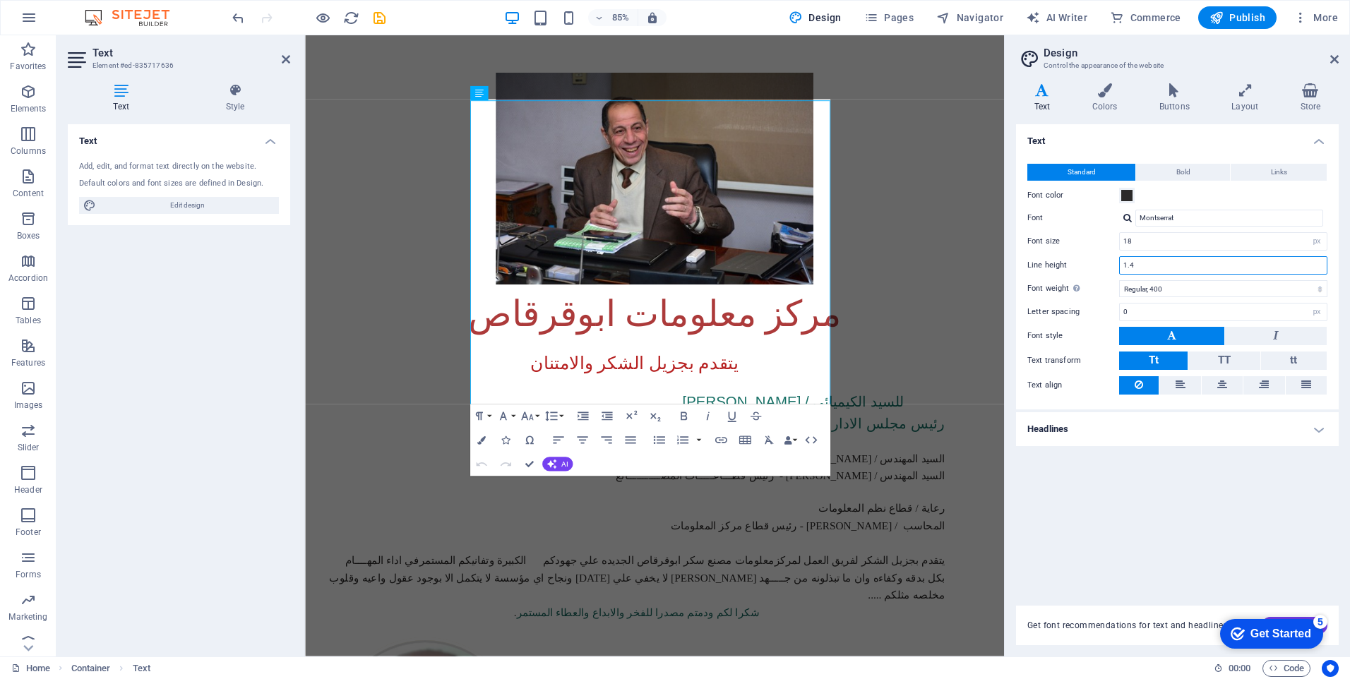
scroll to position [1305, 0]
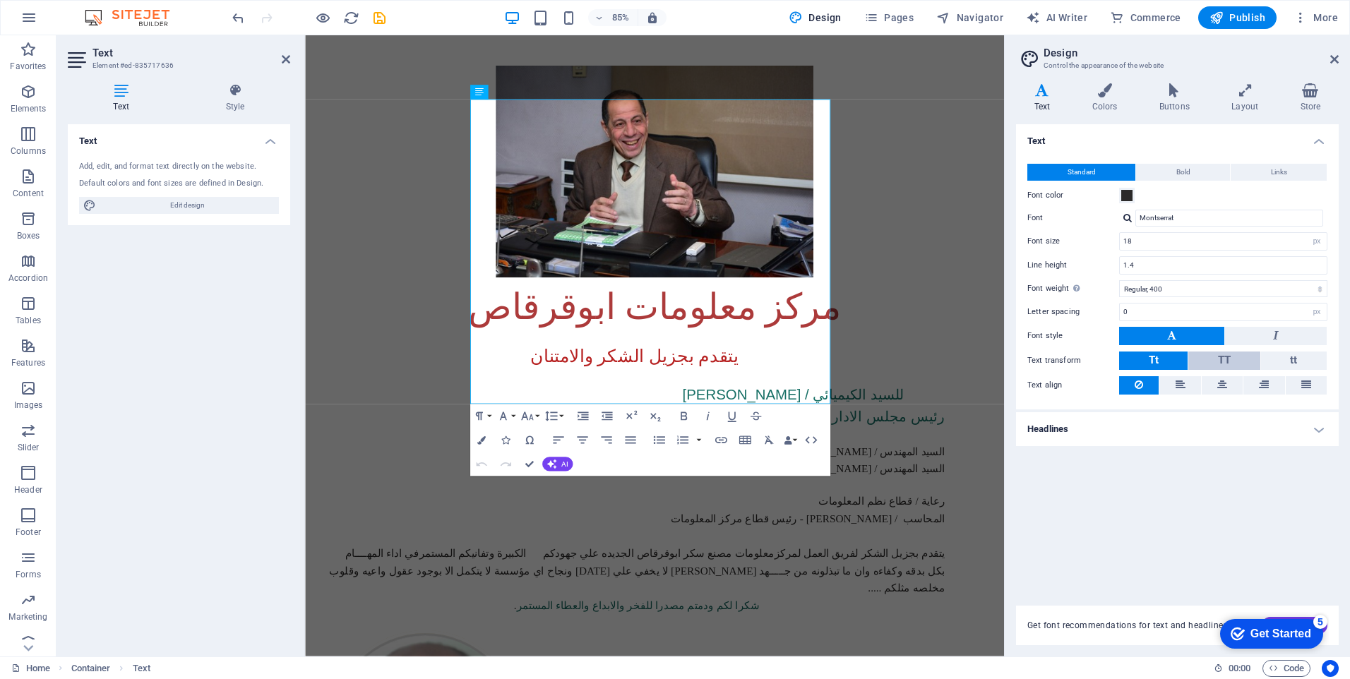
click at [1214, 361] on button "TT" at bounding box center [1223, 361] width 71 height 18
click at [1222, 387] on icon at bounding box center [1222, 384] width 10 height 17
click at [1259, 381] on icon at bounding box center [1264, 384] width 10 height 17
click at [1220, 385] on icon at bounding box center [1222, 384] width 10 height 17
click at [1128, 196] on span at bounding box center [1126, 195] width 11 height 11
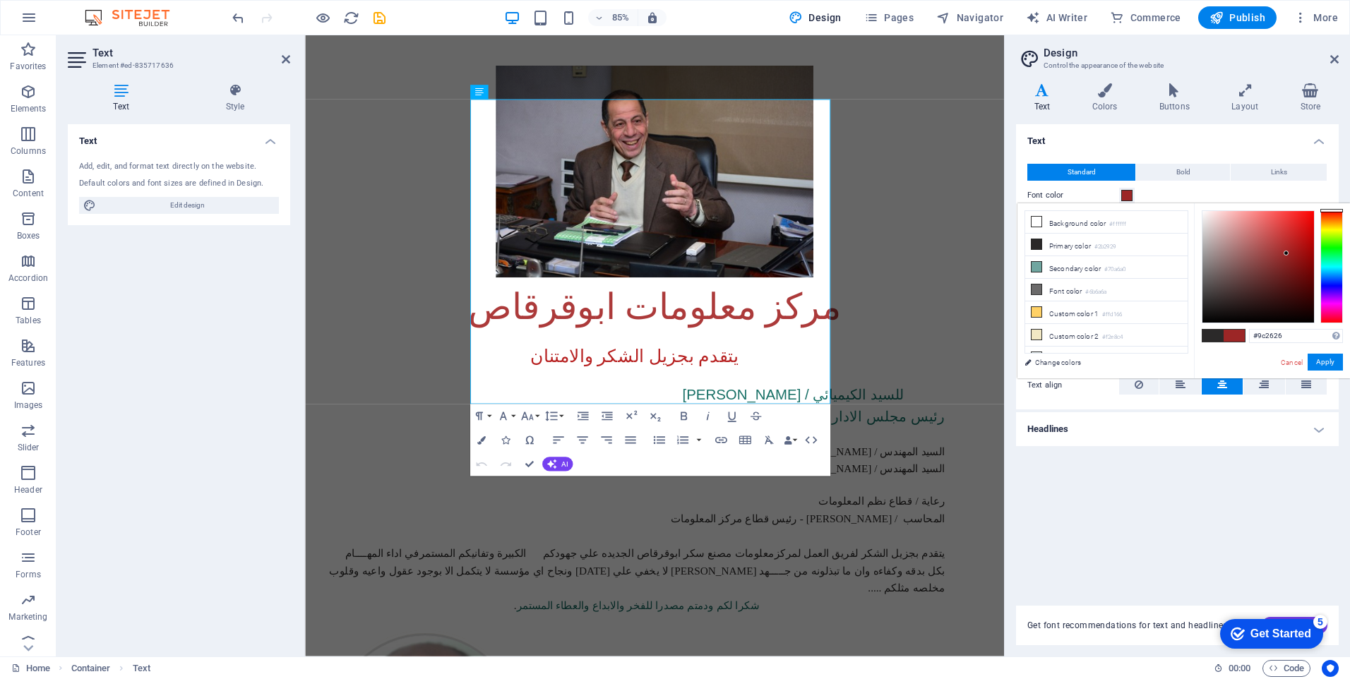
click at [1286, 253] on div at bounding box center [1258, 267] width 112 height 112
type input "#5d1515"
click at [1288, 281] on div at bounding box center [1258, 267] width 112 height 112
click at [1321, 359] on button "Apply" at bounding box center [1324, 362] width 35 height 17
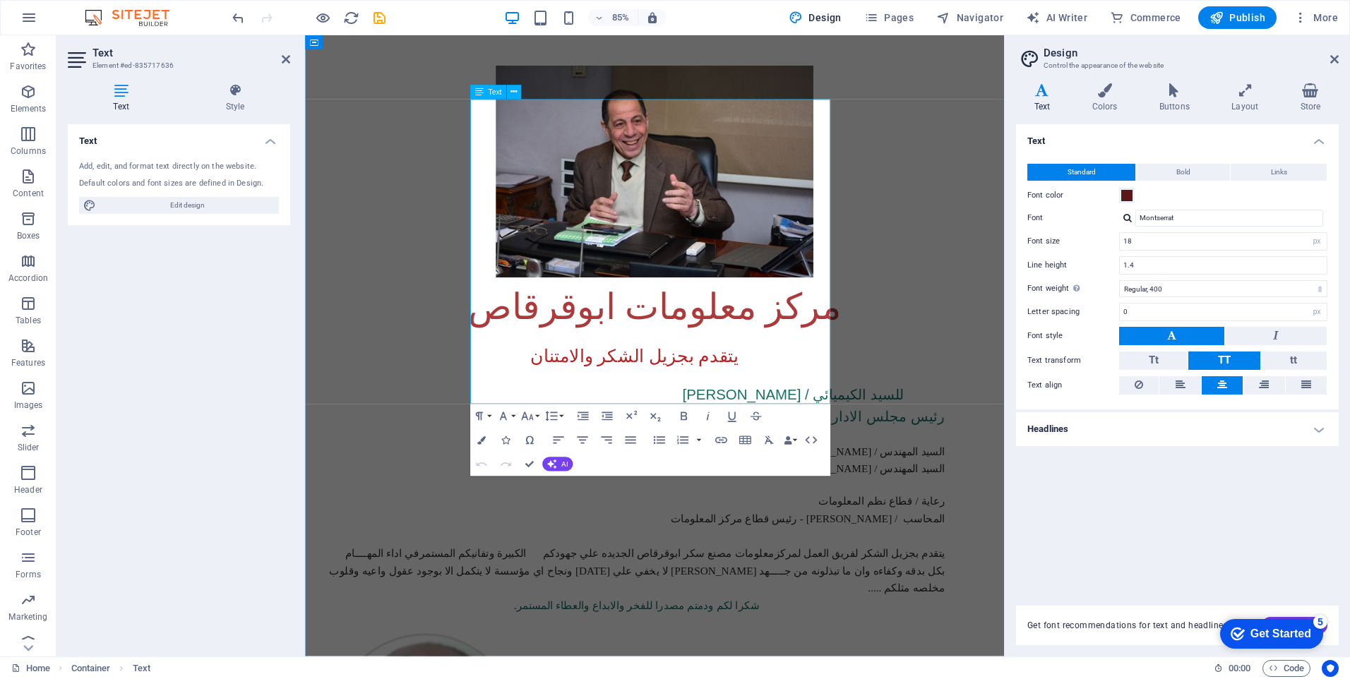
click at [871, 597] on span "المحاسب / [PERSON_NAME] - رئيس قطاع مركز المعلومات" at bounding box center [896, 604] width 323 height 14
click at [835, 539] on span "السيد المهندس / [PERSON_NAME] - رئيس قطـــاعـــــات المصـــــــــــانع" at bounding box center [864, 546] width 388 height 14
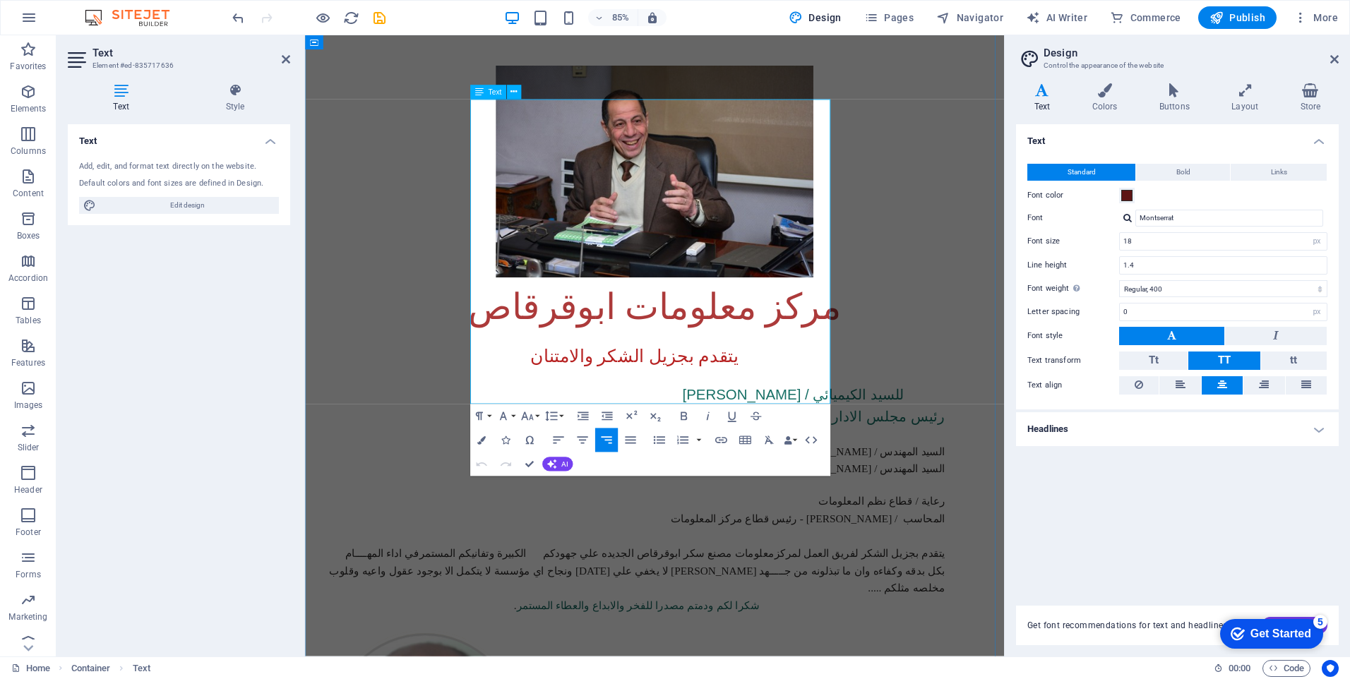
click at [816, 518] on span "السيد المهندس / [PERSON_NAME] العضو المنتدب الفني لشئون المصانع" at bounding box center [865, 525] width 385 height 14
click at [828, 518] on span "السيد المهندس / [PERSON_NAME] العضو المنتدب الفني لشئون المصانع" at bounding box center [865, 525] width 385 height 14
drag, startPoint x: 848, startPoint y: 234, endPoint x: 533, endPoint y: 260, distance: 315.9
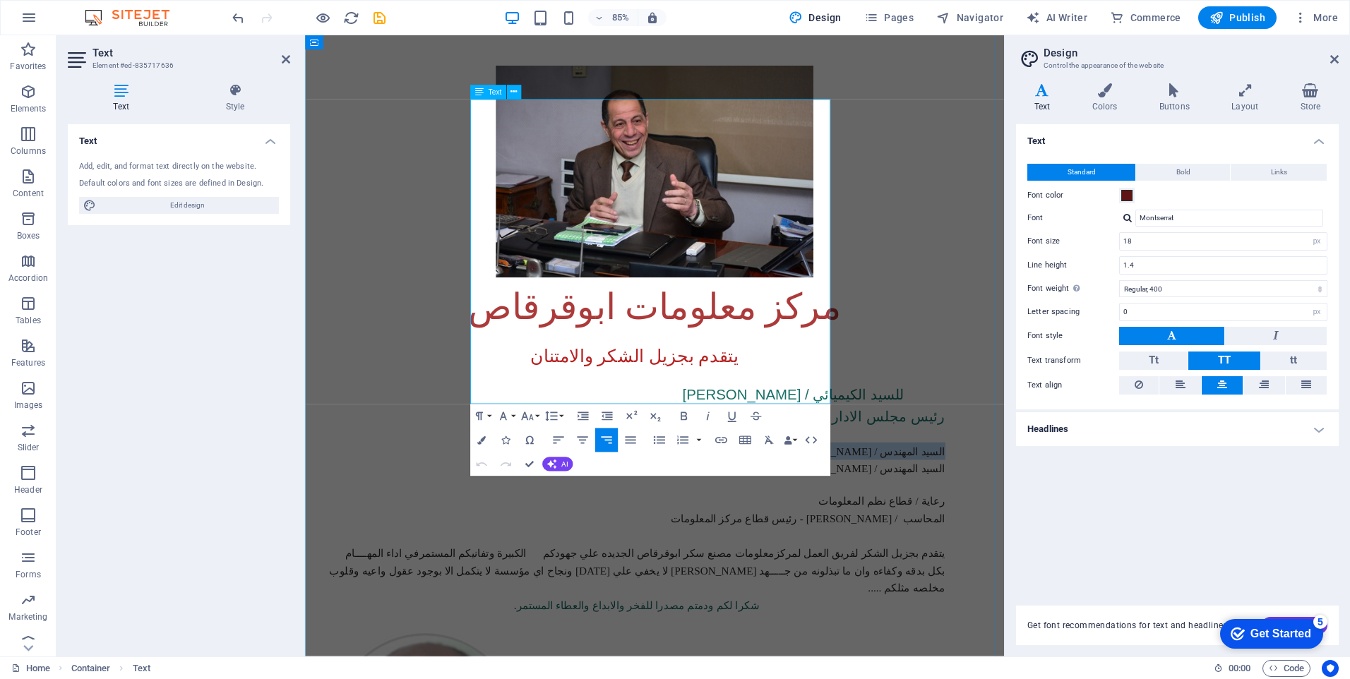
click at [534, 397] on div "يتقدم بجزيل الشكر والامتنان للسيد الكيميائي / صـــلاح فتحي رئيس مجلس الادارة ال…" at bounding box center [716, 566] width 768 height 338
click at [1279, 217] on input "Montserrat" at bounding box center [1229, 218] width 188 height 17
click at [1126, 217] on div at bounding box center [1127, 217] width 8 height 9
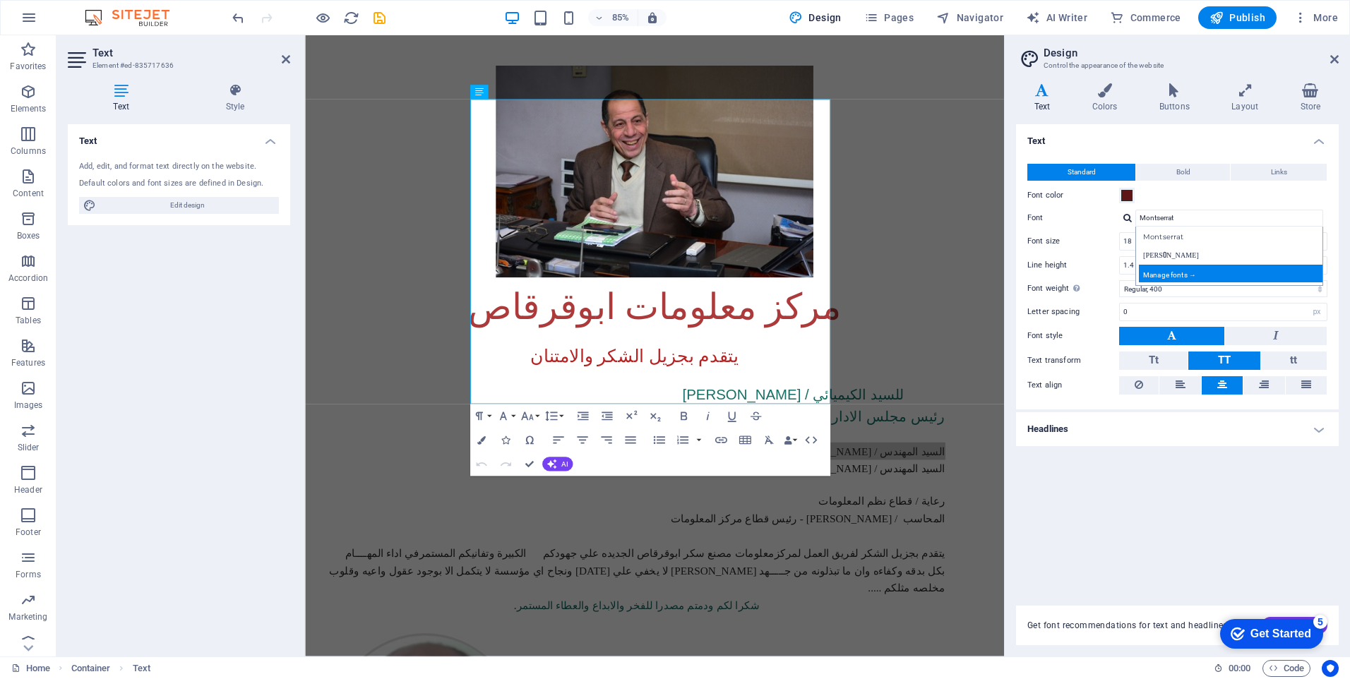
click at [1192, 274] on div "Manage fonts →" at bounding box center [1232, 274] width 186 height 18
select select "popularity"
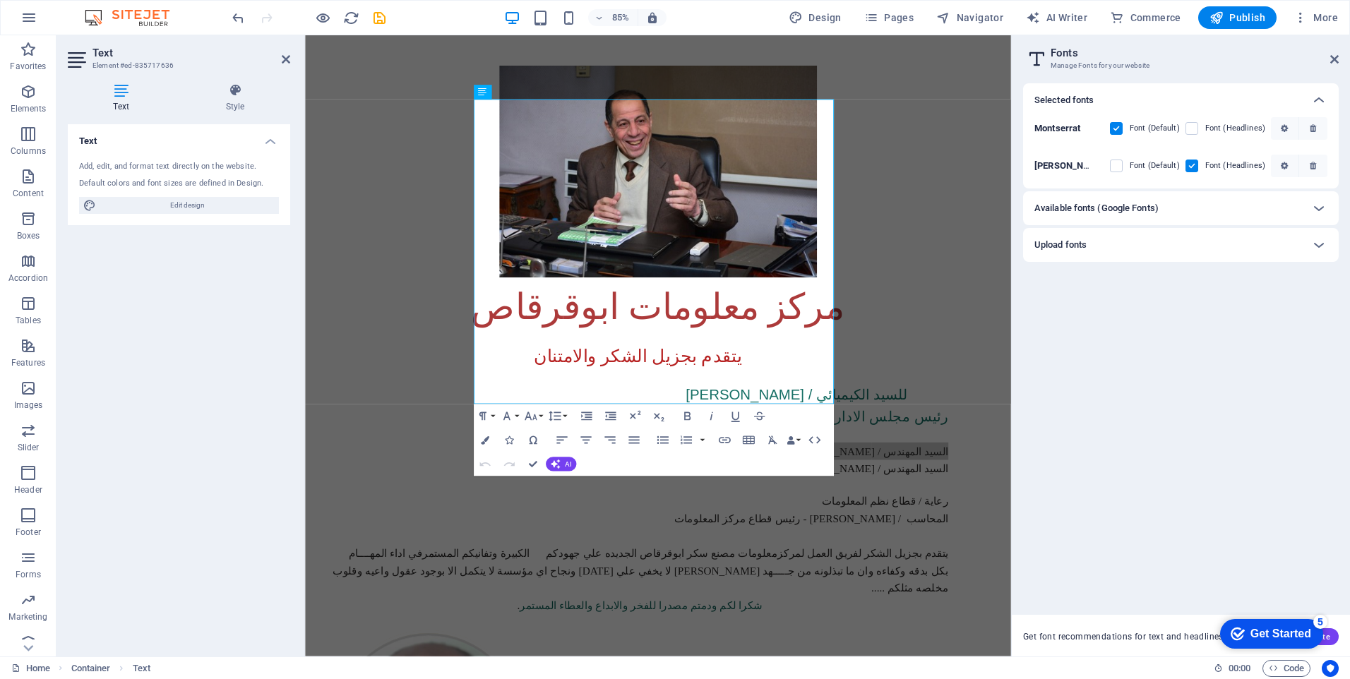
click at [1137, 210] on h6 "Available fonts (Google Fonts)" at bounding box center [1096, 208] width 124 height 17
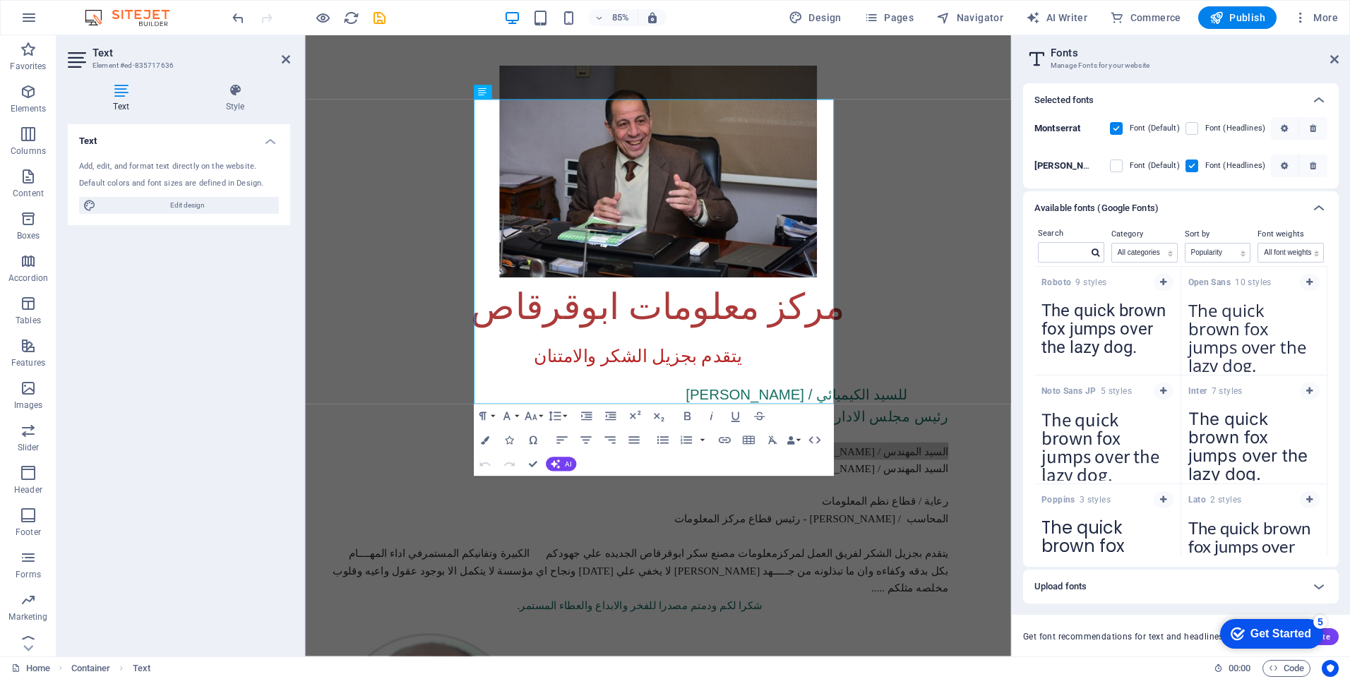
click at [1137, 210] on h6 "Available fonts (Google Fonts)" at bounding box center [1096, 208] width 124 height 17
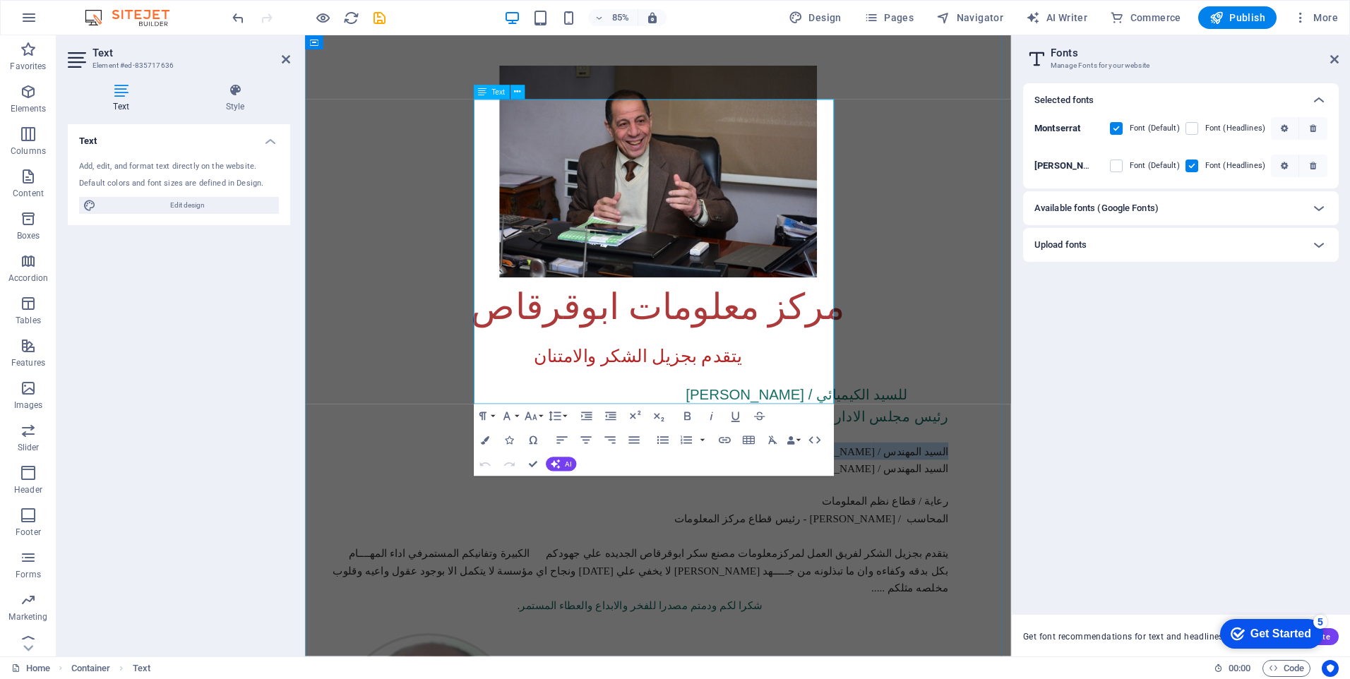
click at [812, 515] on h6 "السيد المهندس / [PERSON_NAME] العضو المنتدب الفني لشئون المصانع" at bounding box center [699, 525] width 726 height 20
click at [770, 539] on span "السيد المهندس / [PERSON_NAME] - رئيس قطـــاعـــــات المصـــــــــــانع" at bounding box center [868, 546] width 388 height 14
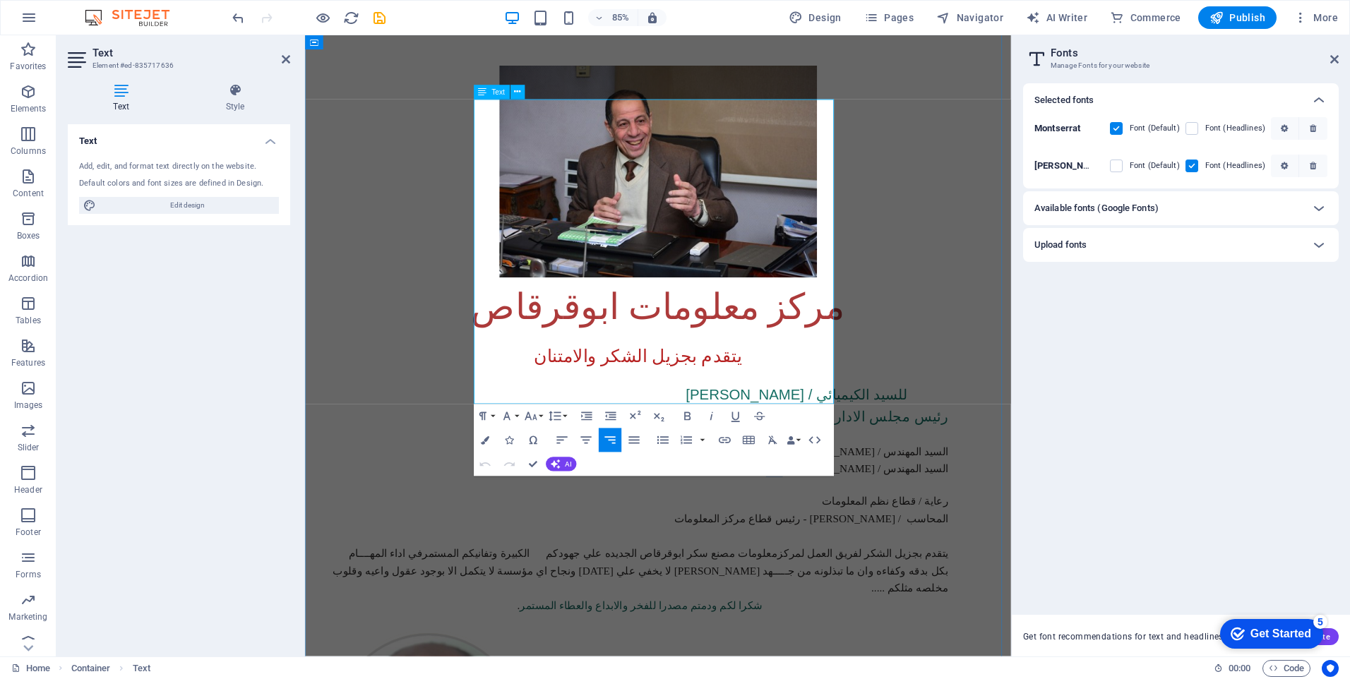
click at [770, 539] on span "السيد المهندس / [PERSON_NAME] - رئيس قطـــاعـــــات المصـــــــــــانع" at bounding box center [868, 546] width 388 height 14
click at [770, 518] on span "السيد المهندس / [PERSON_NAME] العضو المنتدب الفني لشئون المصانع" at bounding box center [869, 525] width 385 height 14
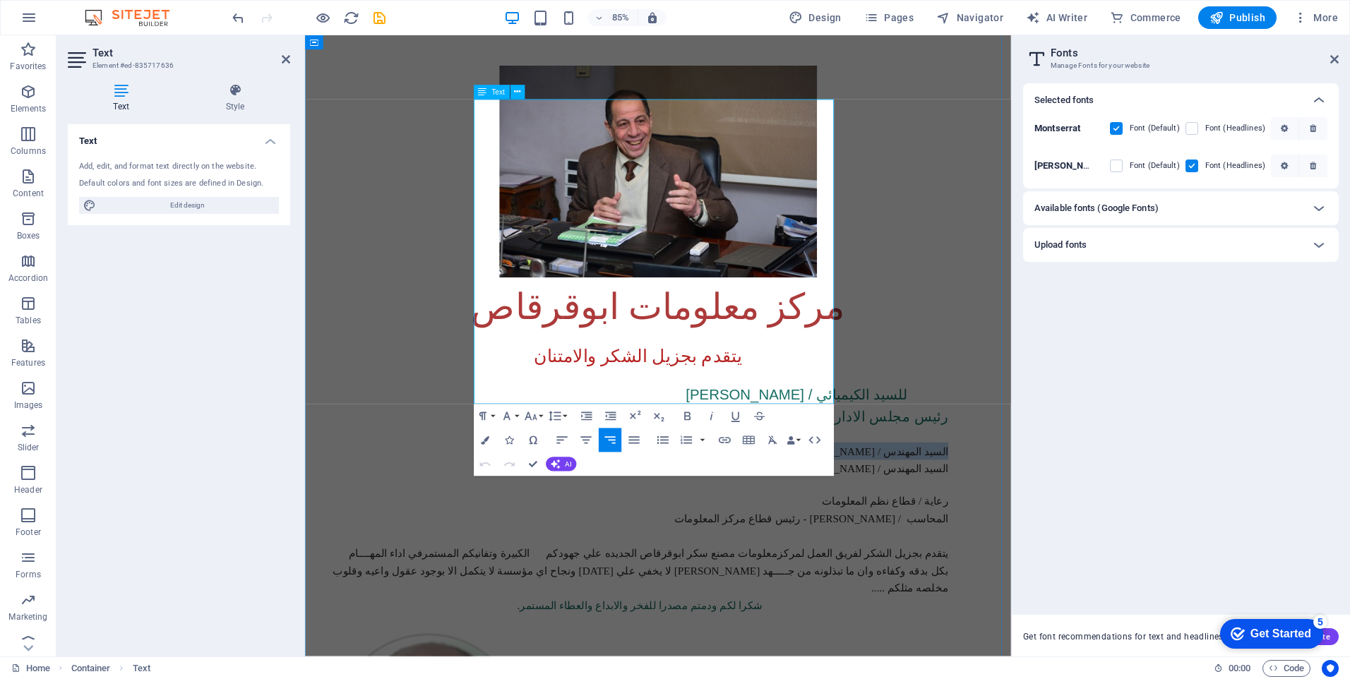
click at [770, 518] on span "السيد المهندس / [PERSON_NAME] العضو المنتدب الفني لشئون المصانع" at bounding box center [869, 525] width 385 height 14
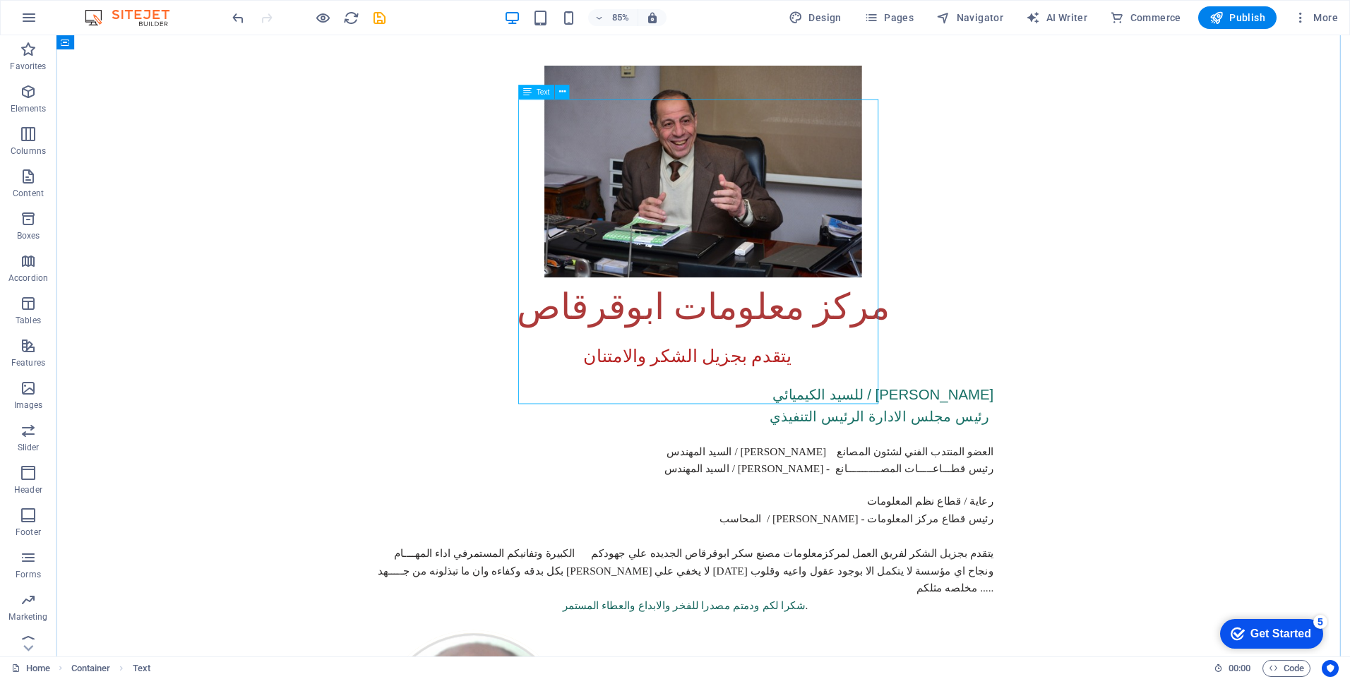
click at [902, 397] on div "يتقدم بجزيل الشكر والامتنان للسيد الكيميائي / صـــلاح فتحي رئيس مجلس الادارة ال…" at bounding box center [817, 566] width 768 height 338
click at [610, 535] on h6 "السيد المهندس / [PERSON_NAME] - رئيس قطـــاعـــــات المصـــــــــــانع" at bounding box center [796, 545] width 726 height 20
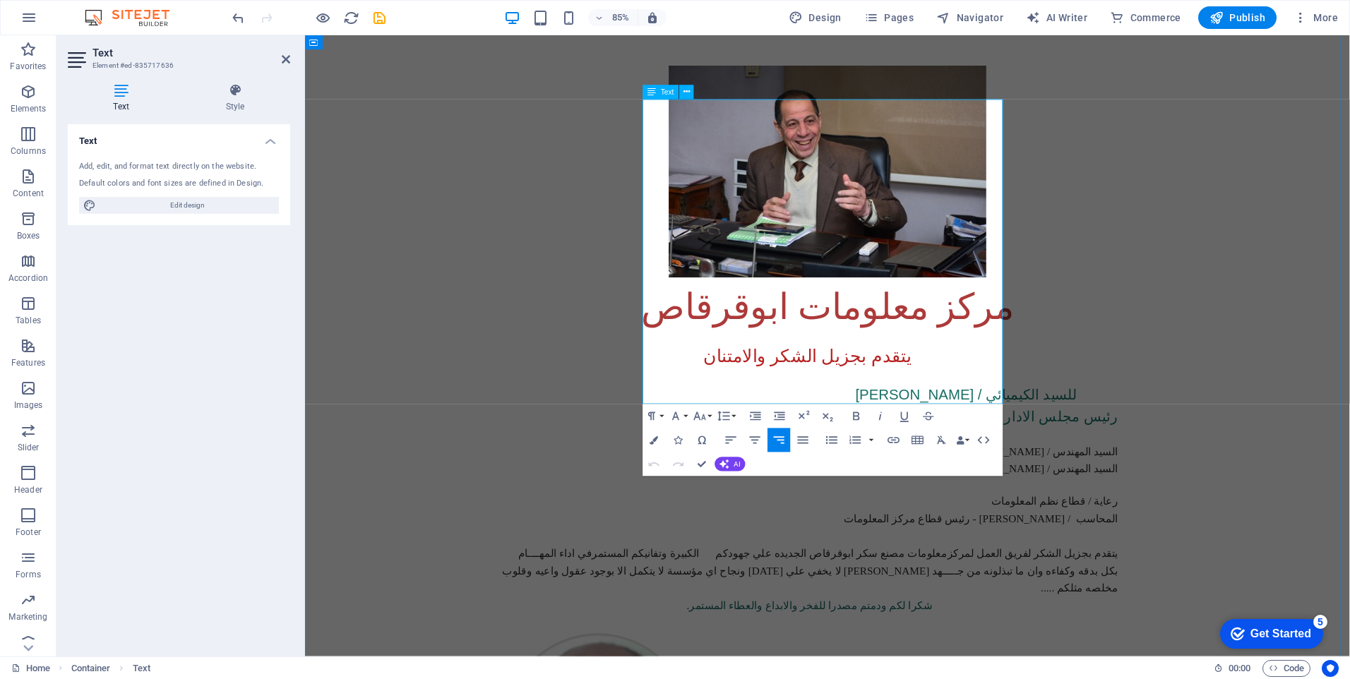
drag, startPoint x: 1055, startPoint y: 232, endPoint x: 748, endPoint y: 264, distance: 309.4
click at [748, 397] on div "يتقدم بجزيل الشكر والامتنان للسيد الكيميائي / صـــلاح فتحي رئيس مجلس الادارة ال…" at bounding box center [920, 566] width 768 height 338
click at [709, 412] on button "Font Size" at bounding box center [702, 416] width 23 height 24
click at [714, 284] on link "24" at bounding box center [704, 282] width 43 height 18
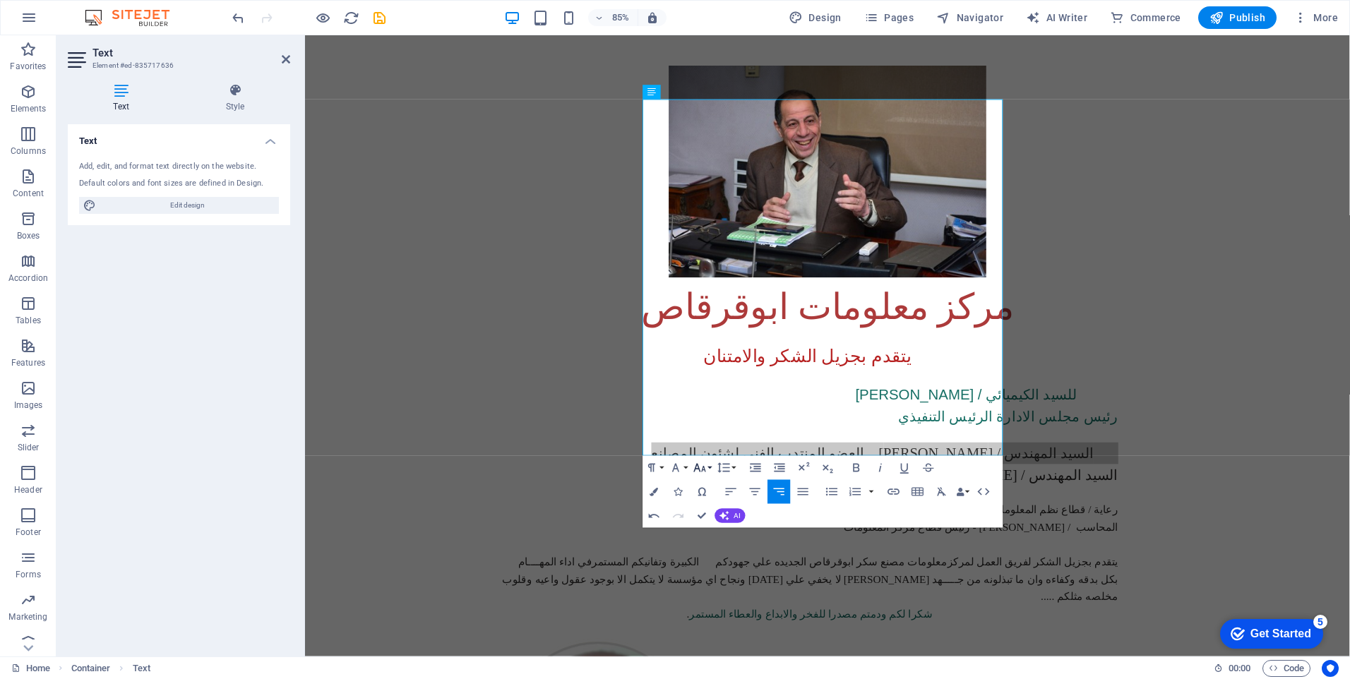
click at [709, 460] on button "Font Size" at bounding box center [702, 468] width 23 height 24
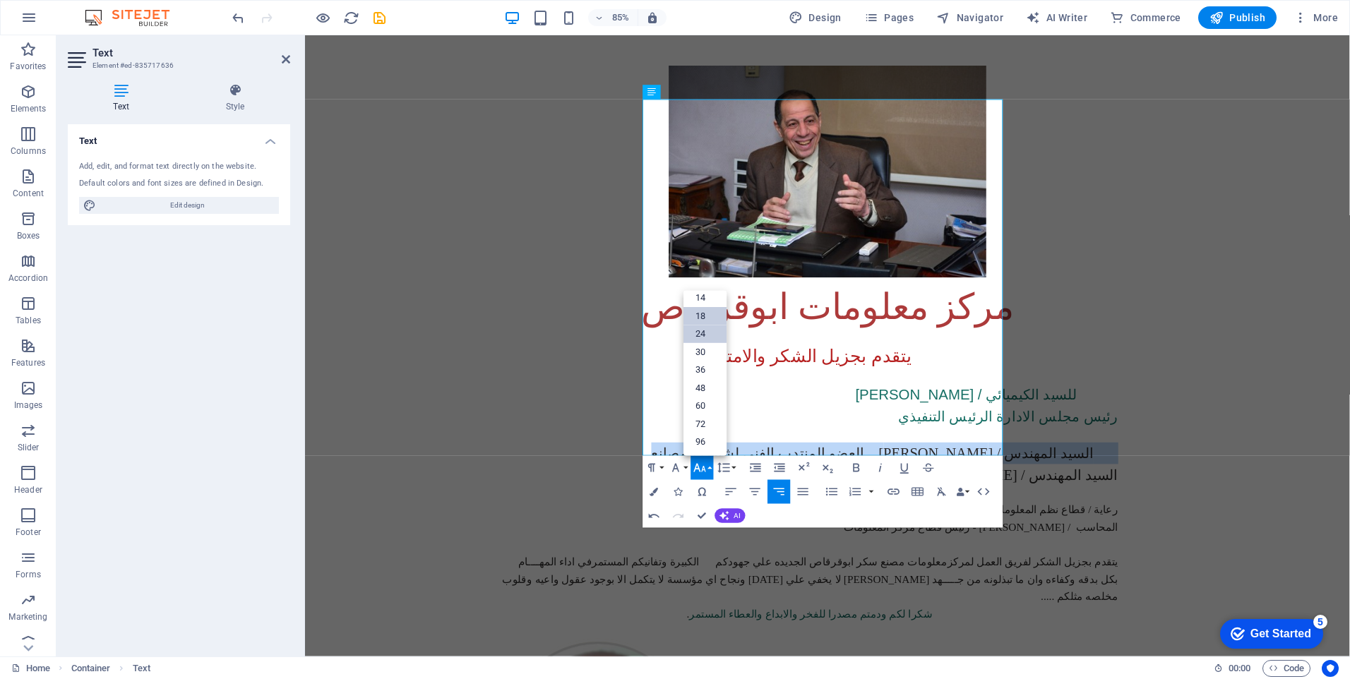
click at [704, 314] on link "18" at bounding box center [704, 316] width 43 height 18
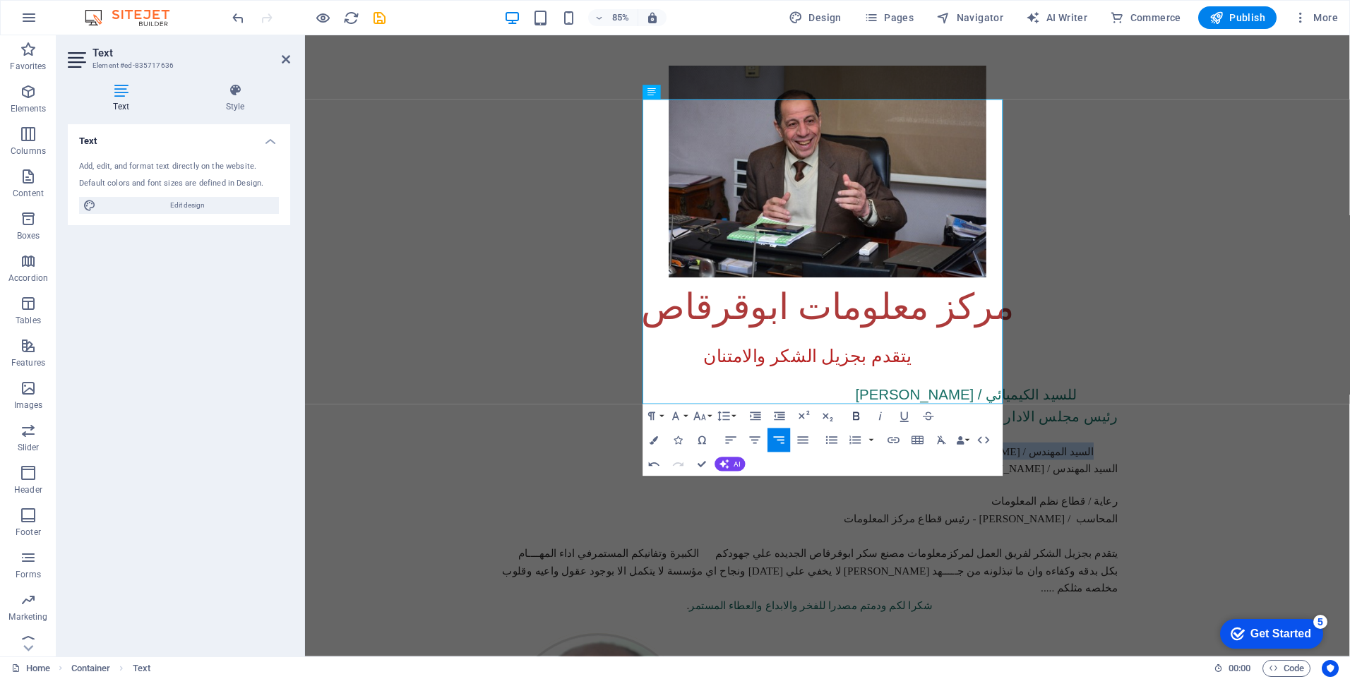
click at [856, 416] on icon "button" at bounding box center [856, 416] width 6 height 8
click at [659, 413] on button "Paragraph Format" at bounding box center [654, 416] width 23 height 24
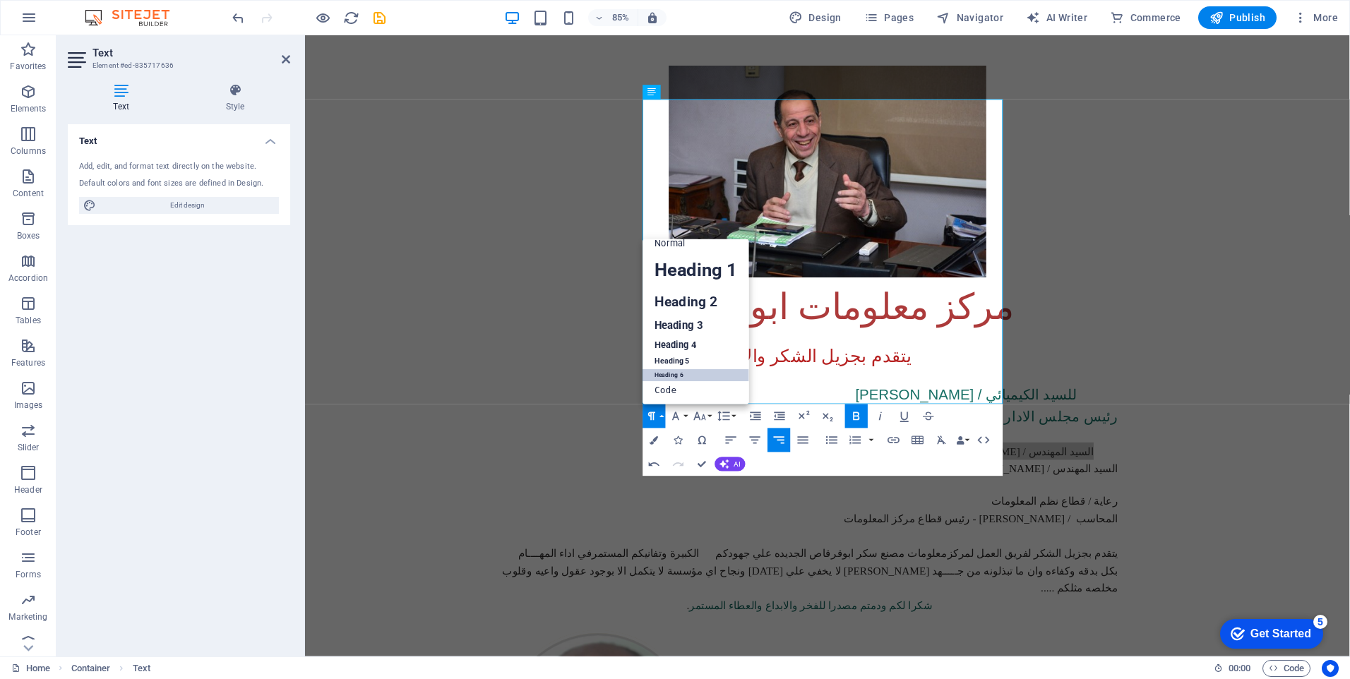
scroll to position [11, 0]
click at [704, 297] on link "Heading 2" at bounding box center [696, 302] width 107 height 27
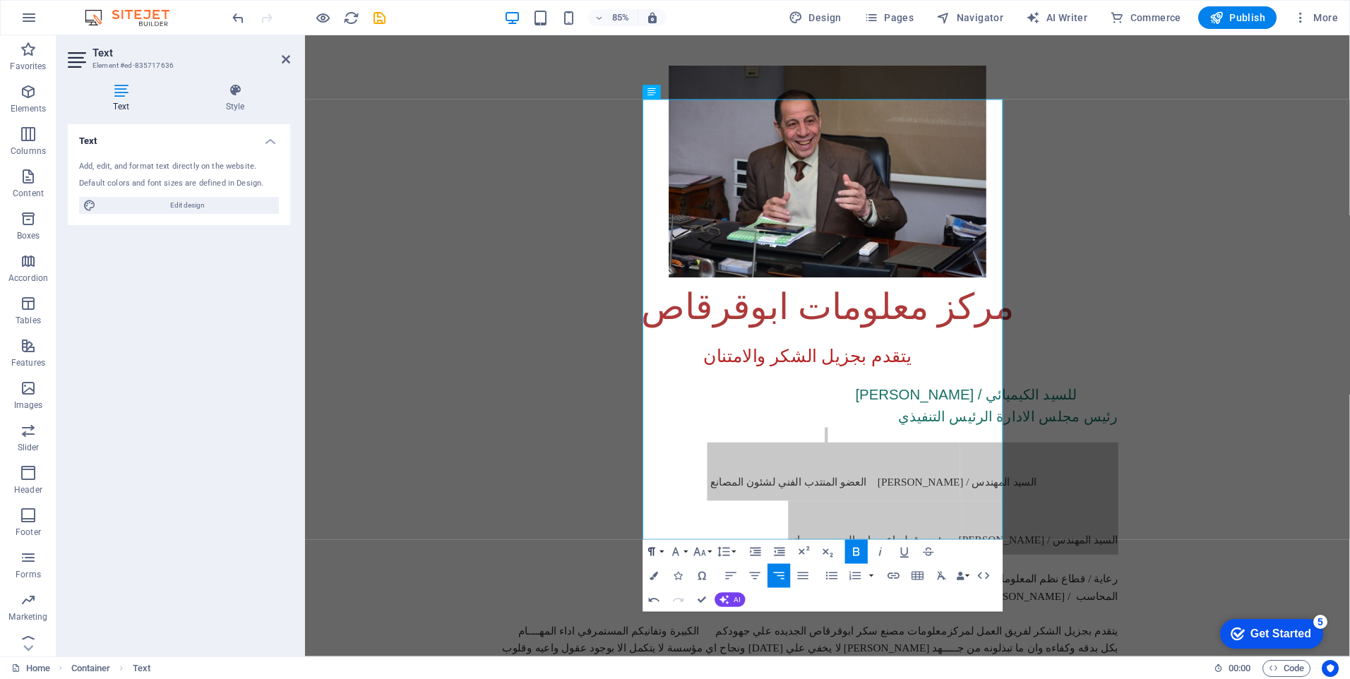
click at [660, 548] on button "Paragraph Format" at bounding box center [654, 552] width 23 height 24
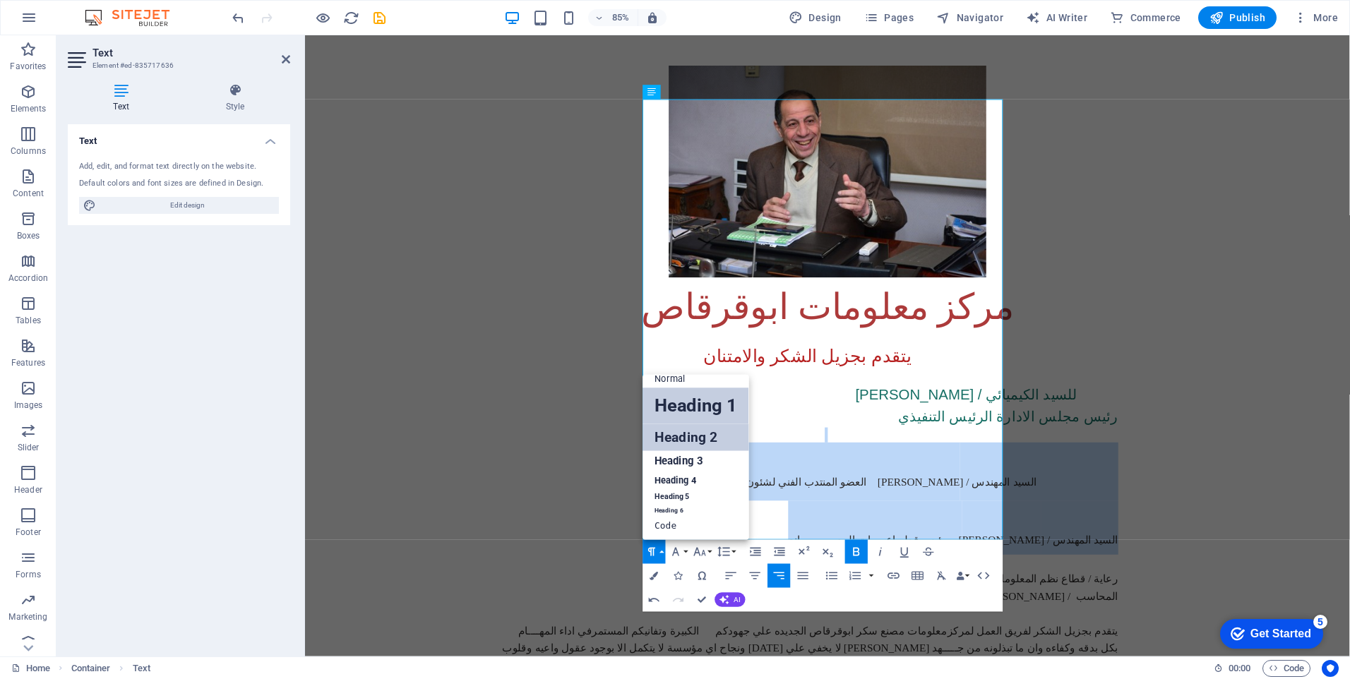
click at [691, 401] on link "Heading 1" at bounding box center [696, 406] width 107 height 36
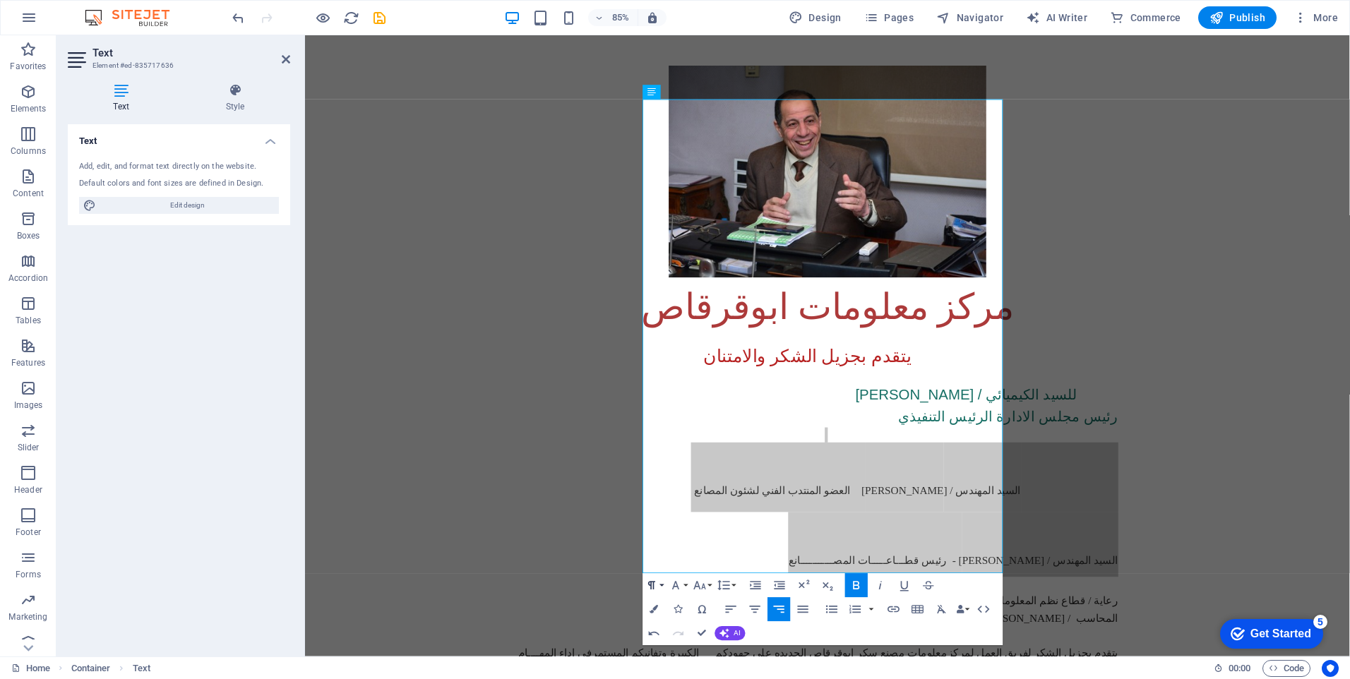
click at [662, 584] on button "Paragraph Format" at bounding box center [654, 585] width 23 height 24
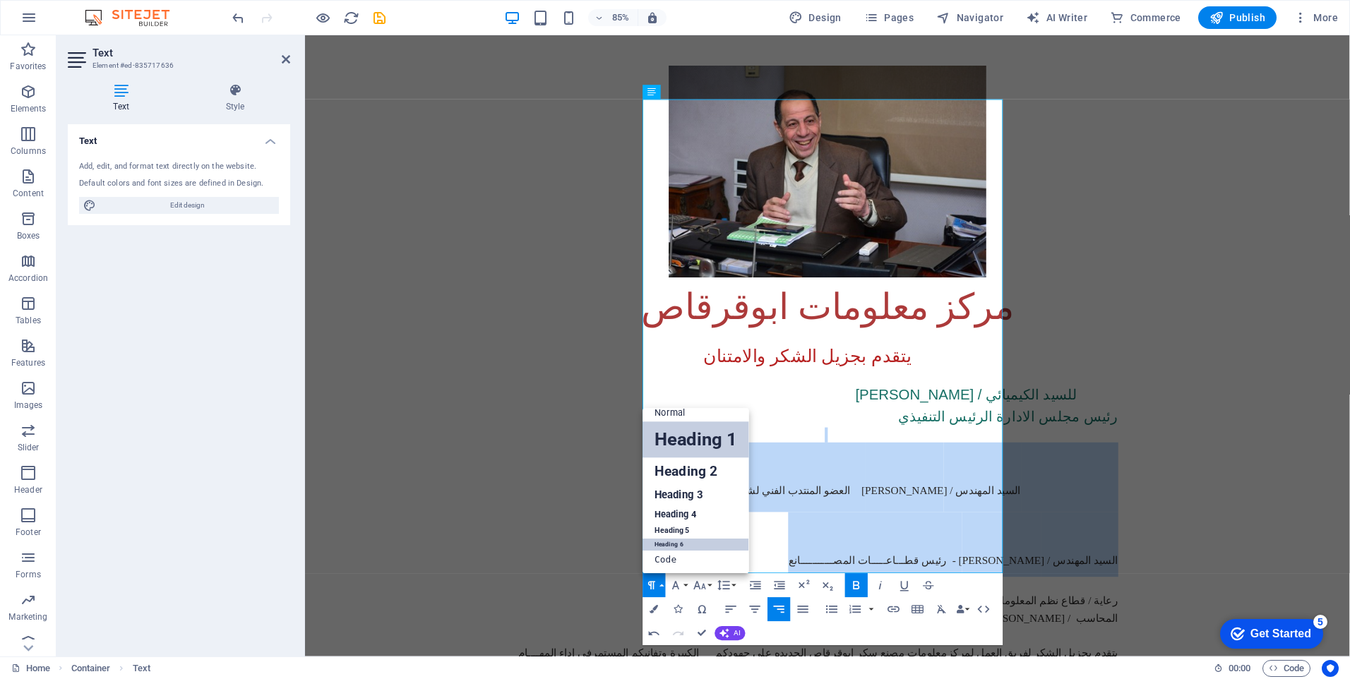
click at [670, 544] on link "Heading 6" at bounding box center [696, 545] width 107 height 12
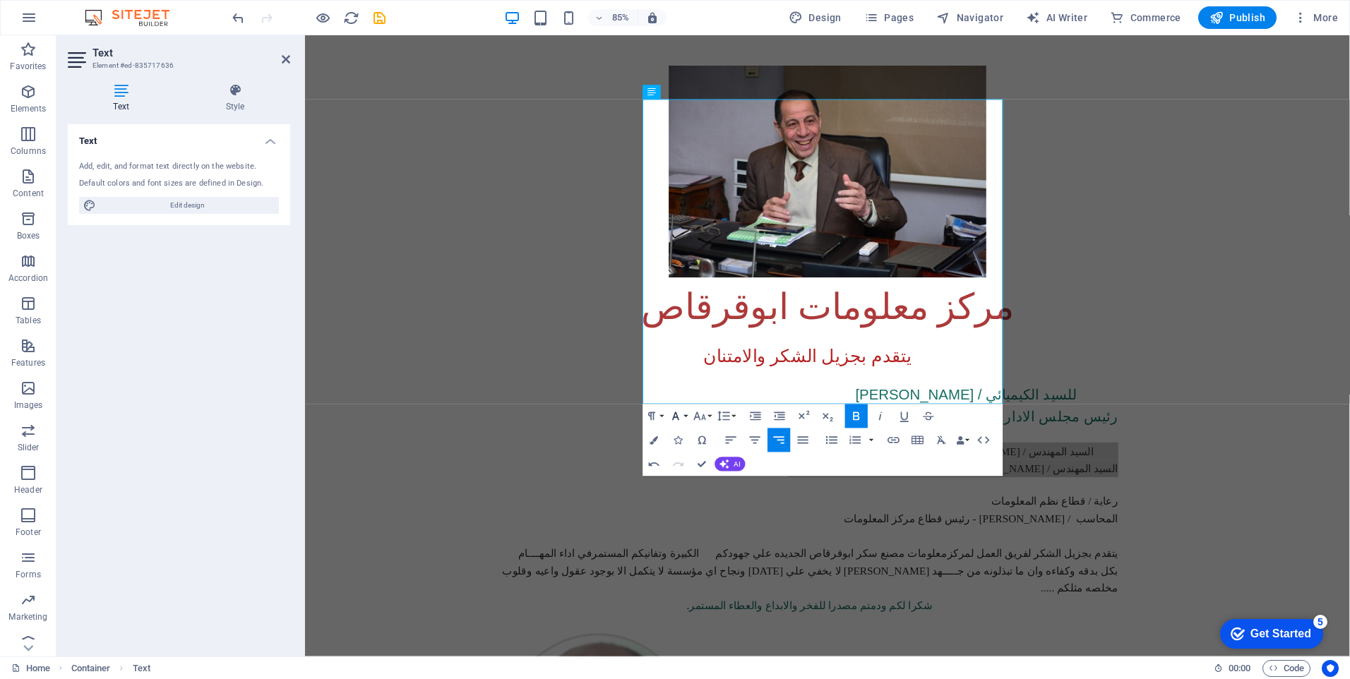
click at [684, 417] on button "Font Family" at bounding box center [678, 416] width 23 height 24
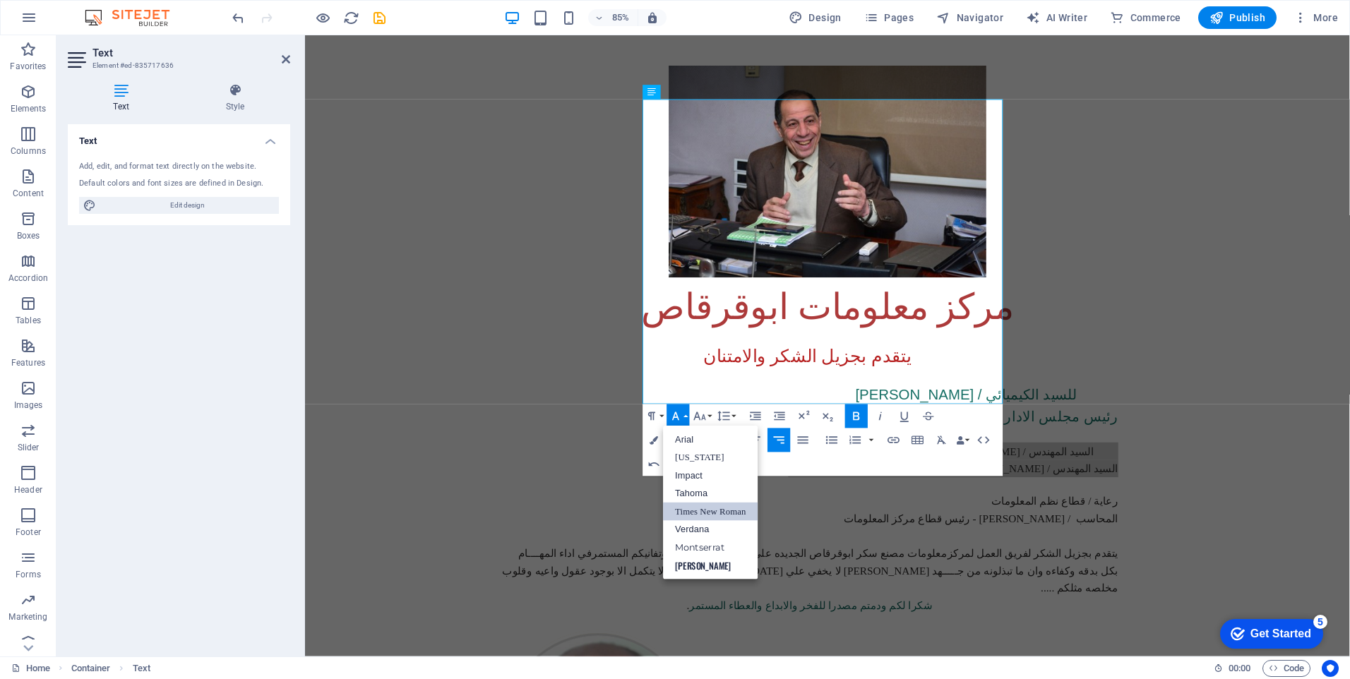
scroll to position [0, 0]
click at [697, 476] on link "Impact" at bounding box center [710, 476] width 95 height 18
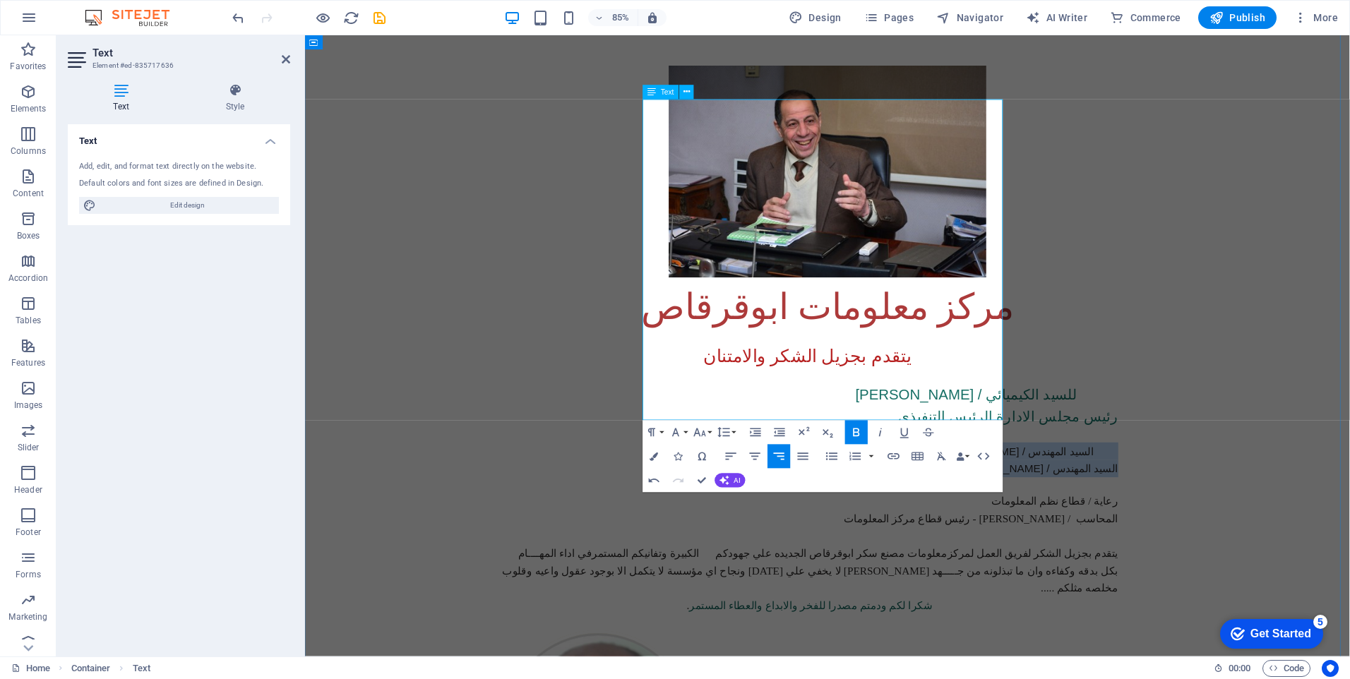
click at [984, 515] on h6 "السيد المهندس / [PERSON_NAME] العضو المنتدب الفني لشئون المصانع" at bounding box center [899, 525] width 726 height 20
click at [1232, 518] on span at bounding box center [1246, 525] width 29 height 14
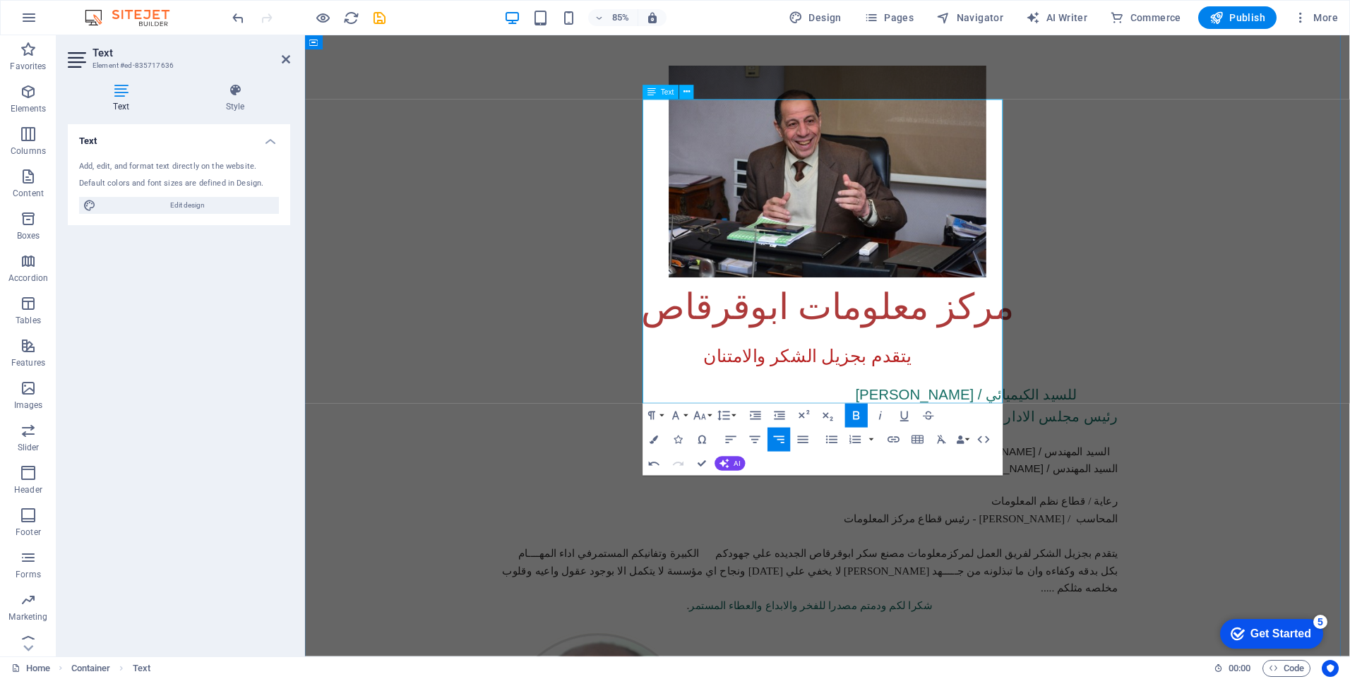
click at [1065, 539] on strong "السيد المهندس / [PERSON_NAME] - رئيس قطـــاعـــــات المصـــــــــــانع" at bounding box center [1064, 546] width 394 height 14
drag, startPoint x: 1085, startPoint y: 238, endPoint x: 784, endPoint y: 272, distance: 302.6
click at [784, 397] on div "يتقدم بجزيل الشكر والامتنان للسيد الكيميائي / صـــلاح فتحي رئيس مجلس الادارة ال…" at bounding box center [920, 566] width 768 height 338
click at [684, 417] on button "Font Family" at bounding box center [678, 416] width 23 height 24
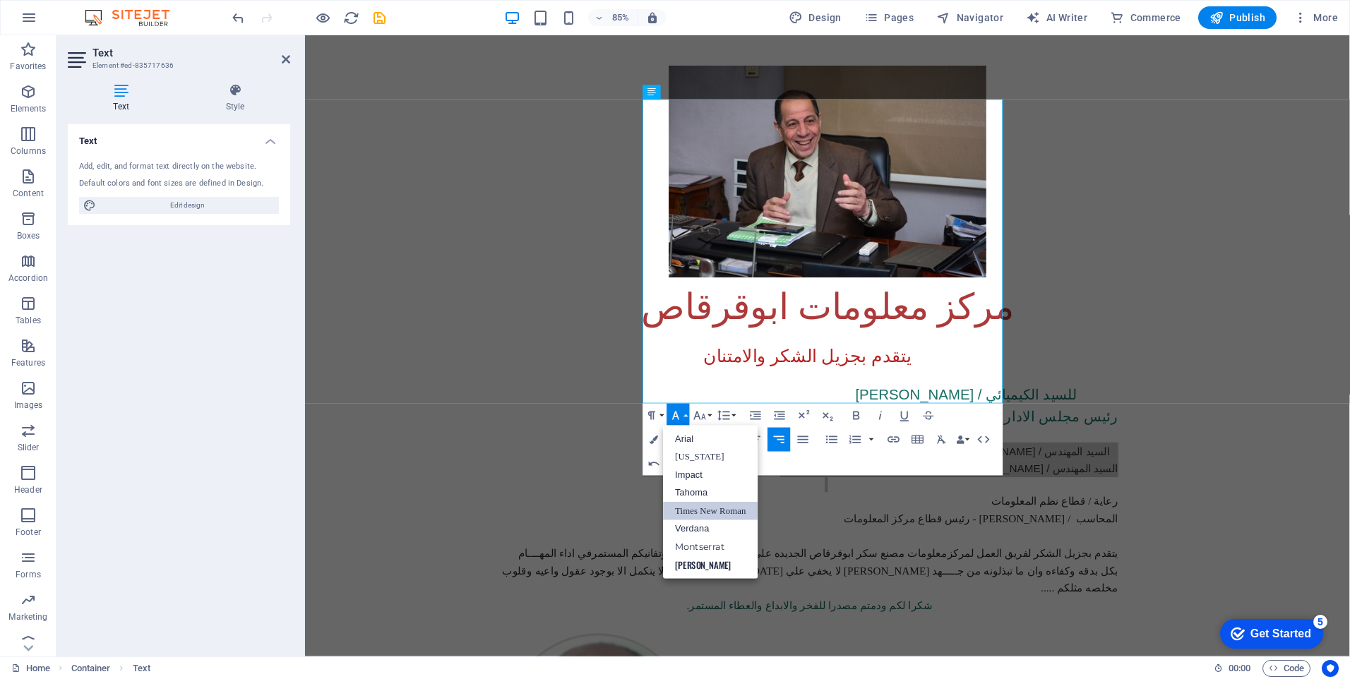
click at [684, 417] on button "Font Family" at bounding box center [678, 416] width 23 height 24
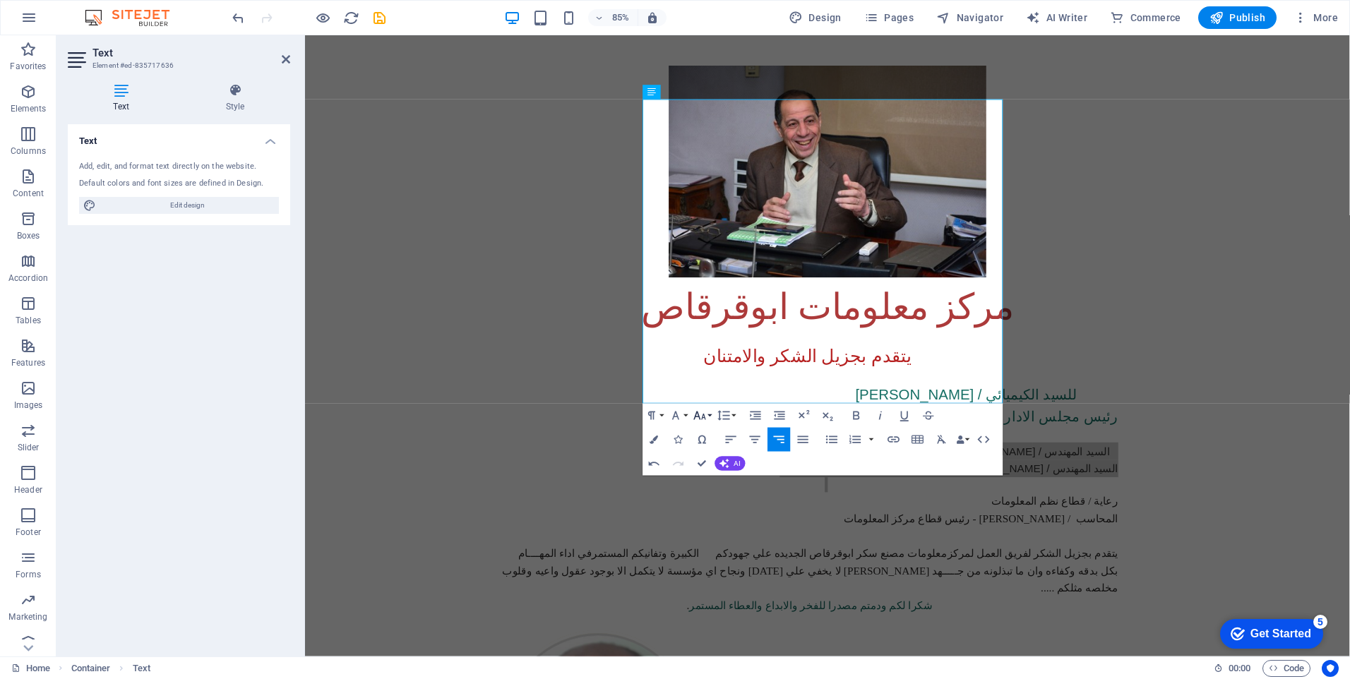
click at [710, 414] on button "Font Size" at bounding box center [702, 416] width 23 height 24
click at [711, 414] on button "Font Size" at bounding box center [702, 416] width 23 height 24
click at [733, 418] on button "Line Height" at bounding box center [726, 416] width 23 height 24
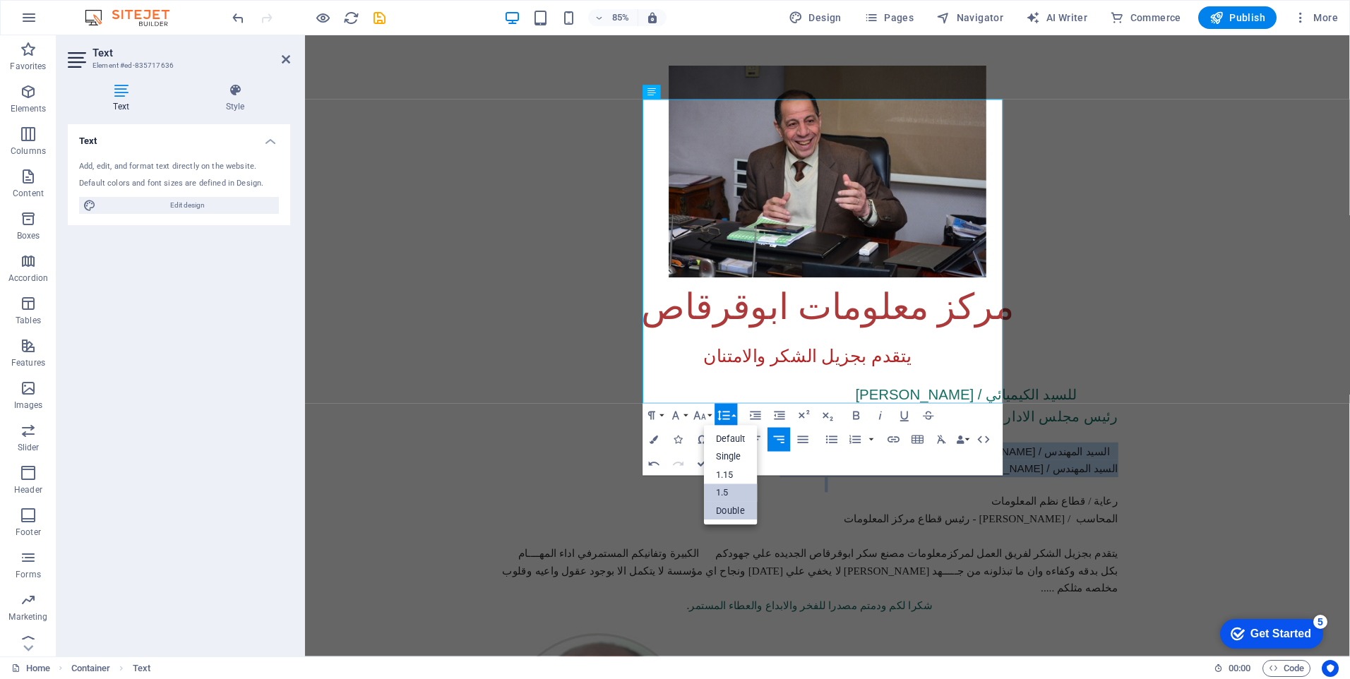
click at [726, 508] on link "Double" at bounding box center [731, 511] width 54 height 18
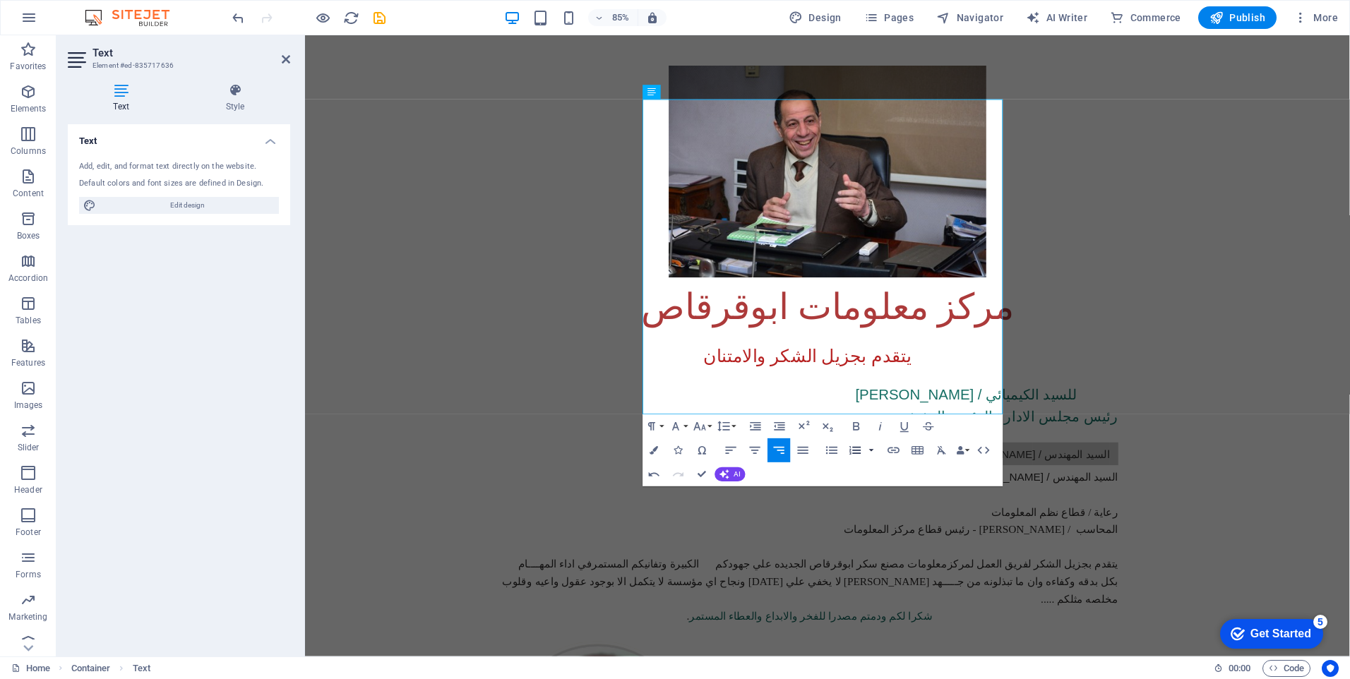
click at [870, 451] on button "button" at bounding box center [872, 450] width 10 height 24
click at [868, 448] on button "button" at bounding box center [872, 450] width 10 height 24
click at [184, 203] on span "Edit design" at bounding box center [187, 205] width 174 height 17
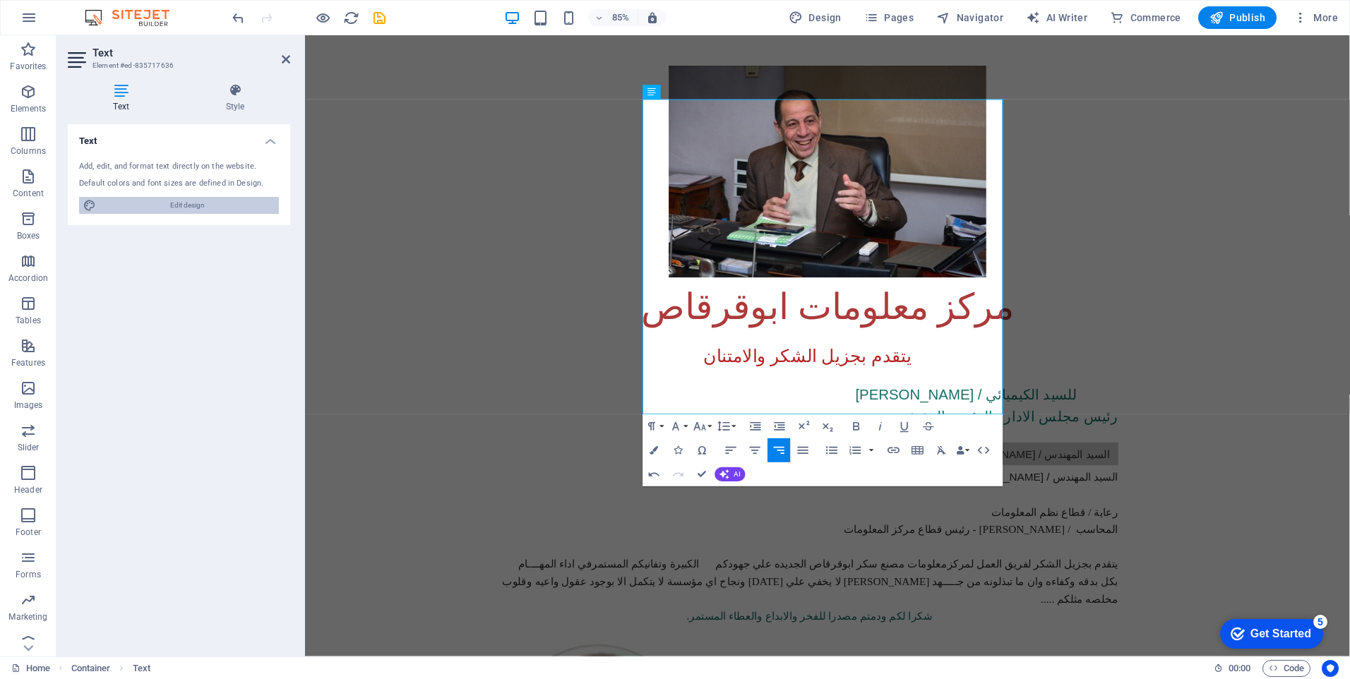
select select "px"
select select "400"
select select "px"
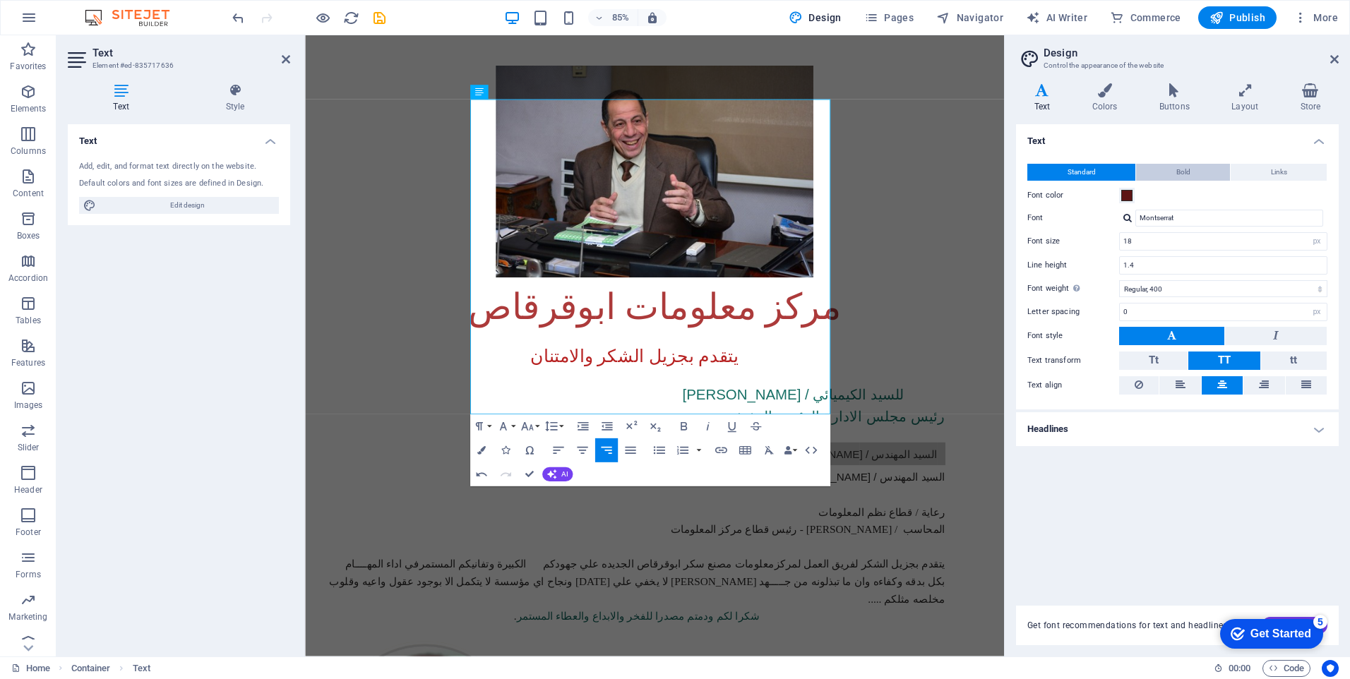
click at [1190, 169] on button "Bold" at bounding box center [1183, 172] width 94 height 17
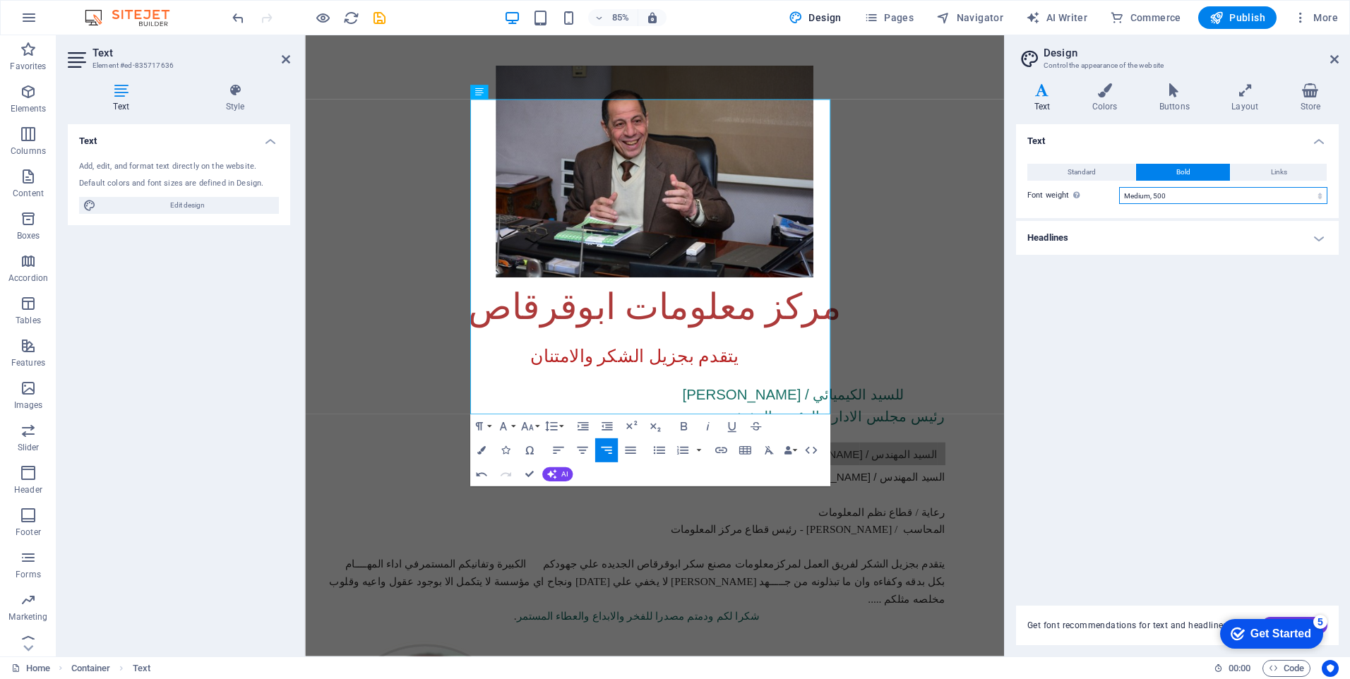
click at [1215, 191] on select "Thin, 100 Extra-light, 200 Light, 300 Regular, 400 Medium, 500 Semi-bold, 600 B…" at bounding box center [1223, 195] width 208 height 17
click at [1153, 198] on select "Thin, 100 Extra-light, 200 Light, 300 Regular, 400 Medium, 500 Semi-bold, 600 B…" at bounding box center [1223, 195] width 208 height 17
click at [1154, 196] on select "Thin, 100 Extra-light, 200 Light, 300 Regular, 400 Medium, 500 Semi-bold, 600 B…" at bounding box center [1223, 195] width 208 height 17
select select "700"
click at [1119, 187] on select "Thin, 100 Extra-light, 200 Light, 300 Regular, 400 Medium, 500 Semi-bold, 600 B…" at bounding box center [1223, 195] width 208 height 17
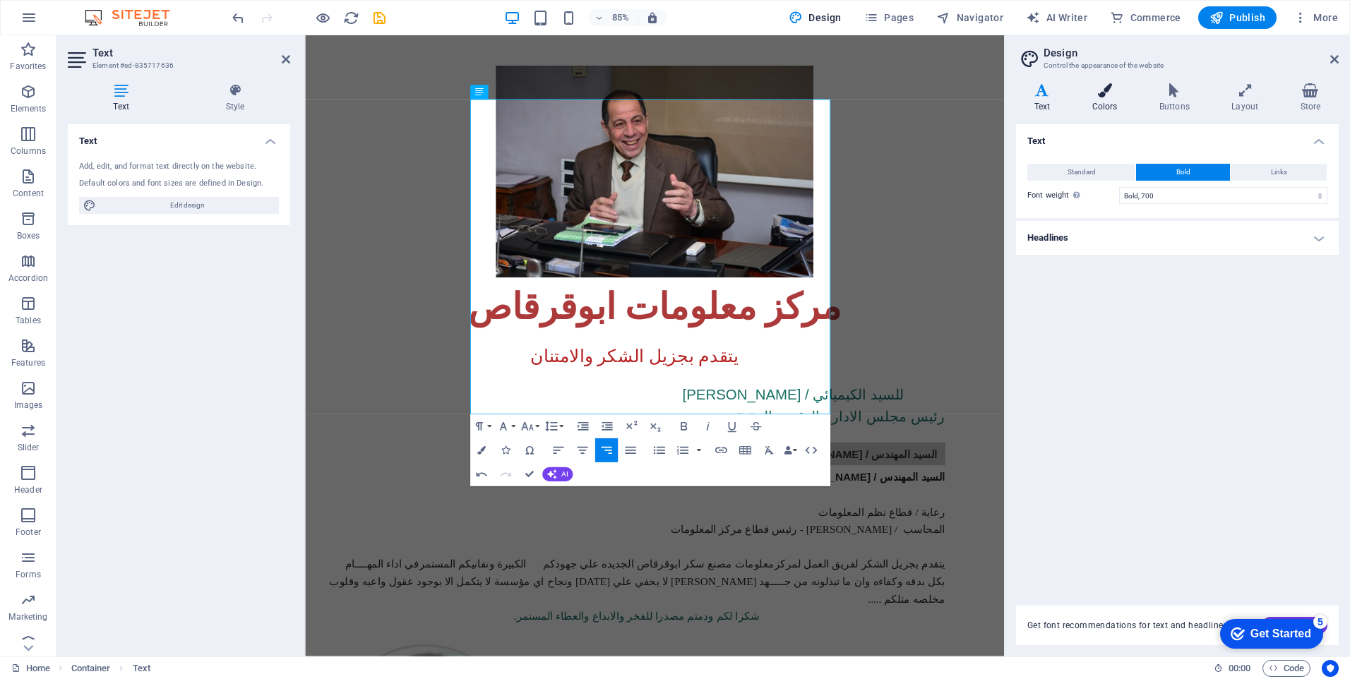
click at [1106, 100] on h4 "Colors" at bounding box center [1107, 98] width 67 height 30
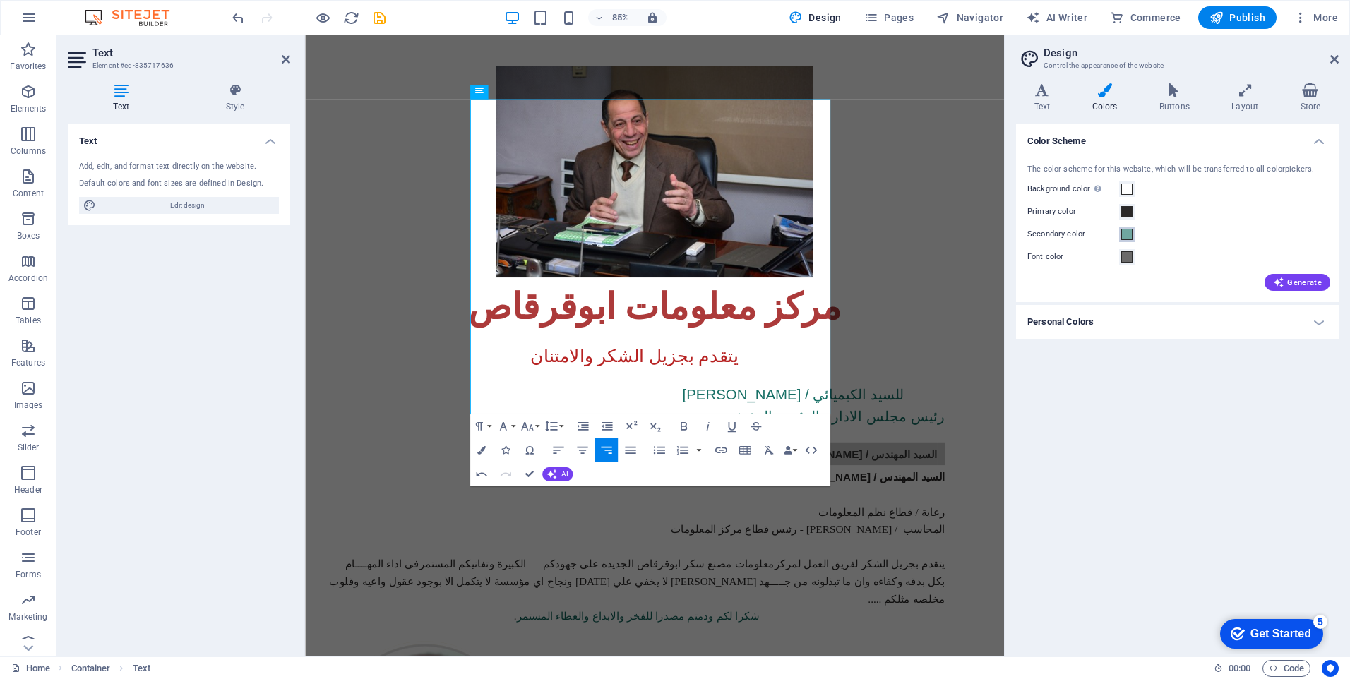
click at [1127, 236] on span at bounding box center [1126, 234] width 11 height 11
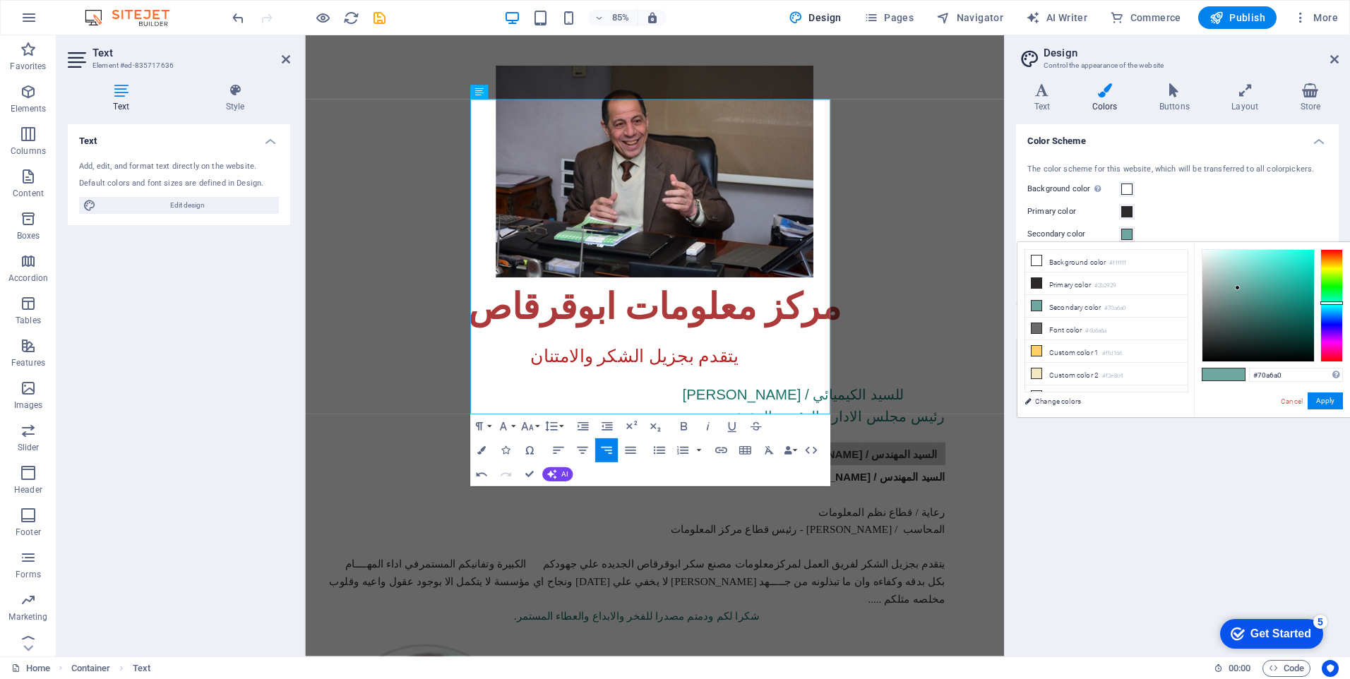
click at [1127, 236] on span at bounding box center [1126, 234] width 11 height 11
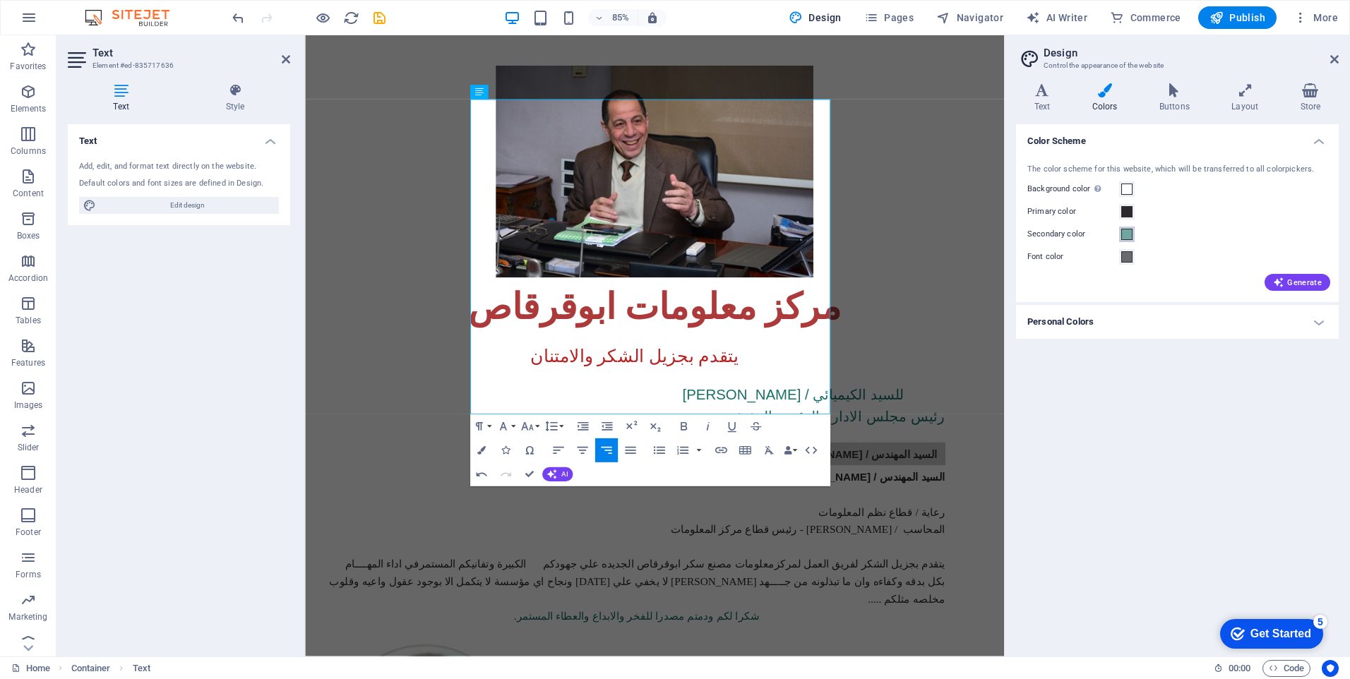
click at [1127, 236] on span at bounding box center [1126, 234] width 11 height 11
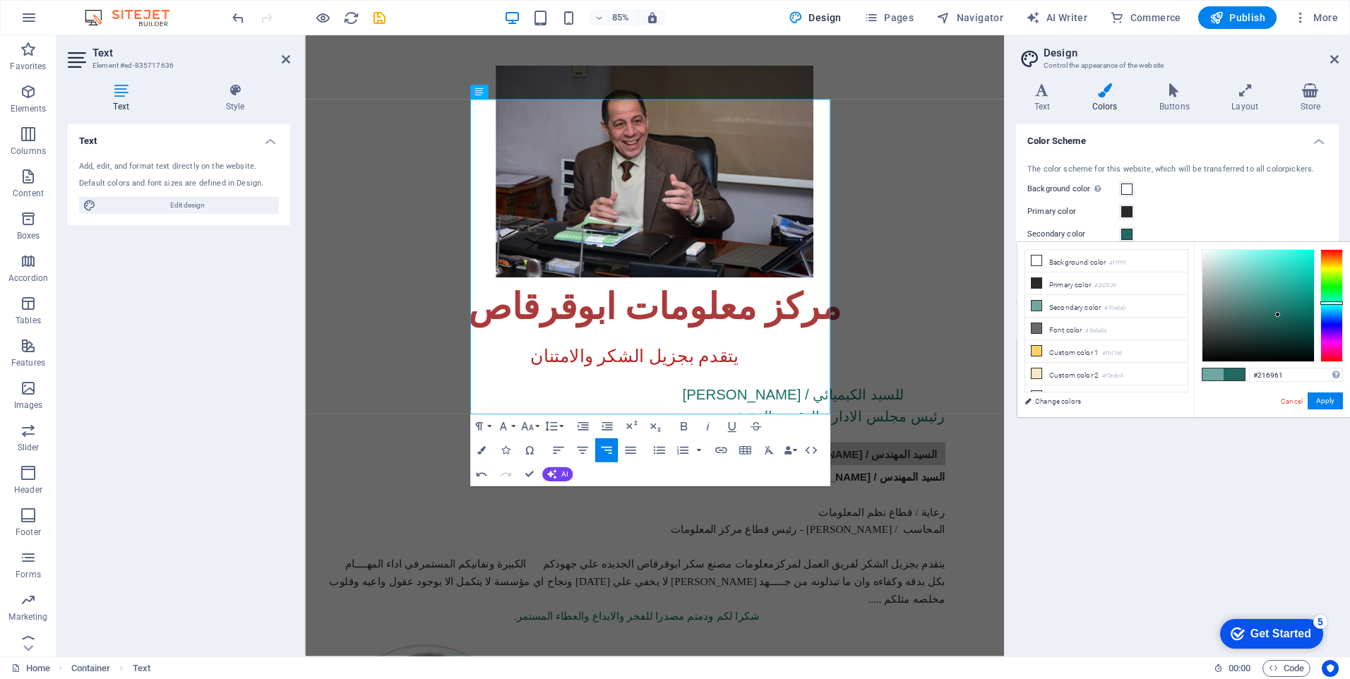
click at [1278, 315] on div at bounding box center [1258, 306] width 112 height 112
click at [1282, 299] on div at bounding box center [1258, 306] width 112 height 112
click at [1292, 282] on div at bounding box center [1258, 306] width 112 height 112
click at [1290, 280] on div at bounding box center [1290, 279] width 5 height 5
click at [1266, 326] on div at bounding box center [1258, 306] width 112 height 112
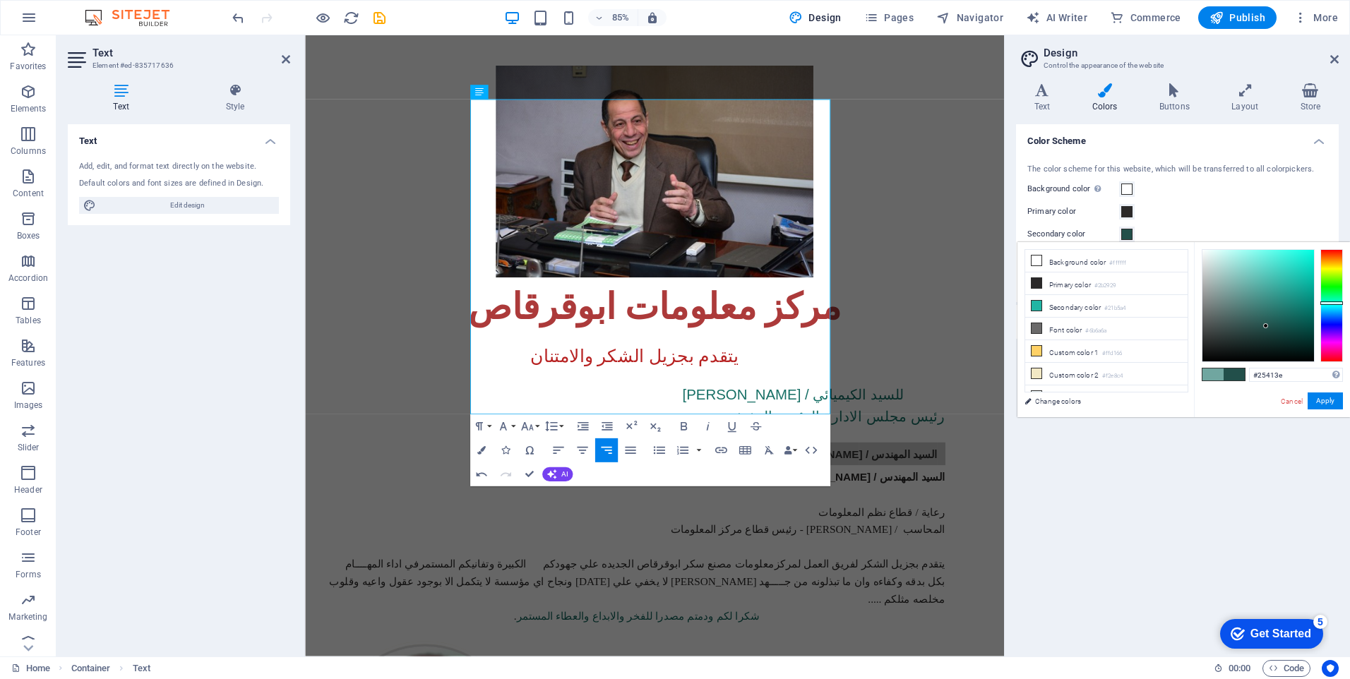
click at [1249, 332] on div at bounding box center [1258, 306] width 112 height 112
type input "#101d1c"
click at [1252, 348] on div at bounding box center [1258, 306] width 112 height 112
click at [1325, 397] on button "Apply" at bounding box center [1324, 400] width 35 height 17
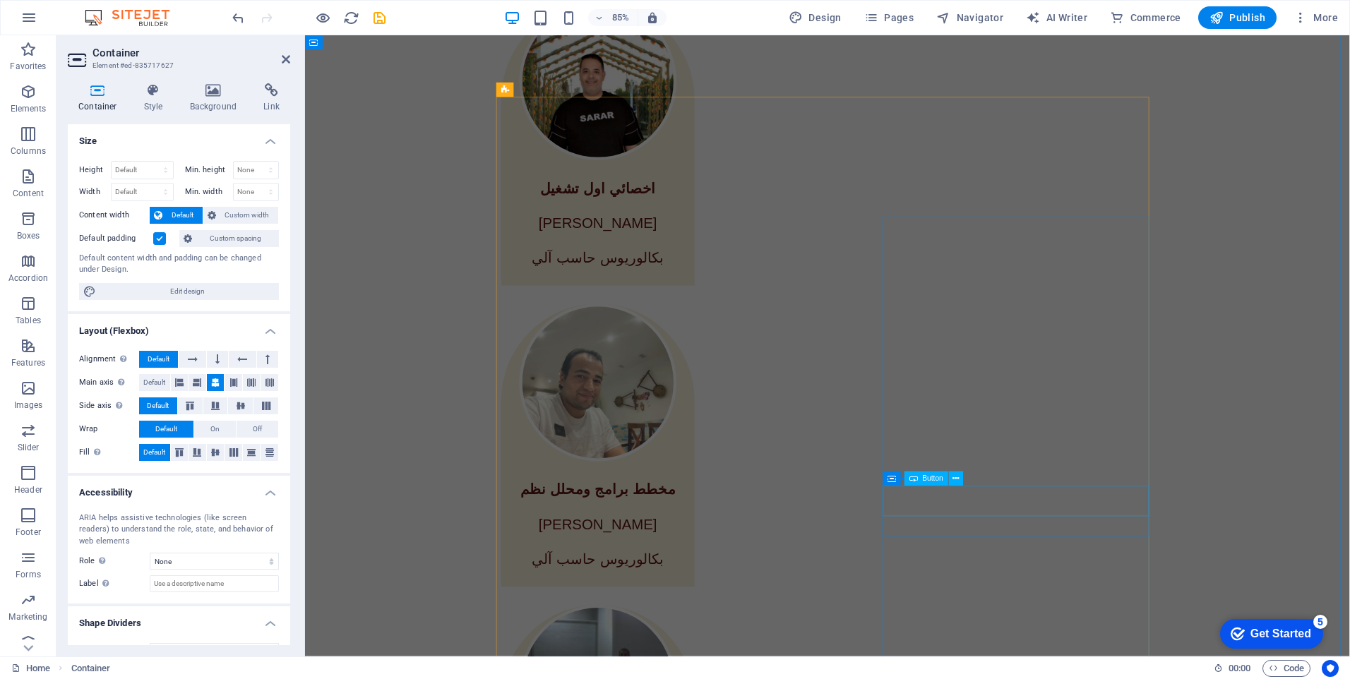
scroll to position [3211, 0]
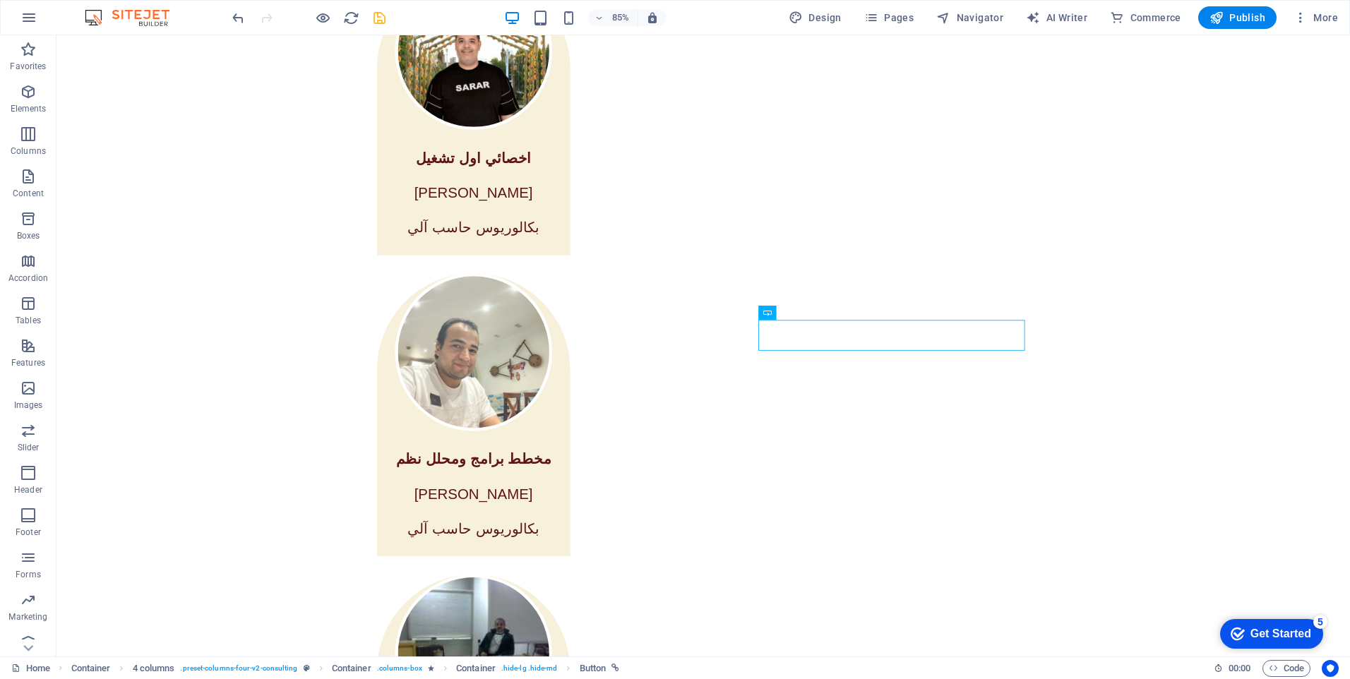
click at [413, 571] on icon "save" at bounding box center [490, 580] width 155 height 19
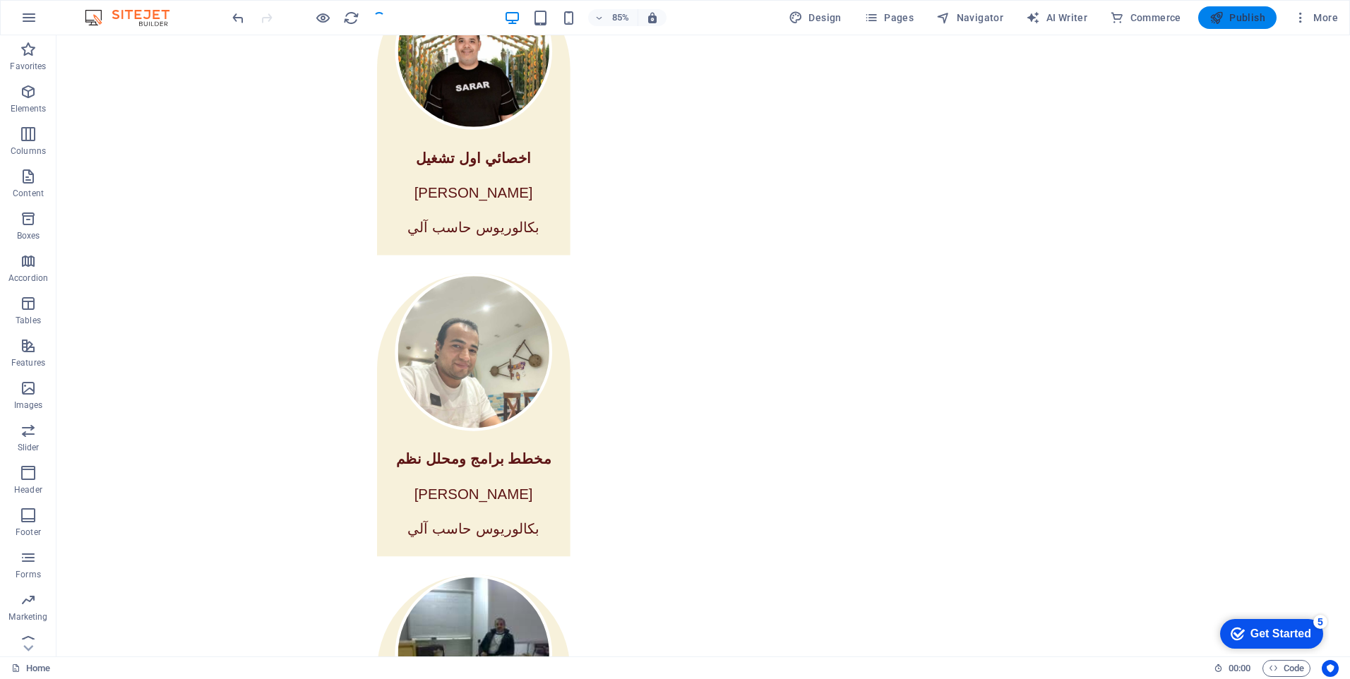
click at [0, 0] on span "Publish" at bounding box center [0, 0] width 0 height 0
